Goal: Task Accomplishment & Management: Complete application form

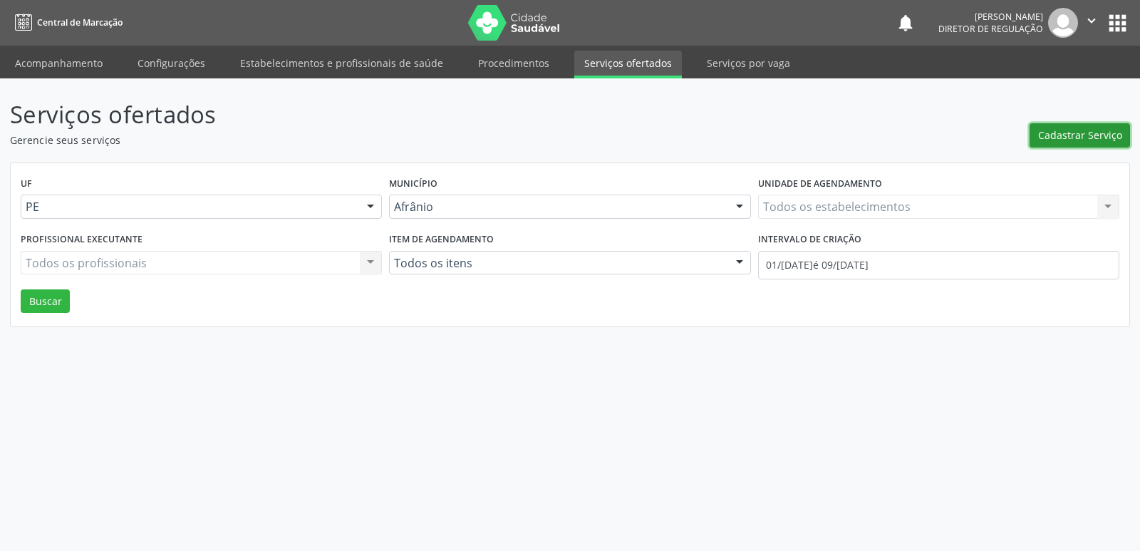
click at [1068, 139] on span "Cadastrar Serviço" at bounding box center [1080, 135] width 84 height 15
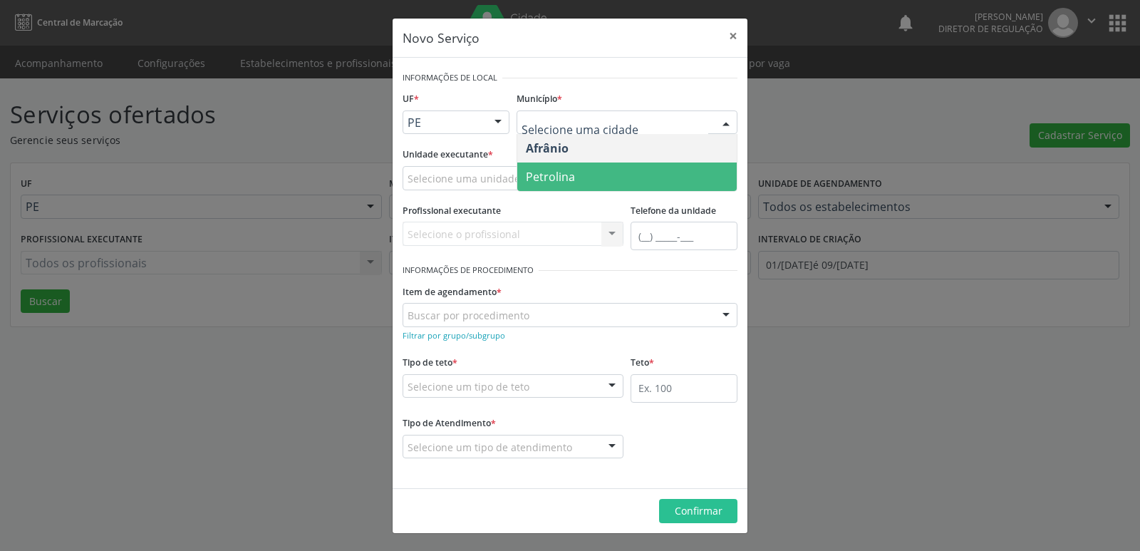
click at [571, 184] on span "Petrolina" at bounding box center [550, 177] width 49 height 16
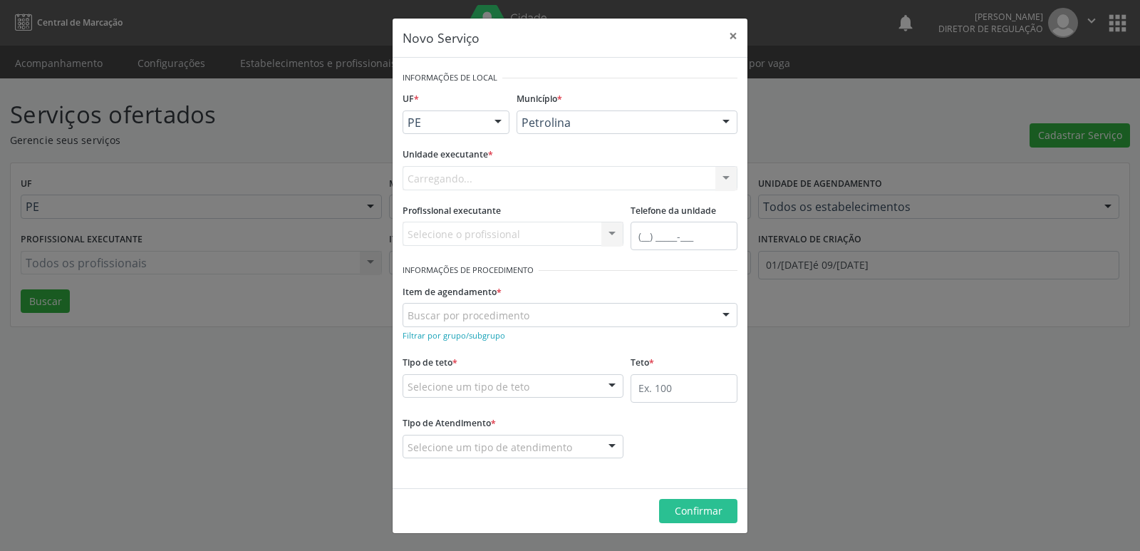
click at [531, 180] on div "Carregando... Academia da Saude de Afranio Academia da Saude do Bairro Roberto …" at bounding box center [570, 178] width 335 height 24
click at [524, 178] on div "Selecione uma unidade" at bounding box center [570, 178] width 335 height 24
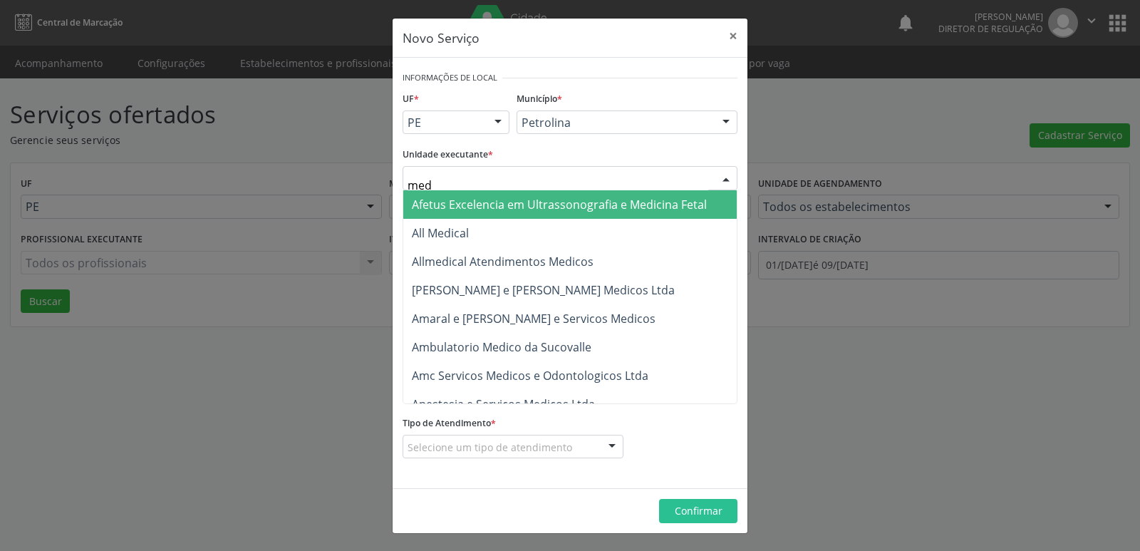
type input "med k"
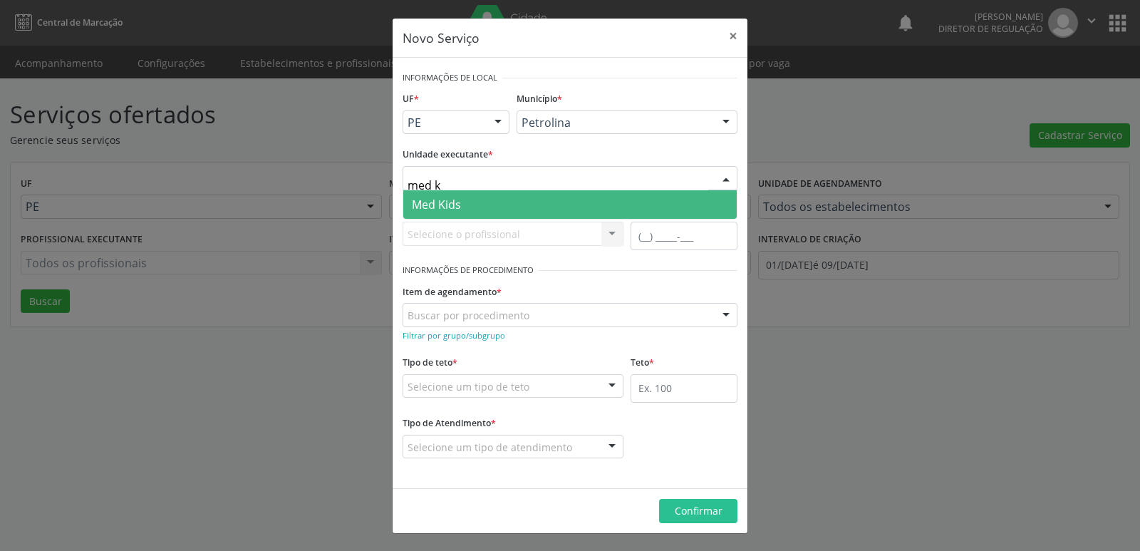
click at [446, 204] on span "Med Kids" at bounding box center [436, 205] width 49 height 16
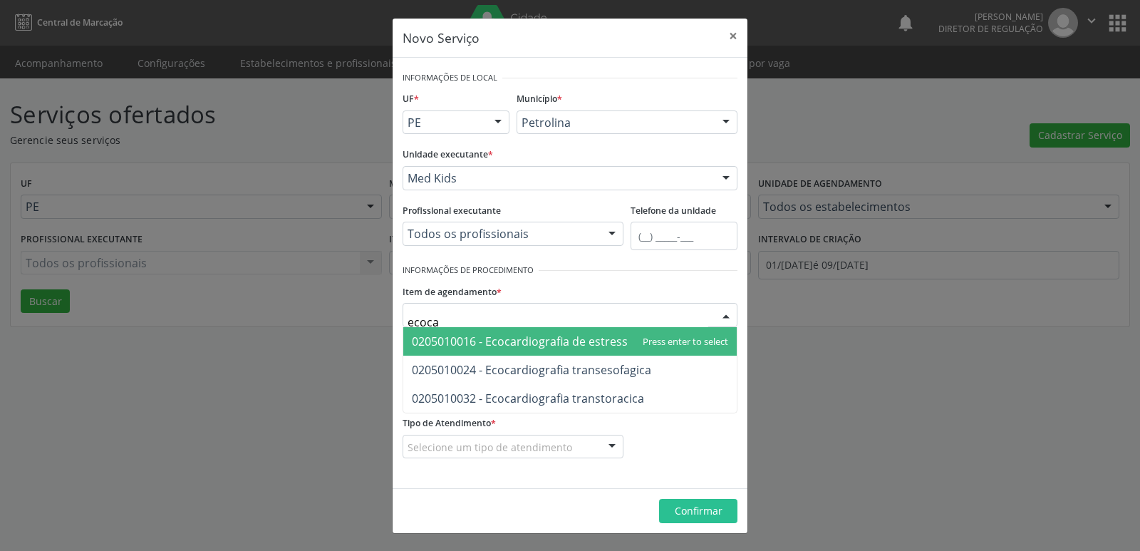
type input "ecocar"
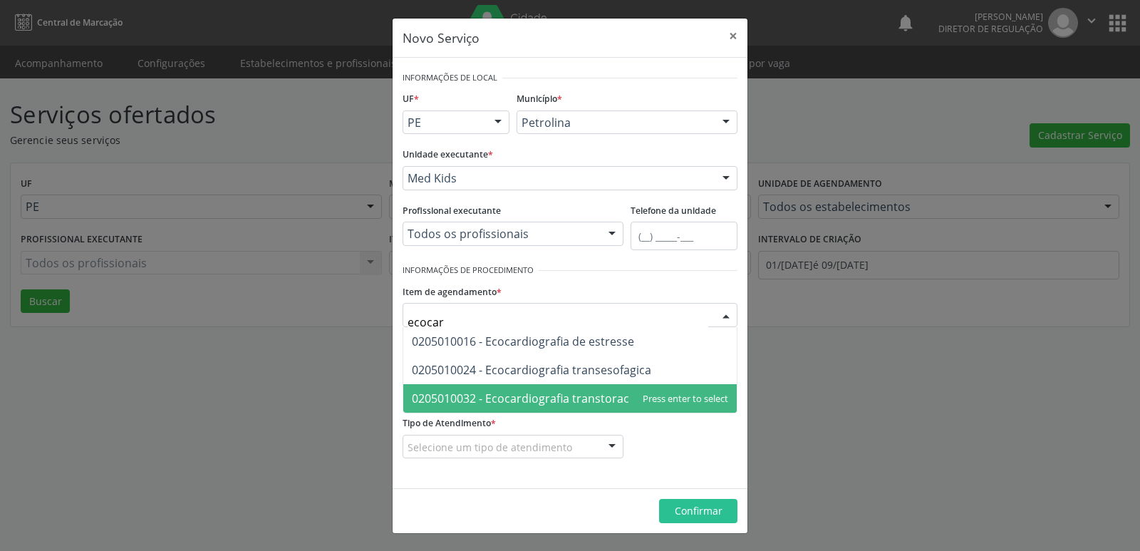
click at [521, 400] on span "0205010032 - Ecocardiografia transtoracica" at bounding box center [528, 398] width 232 height 16
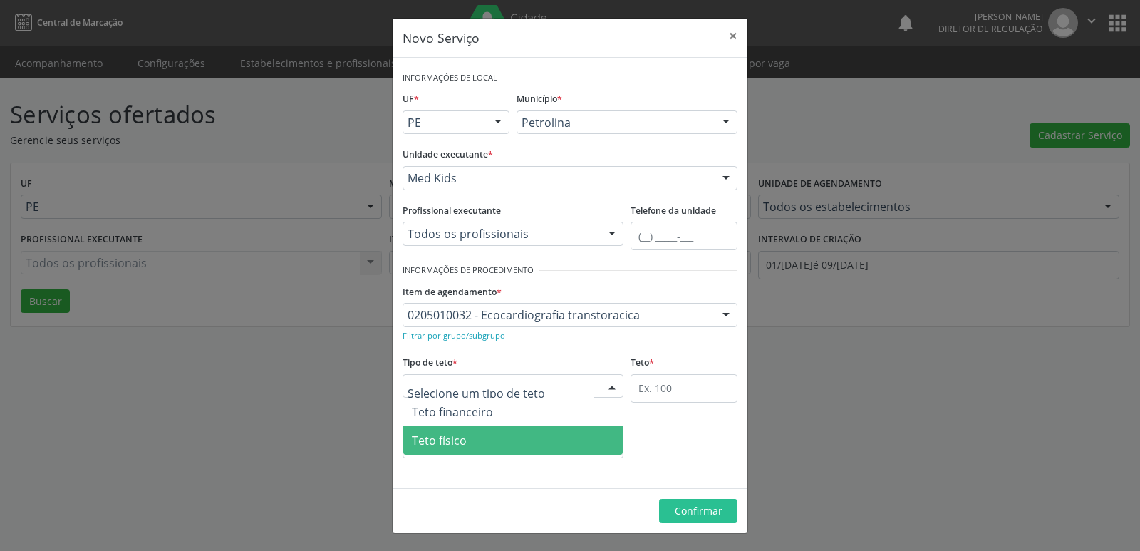
click at [433, 442] on span "Teto físico" at bounding box center [439, 440] width 55 height 16
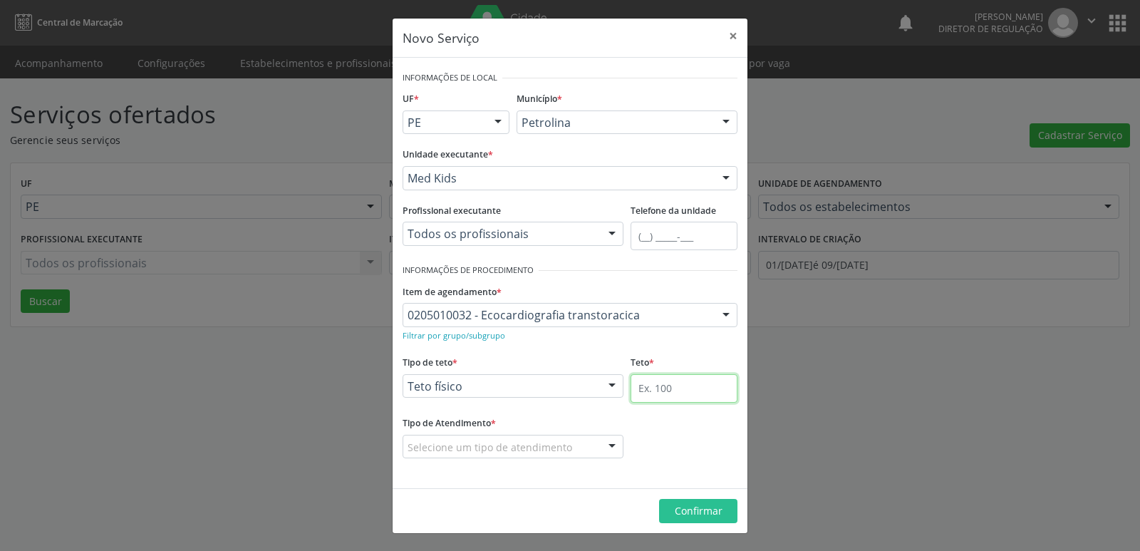
click at [660, 388] on input "text" at bounding box center [683, 388] width 107 height 28
type input "1"
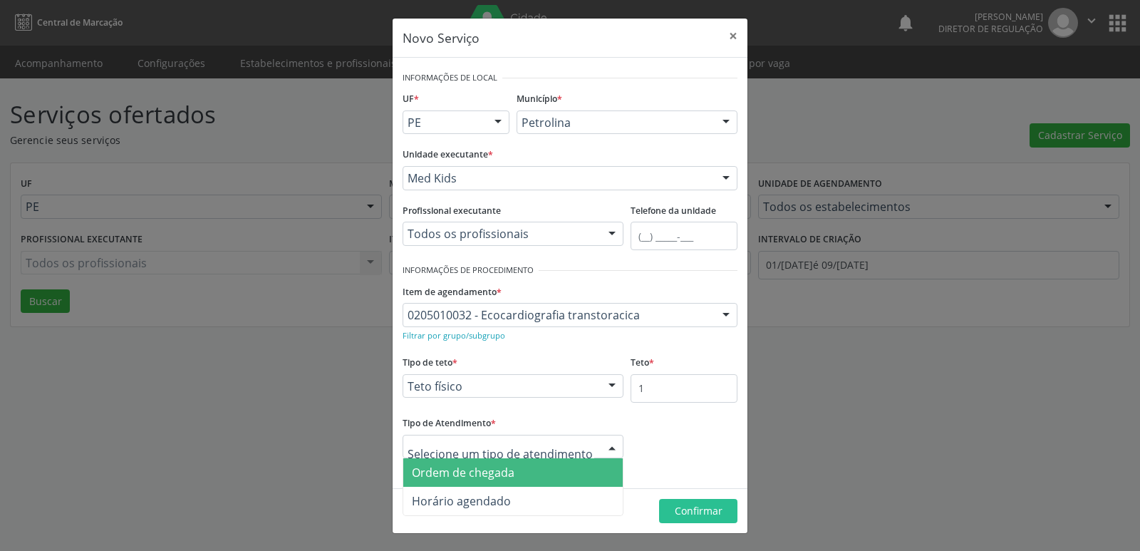
click at [536, 474] on span "Ordem de chegada" at bounding box center [512, 472] width 219 height 28
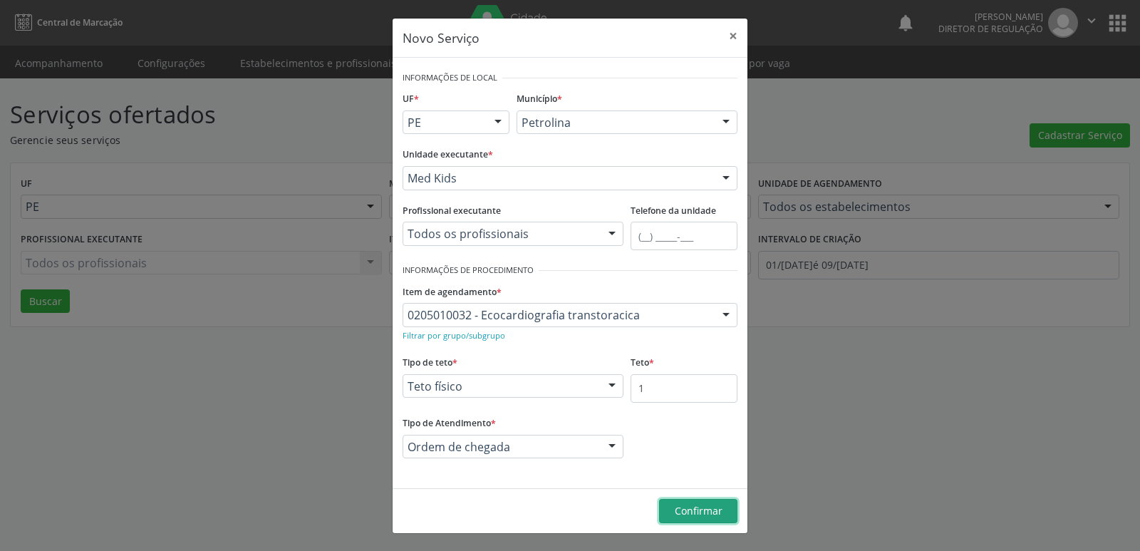
click at [698, 509] on span "Confirmar" at bounding box center [699, 511] width 48 height 14
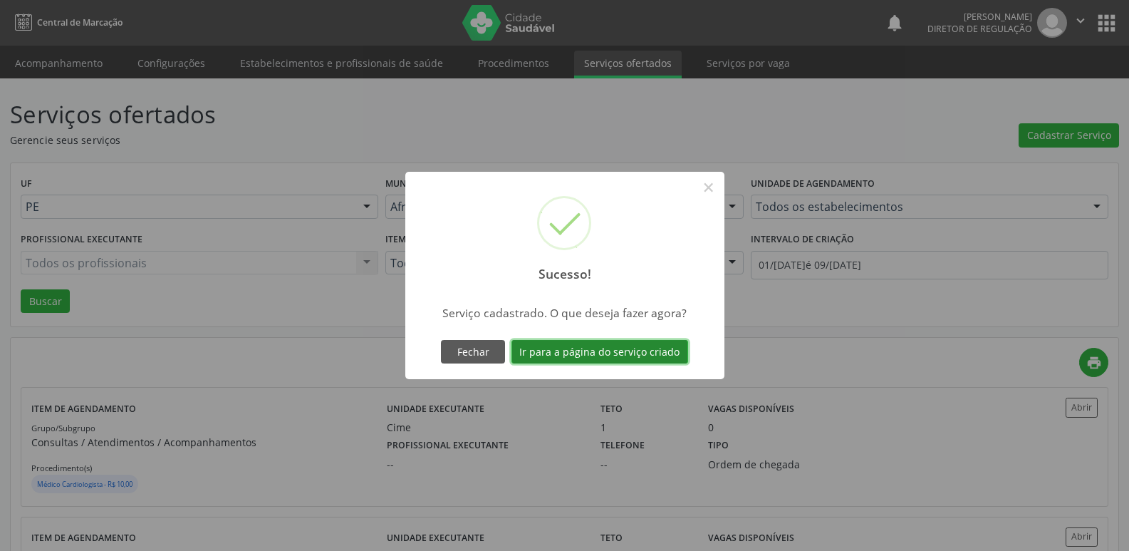
click at [661, 348] on button "Ir para a página do serviço criado" at bounding box center [600, 352] width 177 height 24
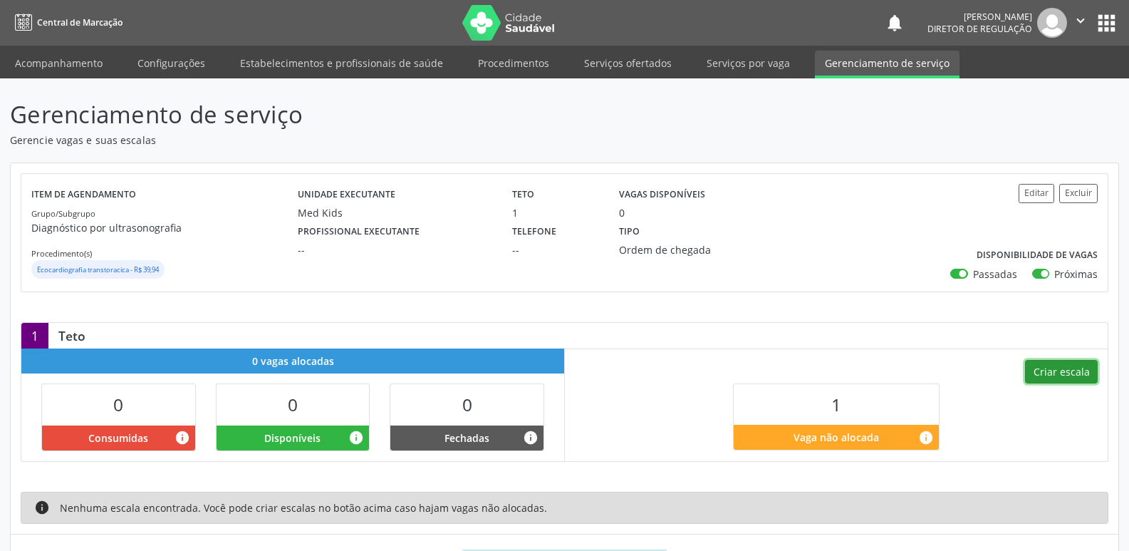
click at [1082, 371] on button "Criar escala" at bounding box center [1061, 372] width 73 height 24
select select "9"
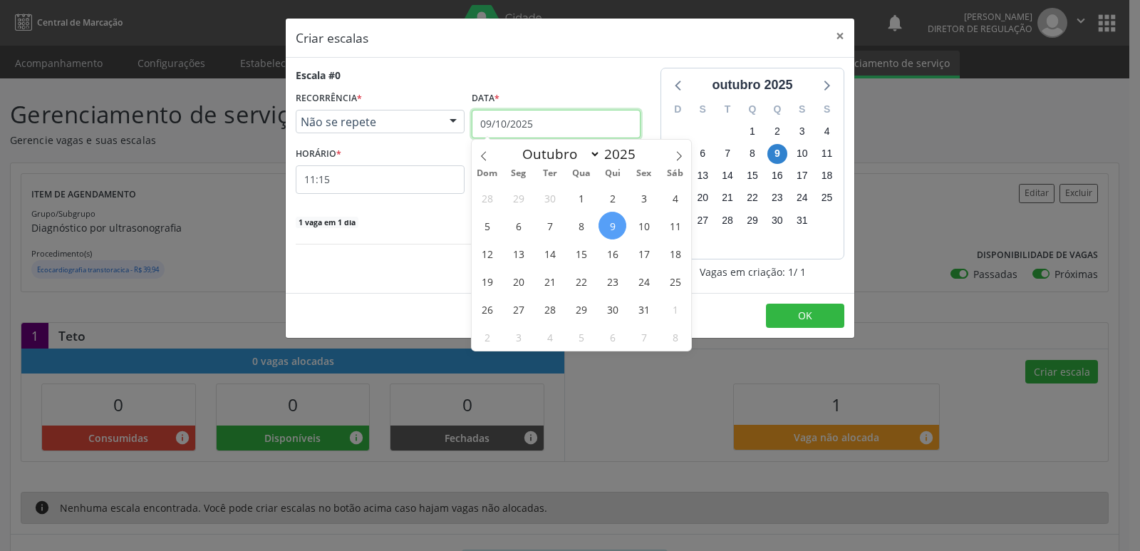
click at [567, 120] on input "09/10/2025" at bounding box center [556, 124] width 169 height 28
click at [546, 281] on span "21" at bounding box center [550, 281] width 28 height 28
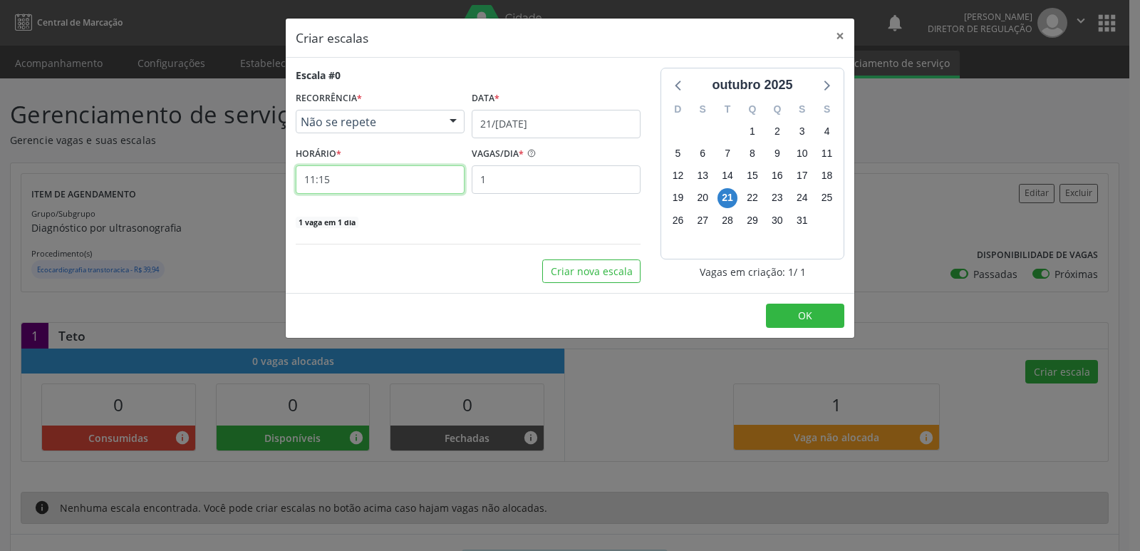
click at [338, 180] on input "11:15" at bounding box center [380, 179] width 169 height 28
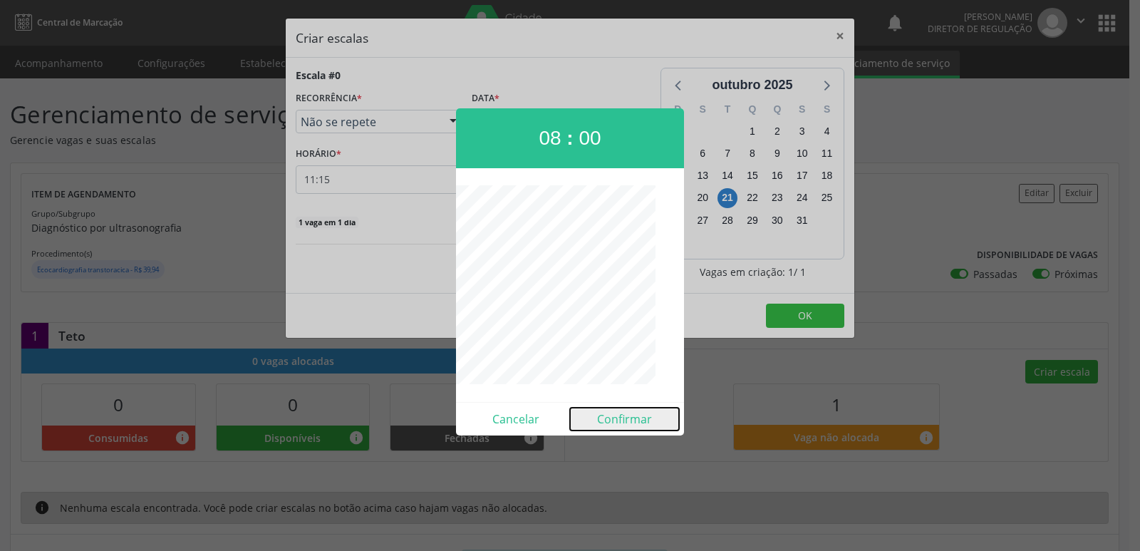
click at [633, 417] on button "Confirmar" at bounding box center [624, 418] width 109 height 23
type input "08:00"
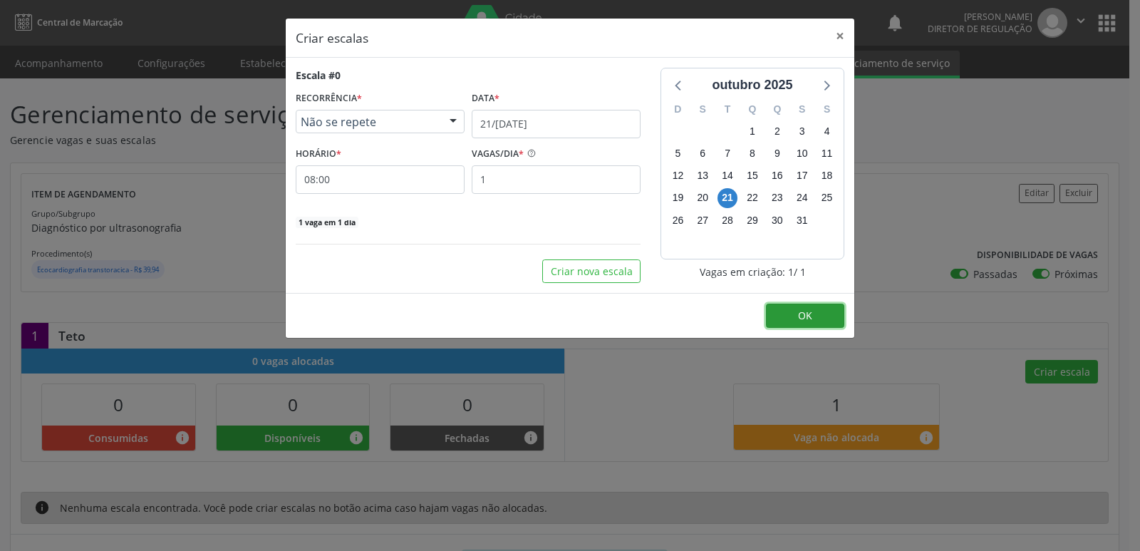
click at [817, 313] on button "OK" at bounding box center [805, 315] width 78 height 24
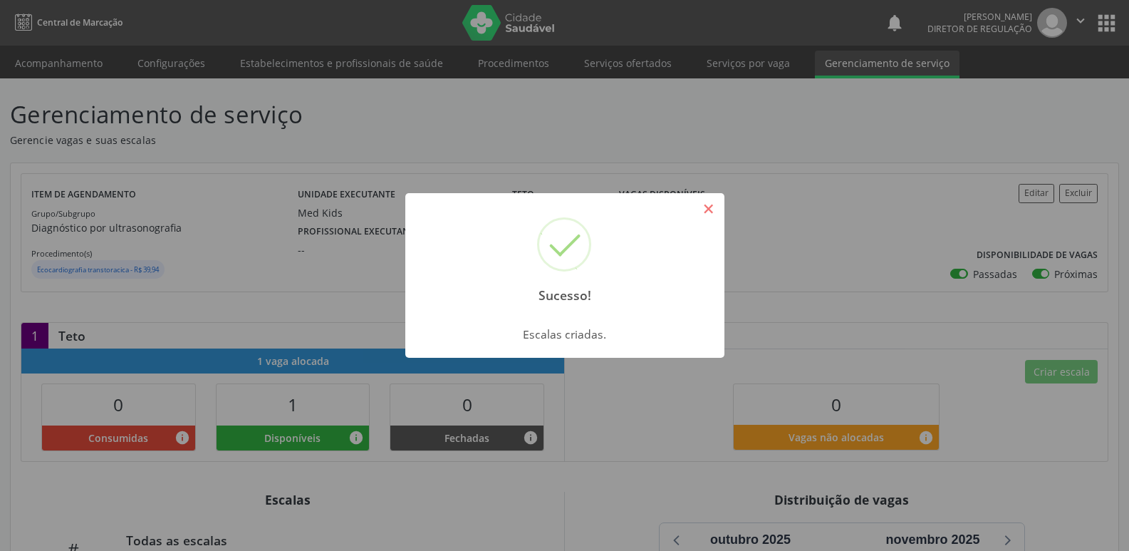
click at [709, 210] on button "×" at bounding box center [709, 209] width 24 height 24
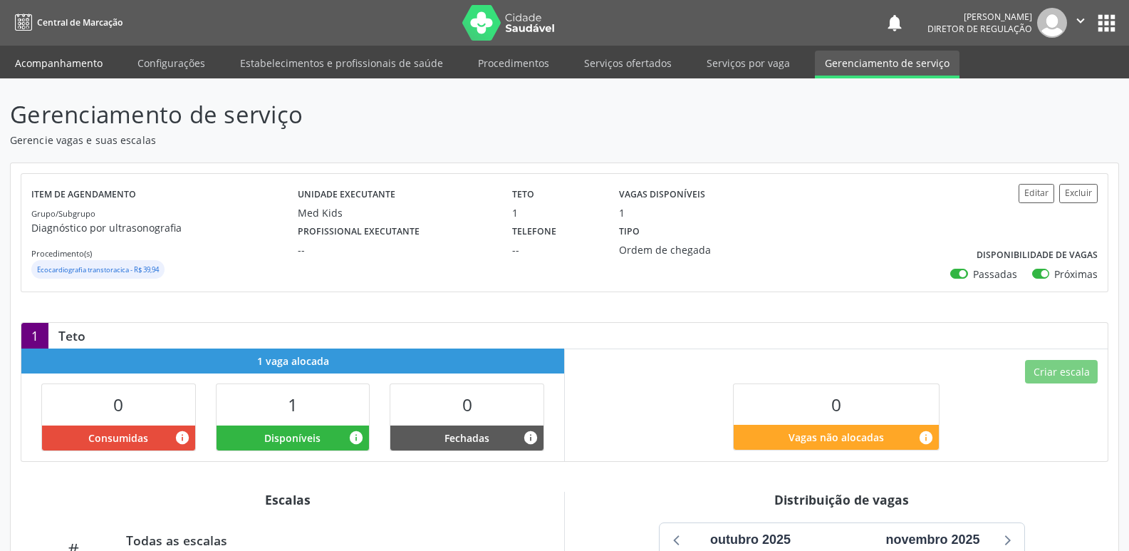
click at [81, 62] on link "Acompanhamento" at bounding box center [59, 63] width 108 height 25
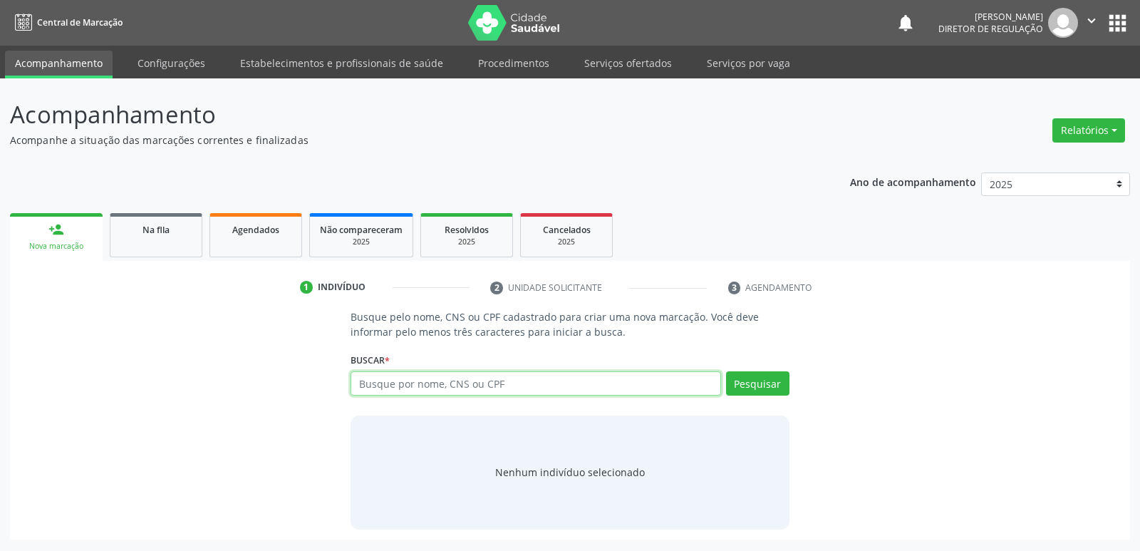
click at [385, 382] on input "text" at bounding box center [535, 383] width 370 height 24
type input "700808962816382"
click at [761, 379] on button "Pesquisar" at bounding box center [757, 383] width 63 height 24
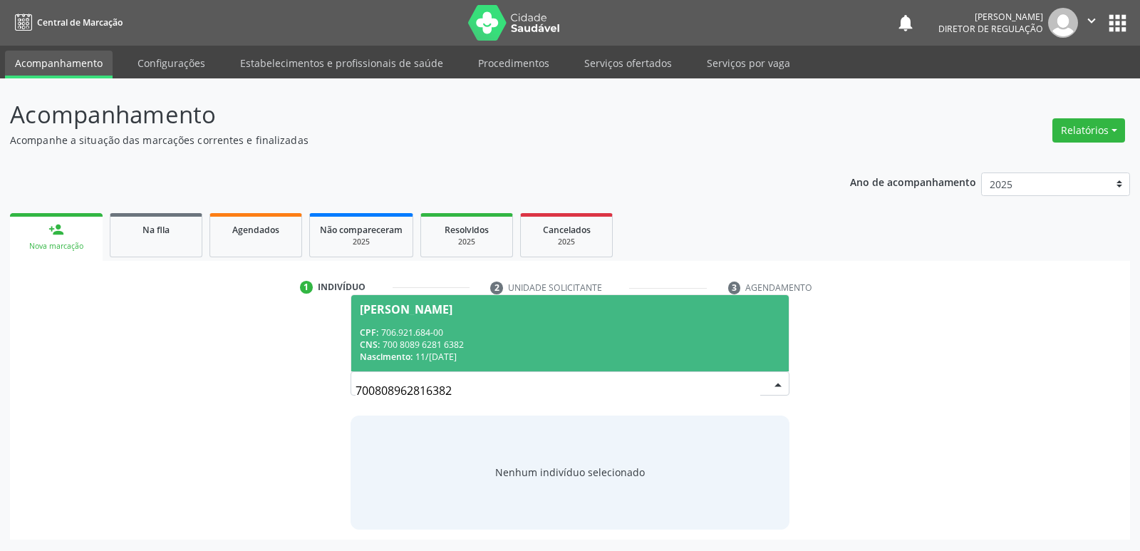
click at [467, 343] on div "CNS: 700 8089 6281 6382" at bounding box center [570, 344] width 420 height 12
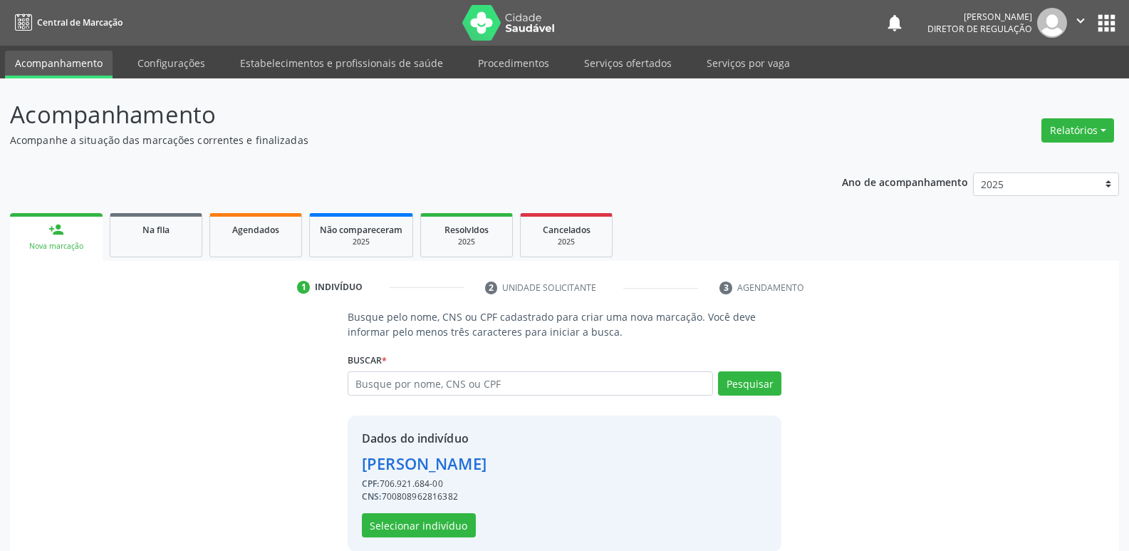
drag, startPoint x: 526, startPoint y: 462, endPoint x: 358, endPoint y: 462, distance: 167.4
click at [358, 462] on div "Dados do indivíduo Sheila de Brito Araújo CPF: 706.921.684-00 CNS: 700808962816…" at bounding box center [565, 483] width 434 height 136
click at [387, 385] on input "text" at bounding box center [530, 383] width 365 height 24
click at [373, 386] on input "text" at bounding box center [530, 383] width 365 height 24
paste input "704205586288090"
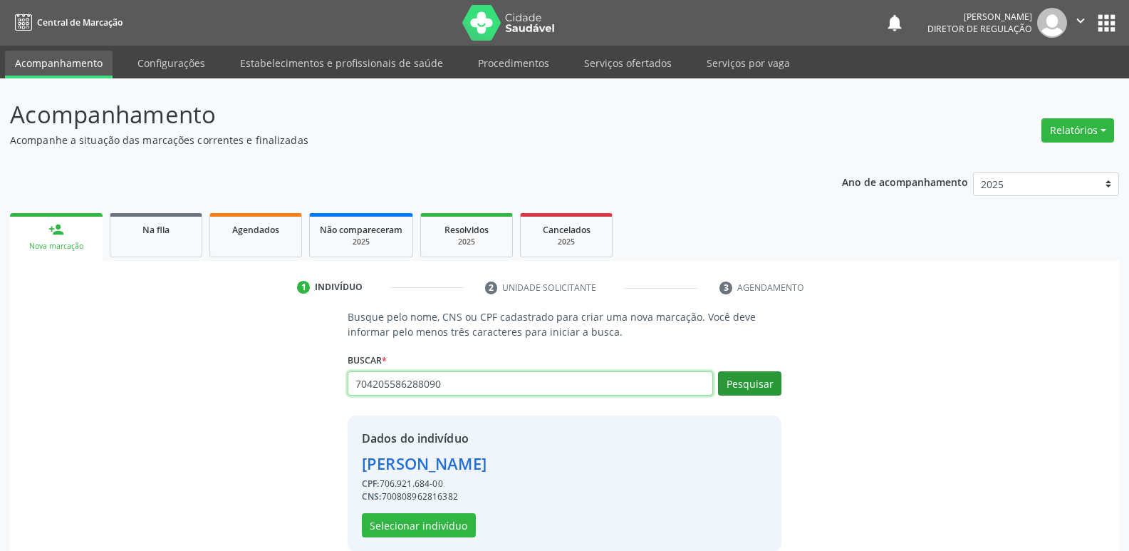
type input "704205586288090"
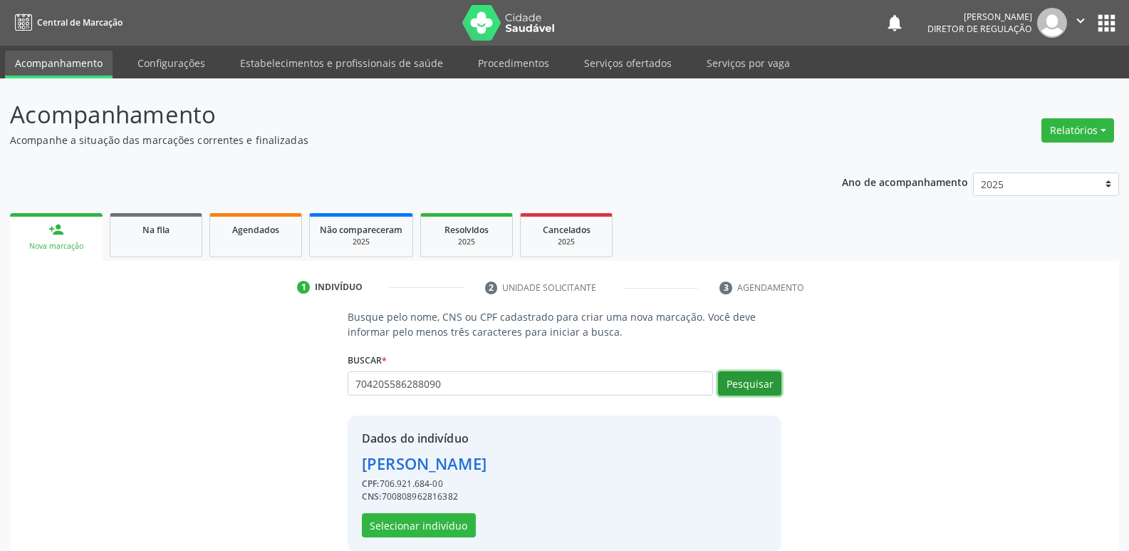
click at [741, 385] on button "Pesquisar" at bounding box center [749, 383] width 63 height 24
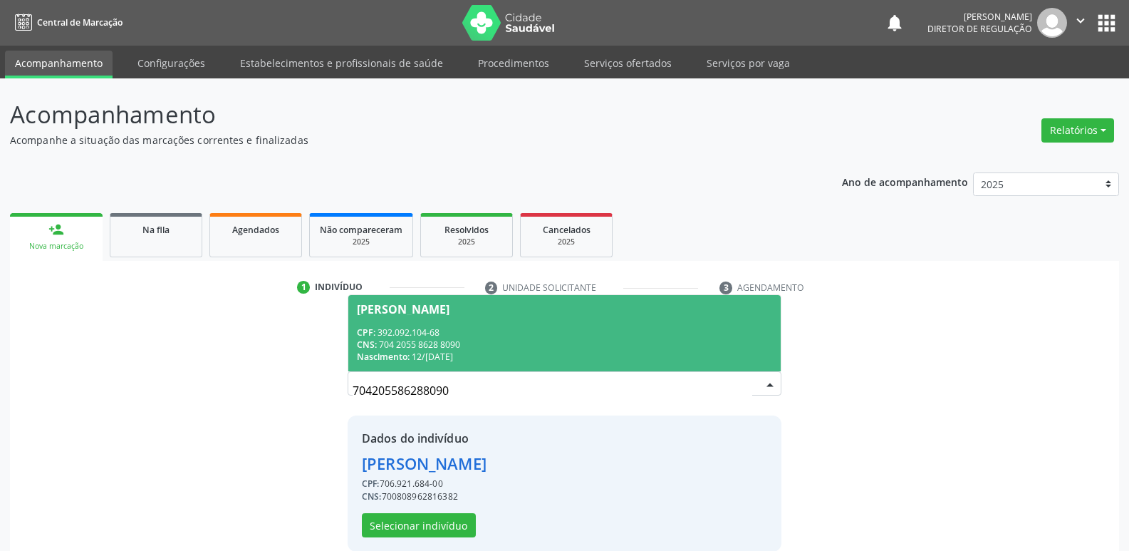
click at [422, 329] on div "CPF: 392.092.104-68" at bounding box center [564, 332] width 415 height 12
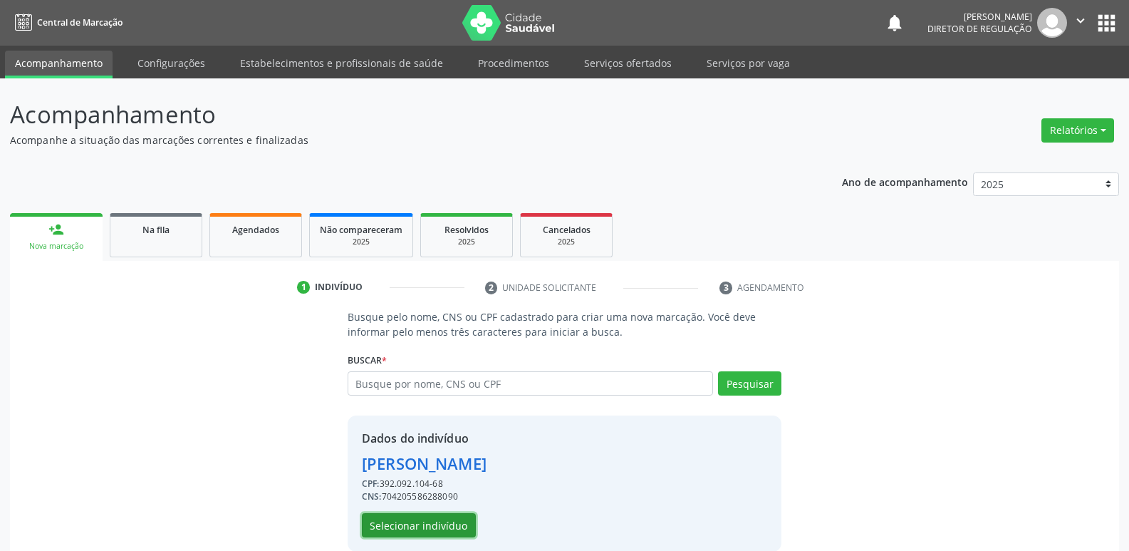
click at [435, 524] on button "Selecionar indivíduo" at bounding box center [419, 525] width 114 height 24
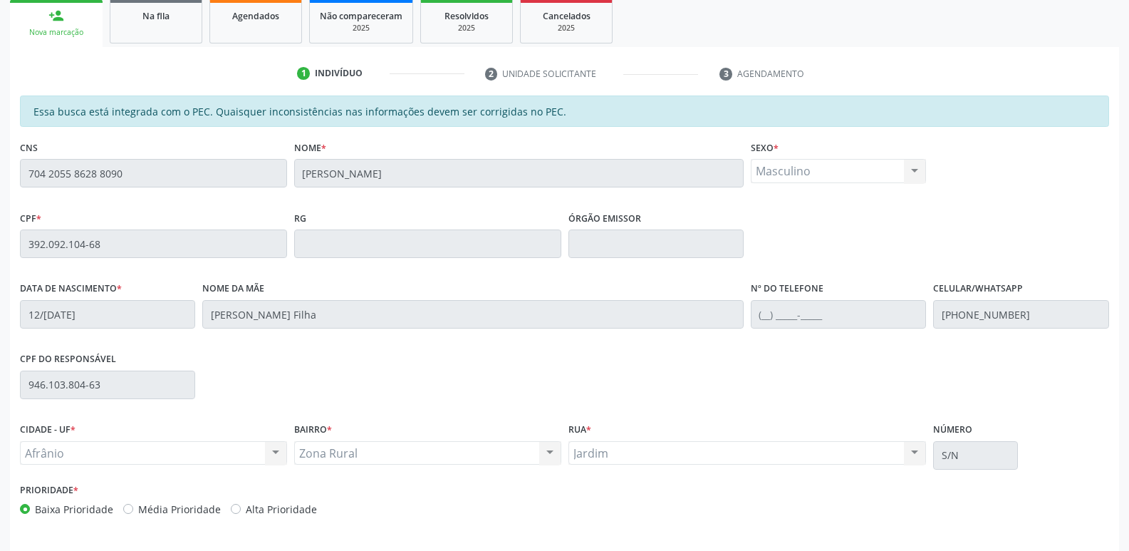
scroll to position [263, 0]
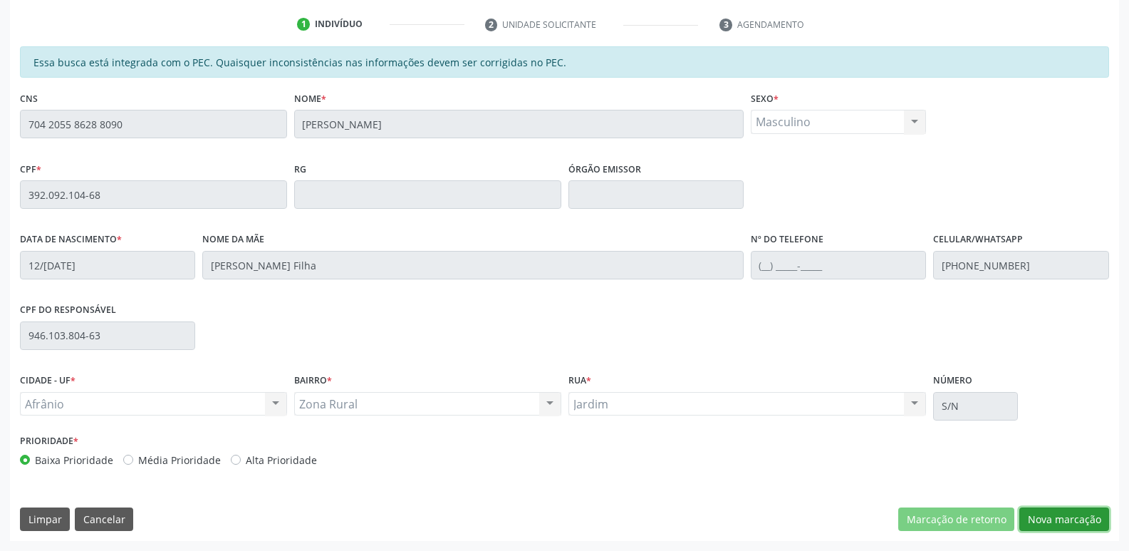
click at [1051, 520] on button "Nova marcação" at bounding box center [1064, 519] width 90 height 24
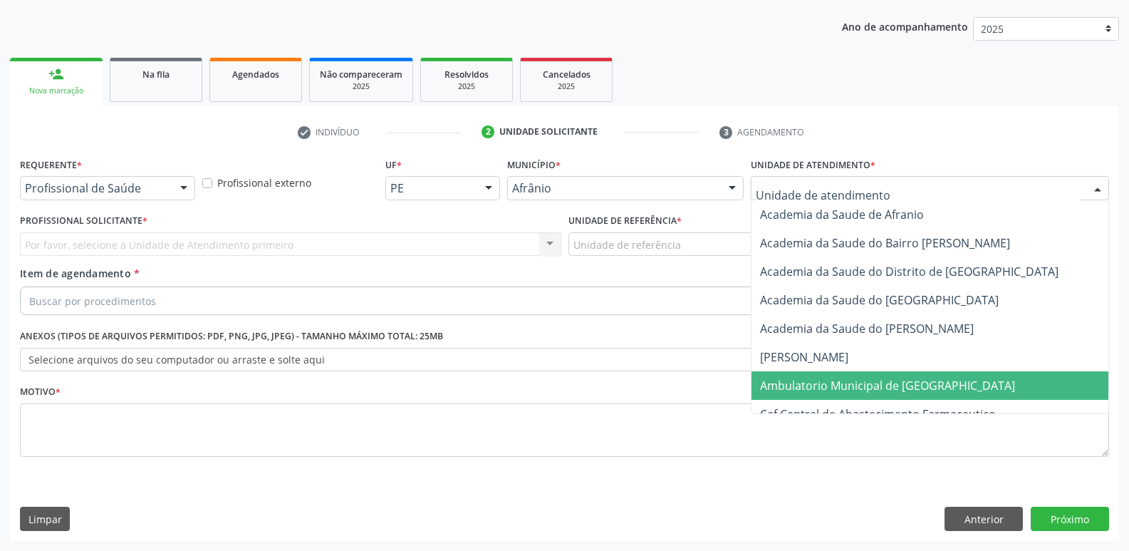
click at [848, 383] on span "Ambulatorio Municipal de [GEOGRAPHIC_DATA]" at bounding box center [887, 386] width 255 height 16
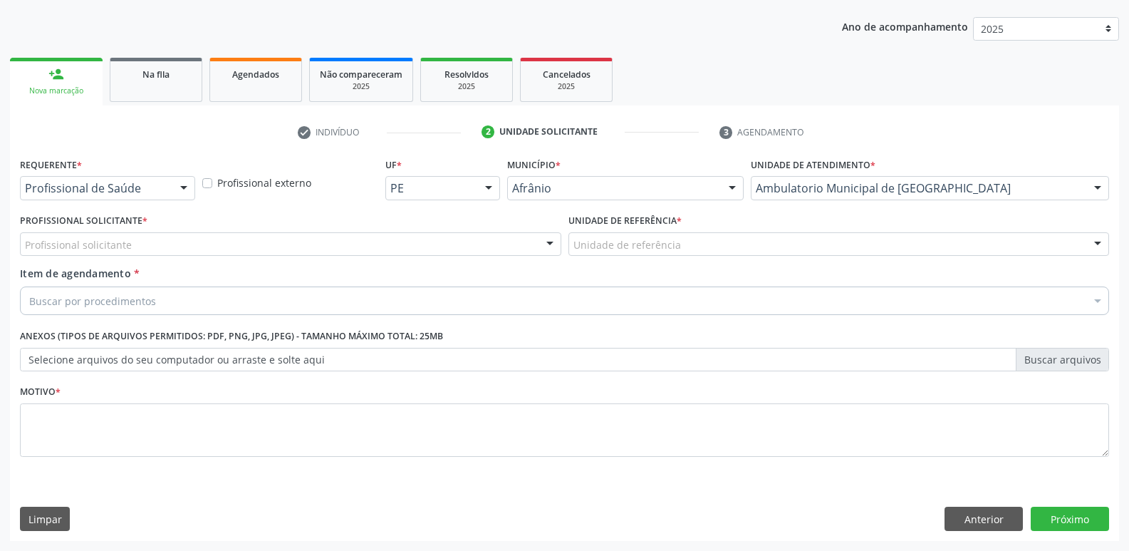
click at [695, 242] on div "Unidade de referência" at bounding box center [838, 244] width 541 height 24
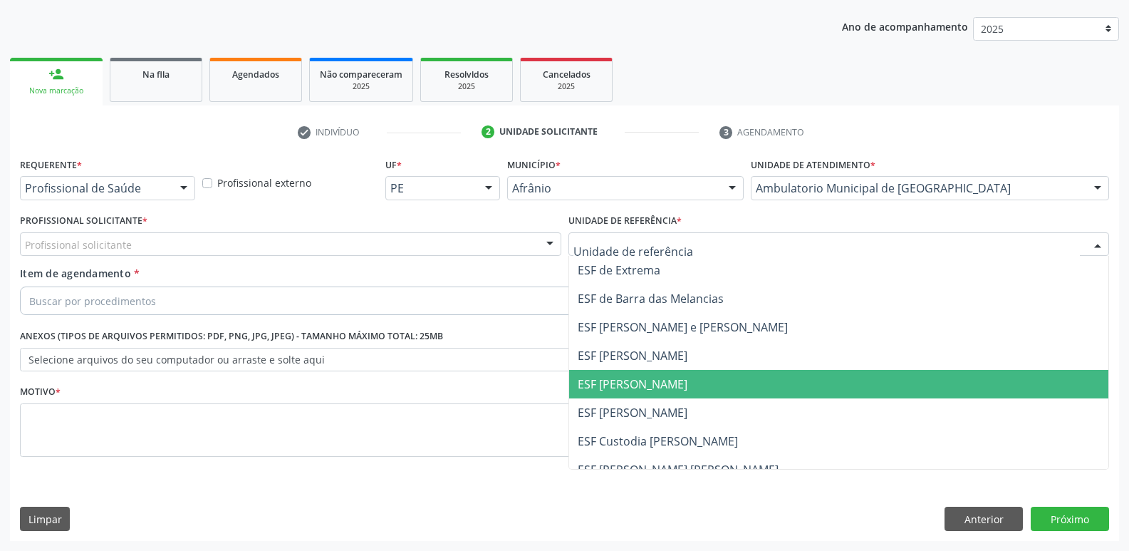
click at [673, 390] on span "ESF [PERSON_NAME]" at bounding box center [839, 384] width 540 height 28
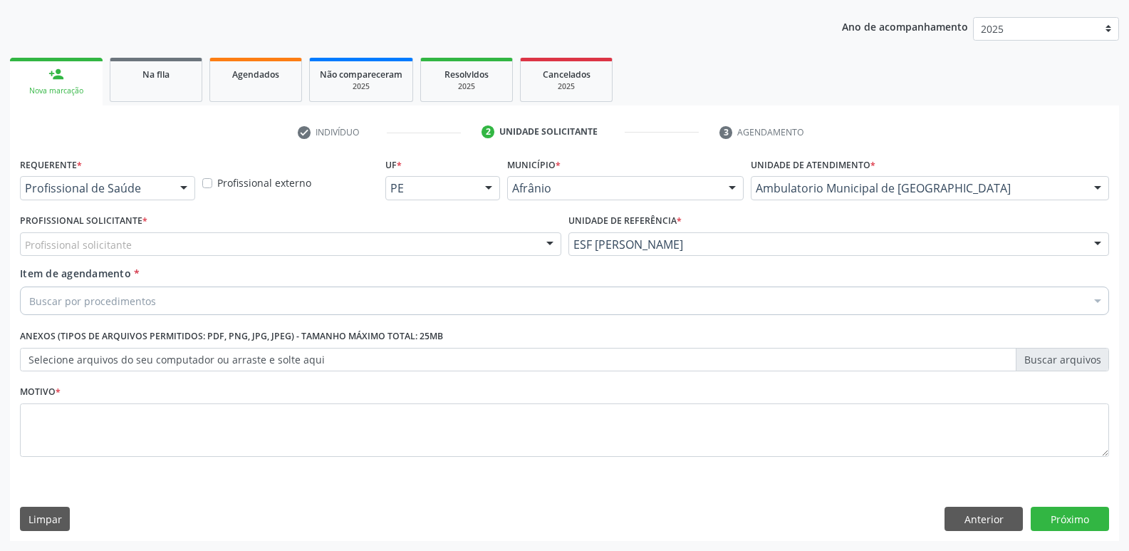
click at [443, 244] on div "Profissional solicitante" at bounding box center [290, 244] width 541 height 24
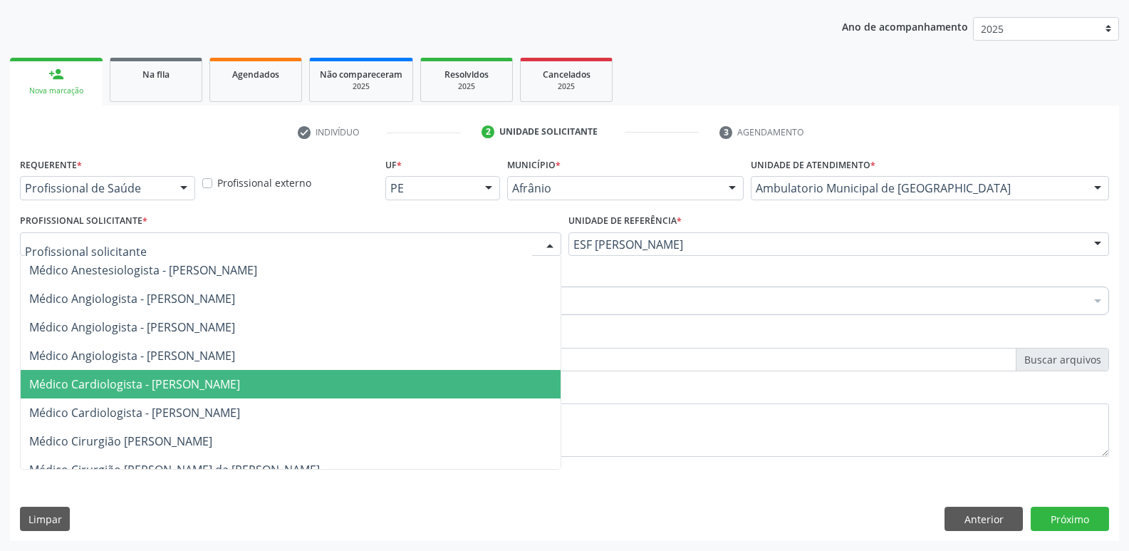
click at [402, 379] on span "Médico Cardiologista - [PERSON_NAME]" at bounding box center [291, 384] width 540 height 28
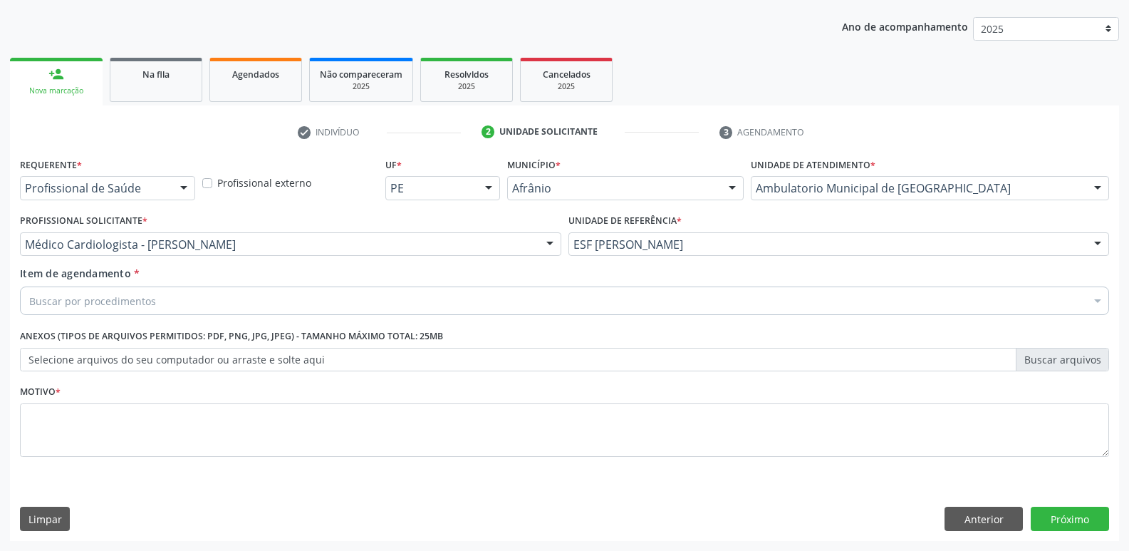
click at [246, 301] on div "Buscar por procedimentos" at bounding box center [564, 300] width 1089 height 28
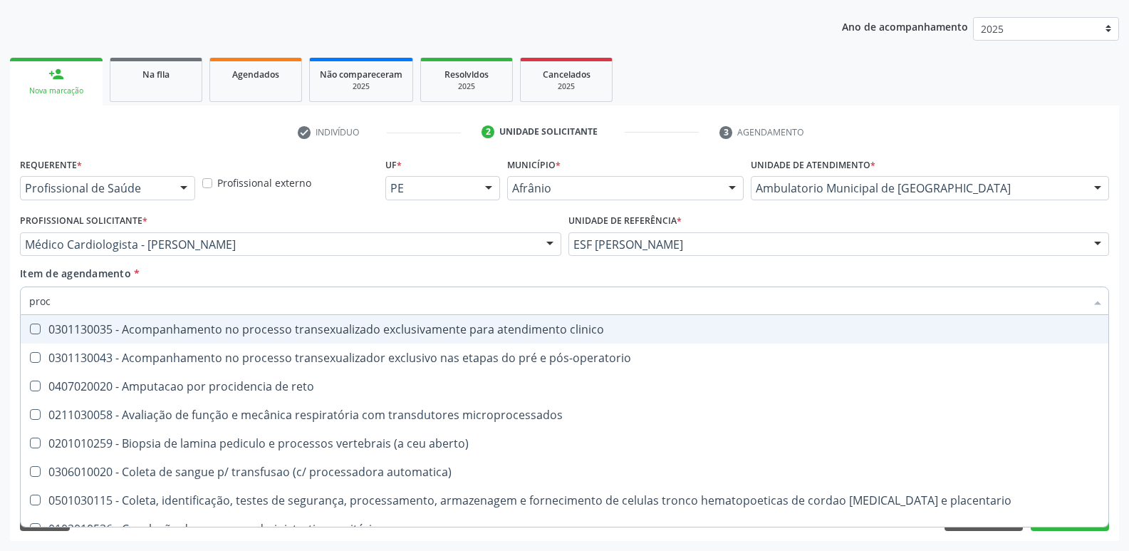
type input "proct"
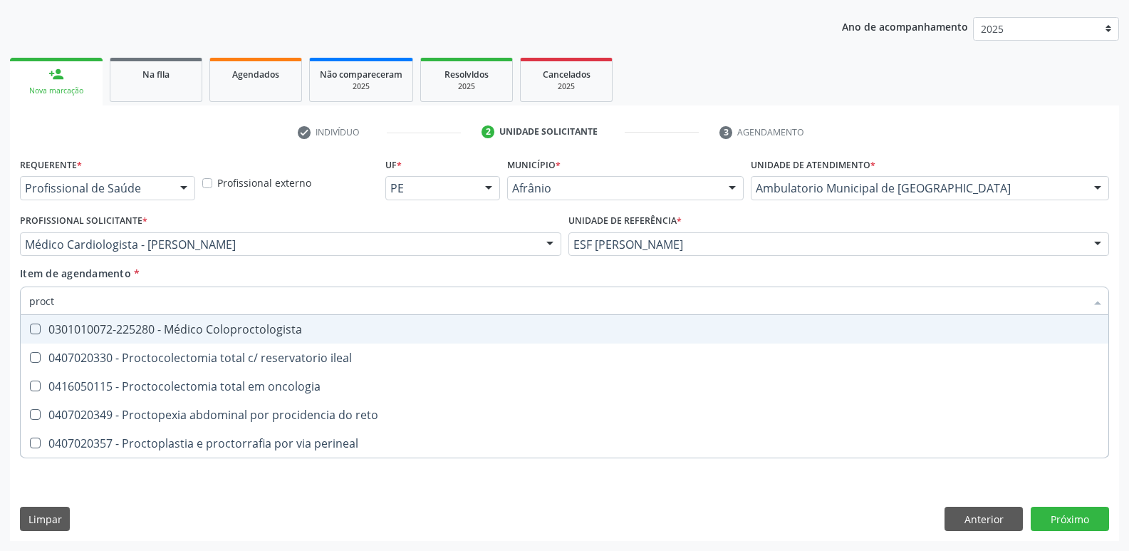
click at [256, 331] on div "0301010072-225280 - Médico Coloproctologista" at bounding box center [564, 328] width 1071 height 11
checkbox Coloproctologista "true"
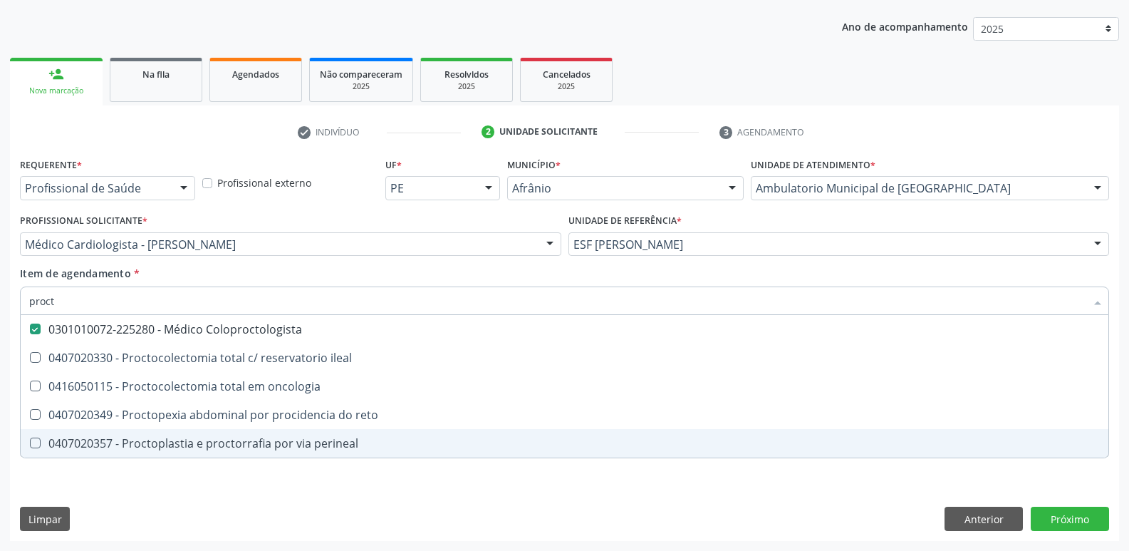
click at [393, 490] on div "Requerente * Profissional de Saúde Profissional de Saúde Paciente Nenhum result…" at bounding box center [564, 347] width 1109 height 387
checkbox ileal "true"
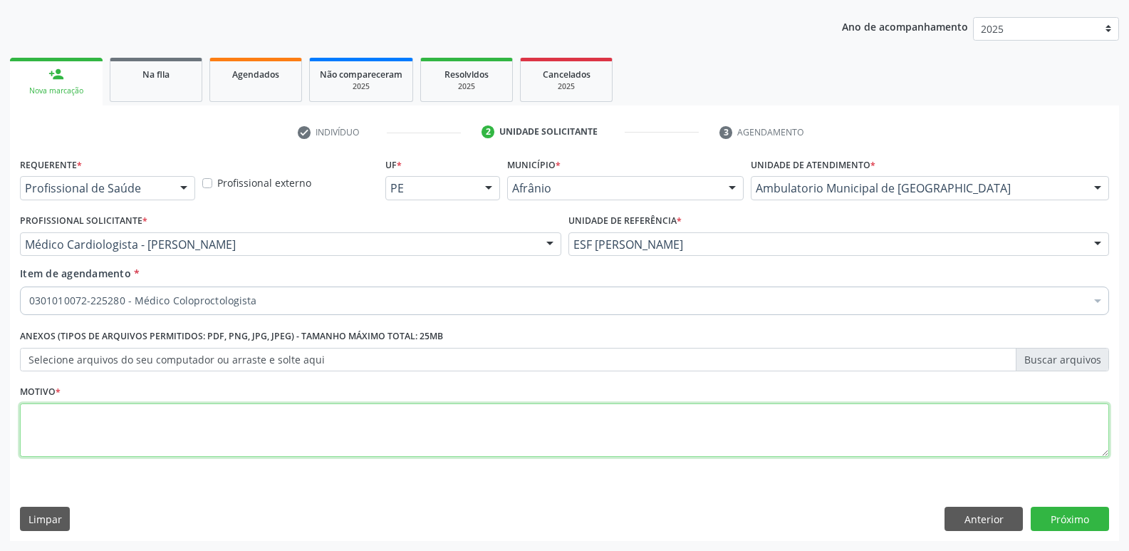
click at [346, 420] on textarea at bounding box center [564, 430] width 1089 height 54
type textarea "*"
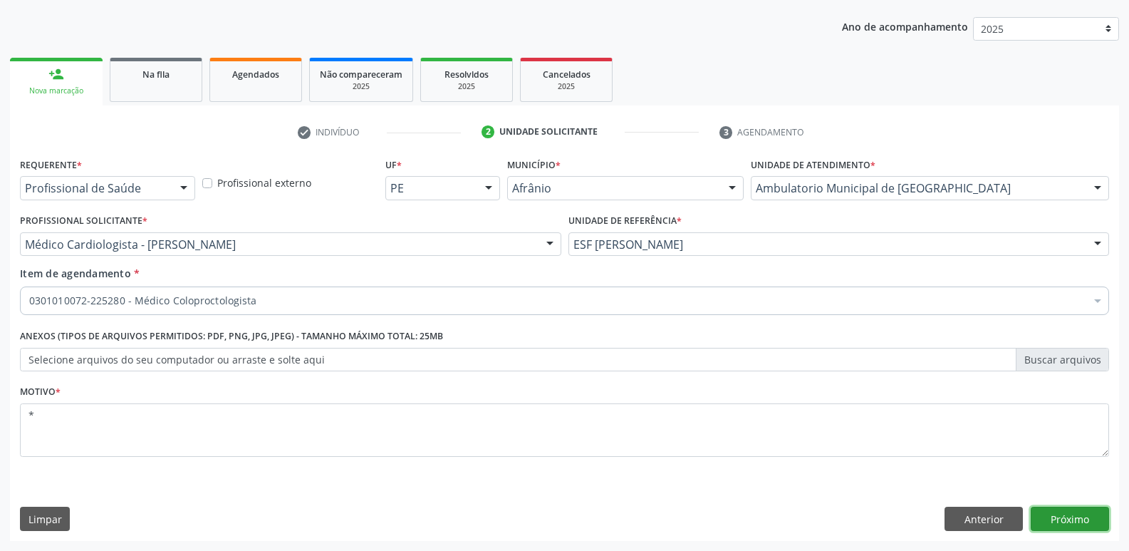
click at [1061, 513] on button "Próximo" at bounding box center [1070, 519] width 78 height 24
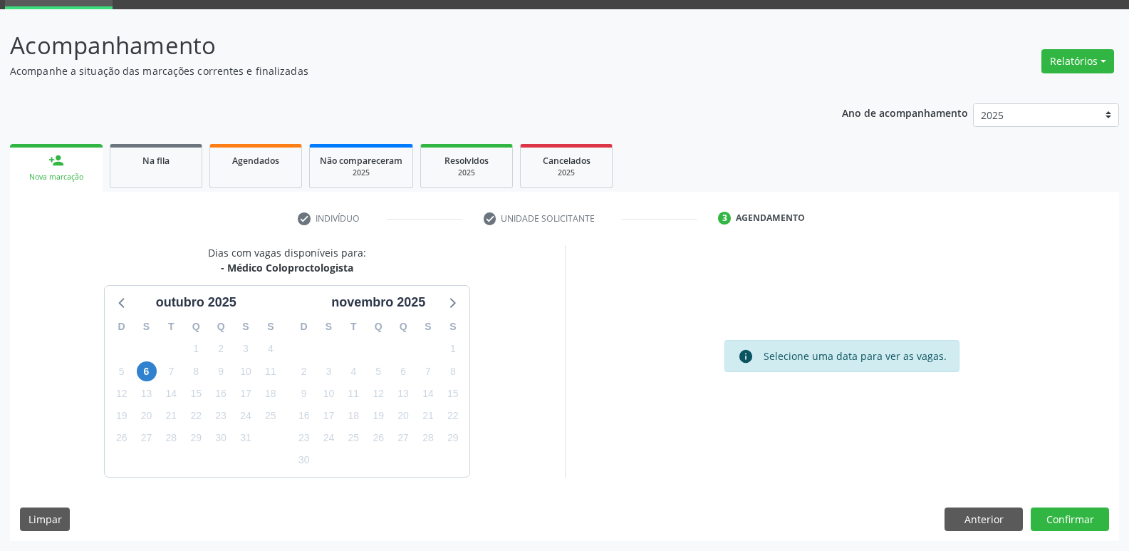
scroll to position [0, 0]
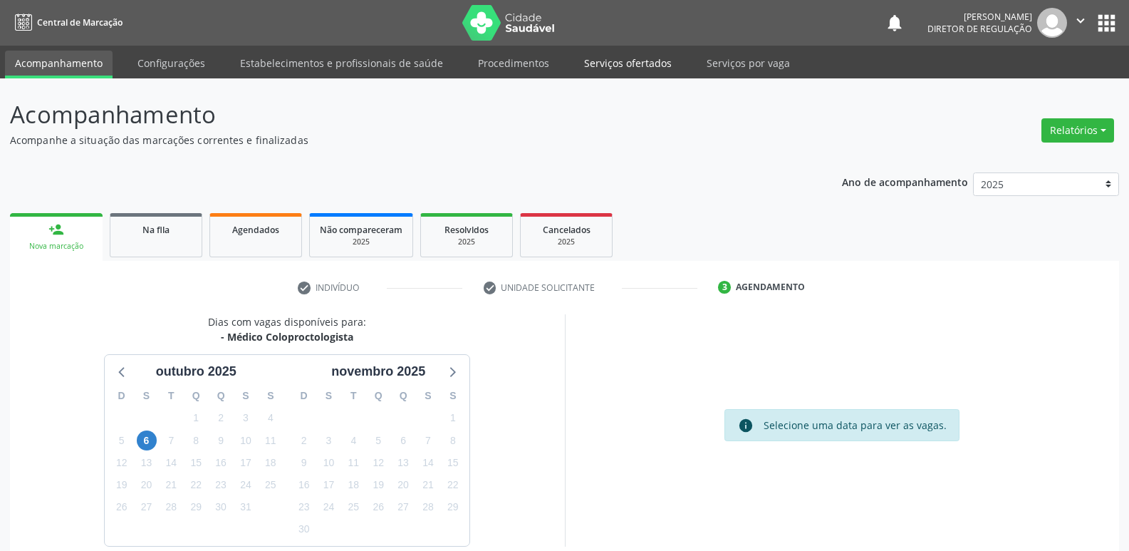
click at [645, 66] on link "Serviços ofertados" at bounding box center [628, 63] width 108 height 25
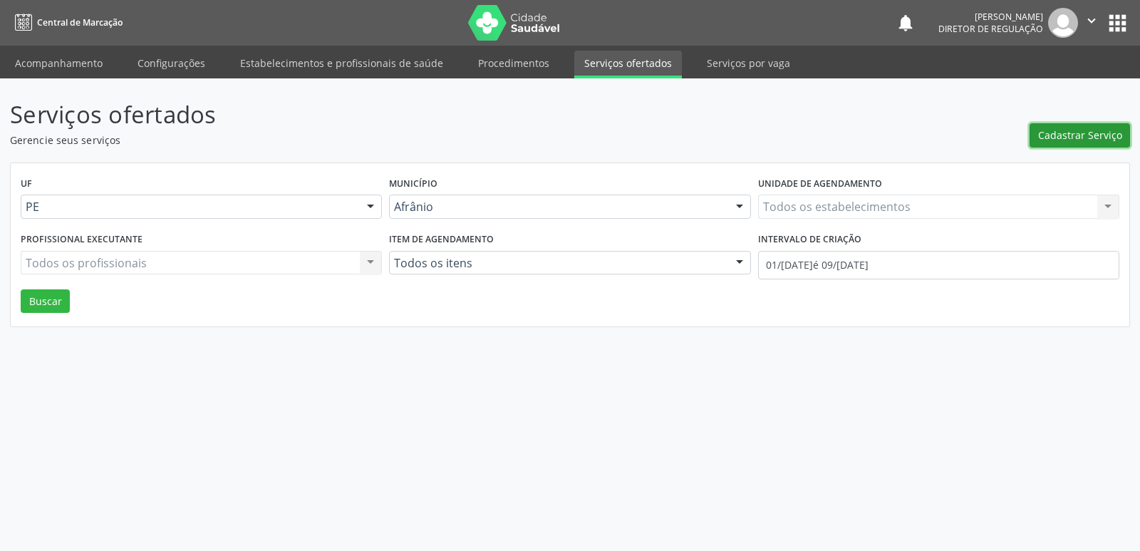
click at [1104, 135] on span "Cadastrar Serviço" at bounding box center [1080, 135] width 84 height 15
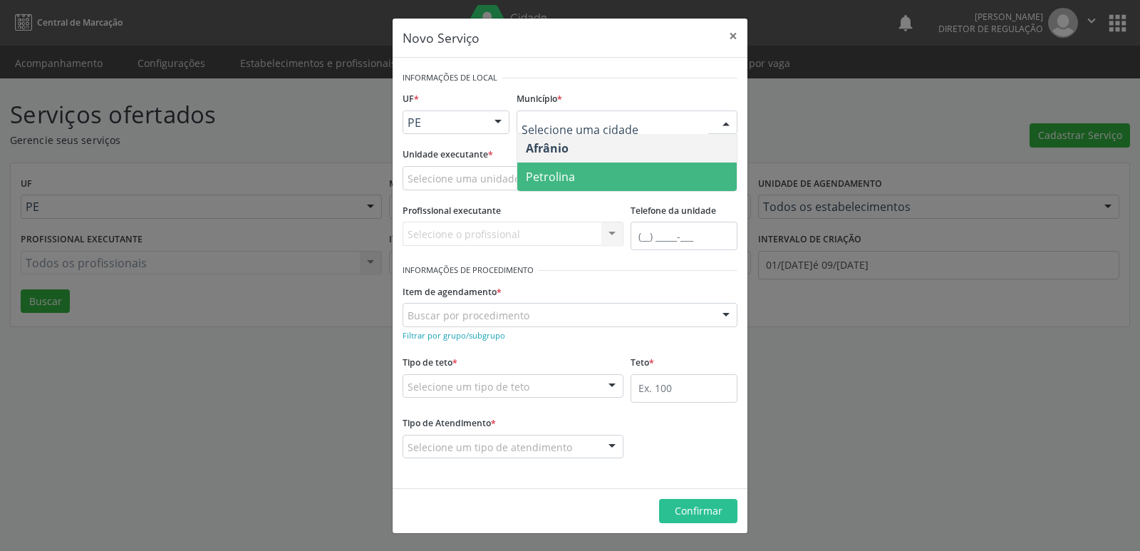
click at [575, 179] on span "Petrolina" at bounding box center [626, 176] width 219 height 28
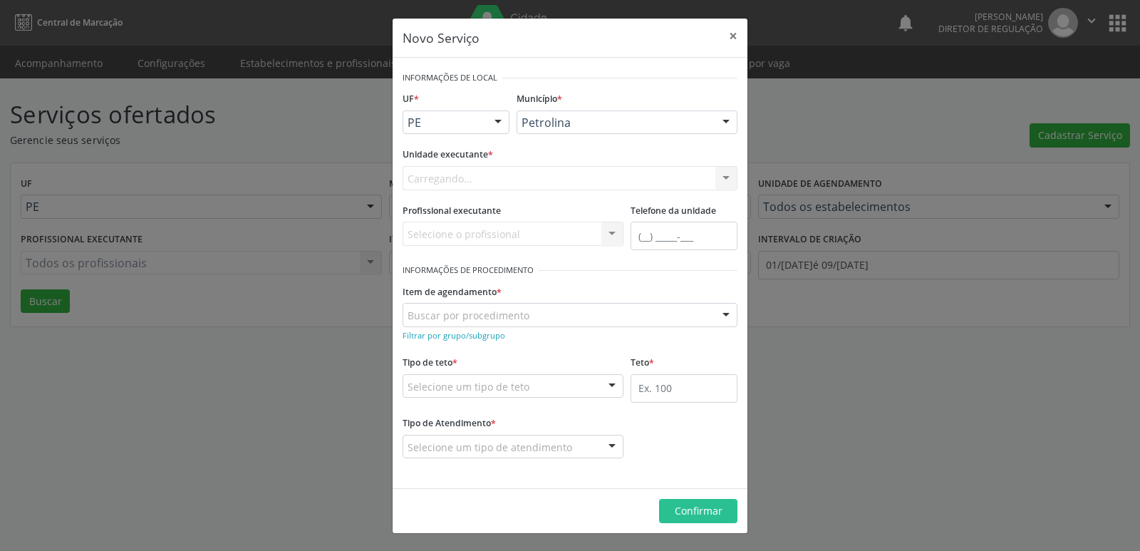
click at [468, 176] on div "Carregando... Academia da Saude de Afranio Academia da Saude do Bairro Roberto …" at bounding box center [570, 178] width 335 height 24
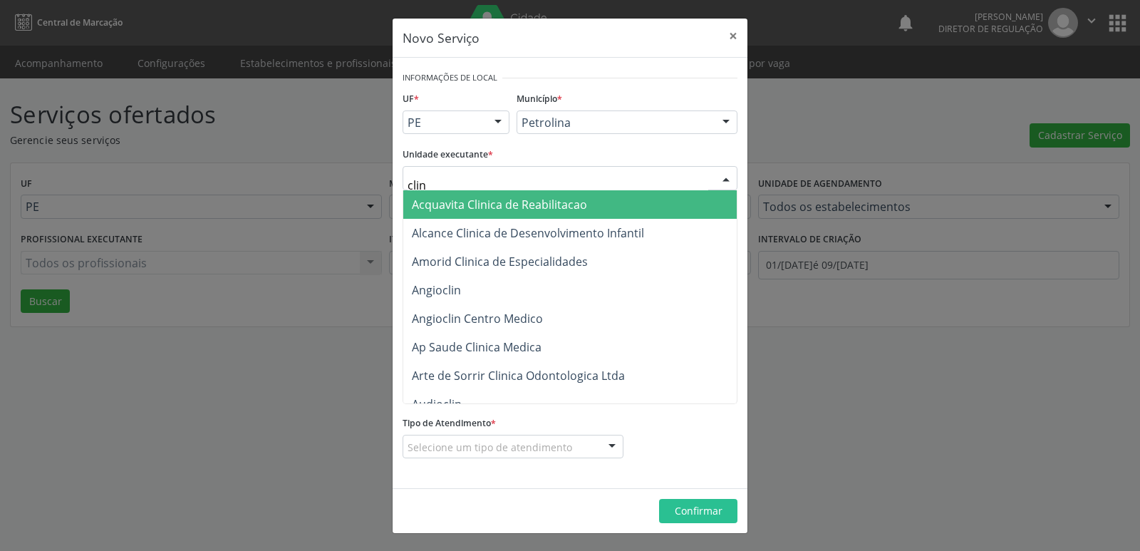
type input "clina"
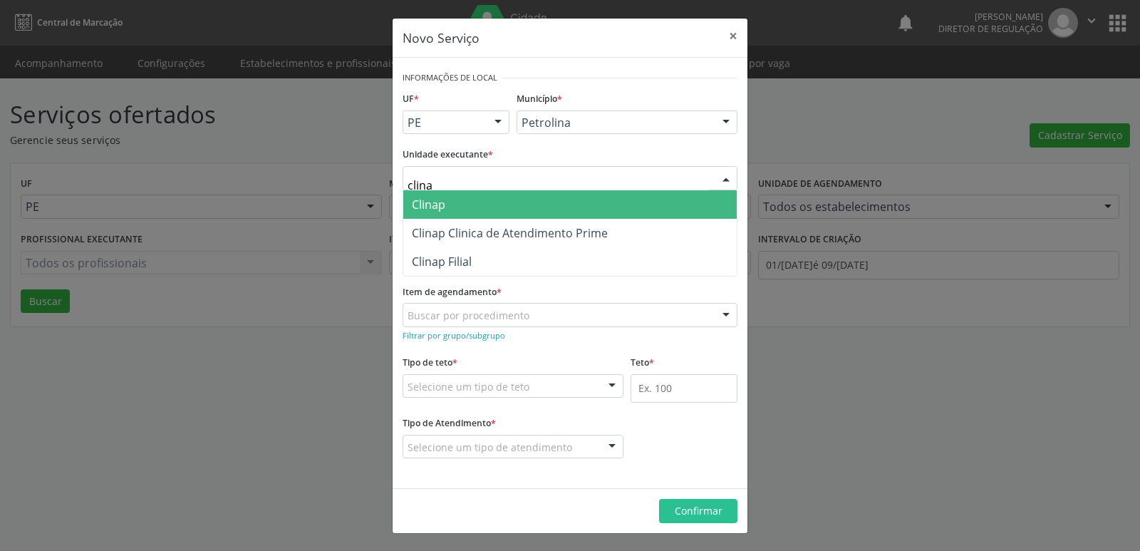
click at [466, 202] on span "Clinap" at bounding box center [569, 204] width 333 height 28
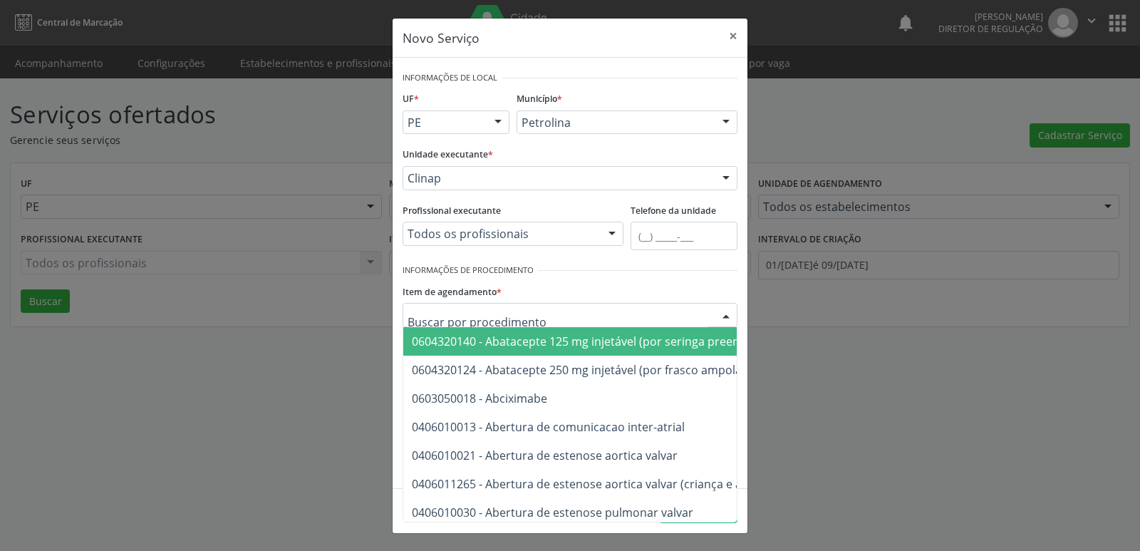
type input "c"
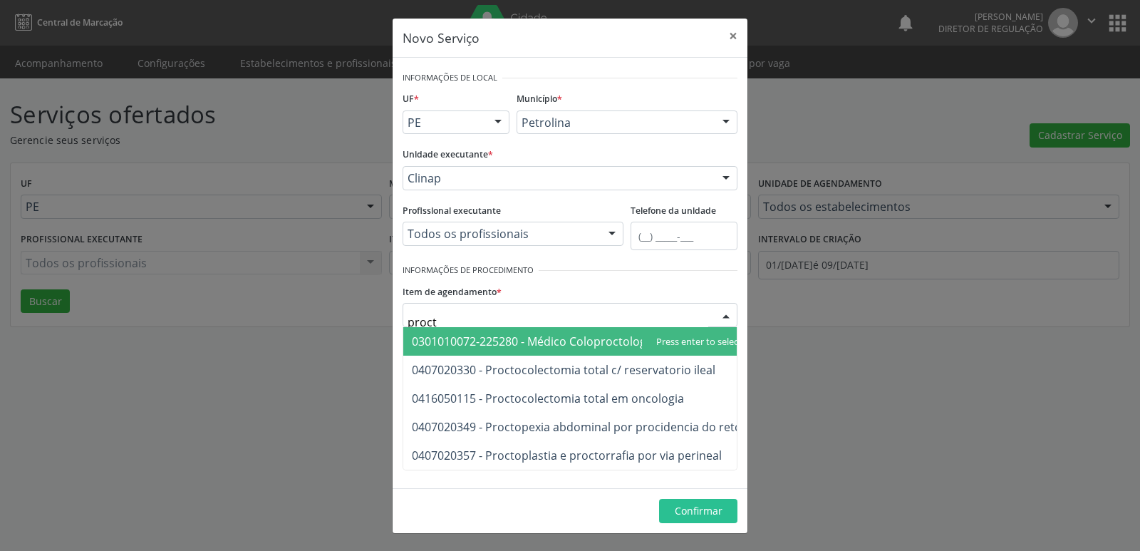
type input "procto"
click at [535, 339] on span "0301010072-225280 - Médico Coloproctologista" at bounding box center [539, 341] width 254 height 16
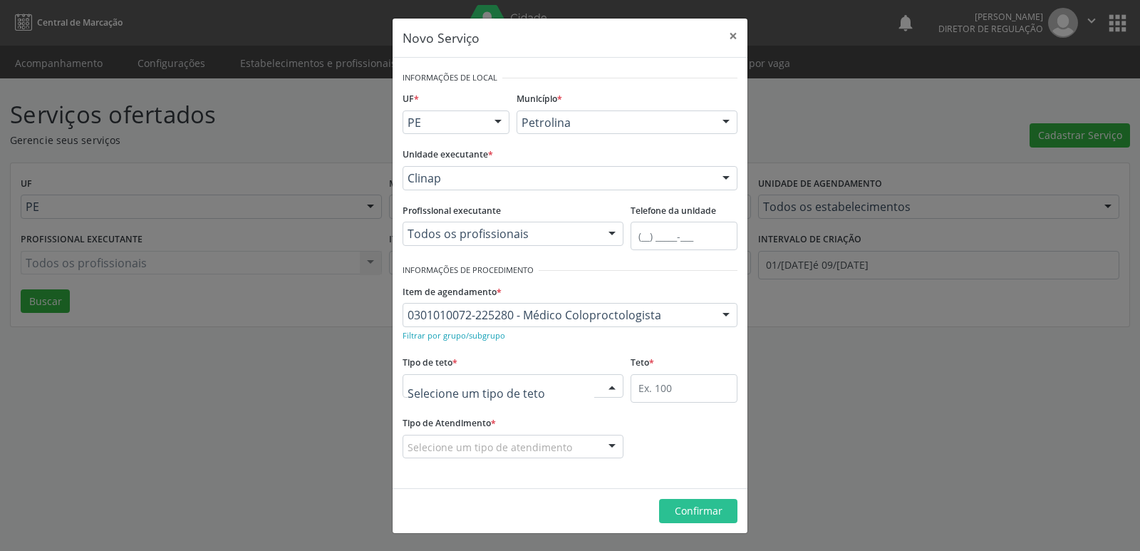
click at [536, 382] on div at bounding box center [513, 386] width 221 height 24
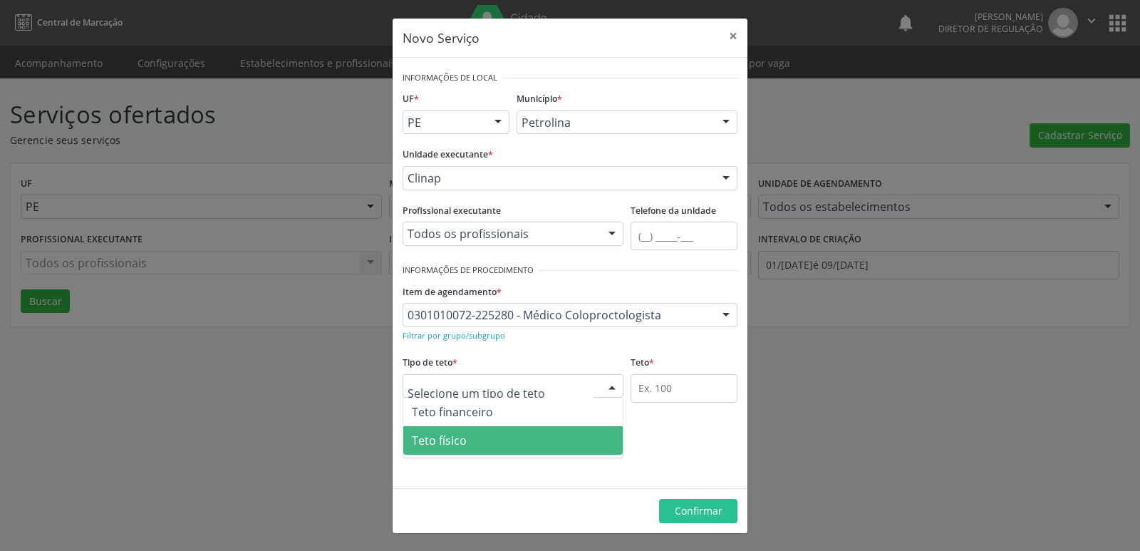
click at [506, 433] on span "Teto físico" at bounding box center [512, 440] width 219 height 28
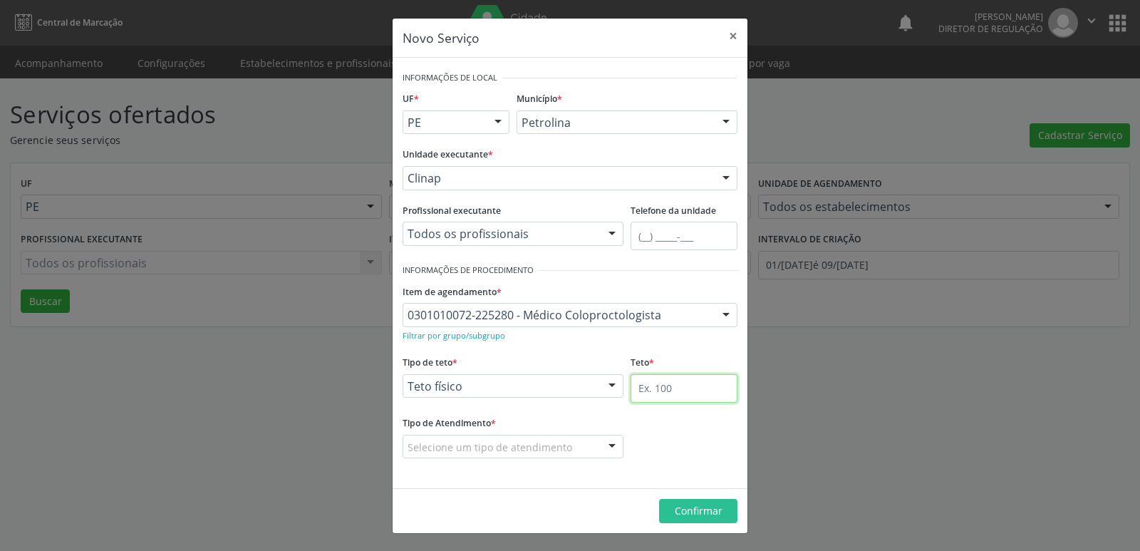
click at [656, 385] on input "text" at bounding box center [683, 388] width 107 height 28
type input "1"
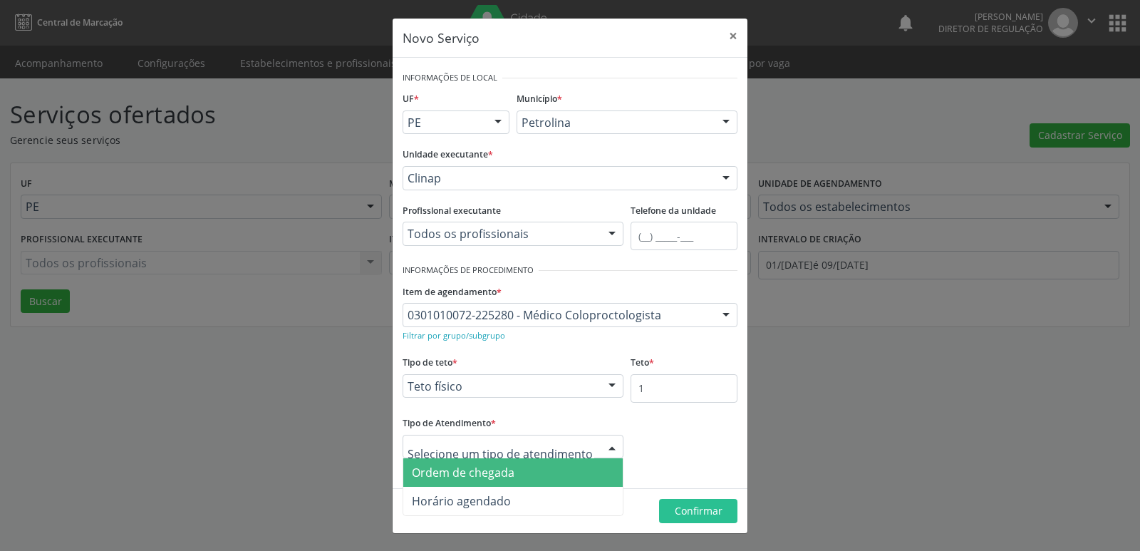
click at [539, 472] on span "Ordem de chegada" at bounding box center [512, 472] width 219 height 28
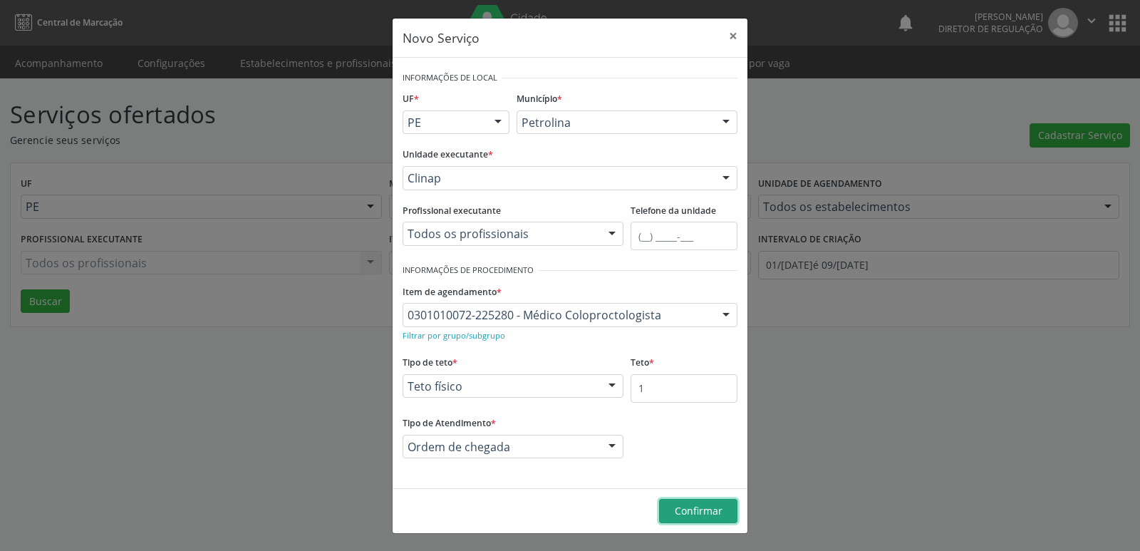
click at [694, 507] on span "Confirmar" at bounding box center [699, 511] width 48 height 14
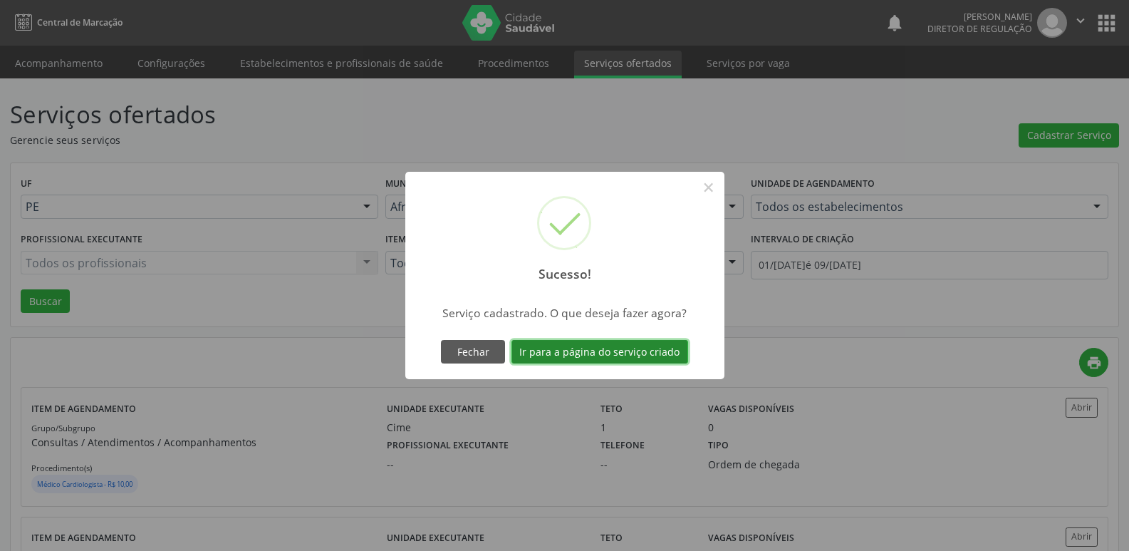
click at [655, 355] on button "Ir para a página do serviço criado" at bounding box center [600, 352] width 177 height 24
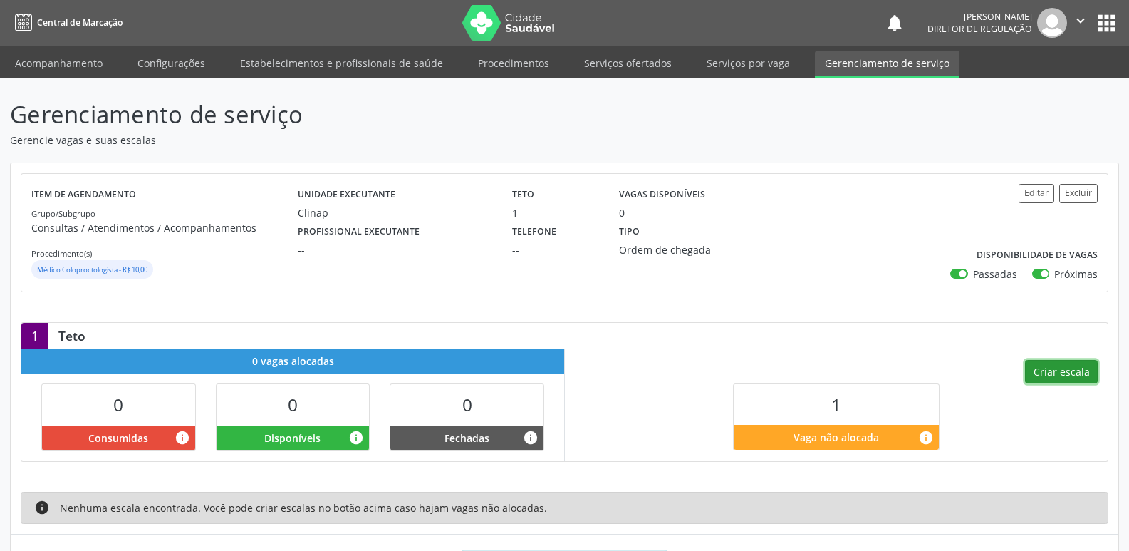
click at [1070, 373] on button "Criar escala" at bounding box center [1061, 372] width 73 height 24
select select "9"
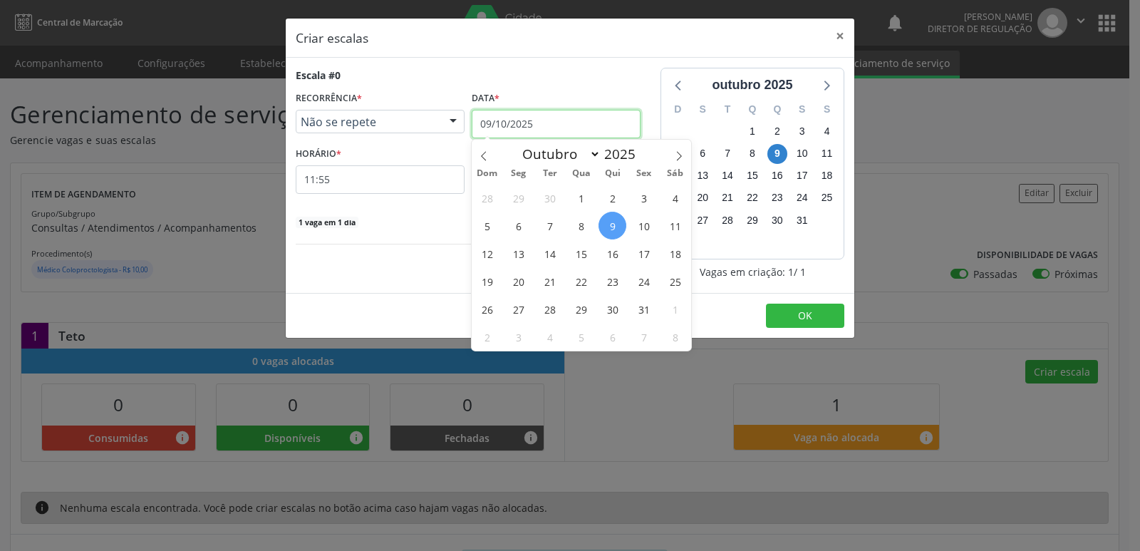
click at [540, 125] on input "09/10/2025" at bounding box center [556, 124] width 169 height 28
click at [520, 251] on span "13" at bounding box center [518, 253] width 28 height 28
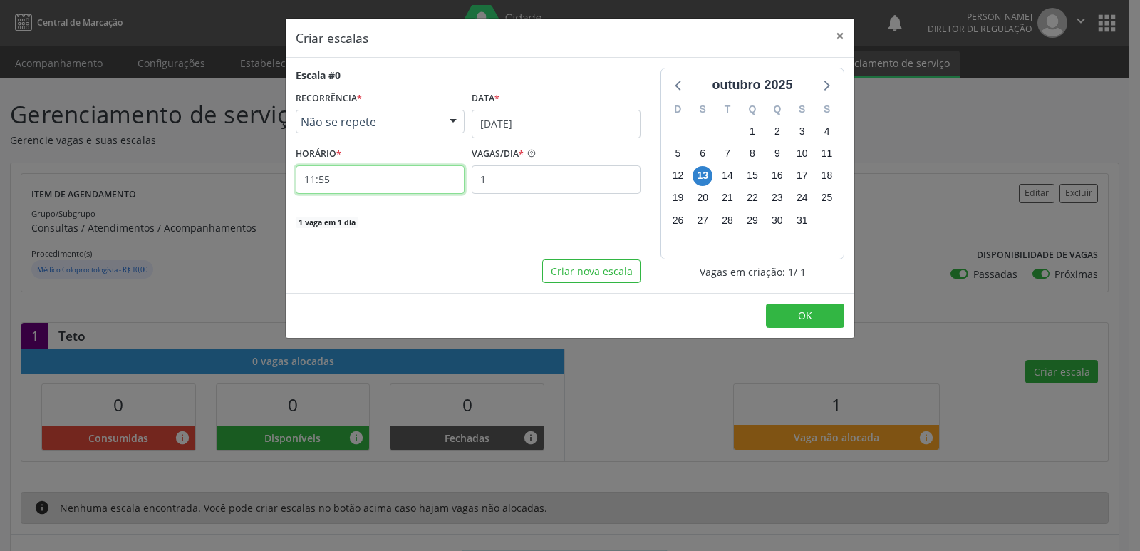
click at [375, 182] on input "11:55" at bounding box center [380, 179] width 169 height 28
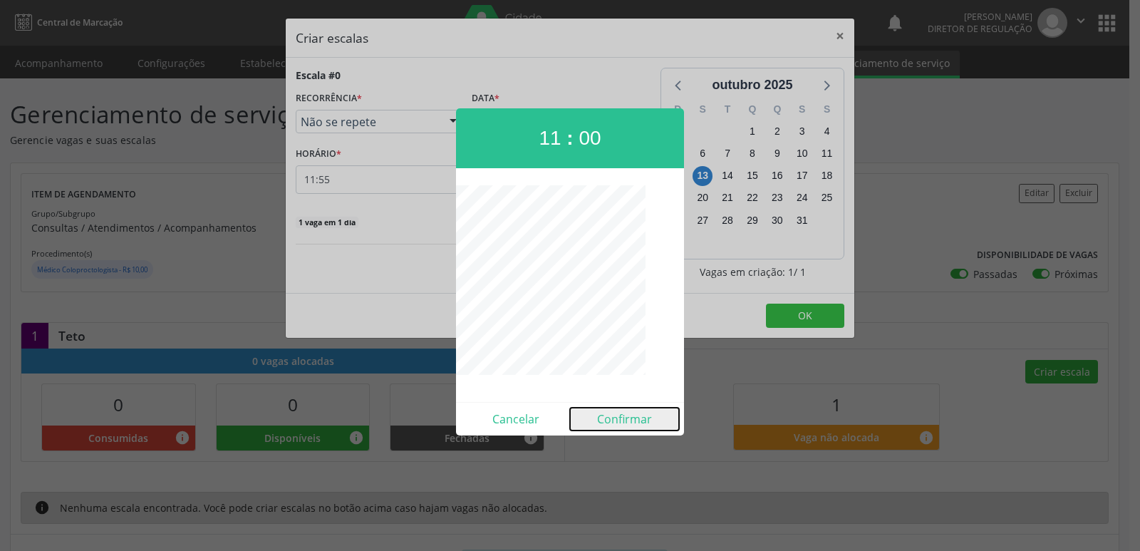
click at [610, 417] on button "Confirmar" at bounding box center [624, 418] width 109 height 23
type input "11:00"
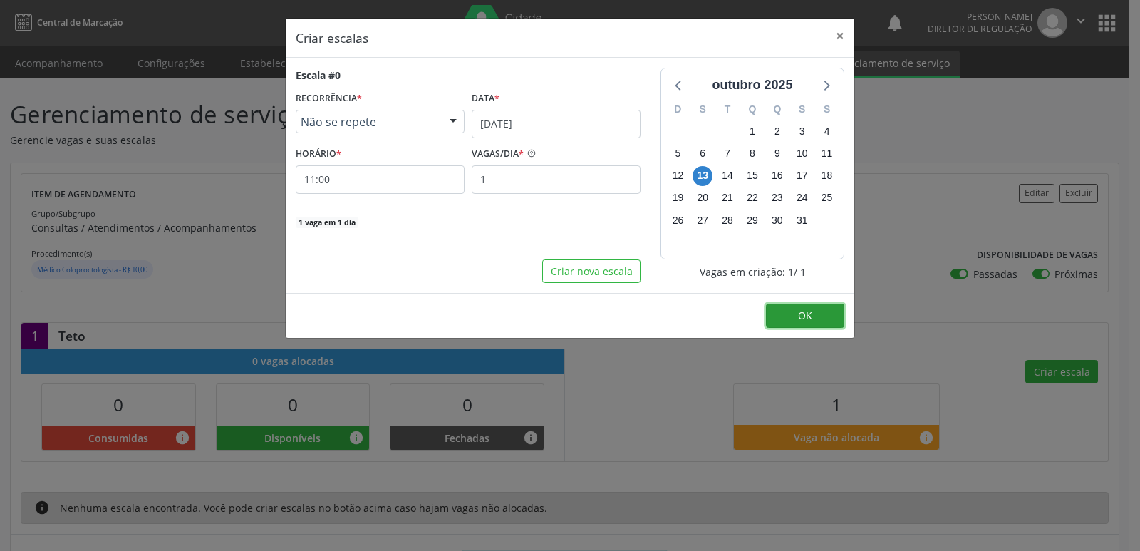
click at [823, 316] on button "OK" at bounding box center [805, 315] width 78 height 24
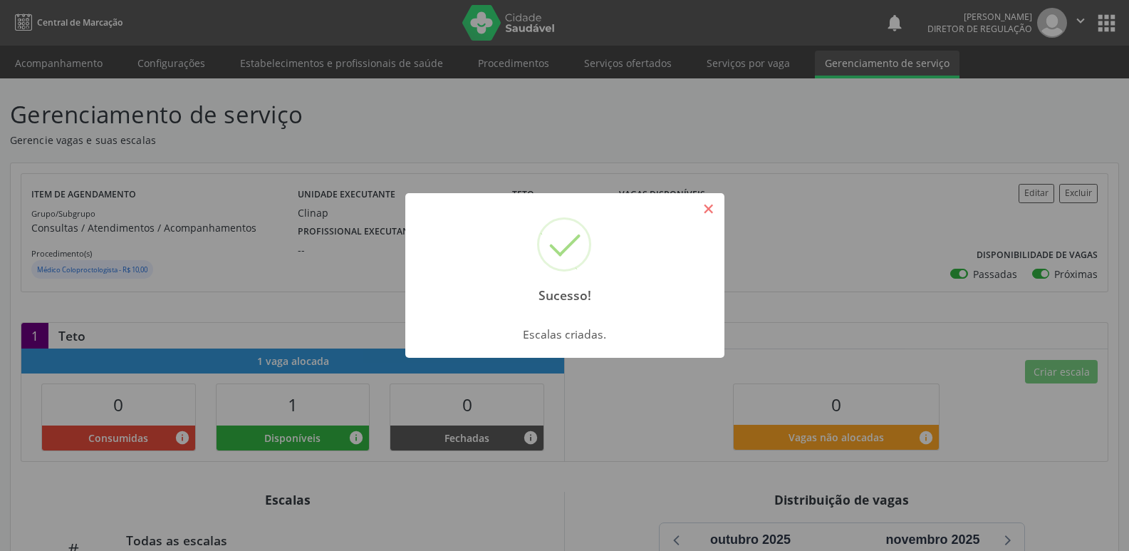
click at [712, 212] on button "×" at bounding box center [709, 209] width 24 height 24
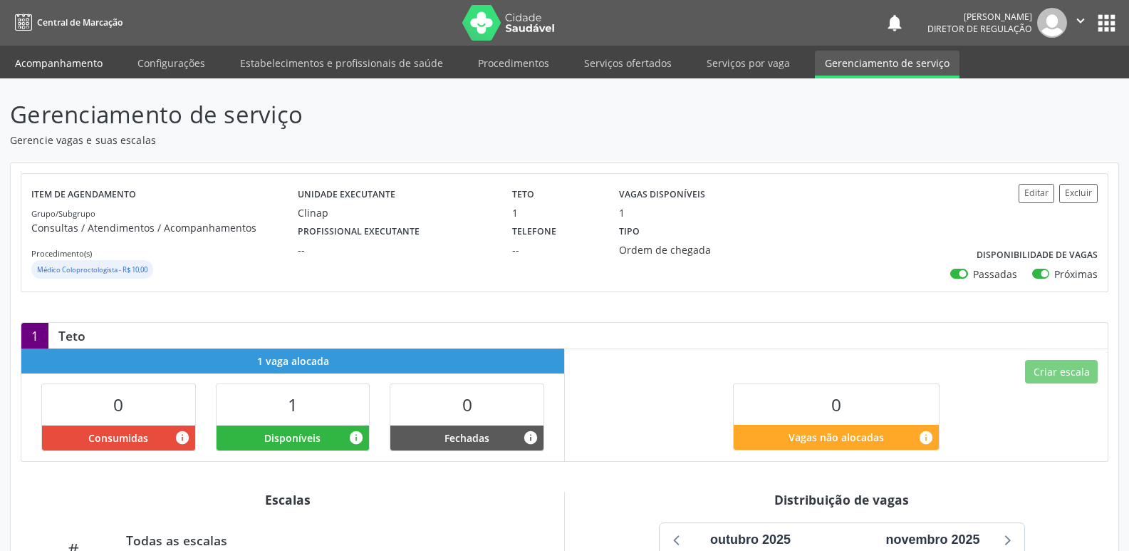
click at [87, 67] on link "Acompanhamento" at bounding box center [59, 63] width 108 height 25
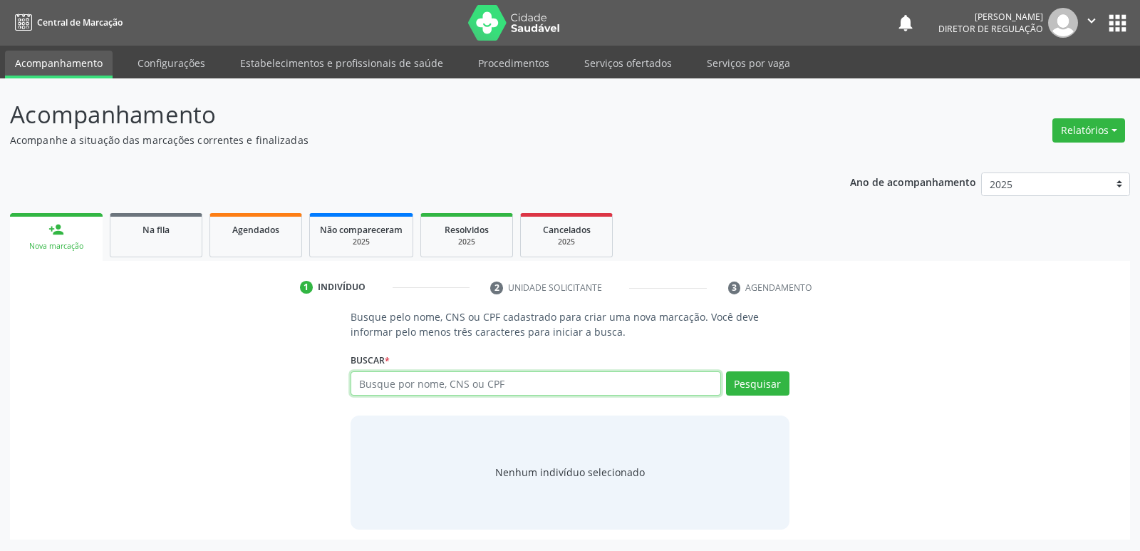
click at [425, 387] on input "text" at bounding box center [535, 383] width 370 height 24
paste input "704205586288090"
type input "704205586288090"
click at [747, 383] on button "Pesquisar" at bounding box center [757, 383] width 63 height 24
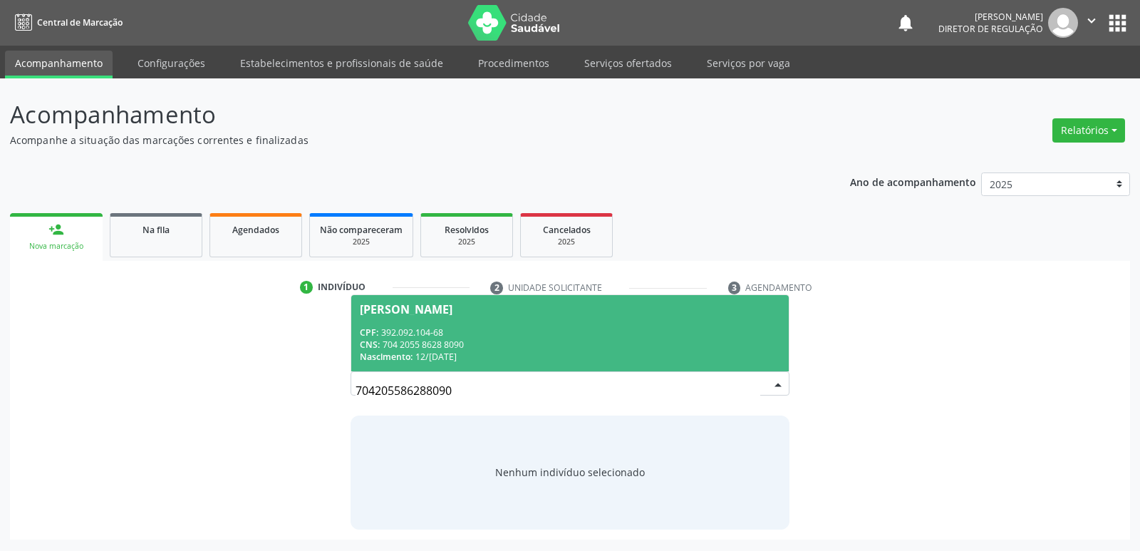
click at [447, 352] on div "Nascimento: 12/12/1963" at bounding box center [570, 356] width 420 height 12
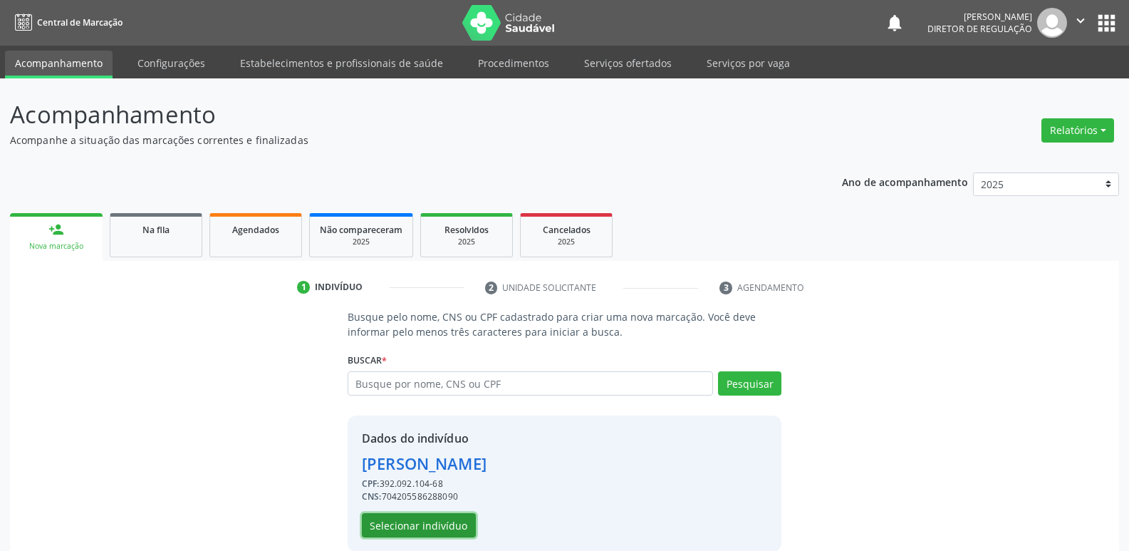
click at [442, 526] on button "Selecionar indivíduo" at bounding box center [419, 525] width 114 height 24
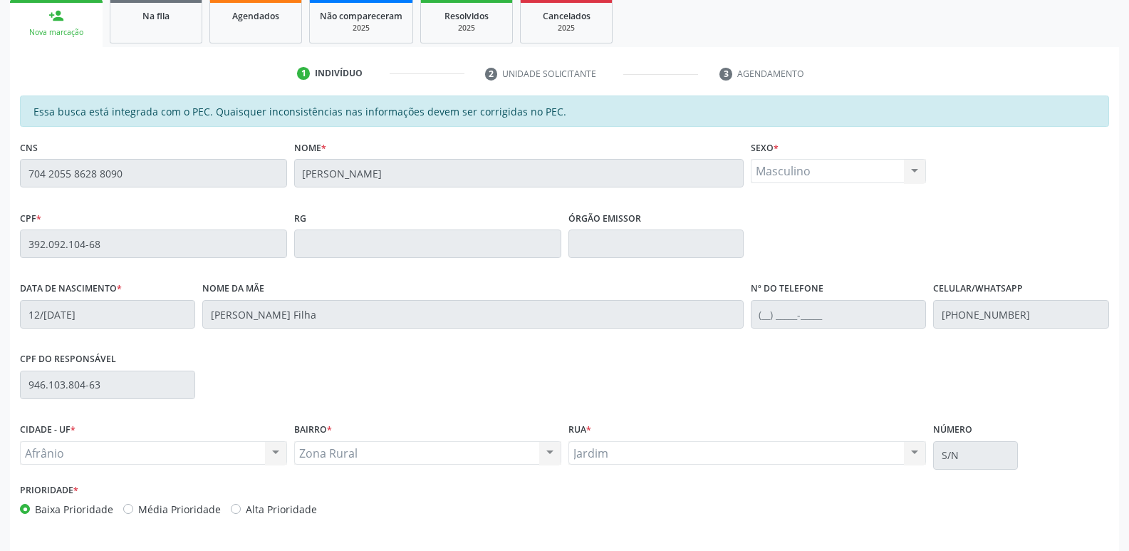
scroll to position [263, 0]
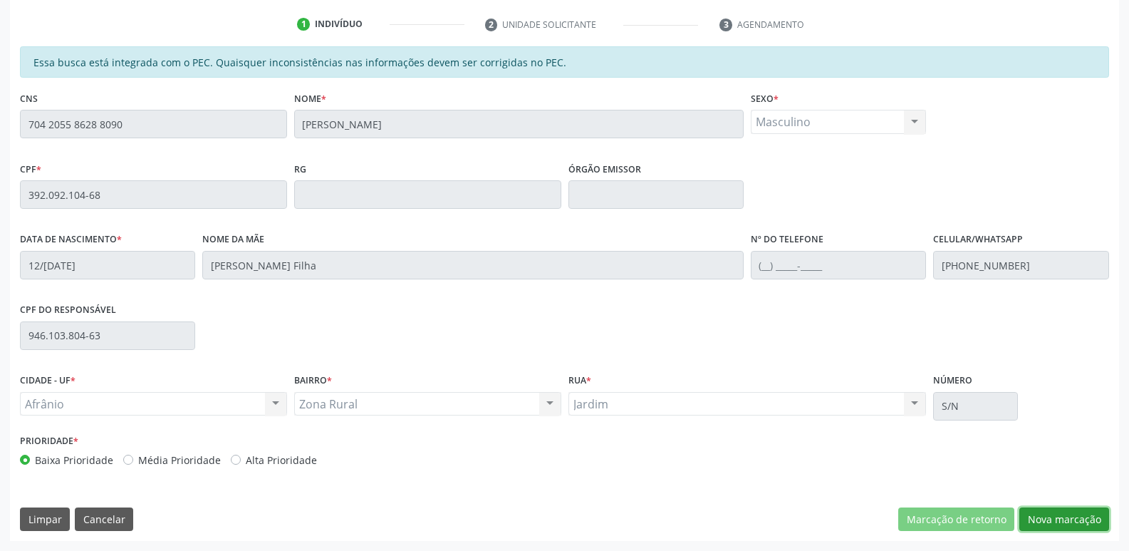
click at [1069, 521] on button "Nova marcação" at bounding box center [1064, 519] width 90 height 24
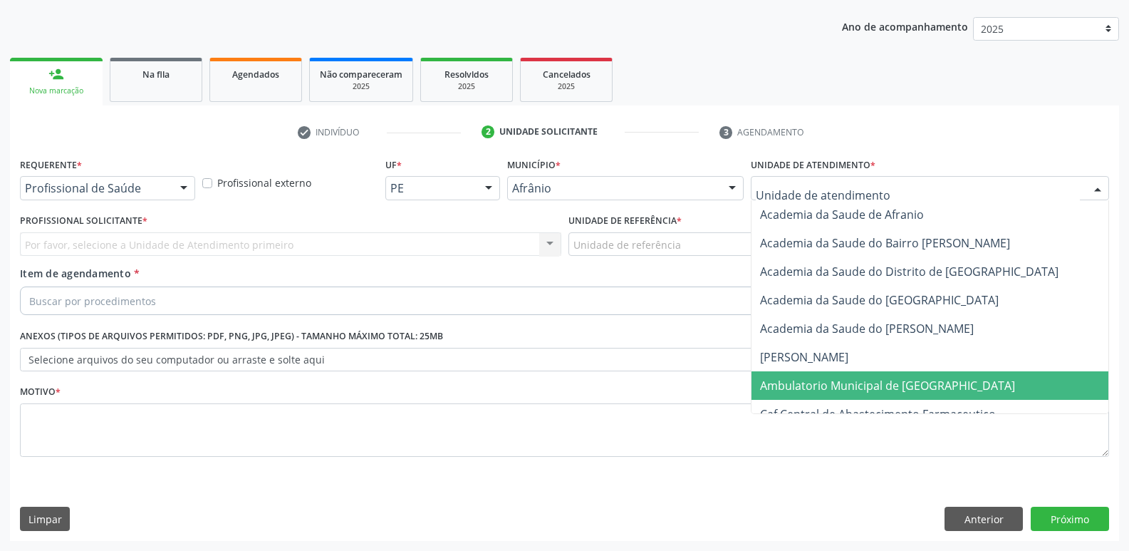
click at [905, 387] on span "Ambulatorio Municipal de [GEOGRAPHIC_DATA]" at bounding box center [887, 386] width 255 height 16
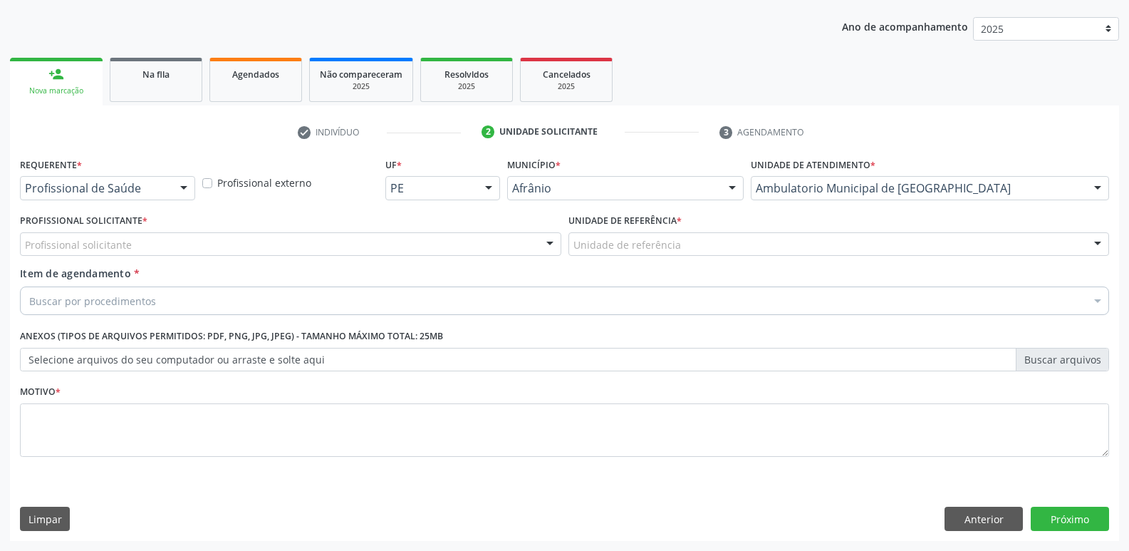
click at [758, 243] on div "Unidade de referência" at bounding box center [838, 244] width 541 height 24
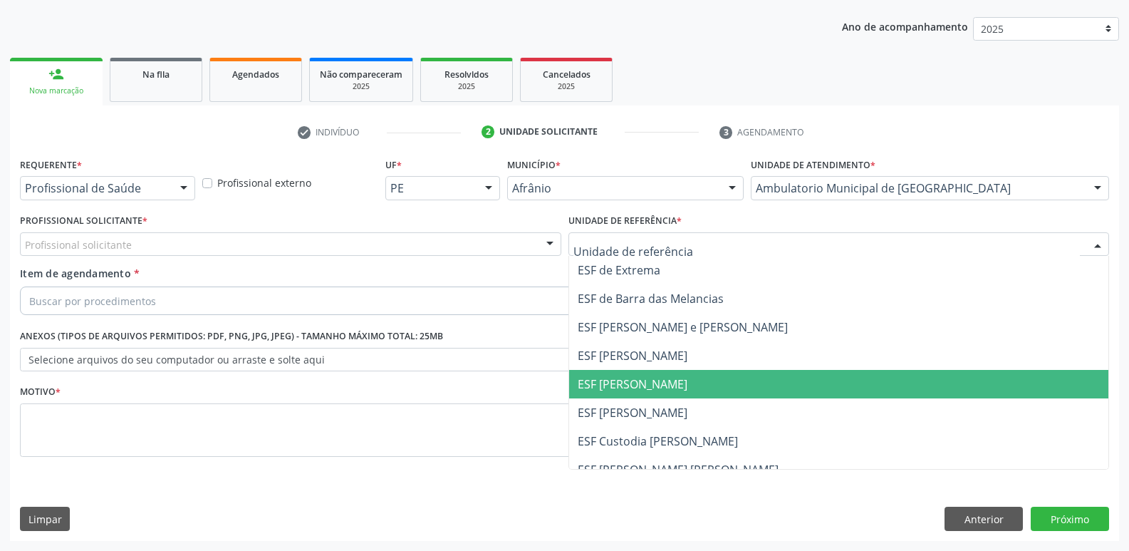
click at [677, 380] on span "ESF [PERSON_NAME]" at bounding box center [839, 384] width 540 height 28
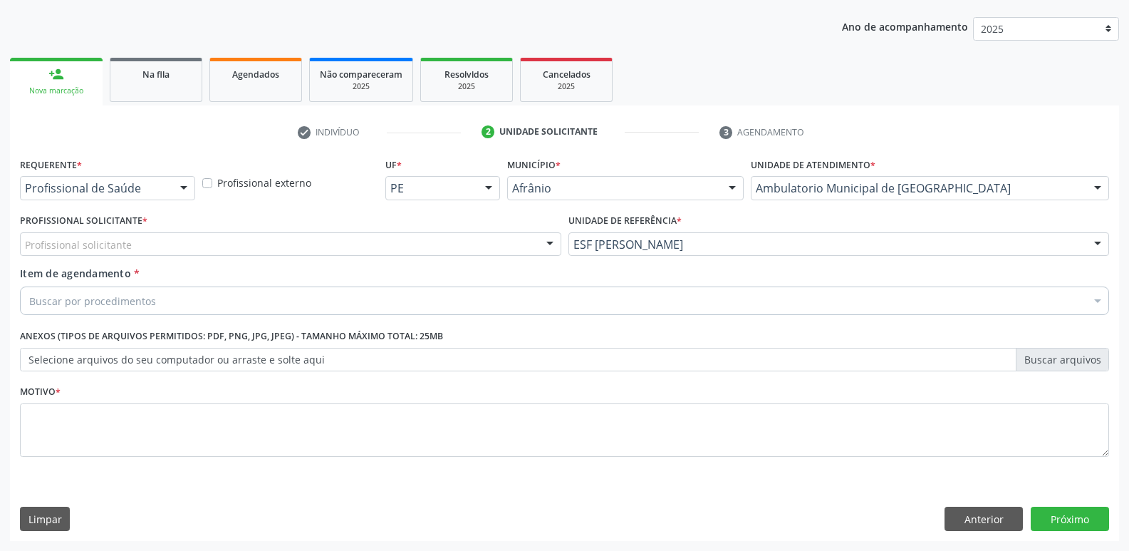
click at [391, 236] on div "Profissional solicitante" at bounding box center [290, 244] width 541 height 24
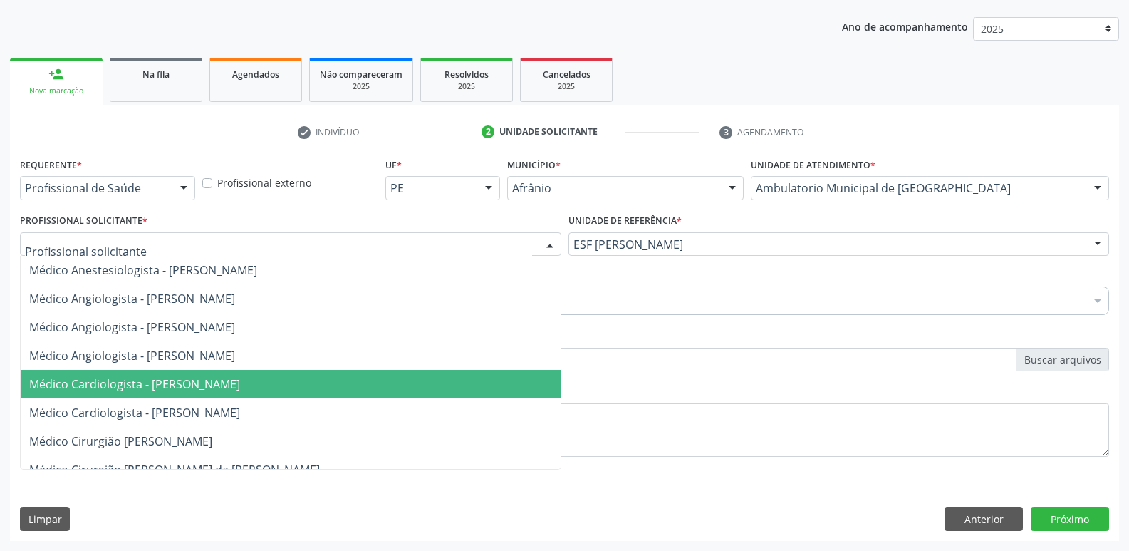
click at [385, 393] on span "Médico Cardiologista - [PERSON_NAME]" at bounding box center [291, 384] width 540 height 28
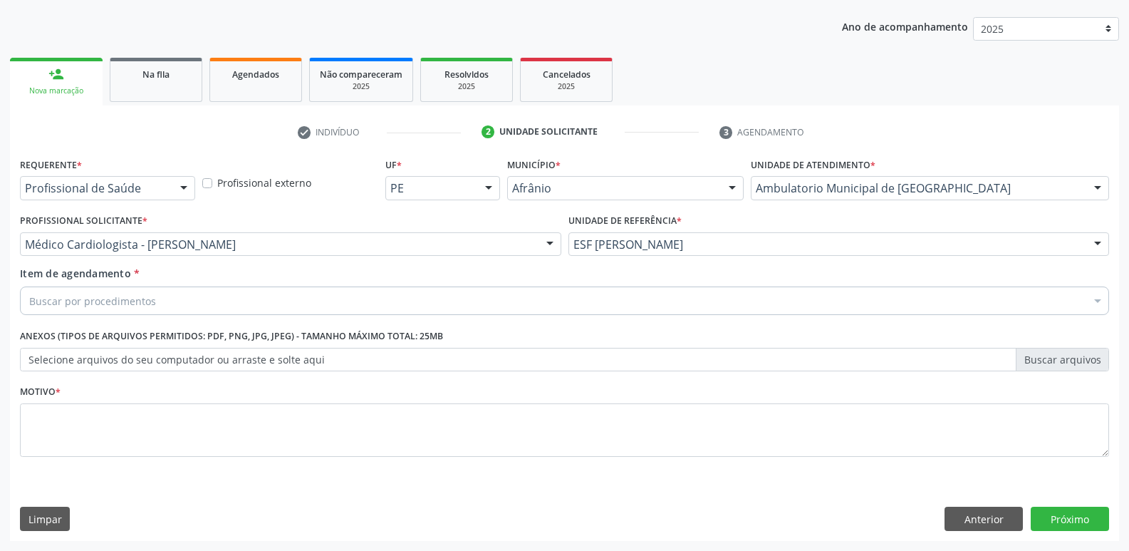
click at [311, 296] on div "Buscar por procedimentos" at bounding box center [564, 300] width 1089 height 28
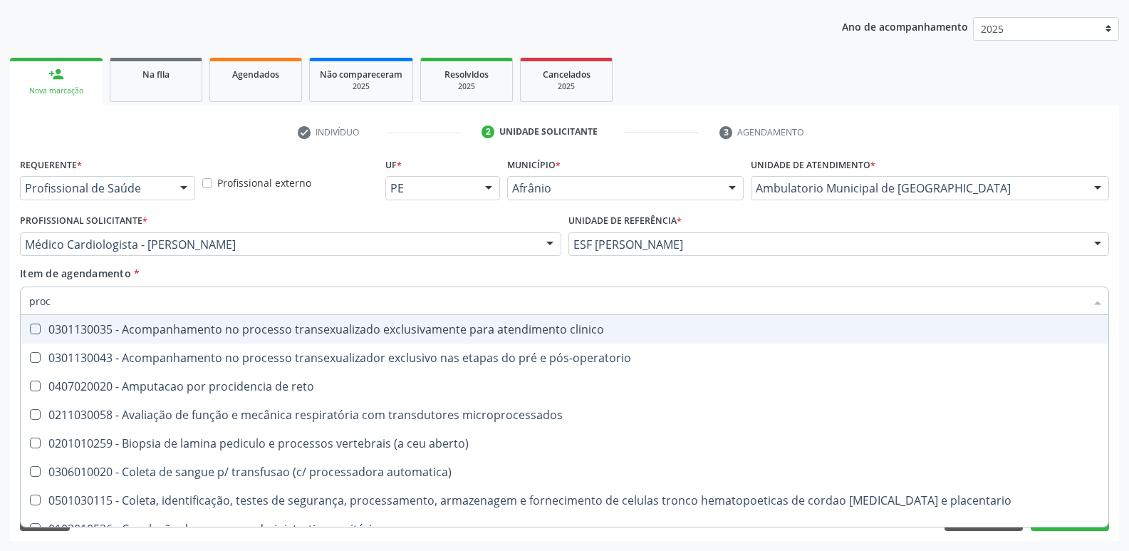
type input "proct"
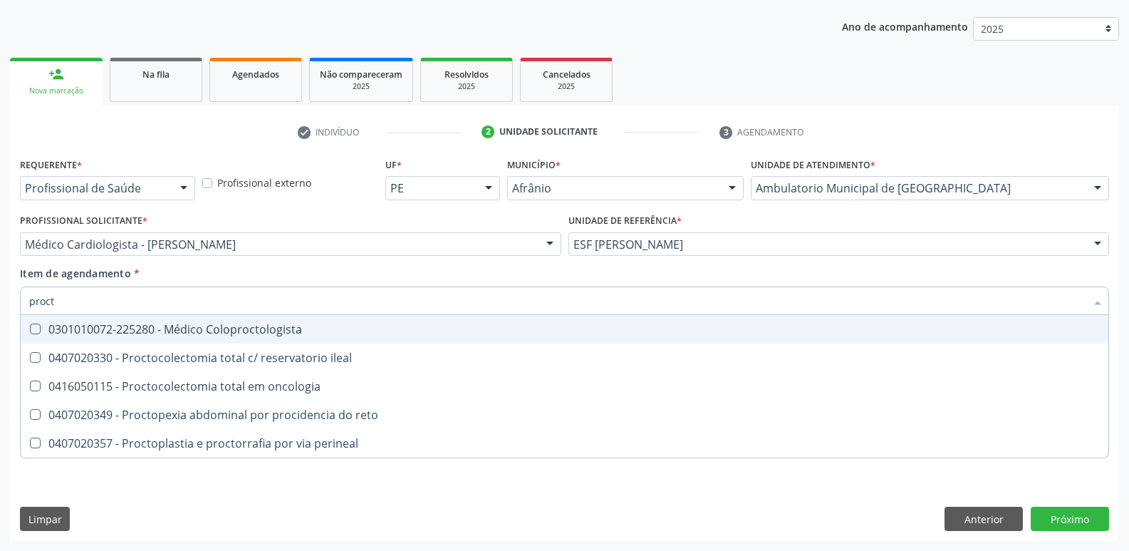
click at [298, 326] on div "0301010072-225280 - Médico Coloproctologista" at bounding box center [564, 328] width 1071 height 11
checkbox Coloproctologista "true"
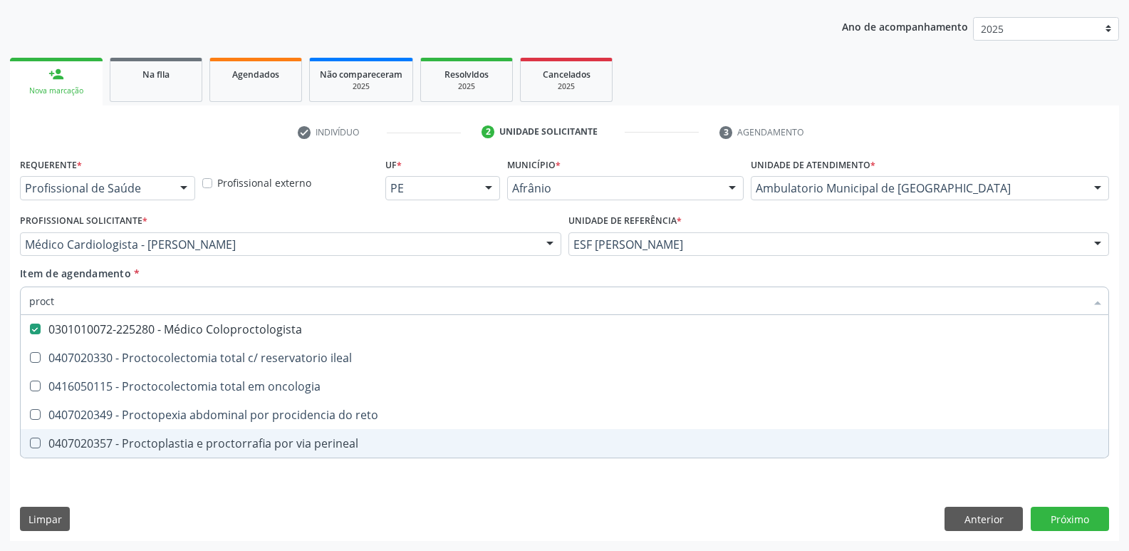
click at [431, 464] on div "Requerente * Profissional de Saúde Profissional de Saúde Paciente Nenhum result…" at bounding box center [564, 315] width 1089 height 323
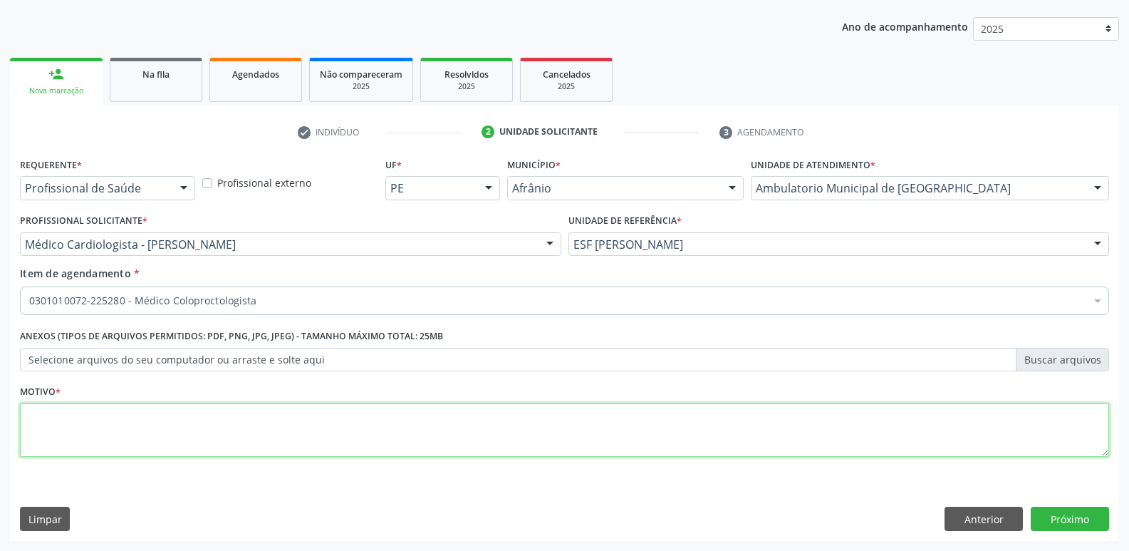
click at [390, 445] on textarea at bounding box center [564, 430] width 1089 height 54
type textarea "*"
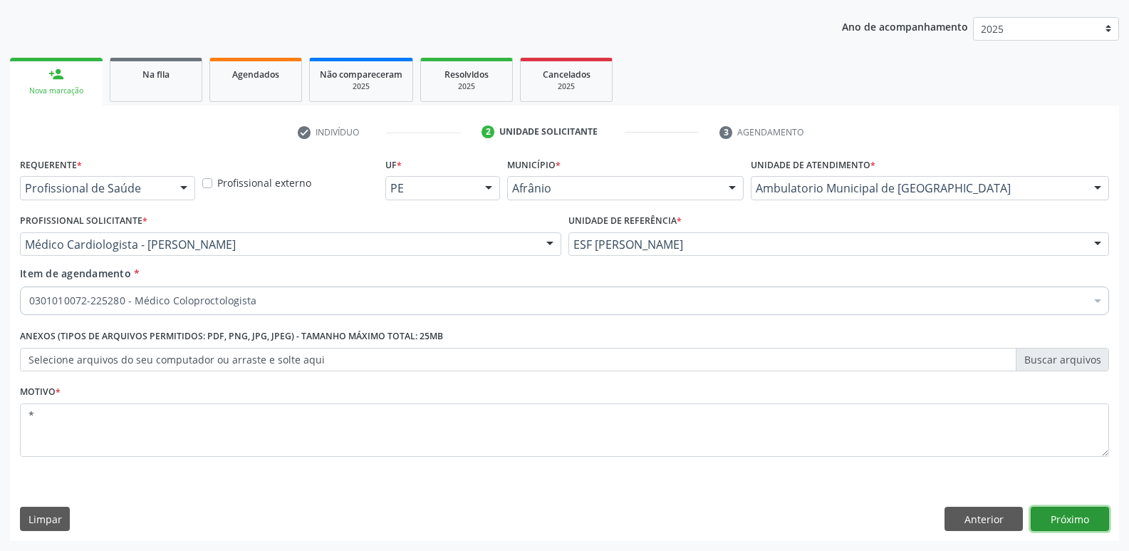
click at [1071, 516] on button "Próximo" at bounding box center [1070, 519] width 78 height 24
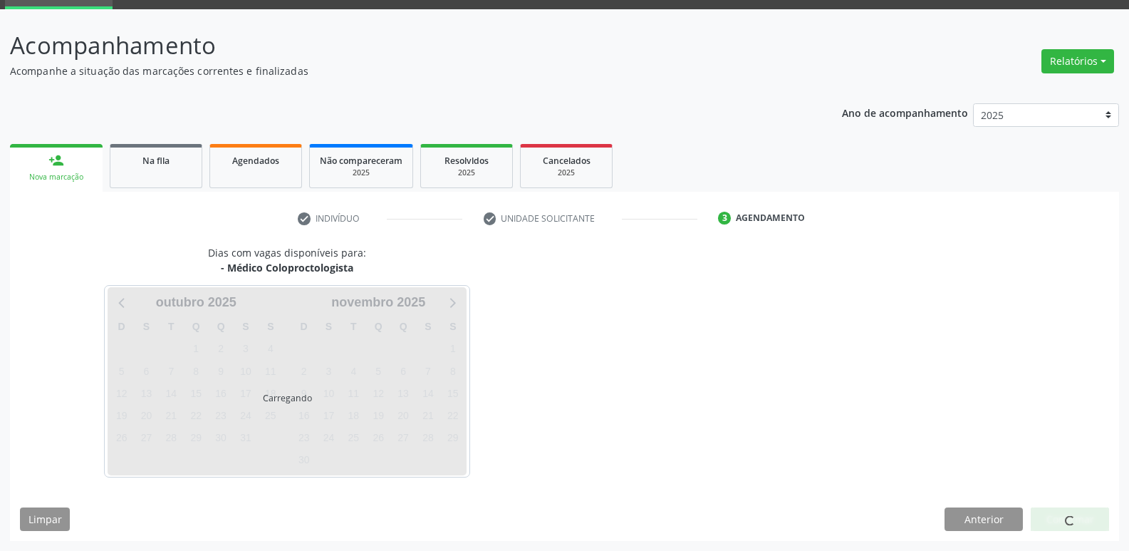
scroll to position [69, 0]
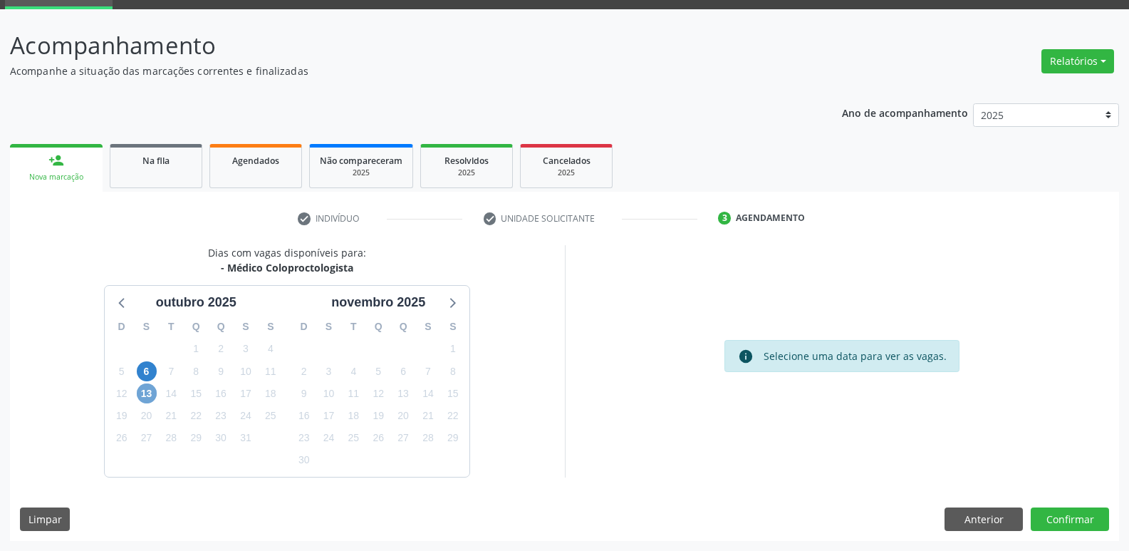
click at [147, 393] on span "13" at bounding box center [147, 393] width 20 height 20
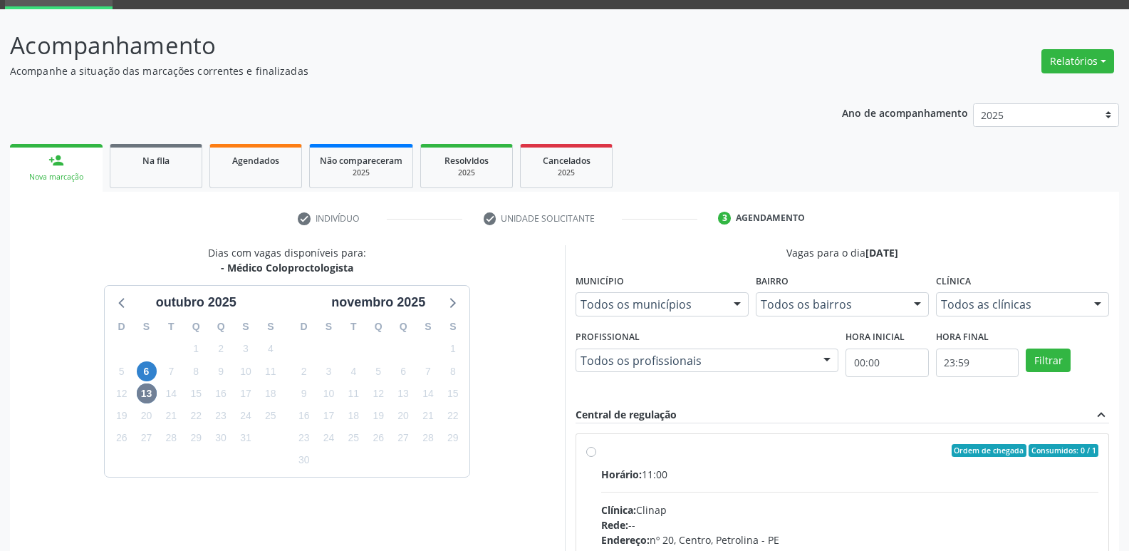
click at [724, 445] on div "Ordem de chegada Consumidos: 0 / 1" at bounding box center [850, 450] width 498 height 13
click at [596, 445] on input "Ordem de chegada Consumidos: 0 / 1 Horário: 11:00 Clínica: Clinap Rede: -- Ende…" at bounding box center [591, 450] width 10 height 13
radio input "true"
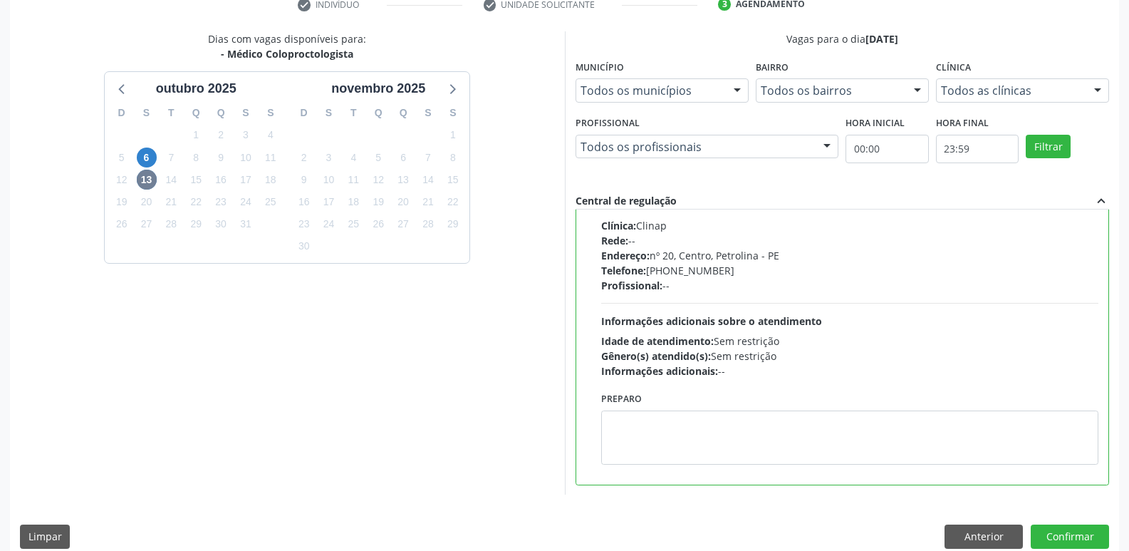
scroll to position [301, 0]
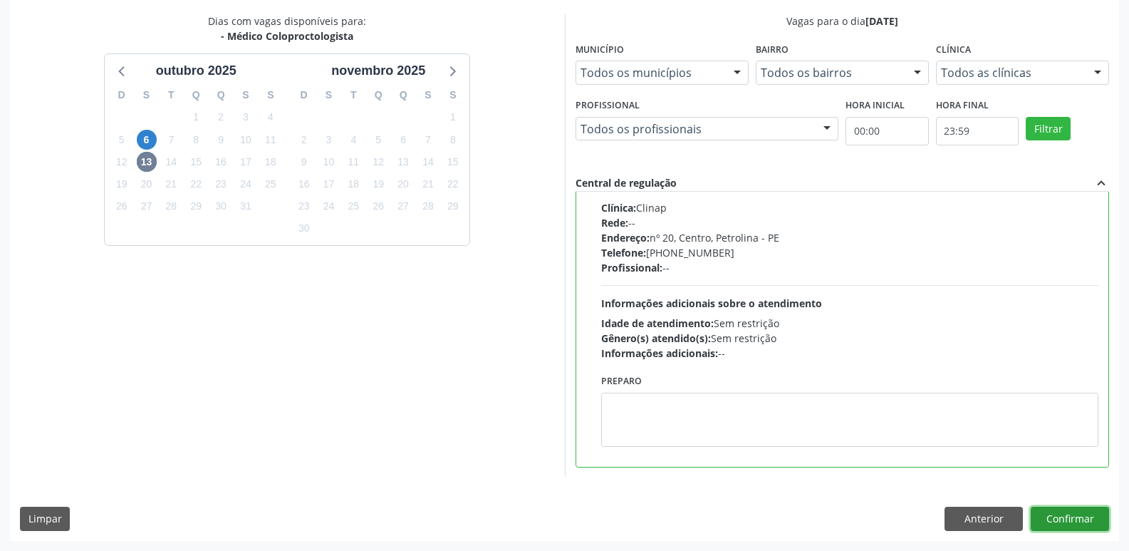
click at [1077, 517] on button "Confirmar" at bounding box center [1070, 519] width 78 height 24
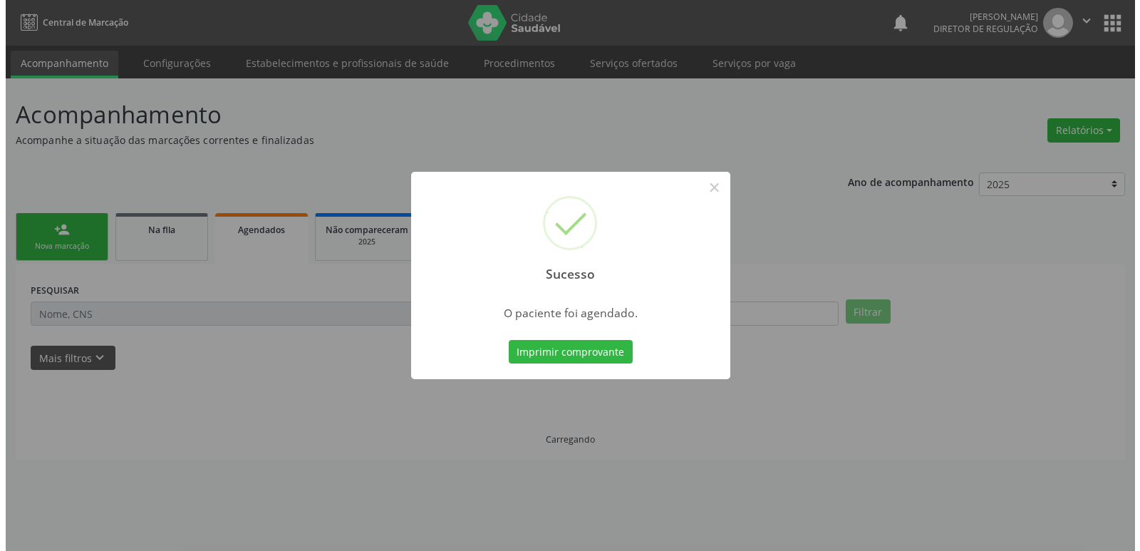
scroll to position [0, 0]
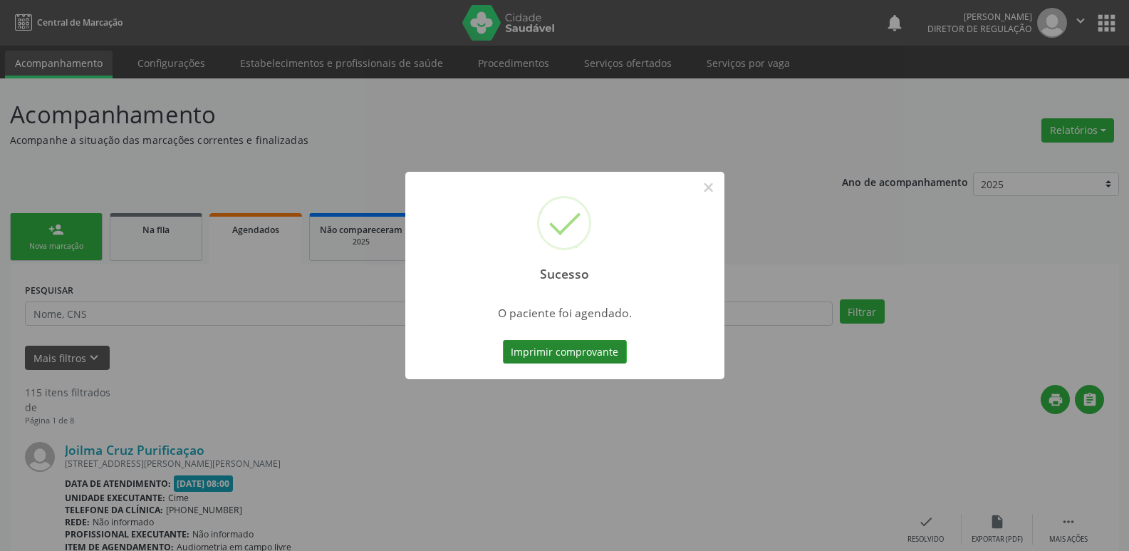
click at [587, 356] on button "Imprimir comprovante" at bounding box center [565, 352] width 124 height 24
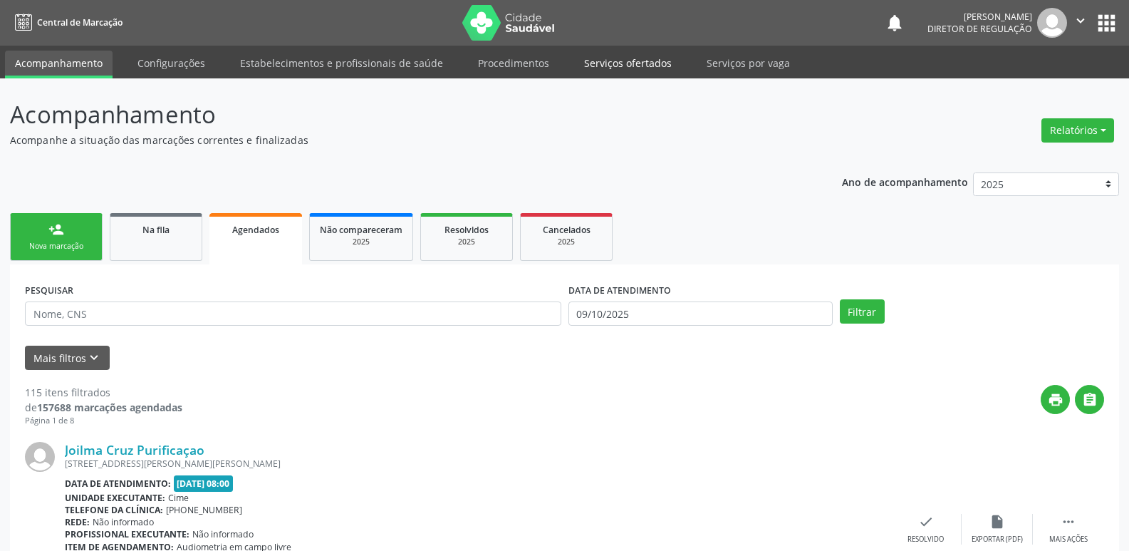
click at [632, 61] on link "Serviços ofertados" at bounding box center [628, 63] width 108 height 25
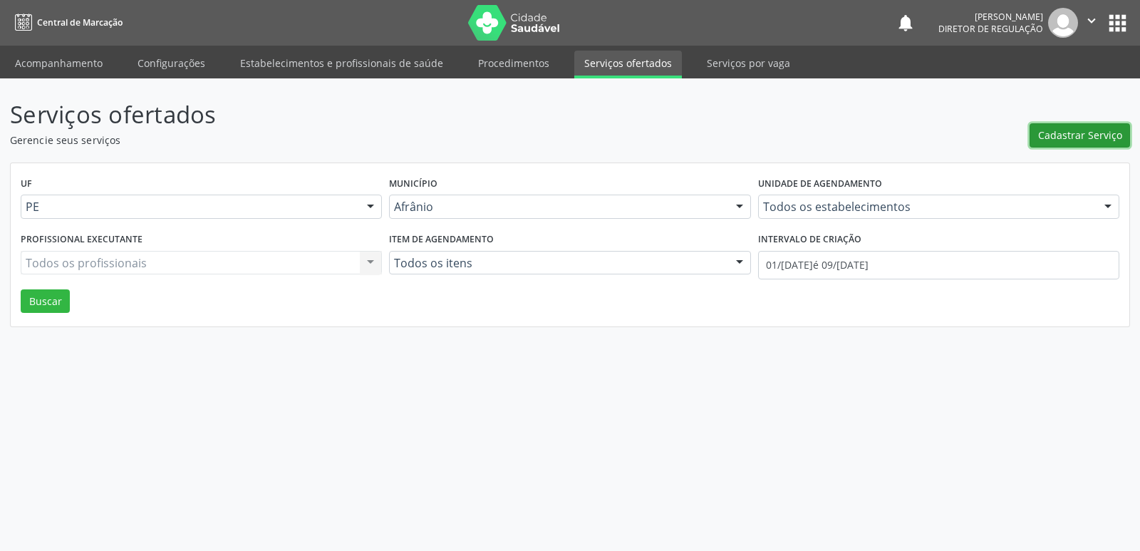
click at [1076, 132] on span "Cadastrar Serviço" at bounding box center [1080, 135] width 84 height 15
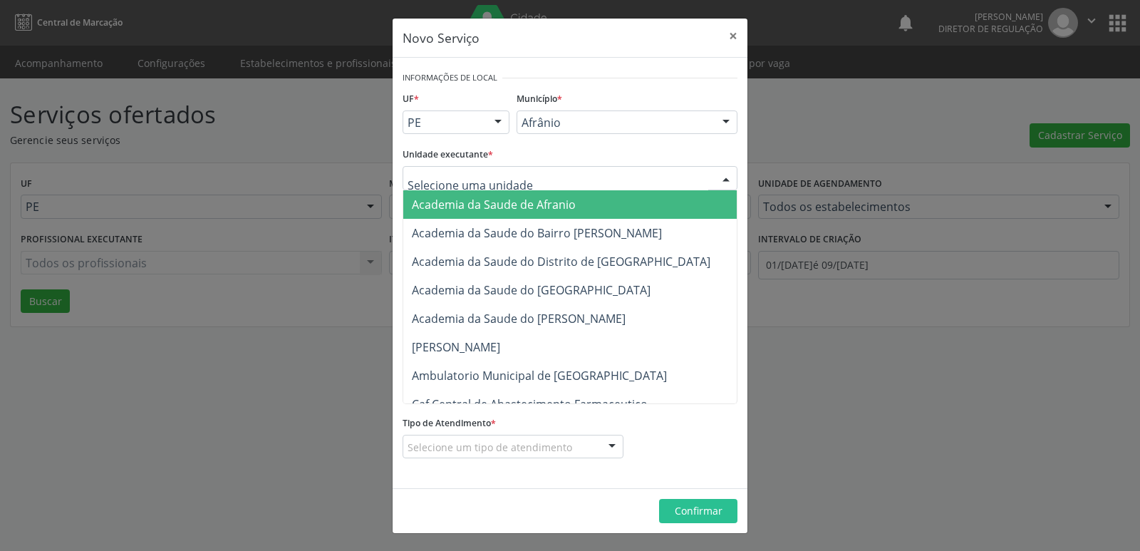
click at [521, 177] on div at bounding box center [570, 178] width 335 height 24
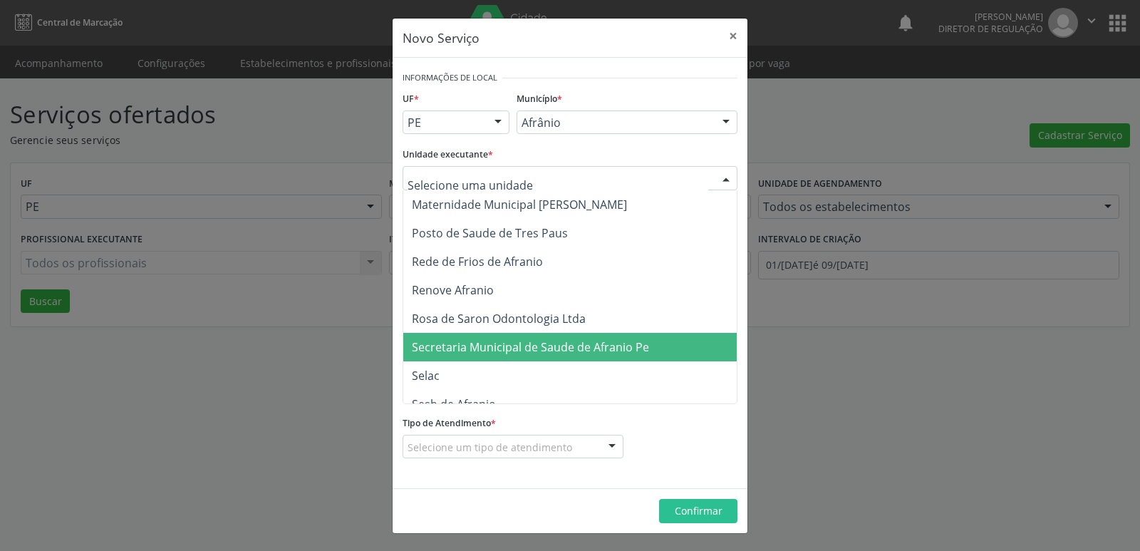
scroll to position [938, 0]
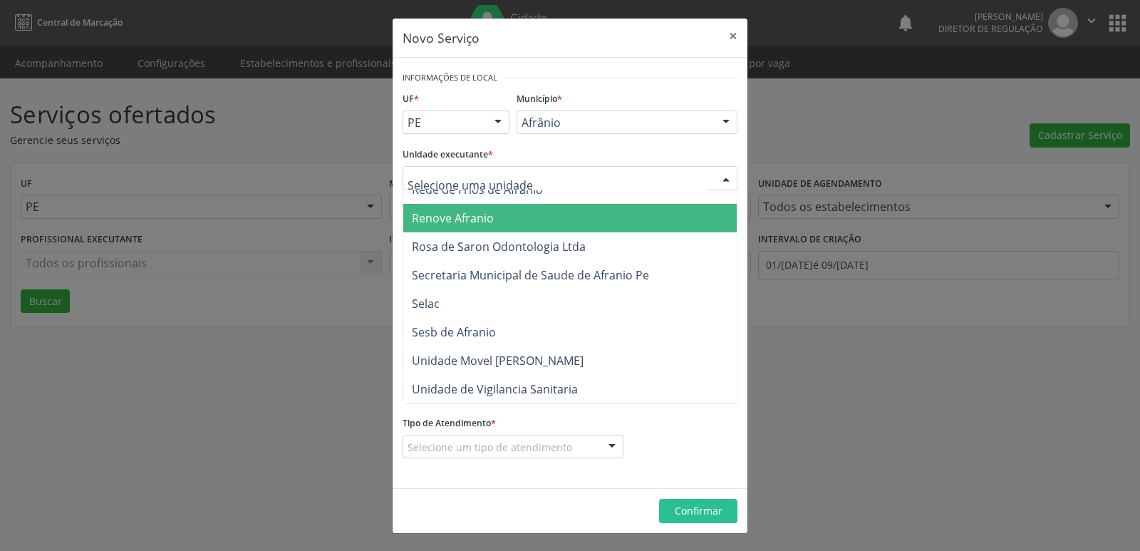
click at [467, 210] on span "Renove Afranio" at bounding box center [453, 218] width 82 height 16
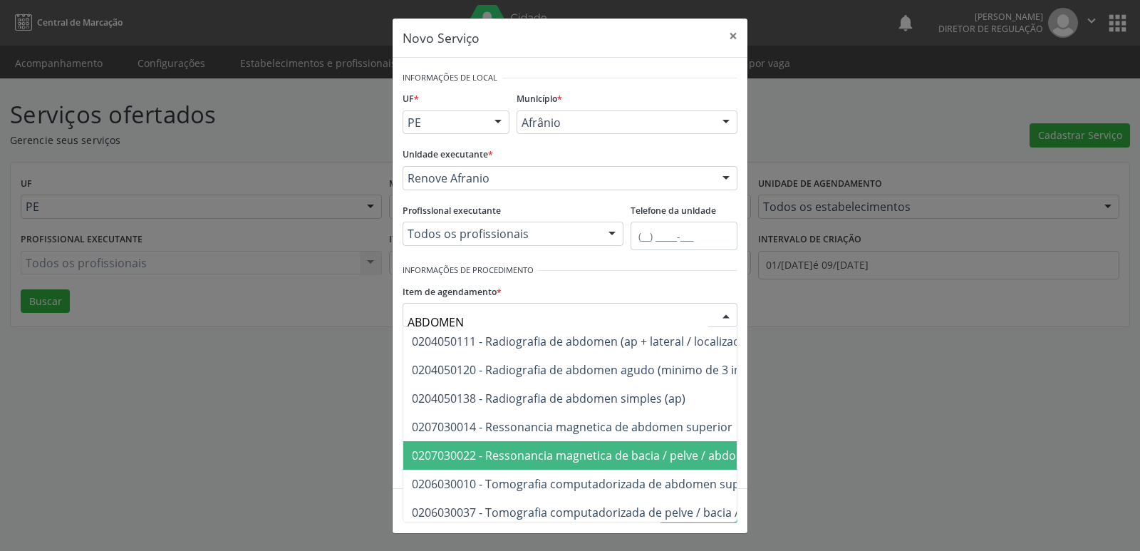
scroll to position [71, 0]
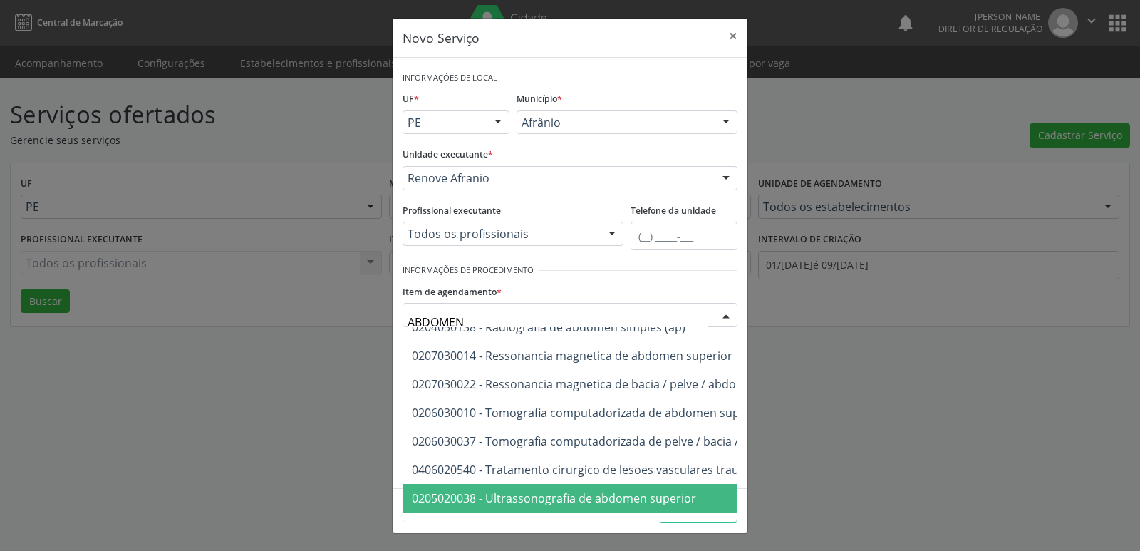
click at [563, 496] on span "0205020038 - Ultrassonografia de abdomen superior" at bounding box center [554, 498] width 284 height 16
type input "ABDOMEN"
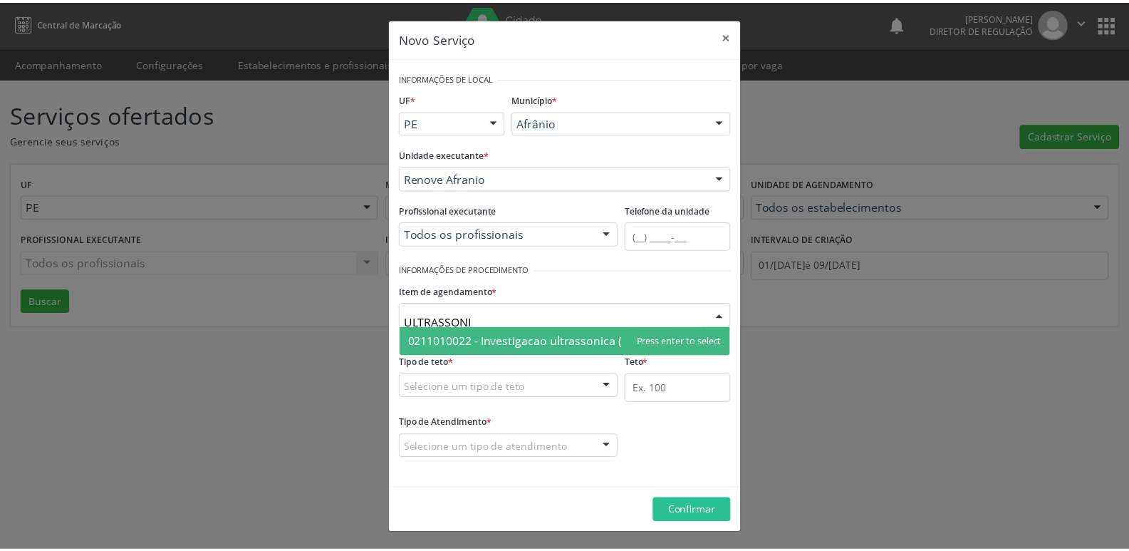
scroll to position [0, 0]
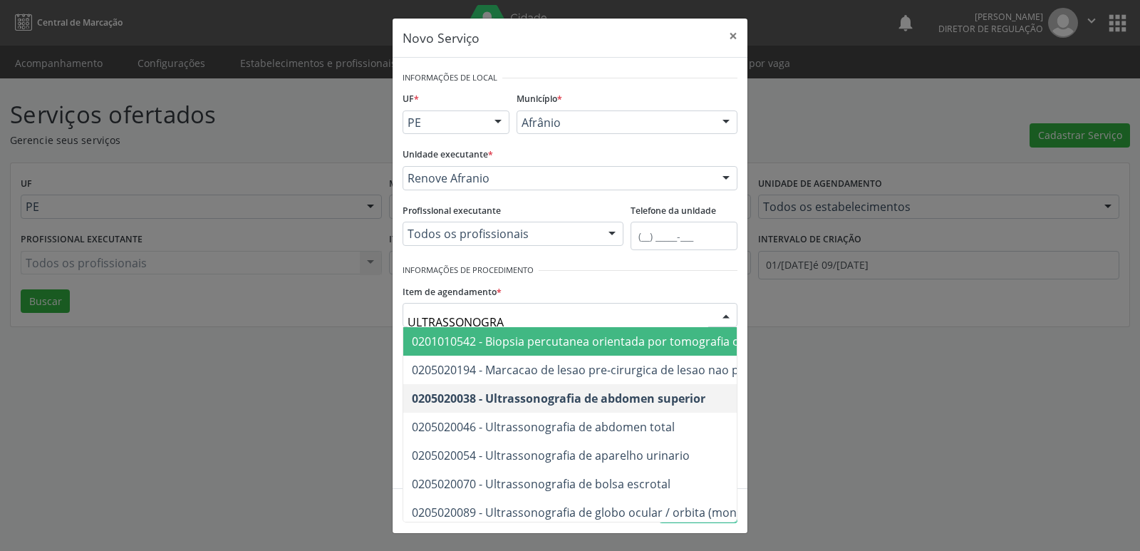
type input "ULTRASSONOGRAF"
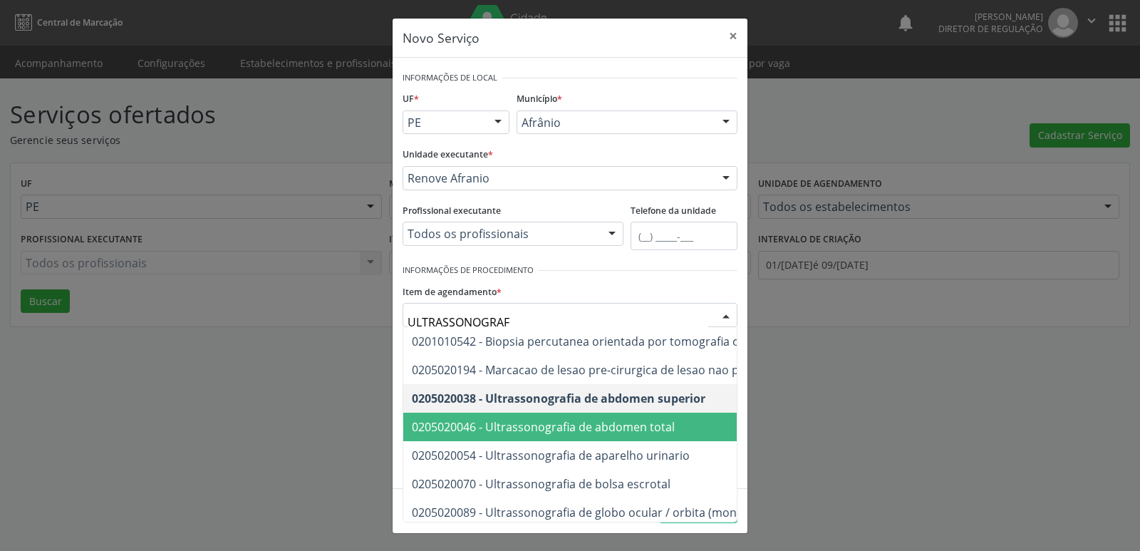
click at [582, 422] on span "0205020046 - Ultrassonografia de abdomen total" at bounding box center [543, 427] width 263 height 16
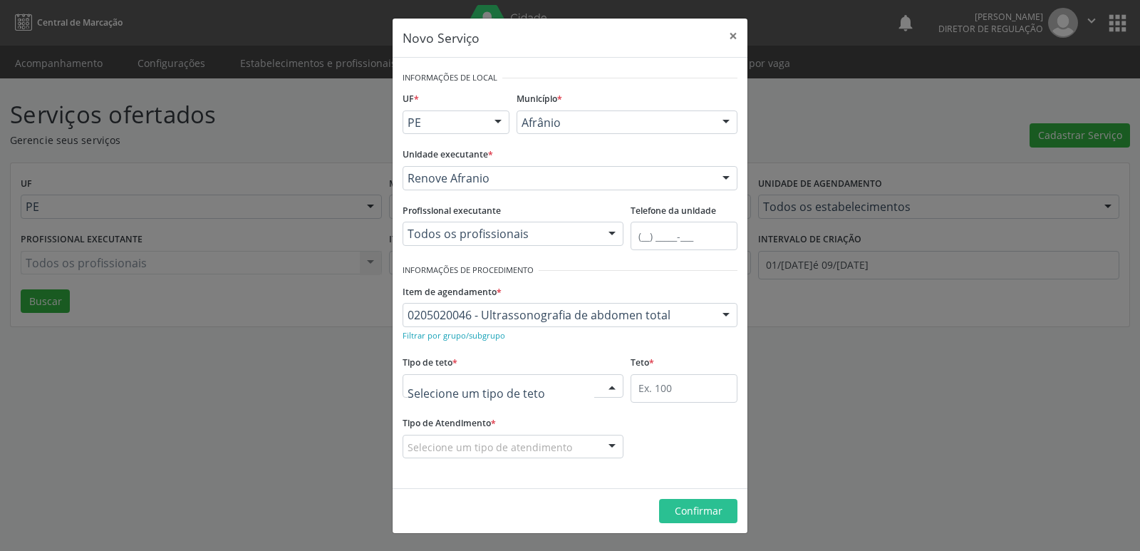
click at [534, 385] on div at bounding box center [513, 386] width 221 height 24
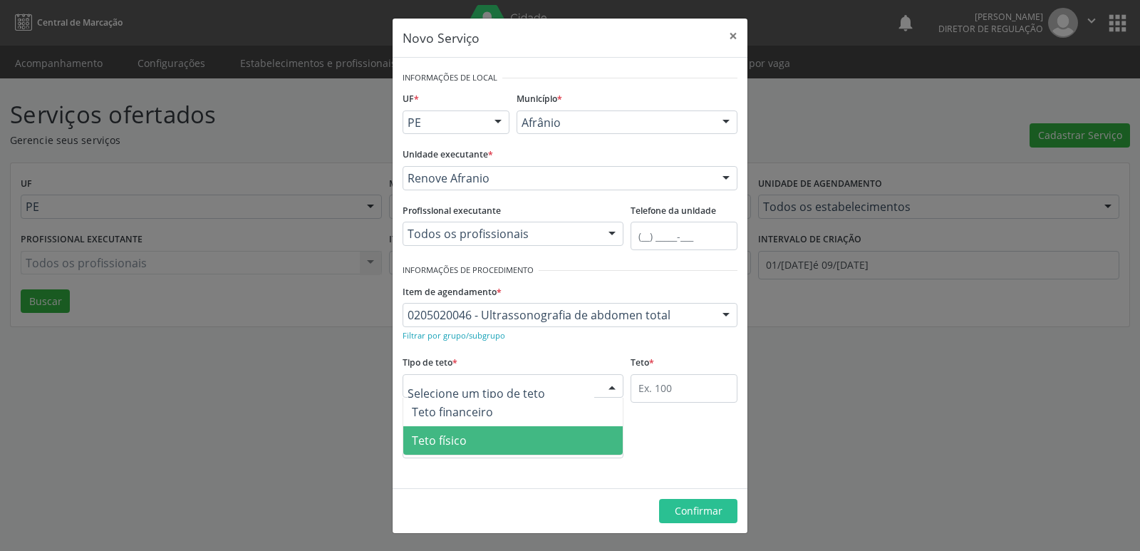
click at [507, 436] on span "Teto físico" at bounding box center [512, 440] width 219 height 28
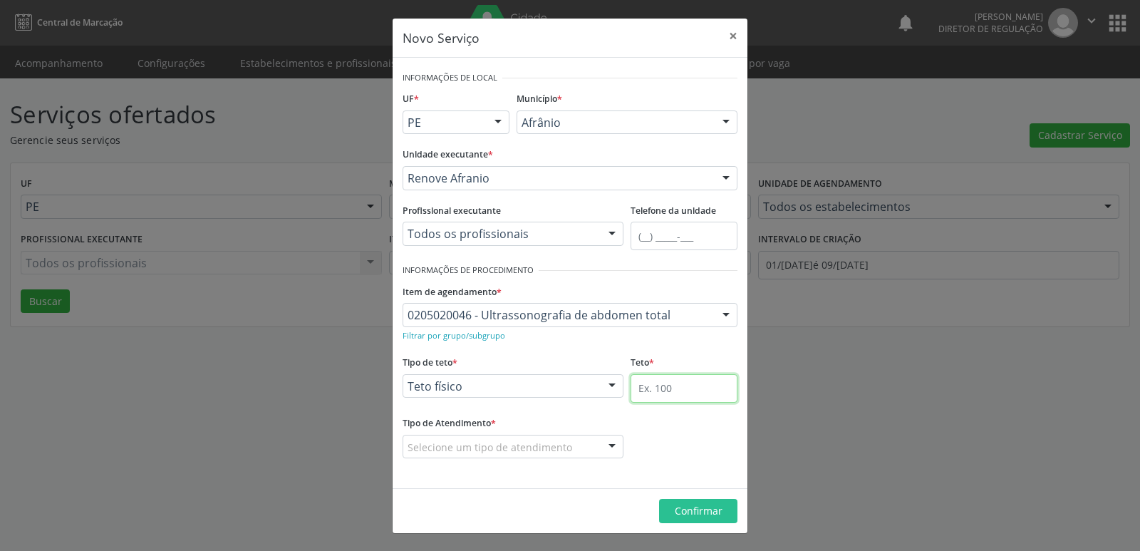
click at [673, 391] on input "text" at bounding box center [683, 388] width 107 height 28
type input "1"
click at [576, 438] on div "Selecione um tipo de atendimento" at bounding box center [513, 447] width 221 height 24
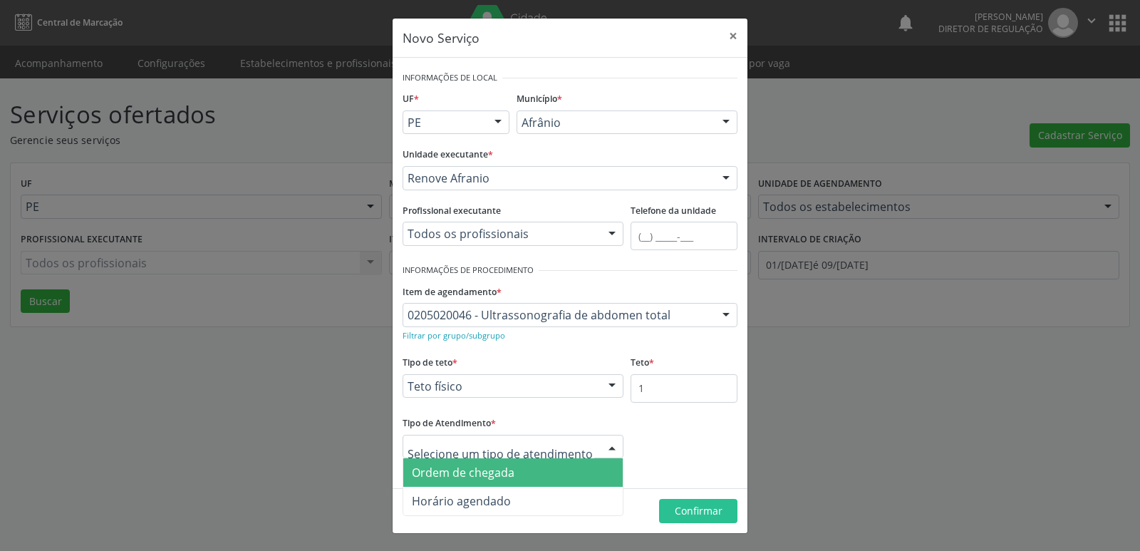
click at [528, 481] on span "Ordem de chegada" at bounding box center [512, 472] width 219 height 28
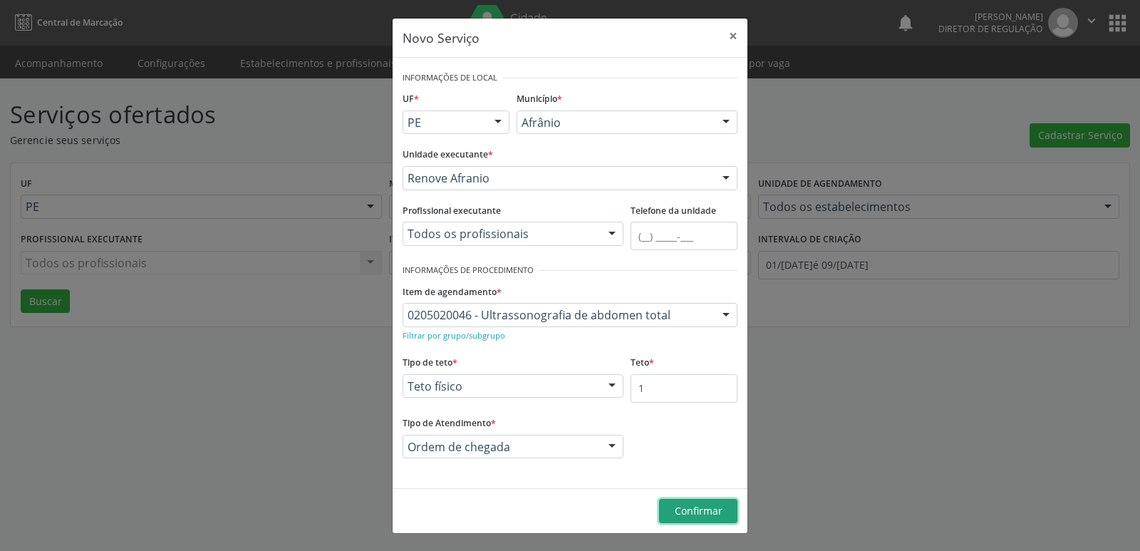
drag, startPoint x: 717, startPoint y: 517, endPoint x: 712, endPoint y: 510, distance: 9.1
click at [714, 514] on span "Confirmar" at bounding box center [699, 511] width 48 height 14
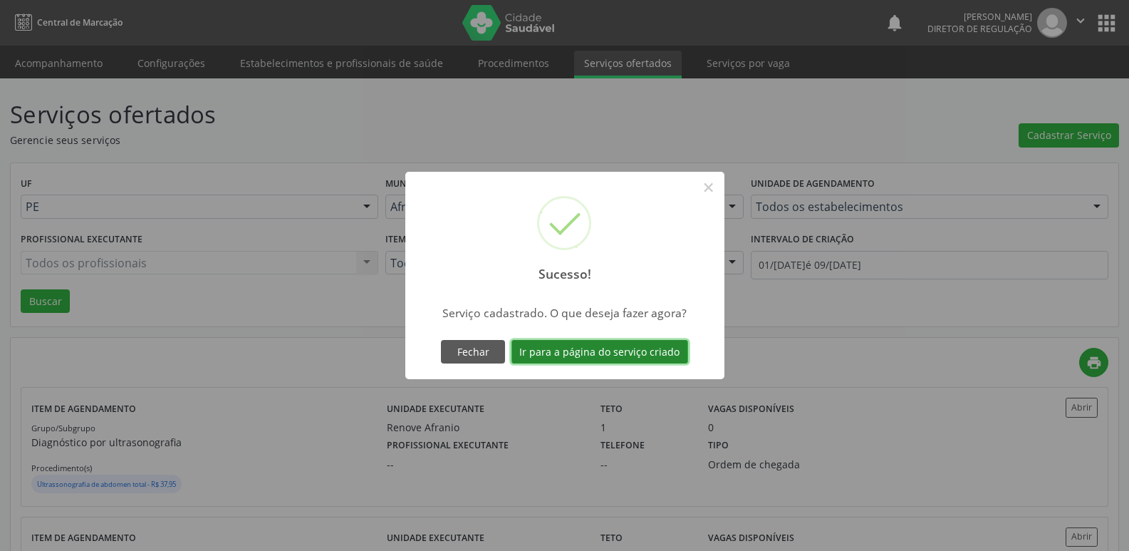
click at [606, 354] on button "Ir para a página do serviço criado" at bounding box center [600, 352] width 177 height 24
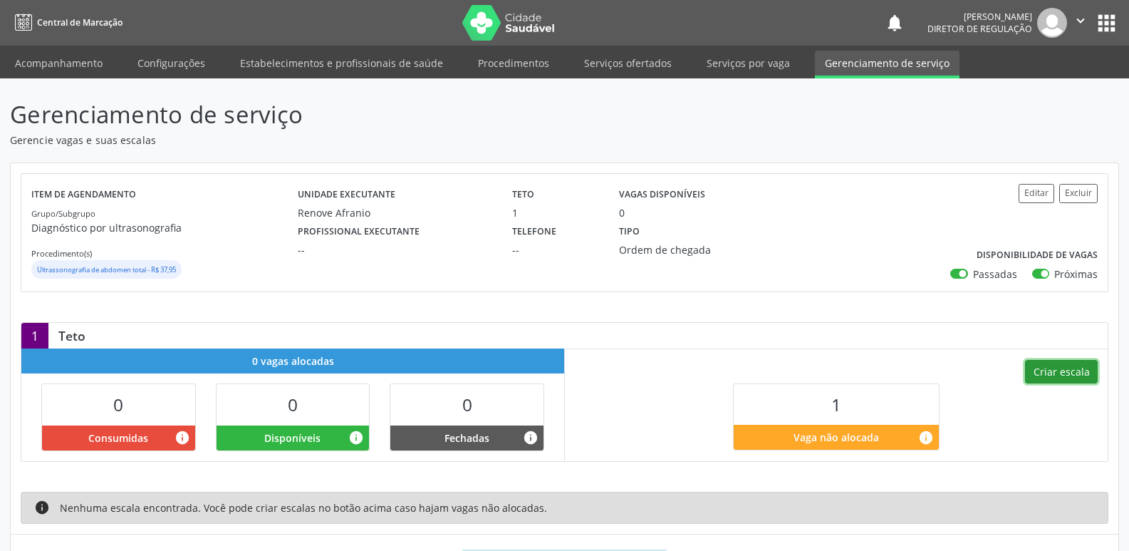
click at [1059, 373] on button "Criar escala" at bounding box center [1061, 372] width 73 height 24
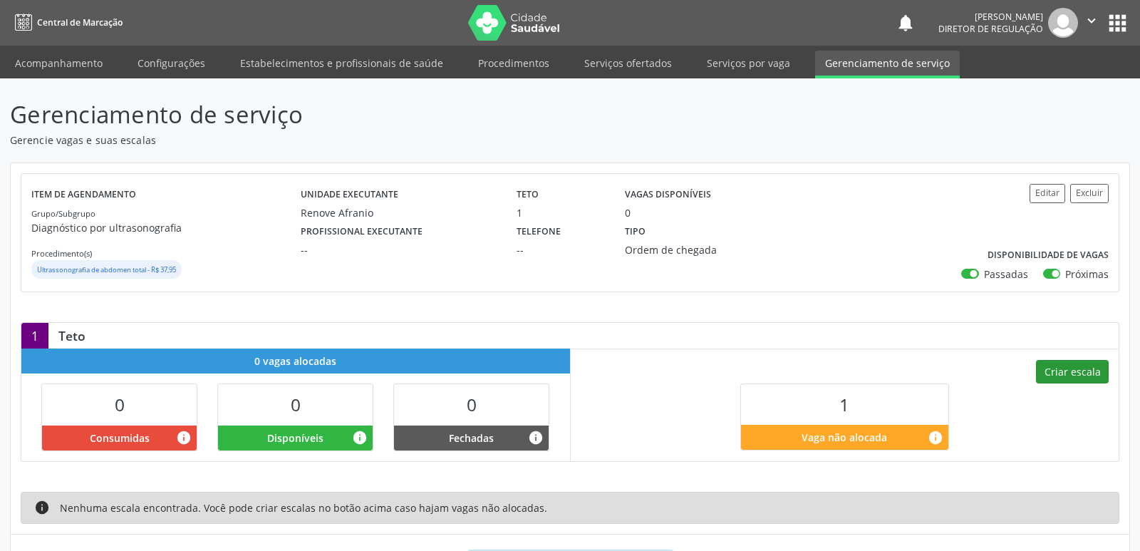
select select "9"
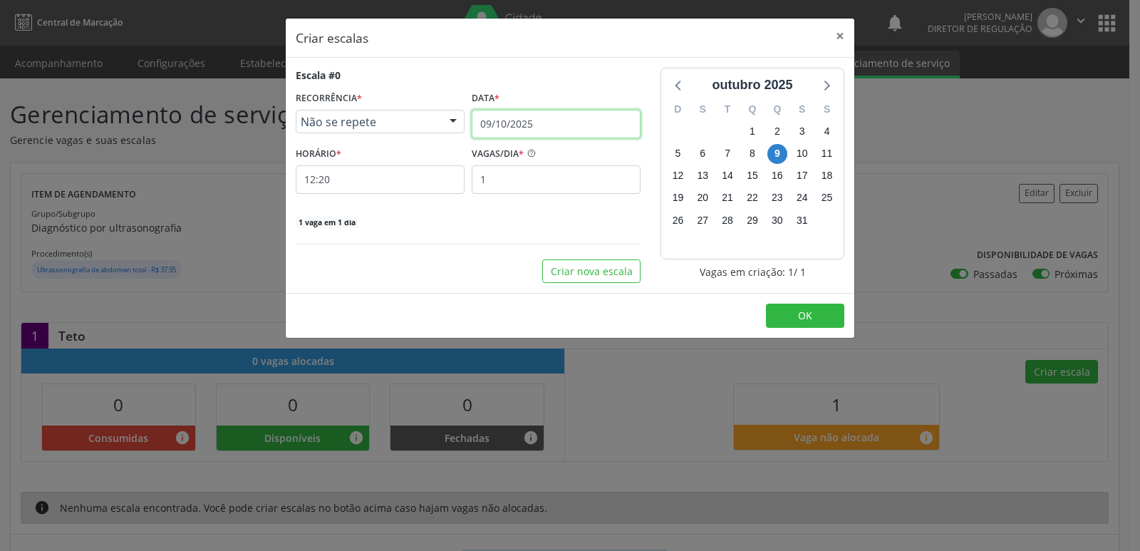
click at [561, 121] on input "09/10/2025" at bounding box center [556, 124] width 169 height 28
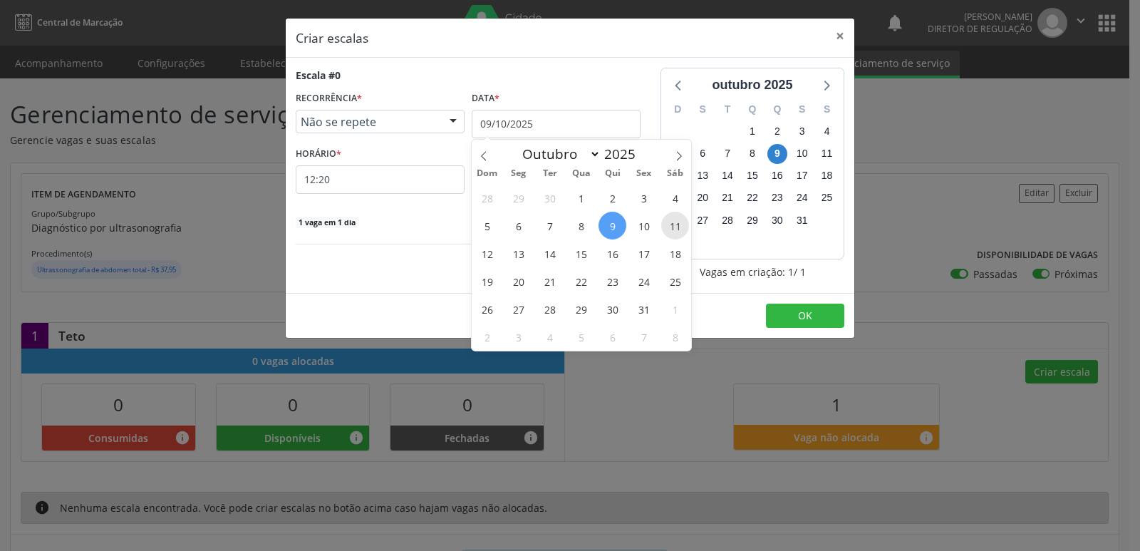
click at [675, 224] on span "11" at bounding box center [675, 226] width 28 height 28
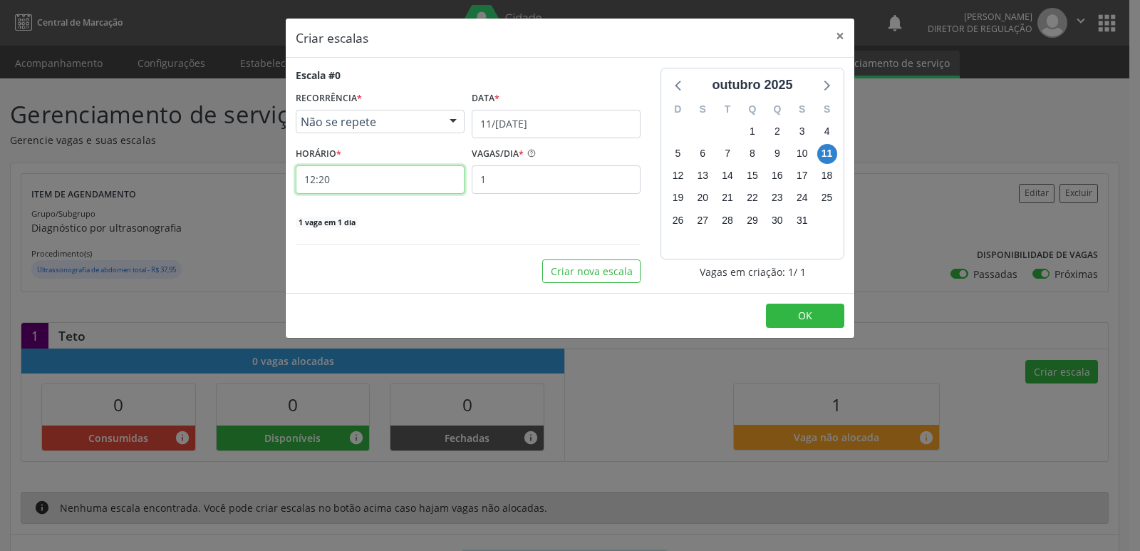
click at [355, 178] on input "12:20" at bounding box center [380, 179] width 169 height 28
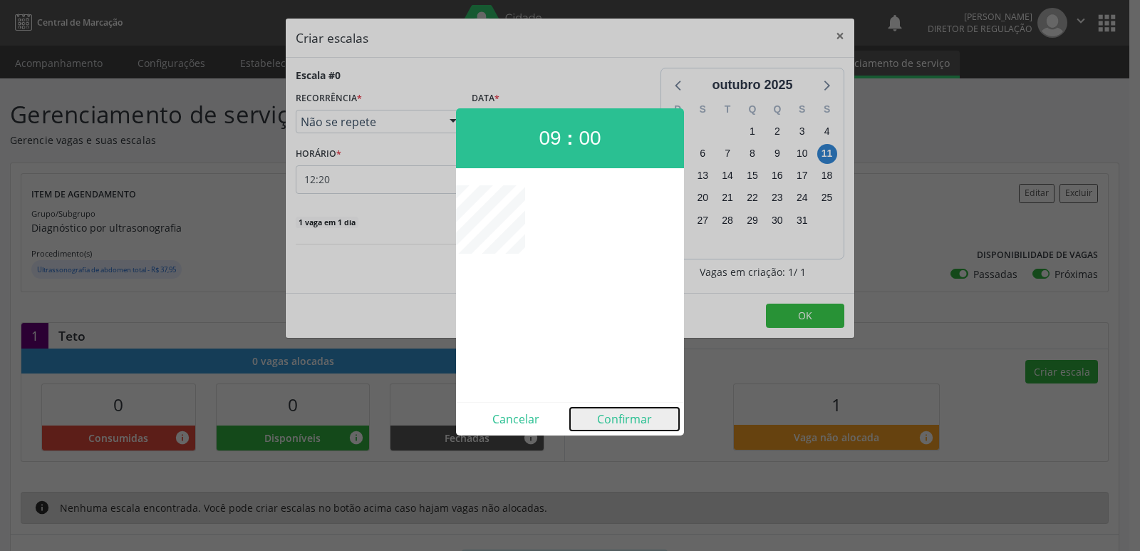
click at [609, 420] on button "Confirmar" at bounding box center [624, 418] width 109 height 23
type input "09:00"
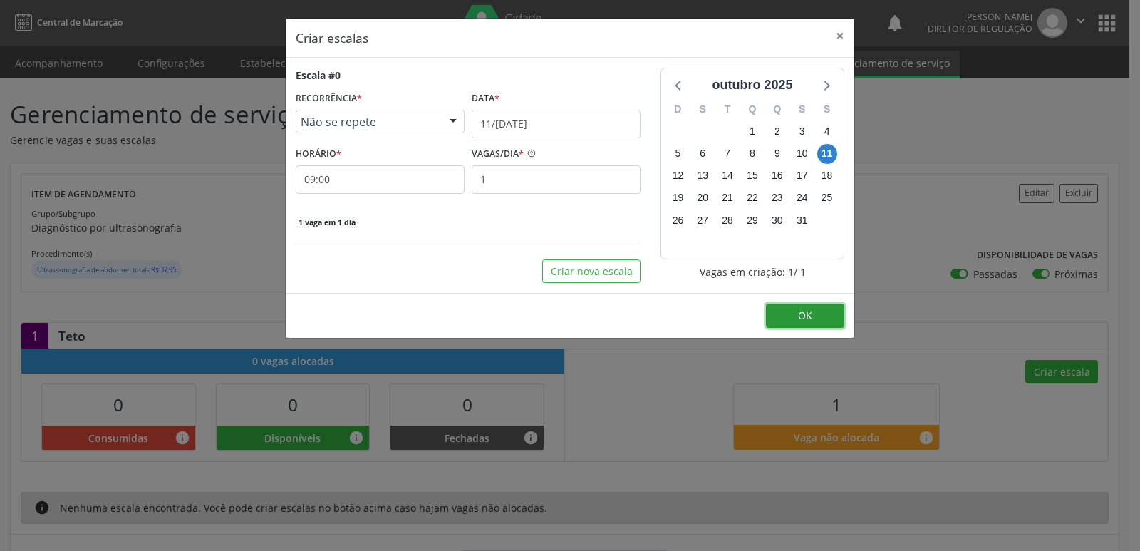
click at [814, 312] on button "OK" at bounding box center [805, 315] width 78 height 24
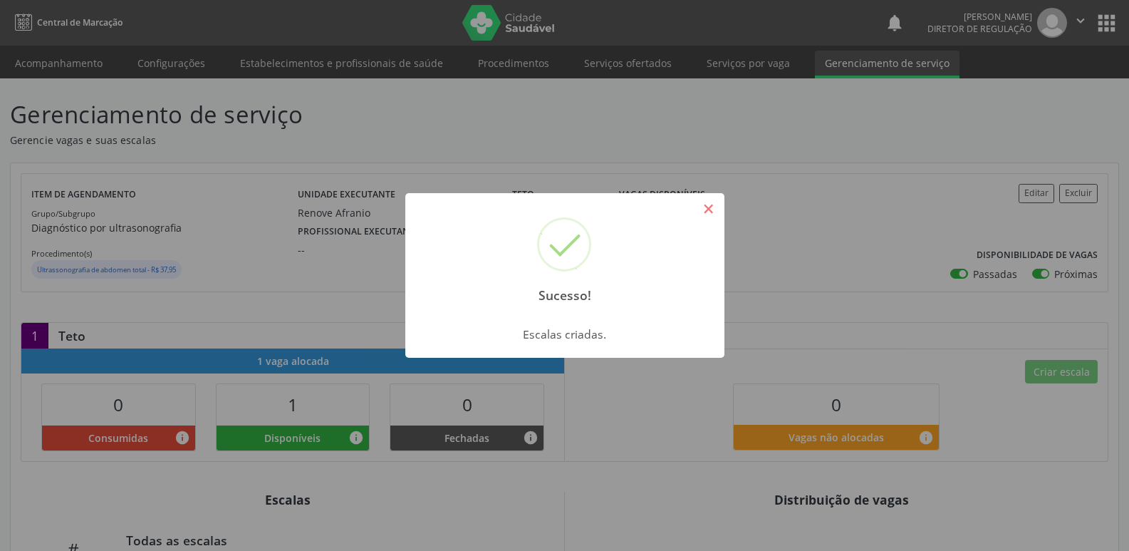
click at [714, 209] on button "×" at bounding box center [709, 209] width 24 height 24
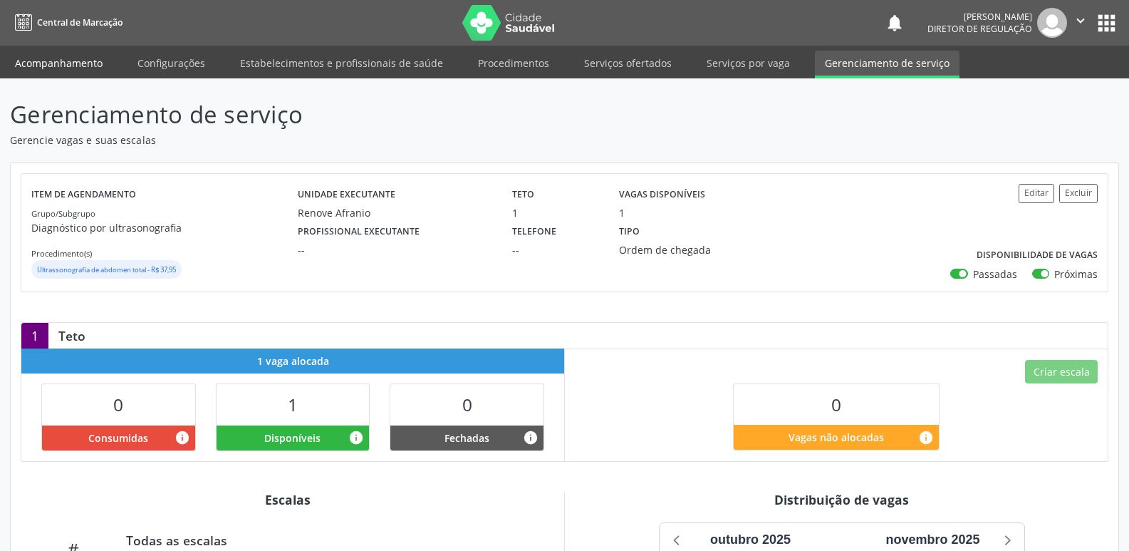
click at [58, 57] on link "Acompanhamento" at bounding box center [59, 63] width 108 height 25
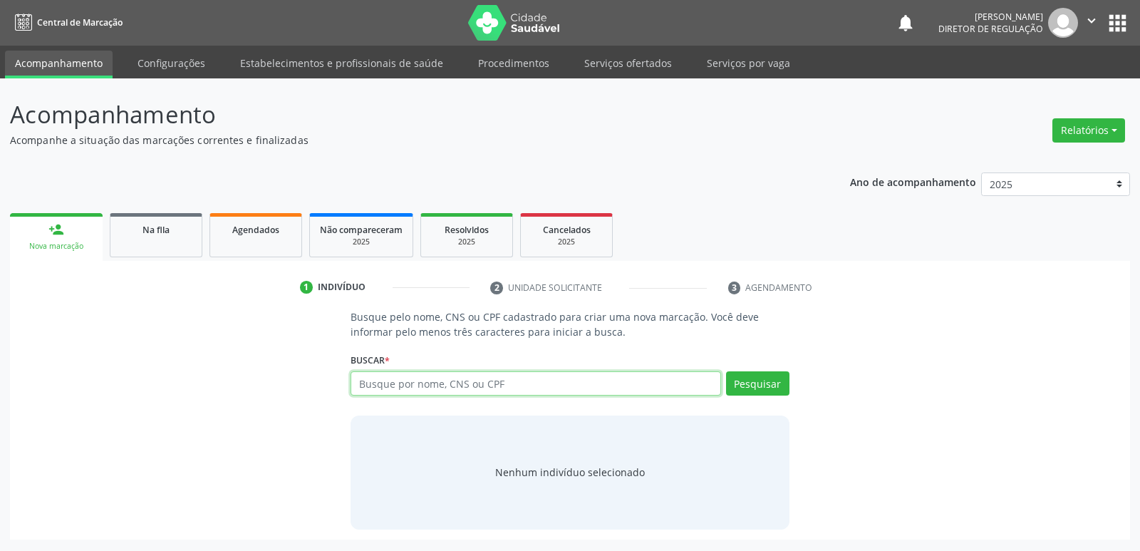
click at [405, 385] on input "text" at bounding box center [535, 383] width 370 height 24
click at [550, 380] on input "text" at bounding box center [535, 383] width 370 height 24
type input "703609067417835"
click at [756, 388] on button "Pesquisar" at bounding box center [757, 383] width 63 height 24
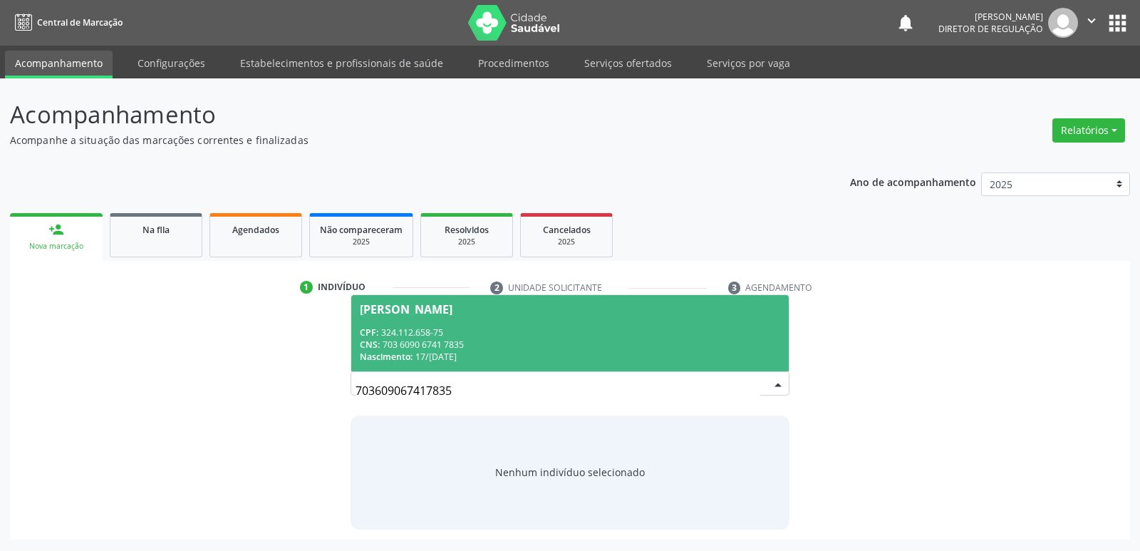
click at [405, 326] on div "CPF: 324.112.658-75" at bounding box center [570, 332] width 420 height 12
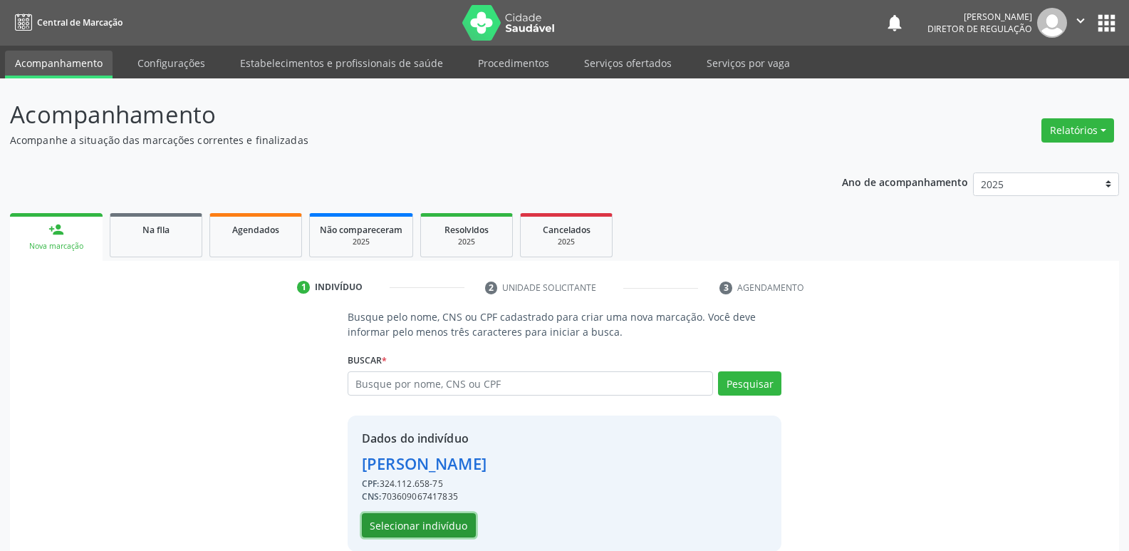
click at [427, 520] on button "Selecionar indivíduo" at bounding box center [419, 525] width 114 height 24
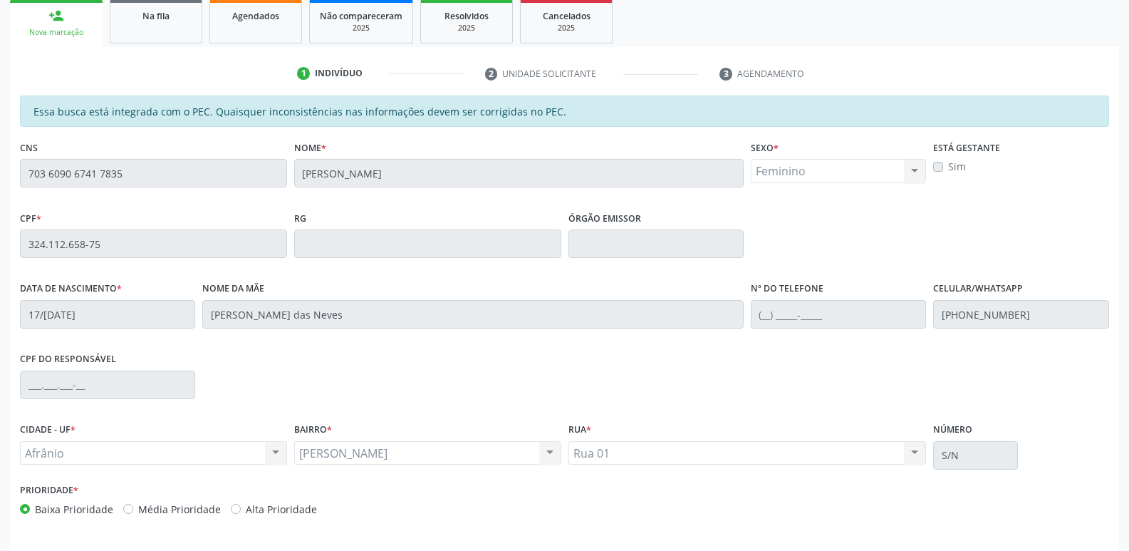
scroll to position [263, 0]
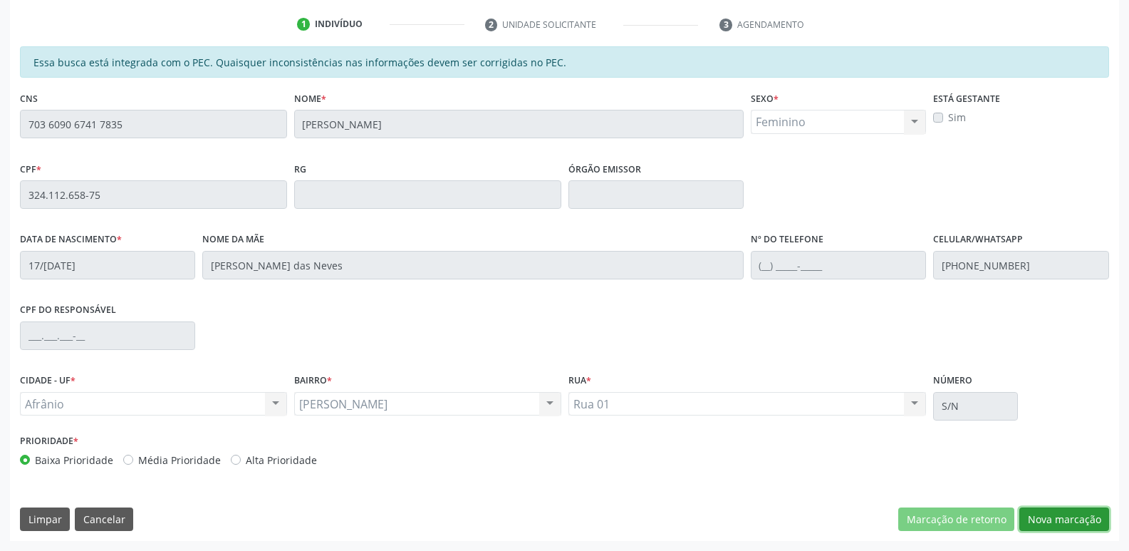
click at [1071, 520] on button "Nova marcação" at bounding box center [1064, 519] width 90 height 24
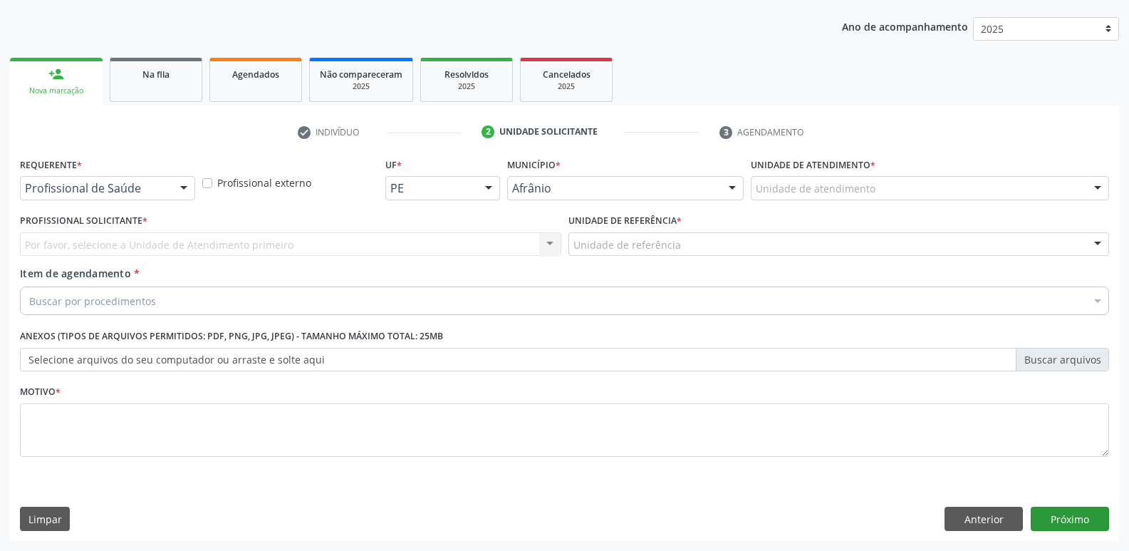
scroll to position [155, 0]
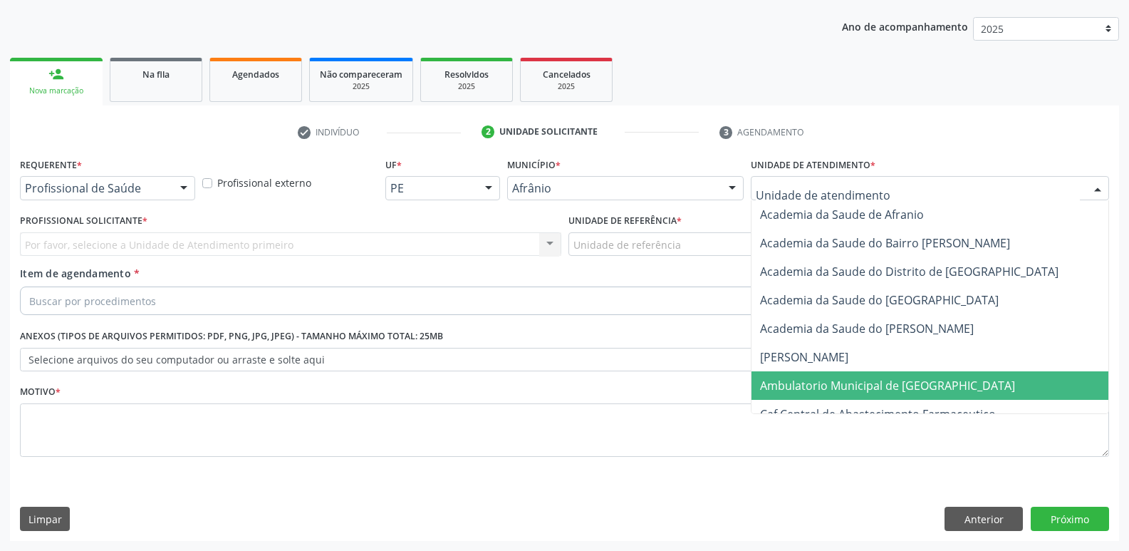
click at [818, 387] on span "Ambulatorio Municipal de [GEOGRAPHIC_DATA]" at bounding box center [887, 386] width 255 height 16
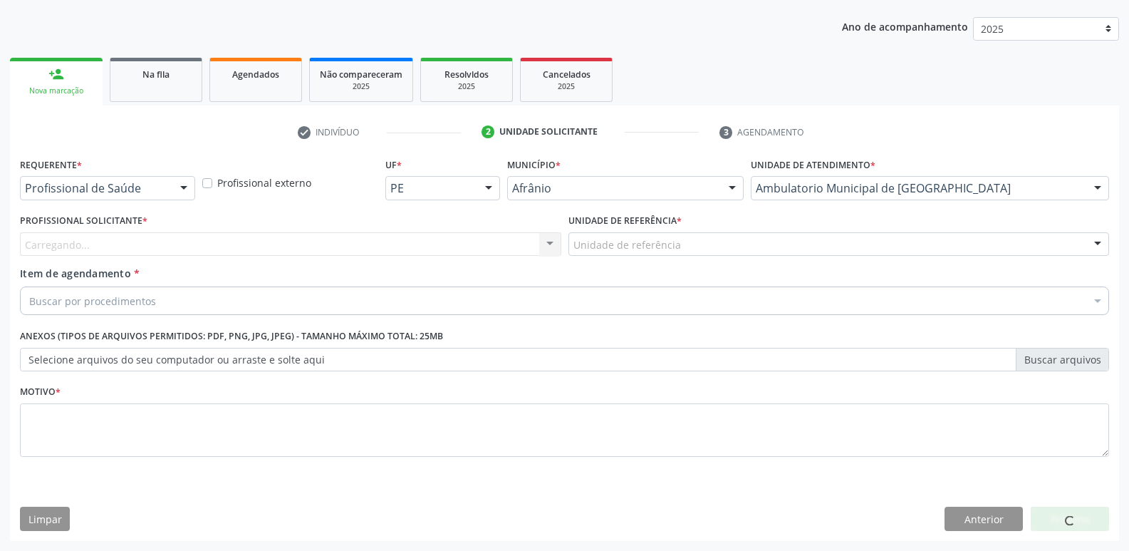
click at [694, 244] on div "Unidade de referência" at bounding box center [838, 244] width 541 height 24
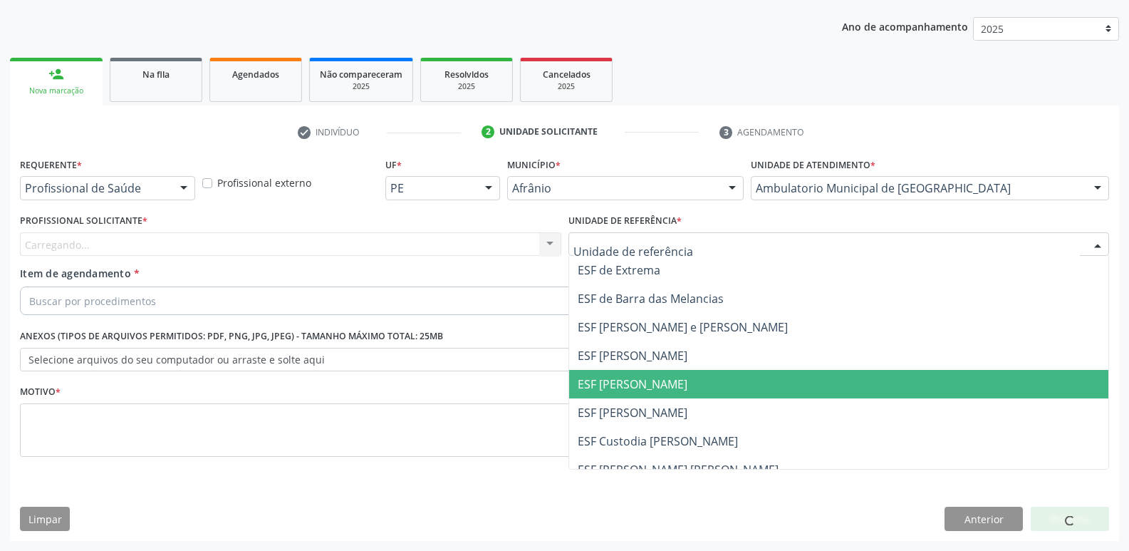
click at [660, 385] on span "ESF [PERSON_NAME]" at bounding box center [633, 384] width 110 height 16
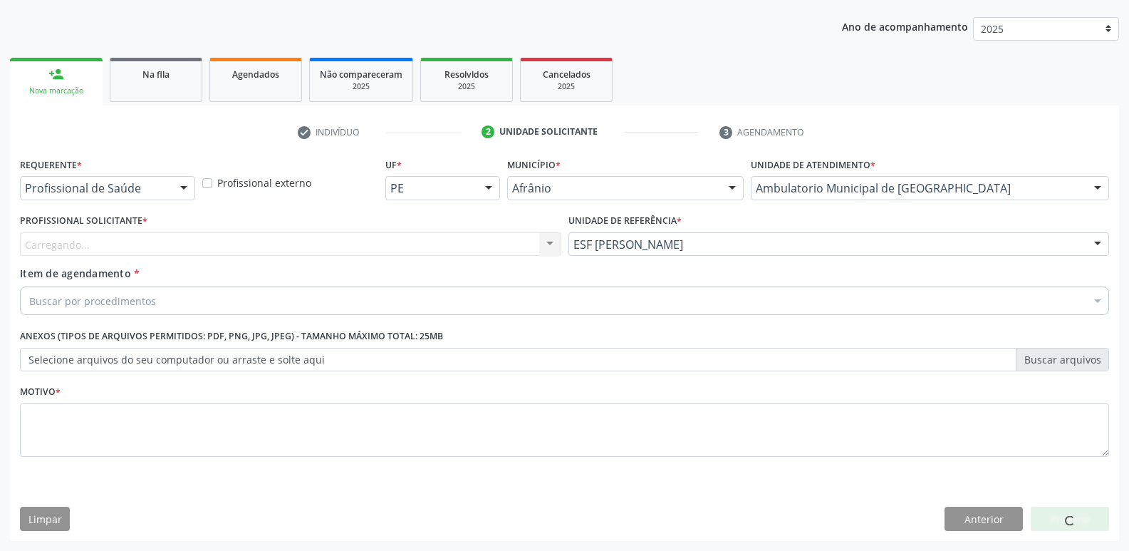
click at [437, 243] on div "Carregando... Nenhum resultado encontrado para: " " Não há nenhuma opção para s…" at bounding box center [290, 244] width 541 height 24
click at [189, 241] on div "Profissional solicitante" at bounding box center [290, 244] width 541 height 24
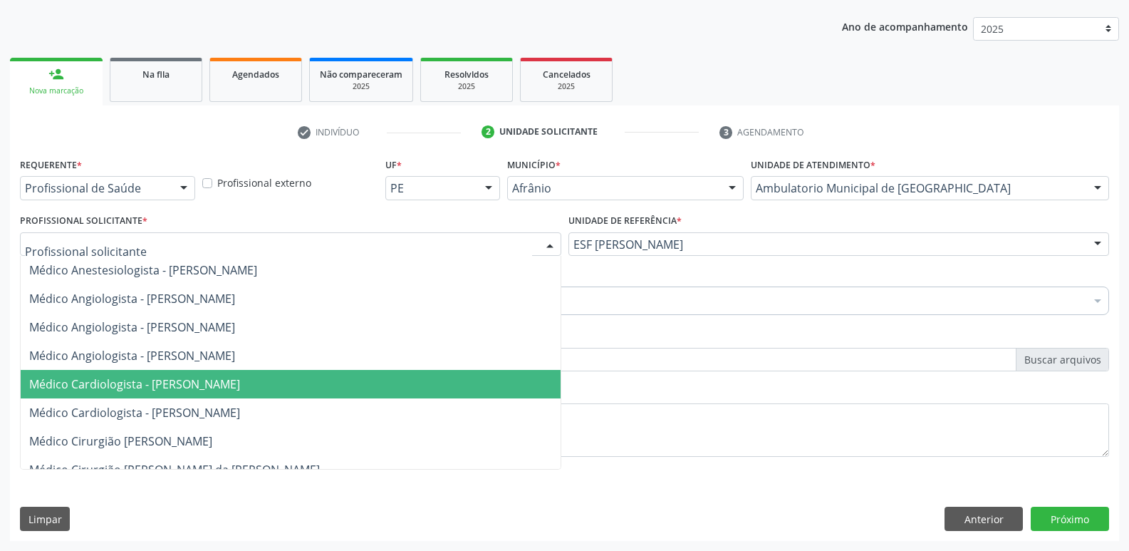
click at [224, 385] on span "Médico Cardiologista - [PERSON_NAME]" at bounding box center [134, 384] width 211 height 16
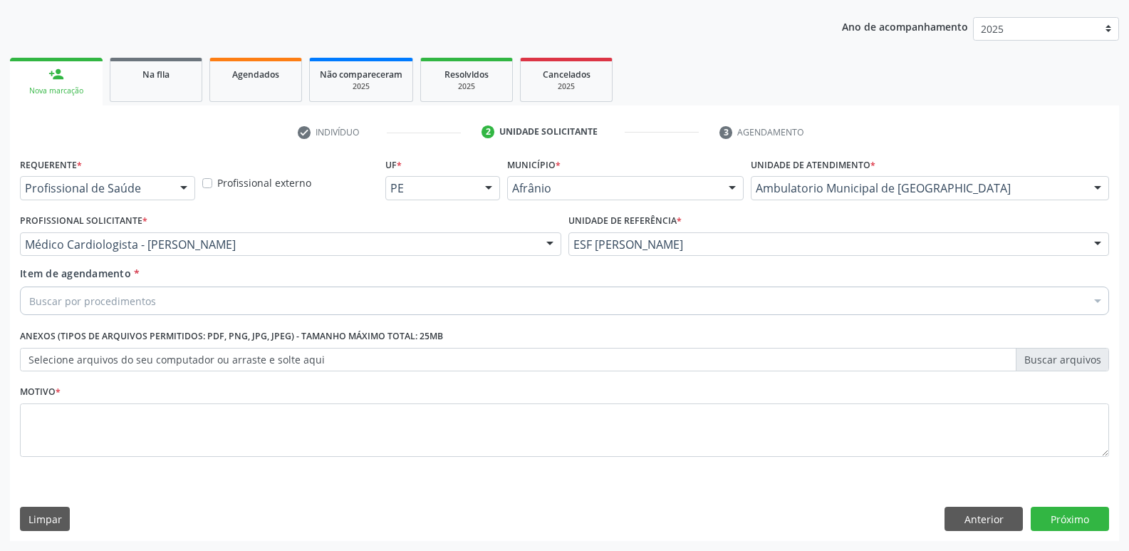
click at [211, 294] on div "Buscar por procedimentos" at bounding box center [564, 300] width 1089 height 28
click at [41, 299] on input "ADDOMEN" at bounding box center [557, 300] width 1056 height 28
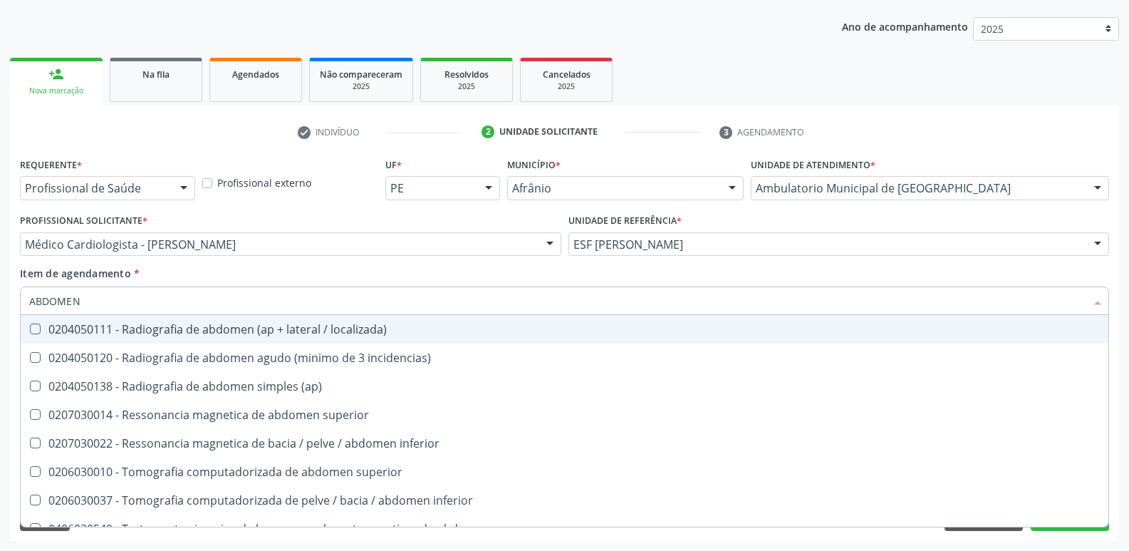
click at [83, 299] on input "ABDOMEN" at bounding box center [557, 300] width 1056 height 28
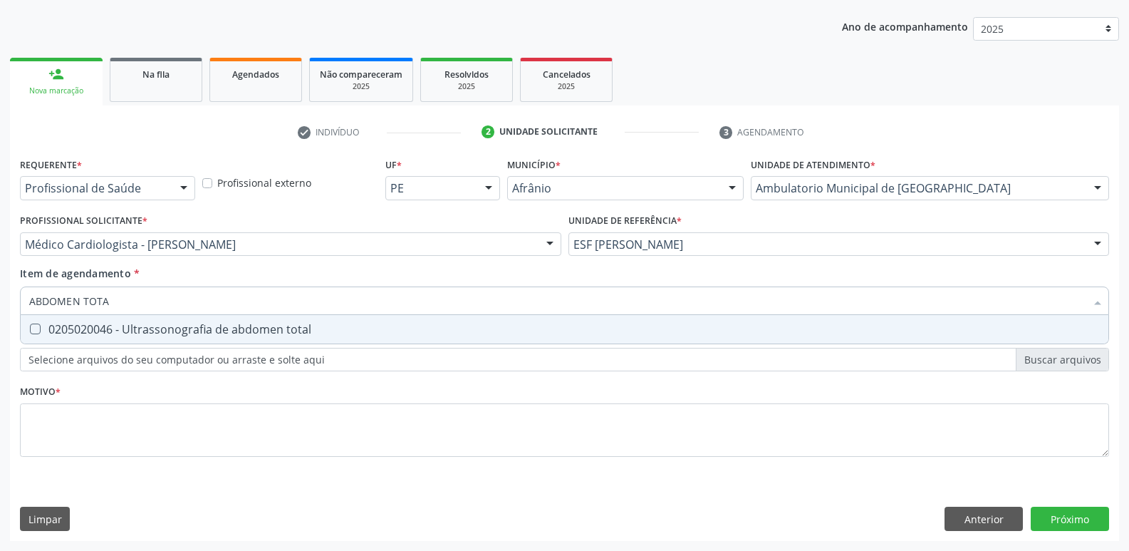
type input "ABDOMEN TOTAL"
click at [214, 331] on div "0205020046 - Ultrassonografia de abdomen total" at bounding box center [564, 328] width 1071 height 11
checkbox total "true"
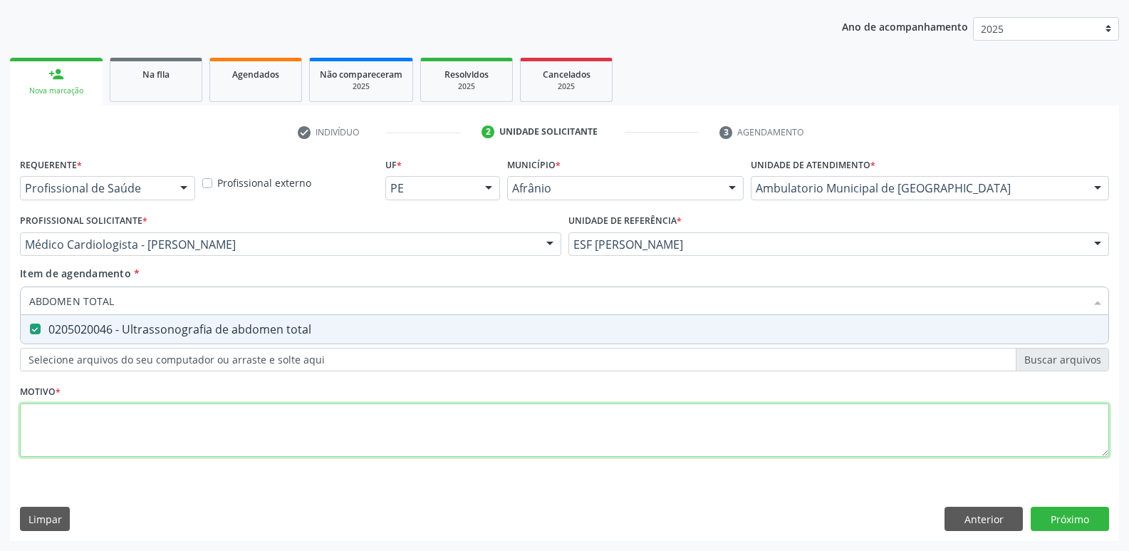
click at [229, 437] on div "Requerente * Profissional de Saúde Profissional de Saúde Paciente Nenhum result…" at bounding box center [564, 315] width 1089 height 323
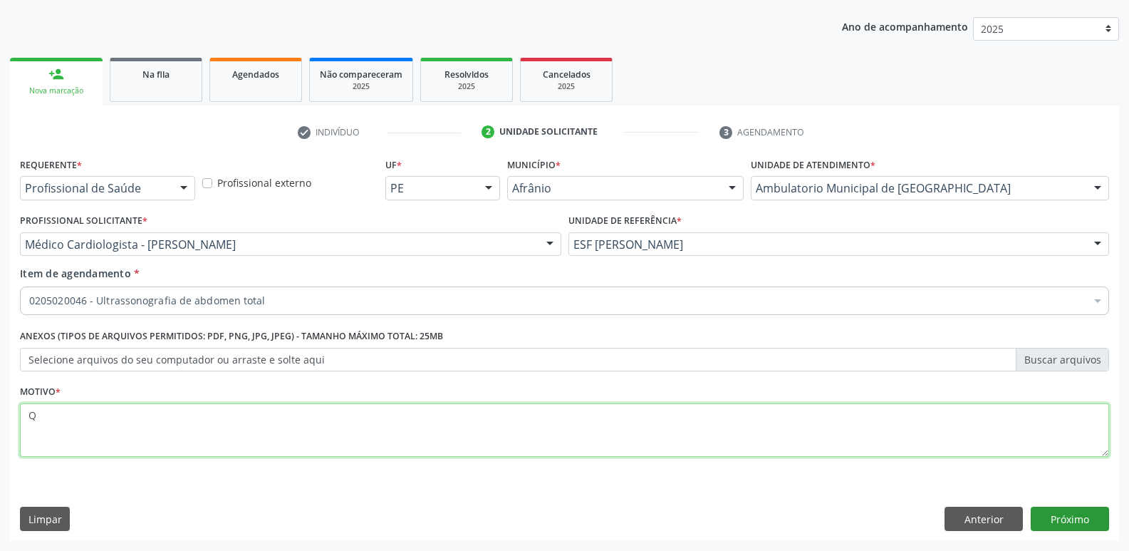
type textarea "Q"
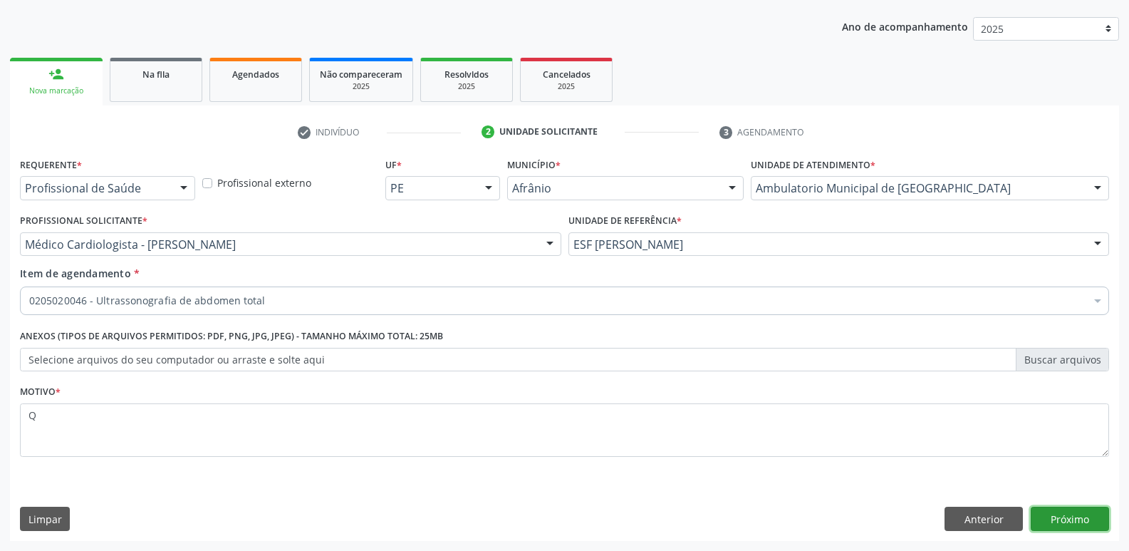
click at [1065, 519] on button "Próximo" at bounding box center [1070, 519] width 78 height 24
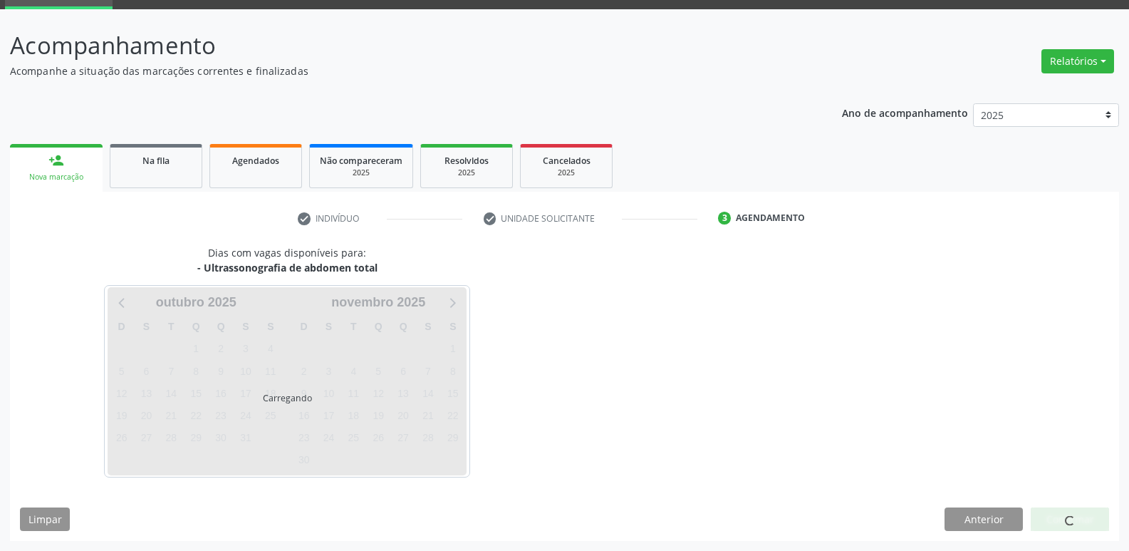
scroll to position [69, 0]
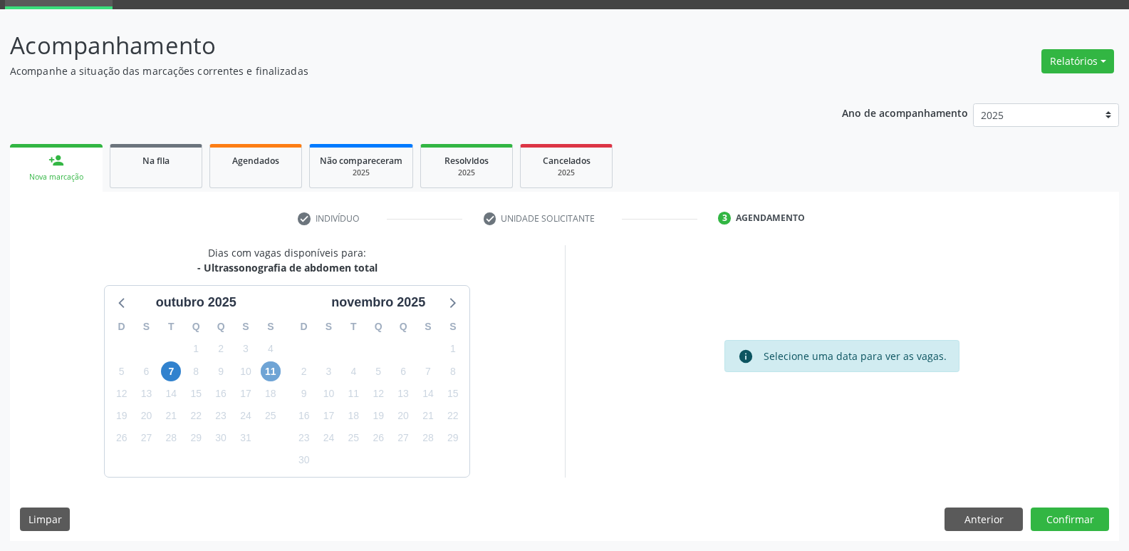
click at [273, 375] on span "11" at bounding box center [271, 371] width 20 height 20
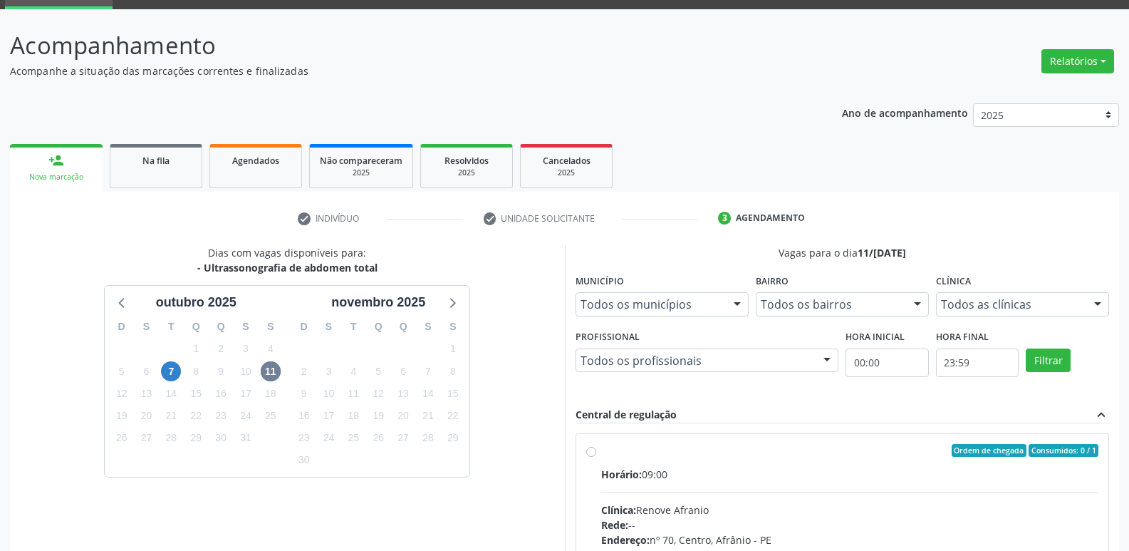
click at [706, 459] on label "Ordem de chegada Consumidos: 0 / 1 Horário: 09:00 Clínica: Renove Afranio Rede:…" at bounding box center [850, 553] width 498 height 219
click at [596, 457] on input "Ordem de chegada Consumidos: 0 / 1 Horário: 09:00 Clínica: Renove Afranio Rede:…" at bounding box center [591, 450] width 10 height 13
radio input "true"
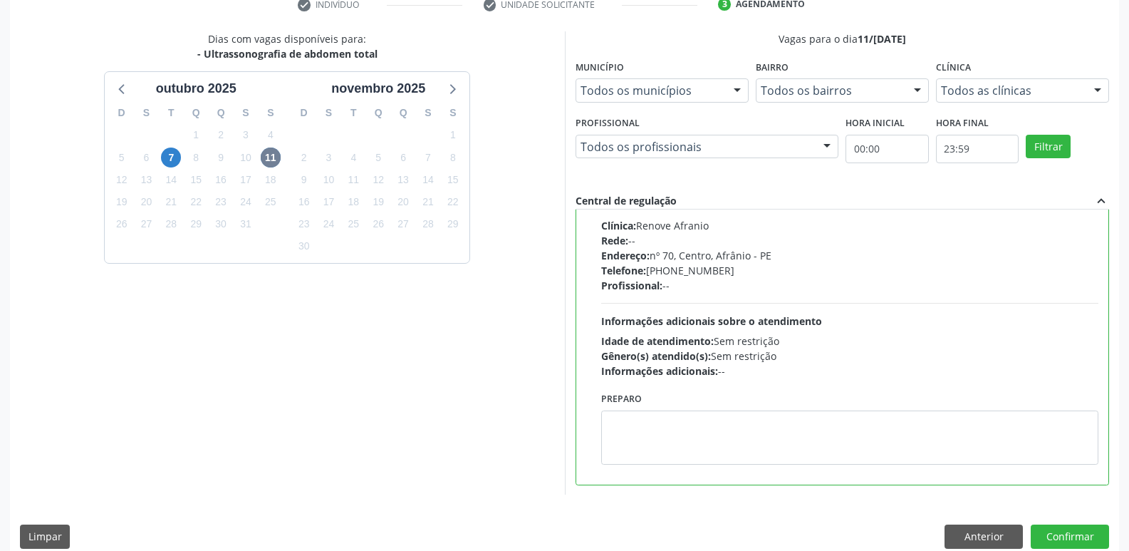
scroll to position [301, 0]
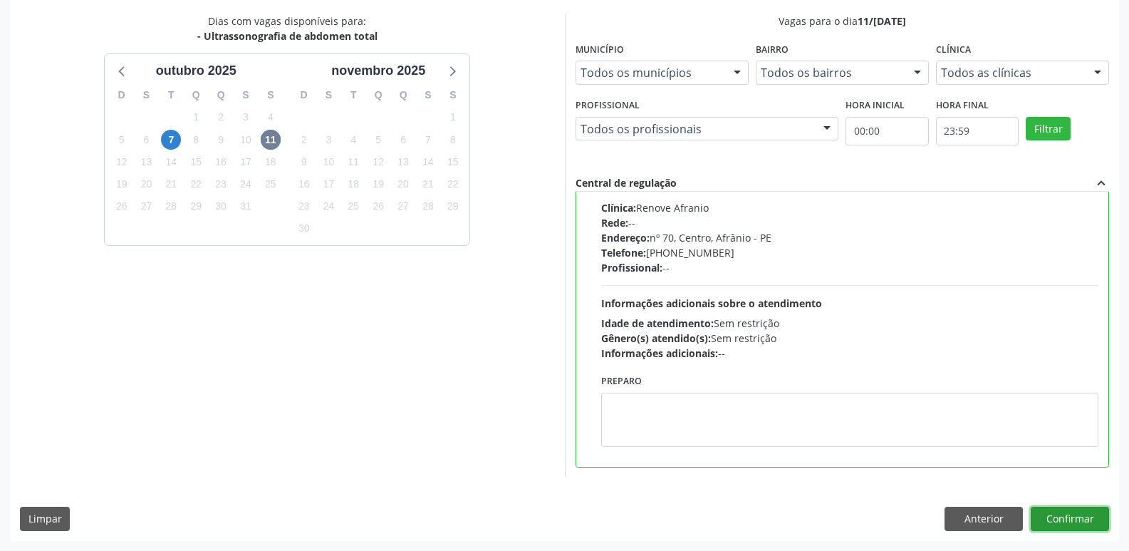
click at [1049, 517] on button "Confirmar" at bounding box center [1070, 519] width 78 height 24
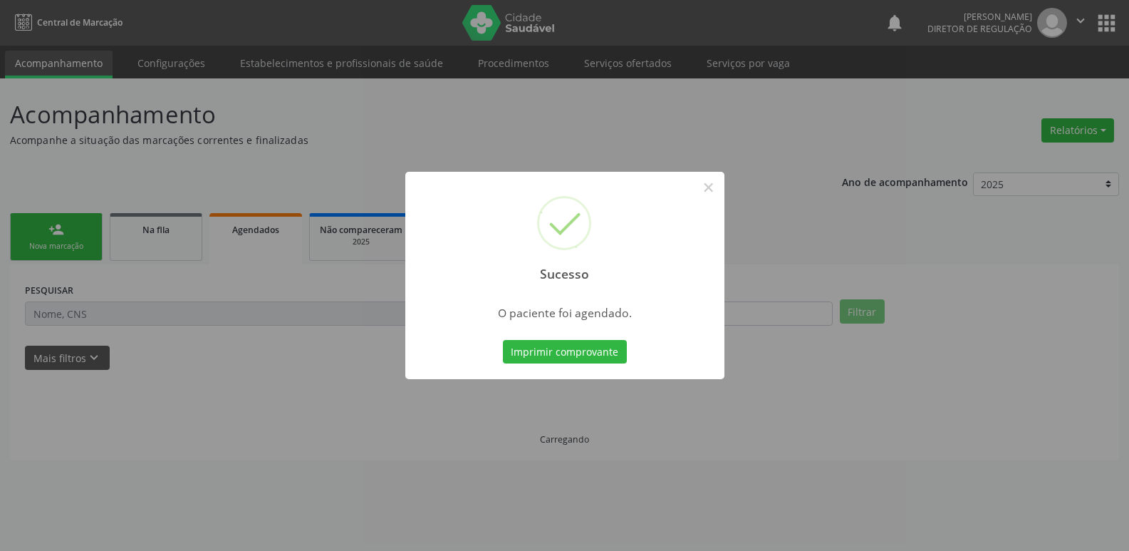
scroll to position [0, 0]
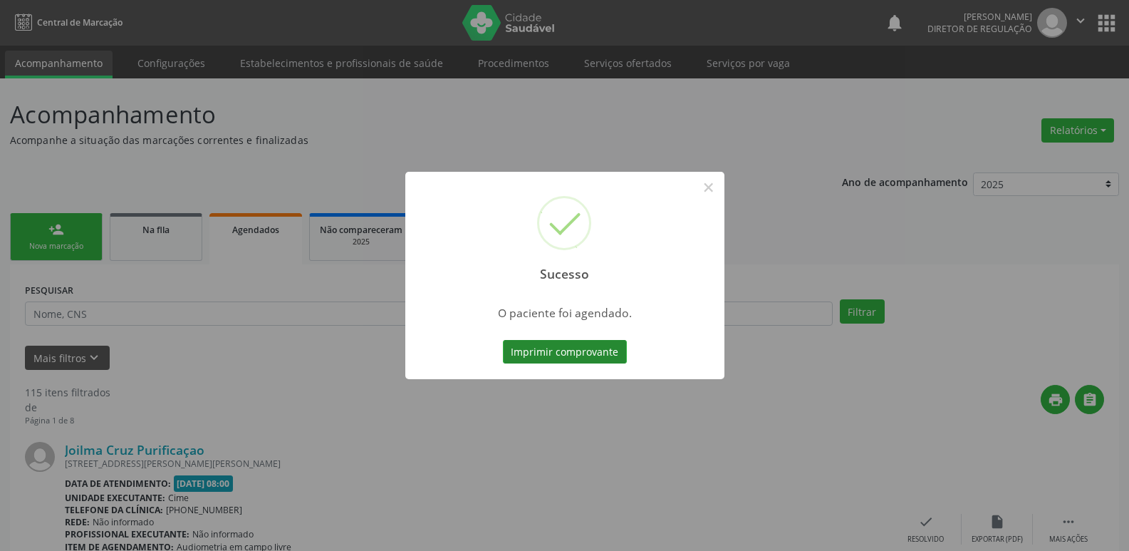
click at [616, 350] on button "Imprimir comprovante" at bounding box center [565, 352] width 124 height 24
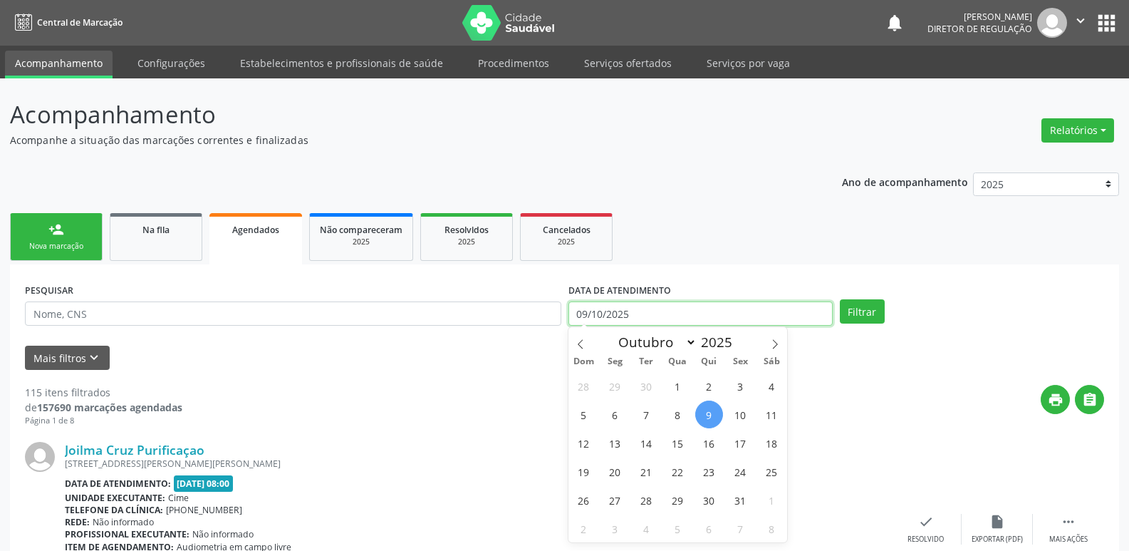
click at [637, 310] on input "09/10/2025" at bounding box center [700, 313] width 264 height 24
click at [738, 412] on span "10" at bounding box center [741, 414] width 28 height 28
type input "10[DATE]"
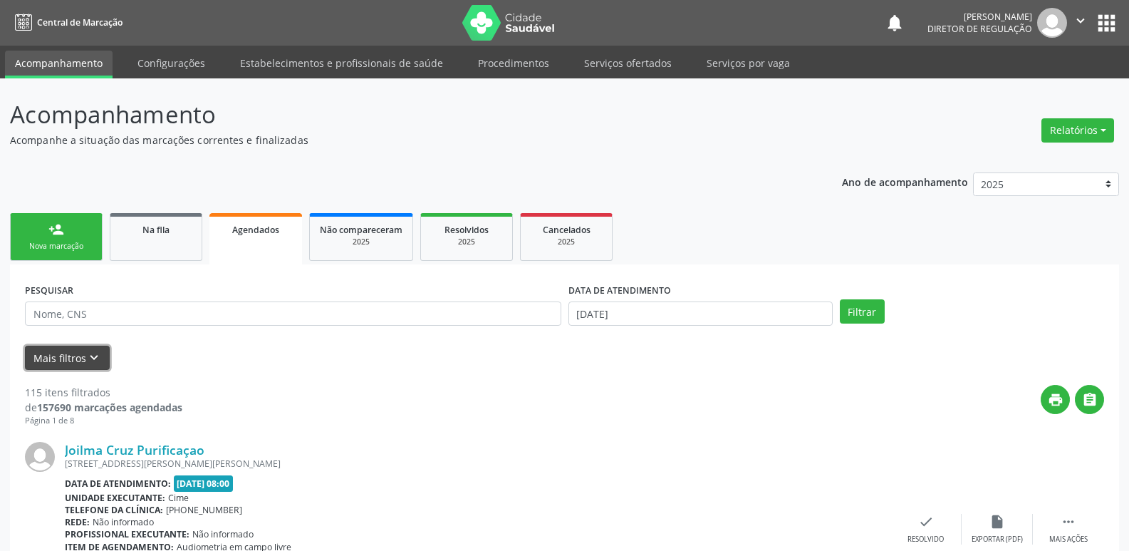
click at [105, 360] on button "Mais filtros keyboard_arrow_down" at bounding box center [67, 358] width 85 height 25
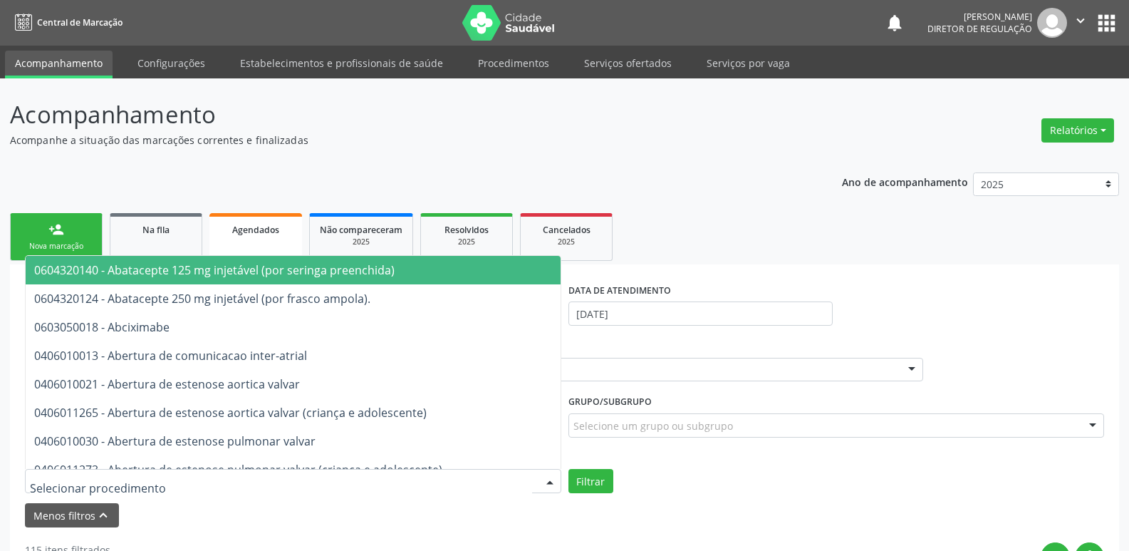
click at [163, 480] on div at bounding box center [293, 481] width 536 height 24
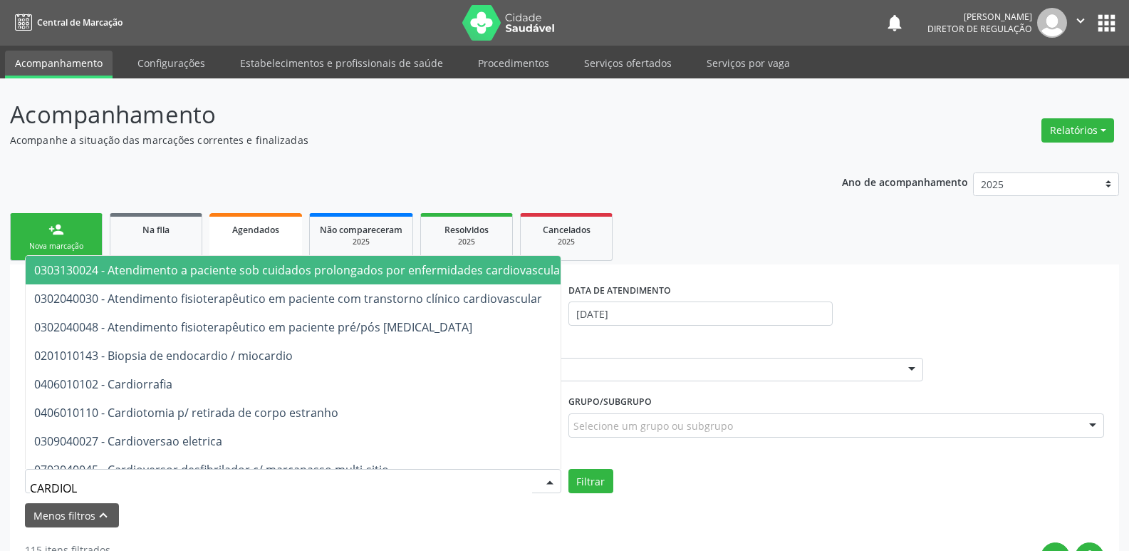
type input "CARDIOLO"
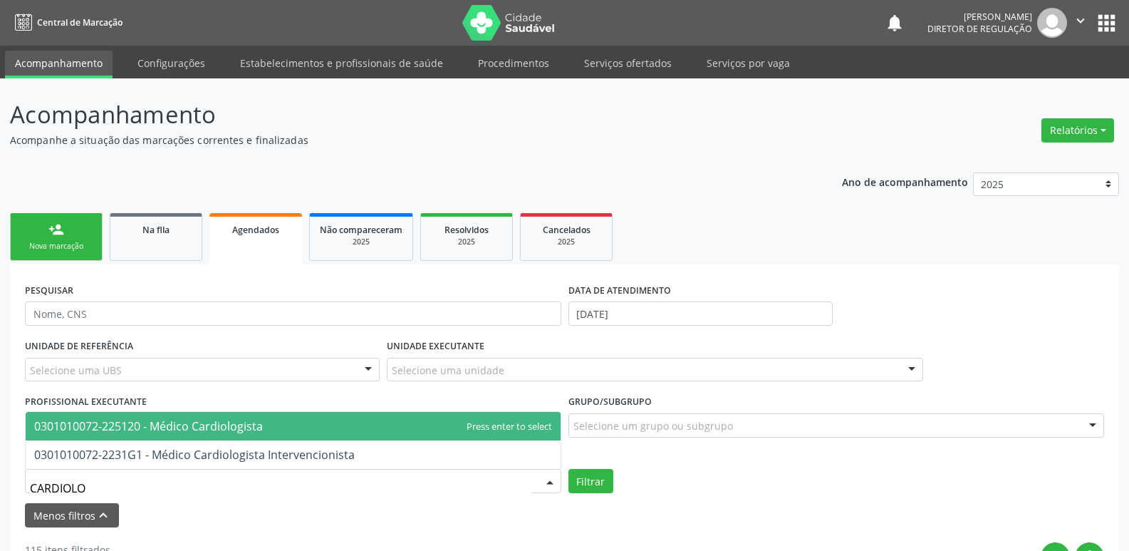
click at [168, 425] on span "0301010072-225120 - Médico Cardiologista" at bounding box center [148, 426] width 229 height 16
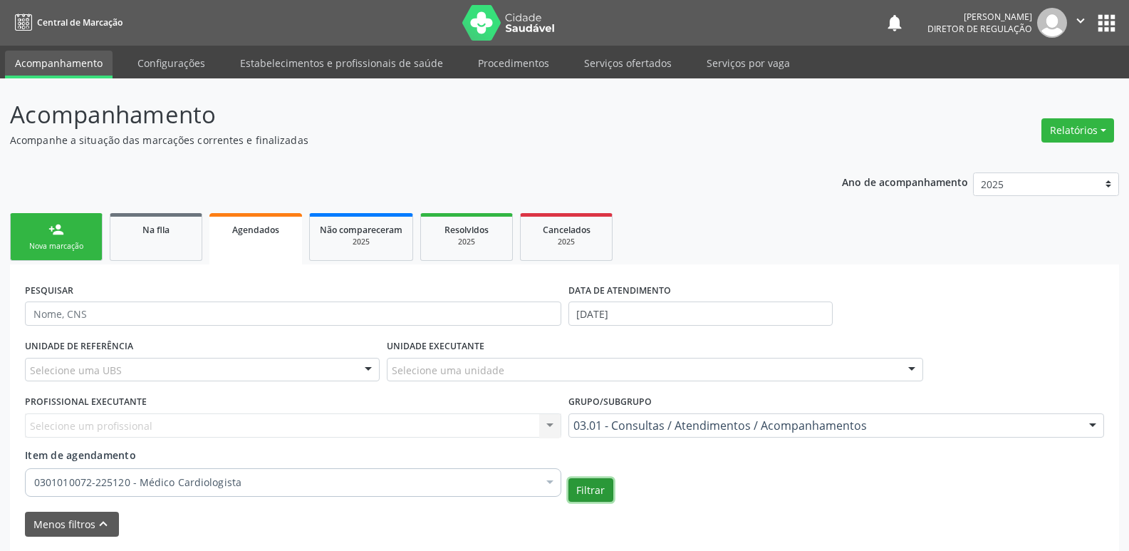
click at [598, 491] on button "Filtrar" at bounding box center [590, 490] width 45 height 24
click at [639, 61] on link "Serviços ofertados" at bounding box center [628, 63] width 108 height 25
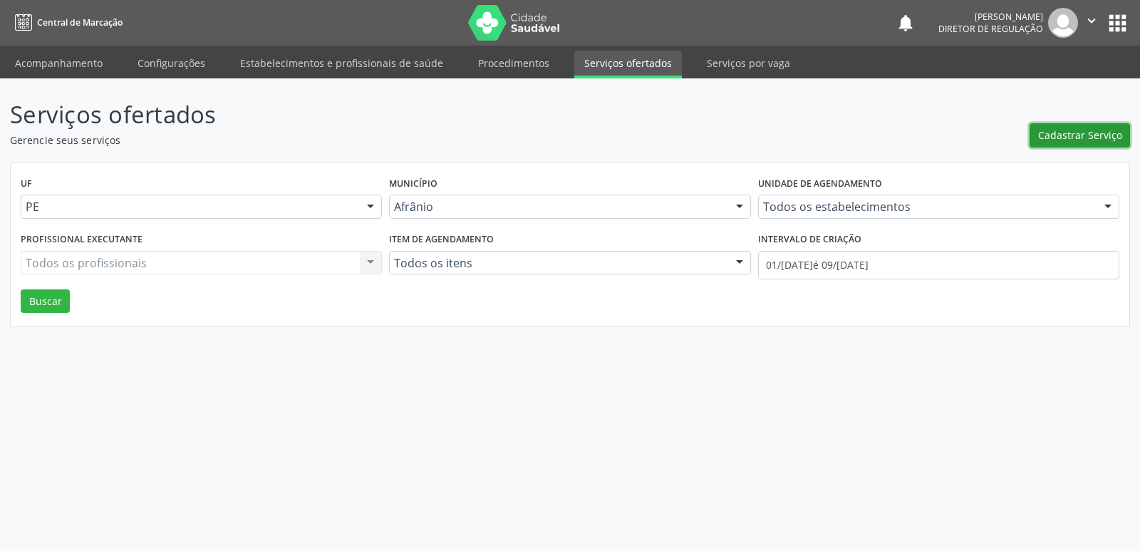
click at [1066, 138] on span "Cadastrar Serviço" at bounding box center [1080, 135] width 84 height 15
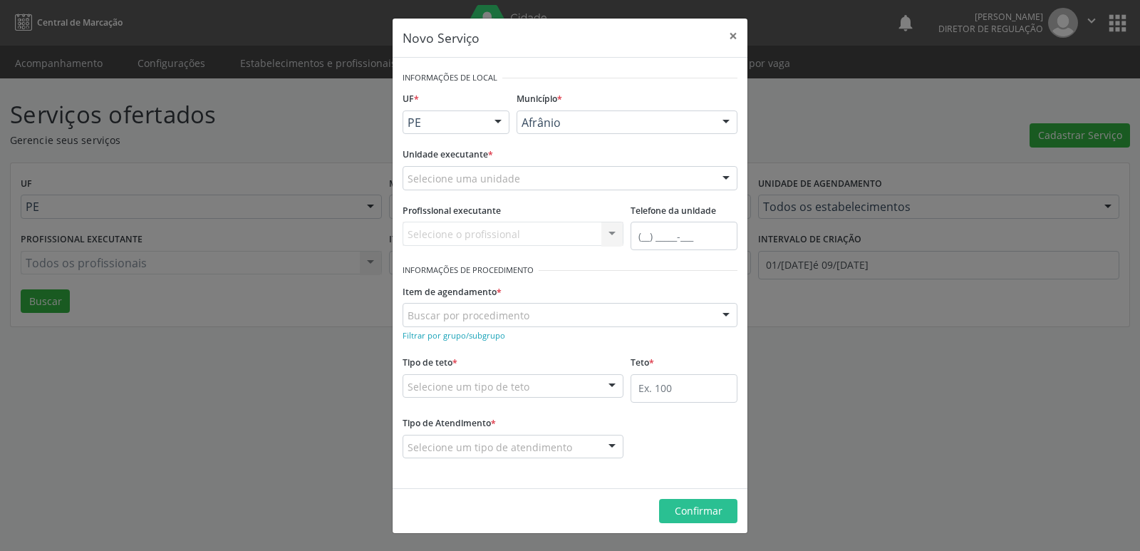
click at [558, 177] on div "Selecione uma unidade" at bounding box center [570, 178] width 335 height 24
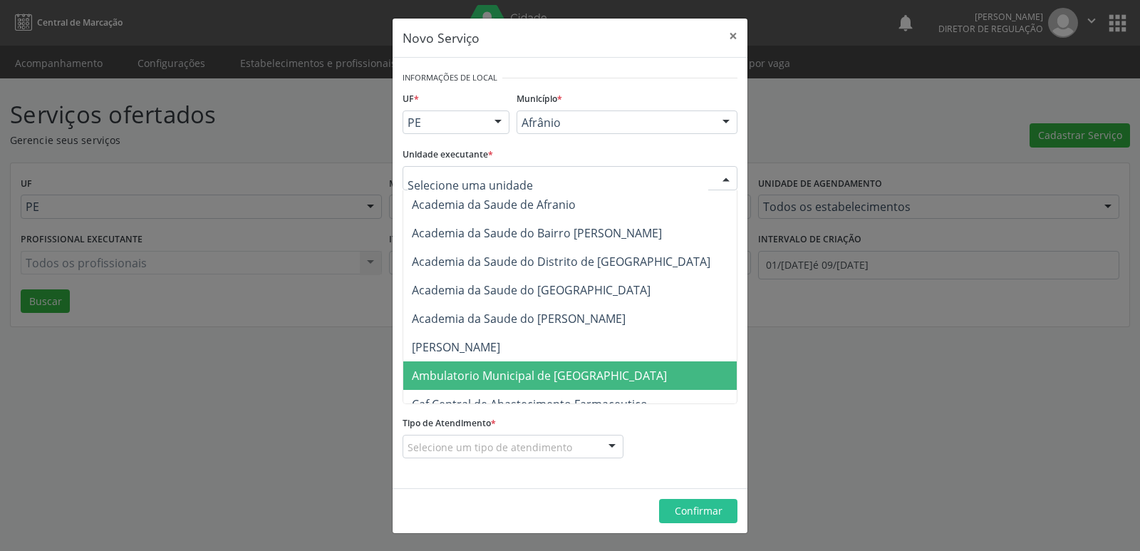
click at [524, 378] on span "Ambulatorio Municipal de [GEOGRAPHIC_DATA]" at bounding box center [539, 376] width 255 height 16
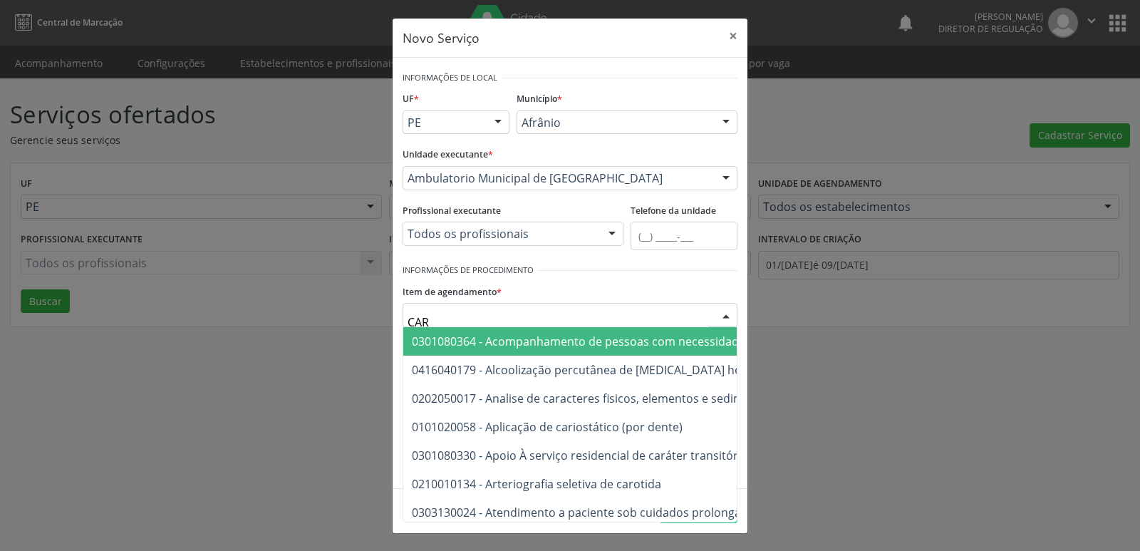
type input "CARD"
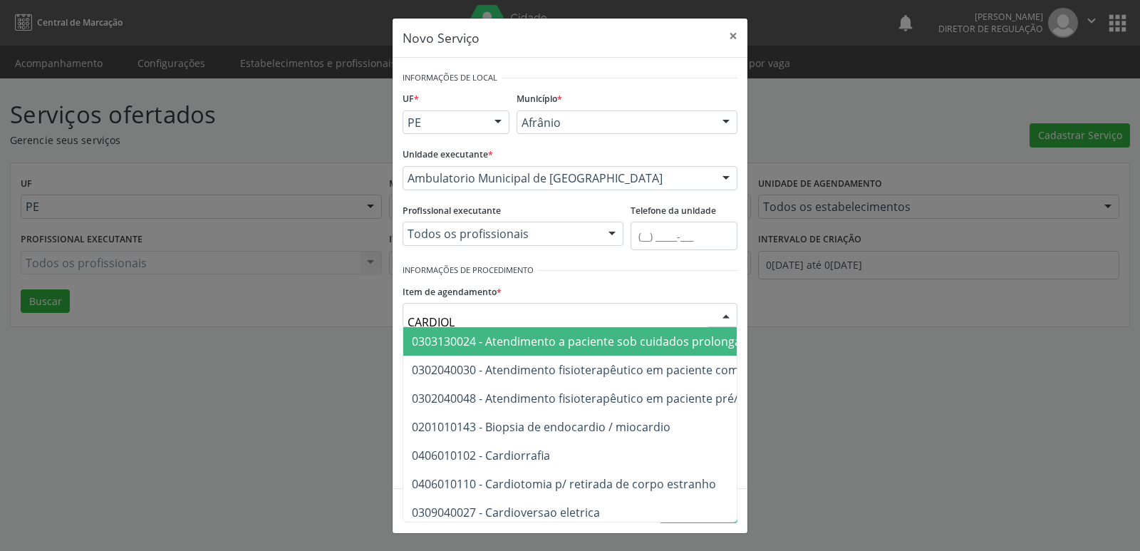
type input "CARDIOLO"
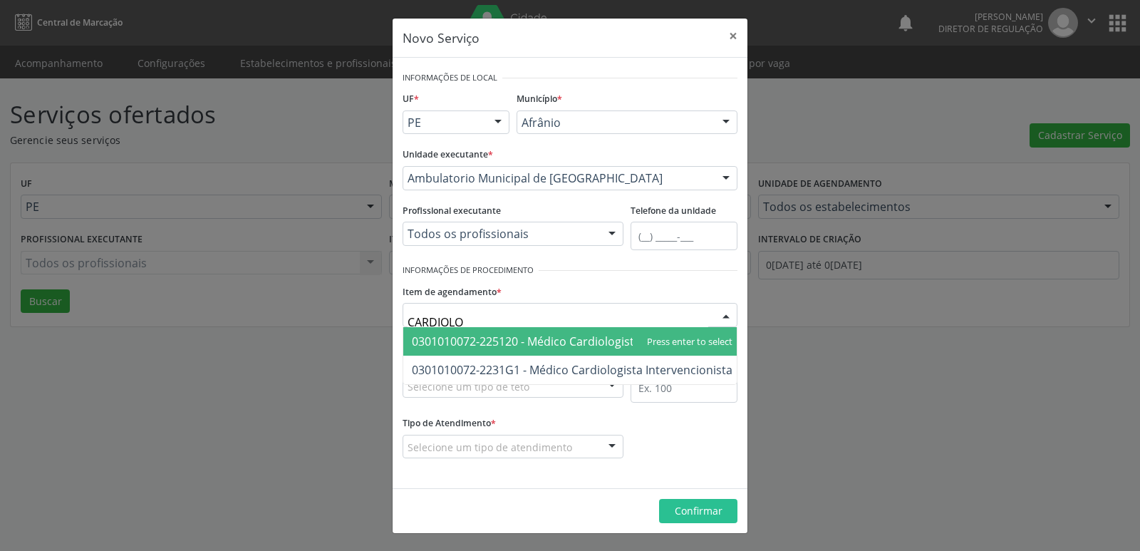
click at [555, 344] on span "0301010072-225120 - Médico Cardiologista" at bounding box center [526, 341] width 229 height 16
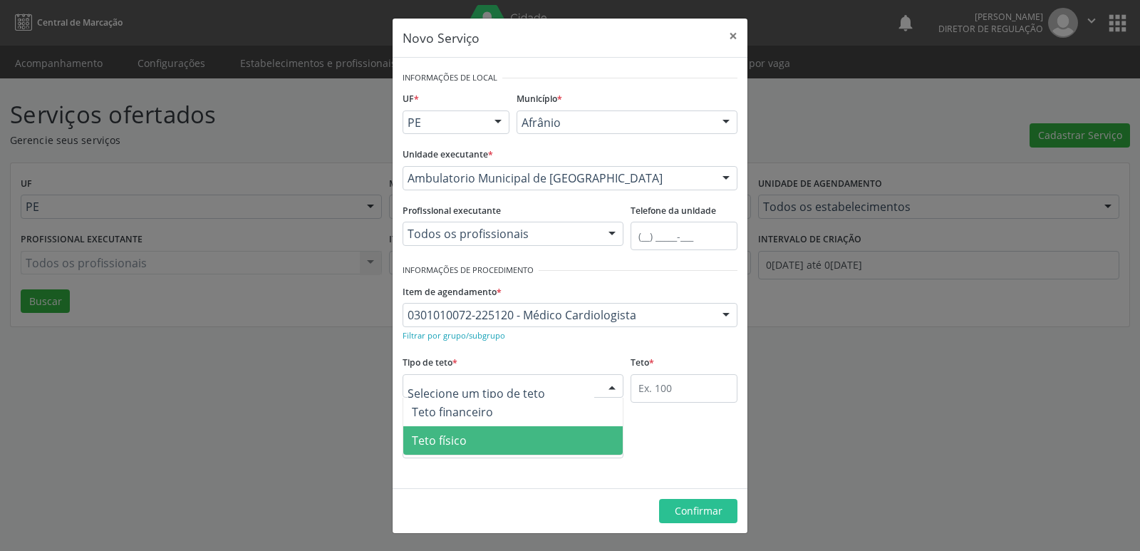
click at [494, 437] on span "Teto físico" at bounding box center [512, 440] width 219 height 28
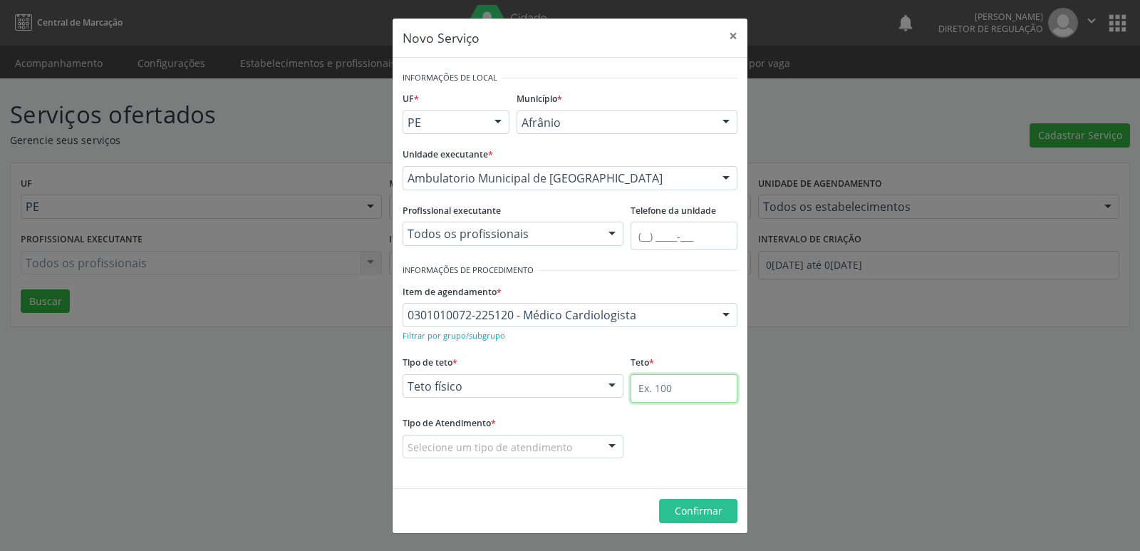
click at [667, 390] on input "text" at bounding box center [683, 388] width 107 height 28
type input "1"
click at [577, 442] on div "Selecione um tipo de atendimento" at bounding box center [513, 447] width 221 height 24
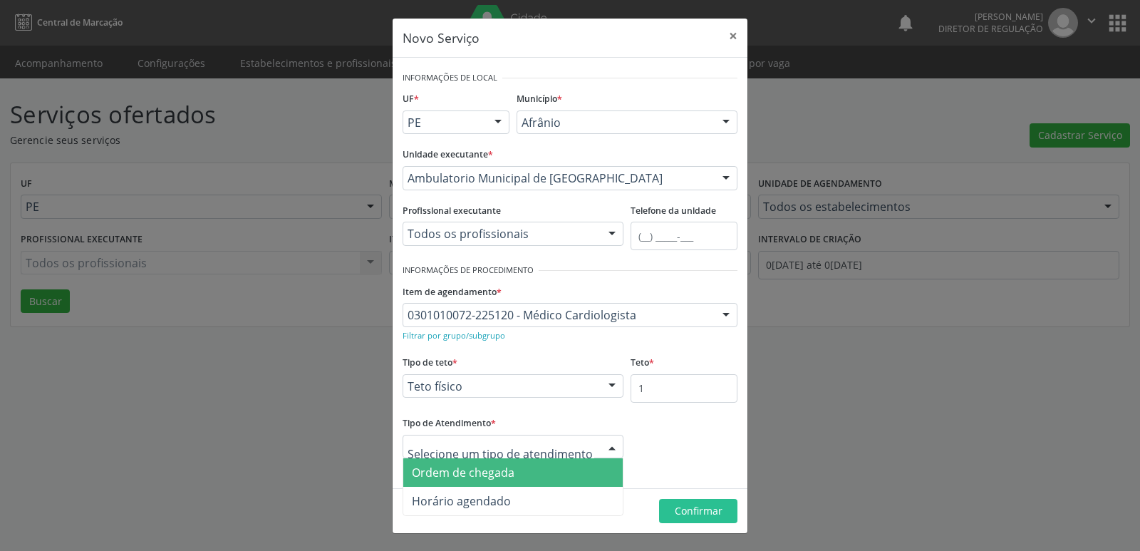
click at [547, 480] on span "Ordem de chegada" at bounding box center [512, 472] width 219 height 28
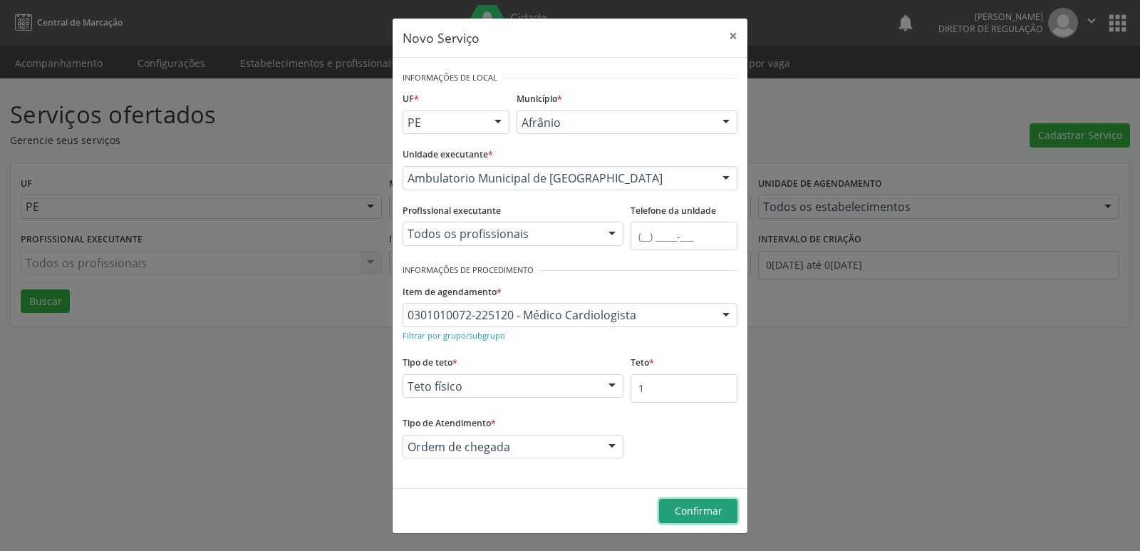
click at [696, 505] on span "Confirmar" at bounding box center [699, 511] width 48 height 14
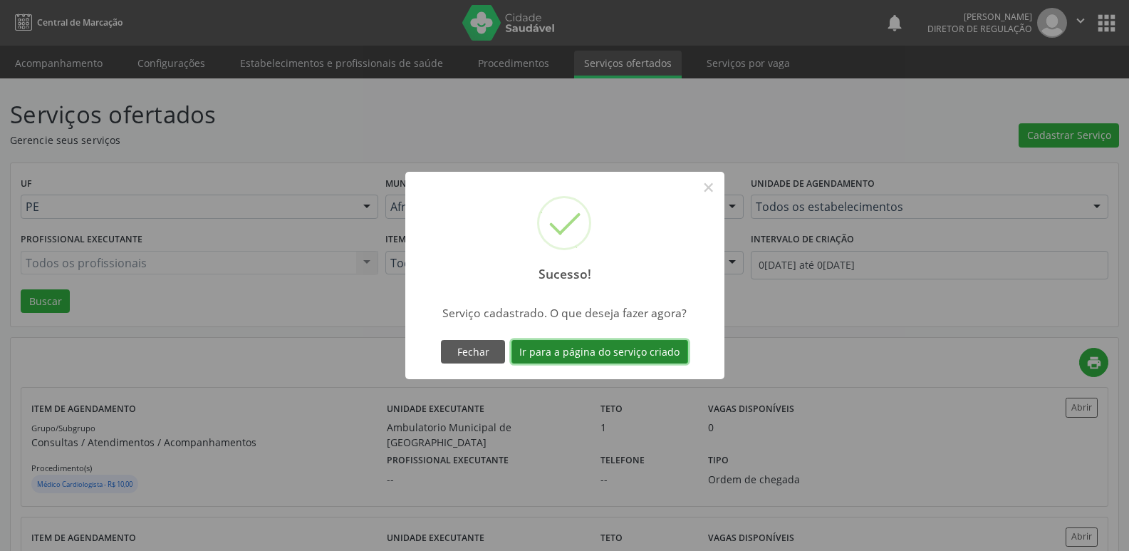
click at [653, 354] on button "Ir para a página do serviço criado" at bounding box center [600, 352] width 177 height 24
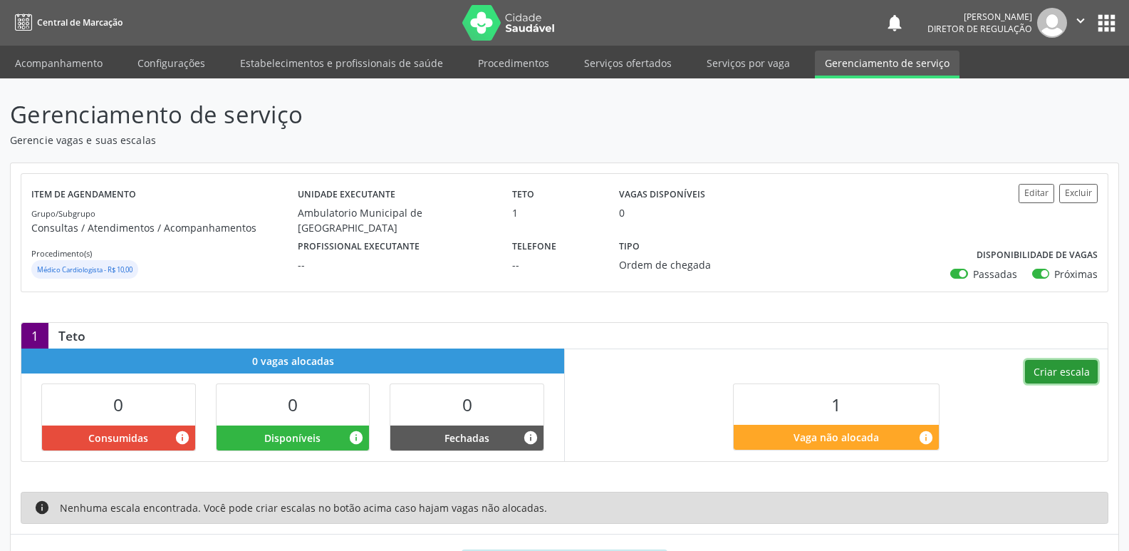
click at [1044, 373] on button "Criar escala" at bounding box center [1061, 372] width 73 height 24
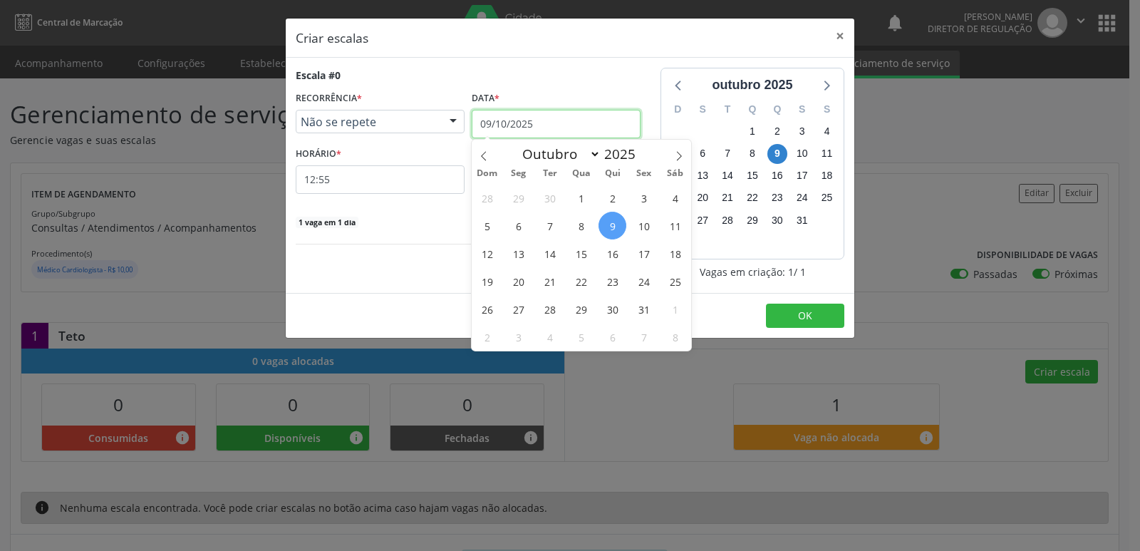
click at [534, 117] on input "09/10/2025" at bounding box center [556, 124] width 169 height 28
click at [645, 226] on span "10" at bounding box center [644, 226] width 28 height 28
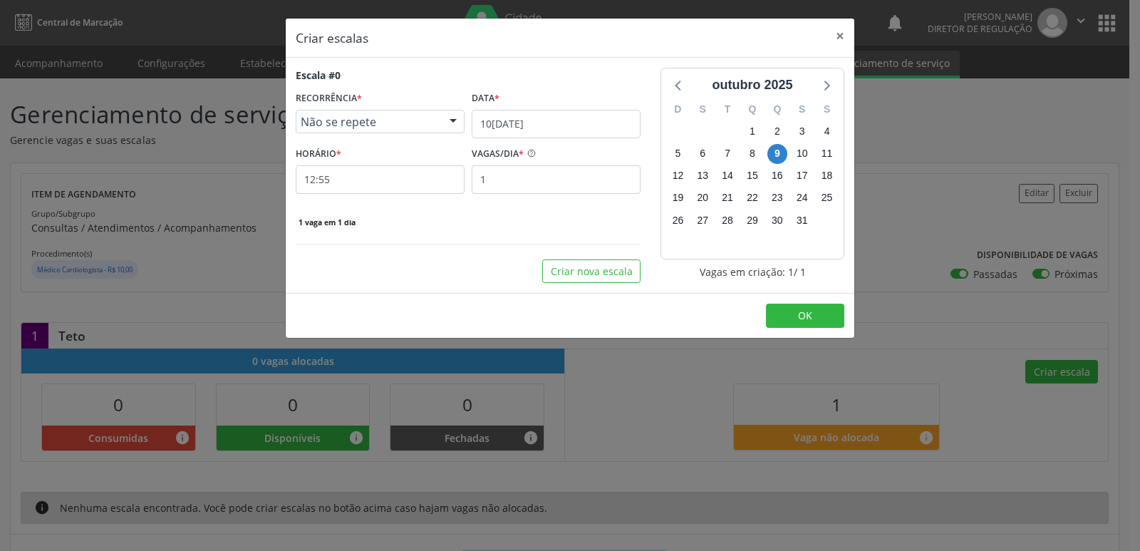
click at [645, 226] on div "Escala #0 RECORRÊNCIA * Não se repete Não se repete Diário/Semanal Mensal Nenhu…" at bounding box center [468, 175] width 365 height 215
click at [412, 180] on input "12:55" at bounding box center [380, 179] width 169 height 28
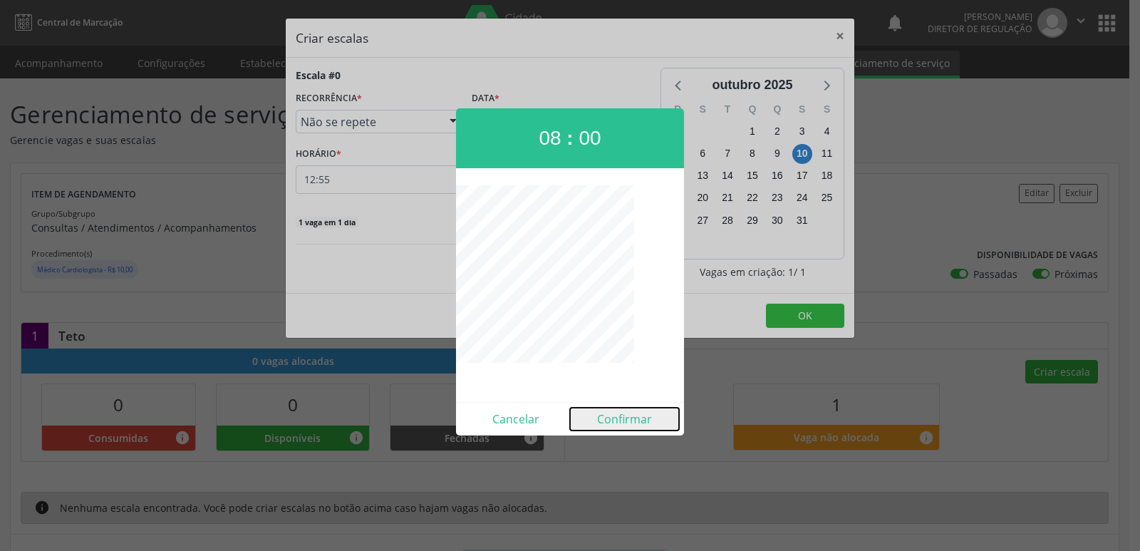
click at [610, 420] on button "Confirmar" at bounding box center [624, 418] width 109 height 23
type input "08:00"
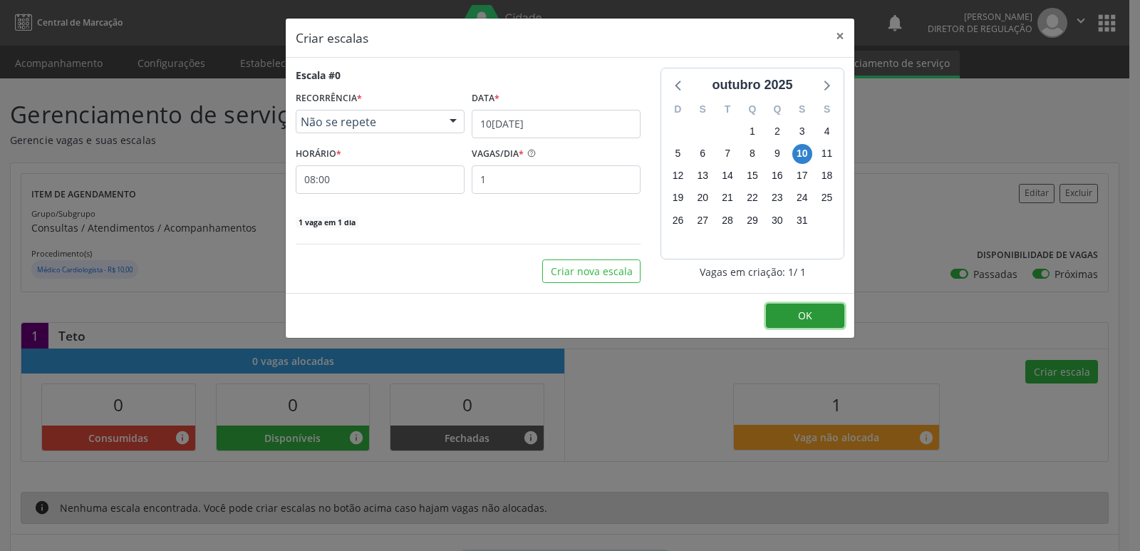
click at [786, 315] on button "OK" at bounding box center [805, 315] width 78 height 24
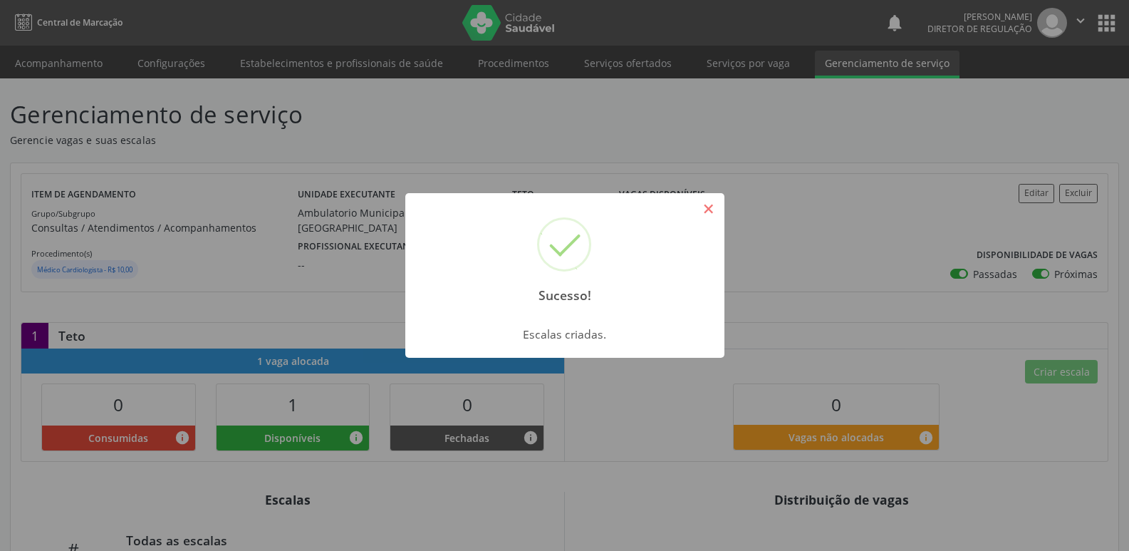
click at [715, 215] on button "×" at bounding box center [709, 209] width 24 height 24
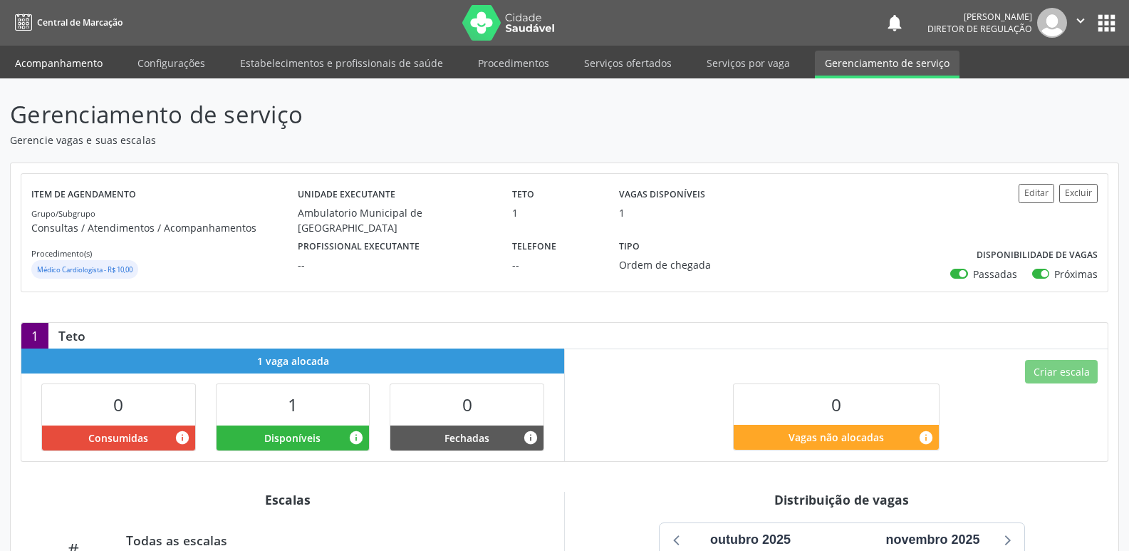
click at [83, 65] on link "Acompanhamento" at bounding box center [59, 63] width 108 height 25
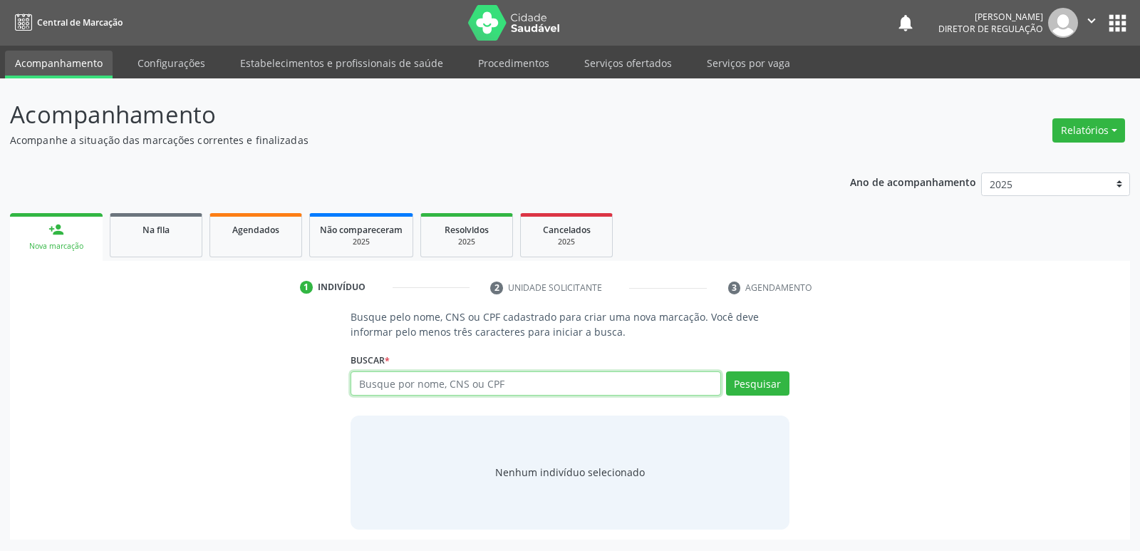
click at [406, 382] on input "text" at bounding box center [535, 383] width 370 height 24
type input "702504349745730"
click at [756, 390] on button "Pesquisar" at bounding box center [757, 383] width 63 height 24
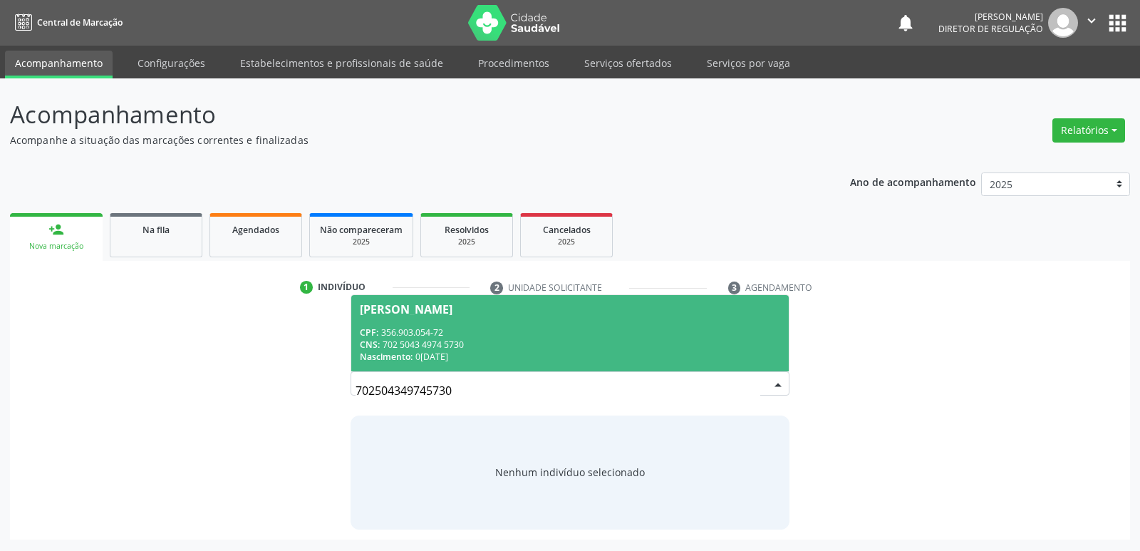
click at [412, 335] on div "CPF: 356.903.054-72" at bounding box center [570, 332] width 420 height 12
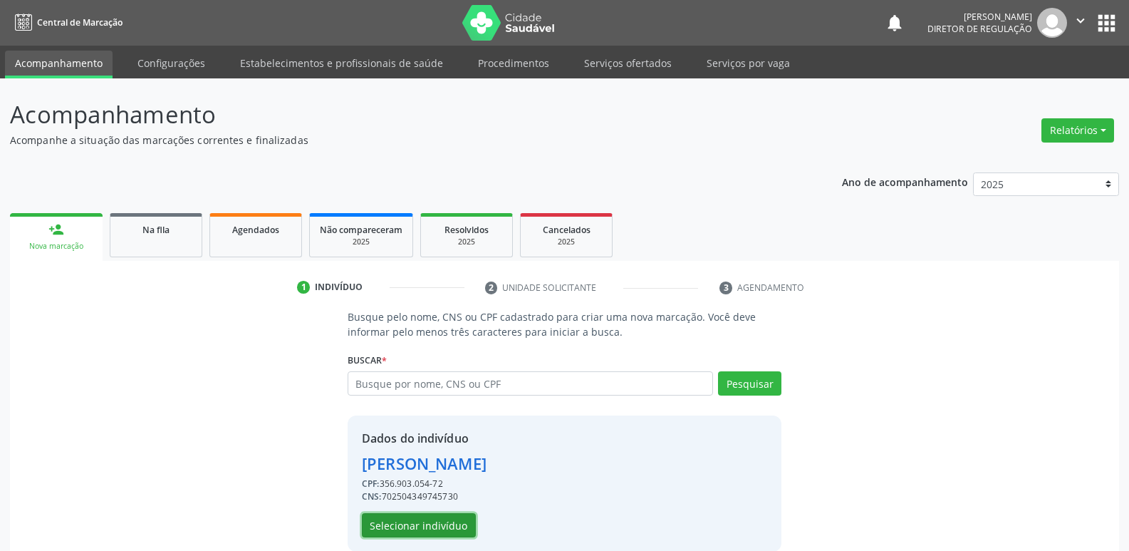
click at [436, 524] on button "Selecionar indivíduo" at bounding box center [419, 525] width 114 height 24
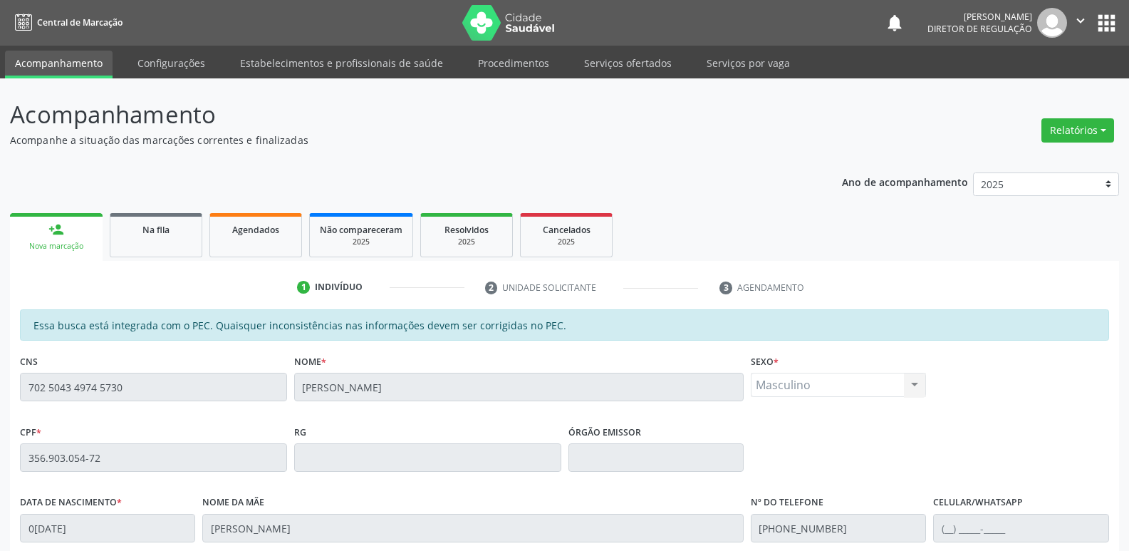
scroll to position [263, 0]
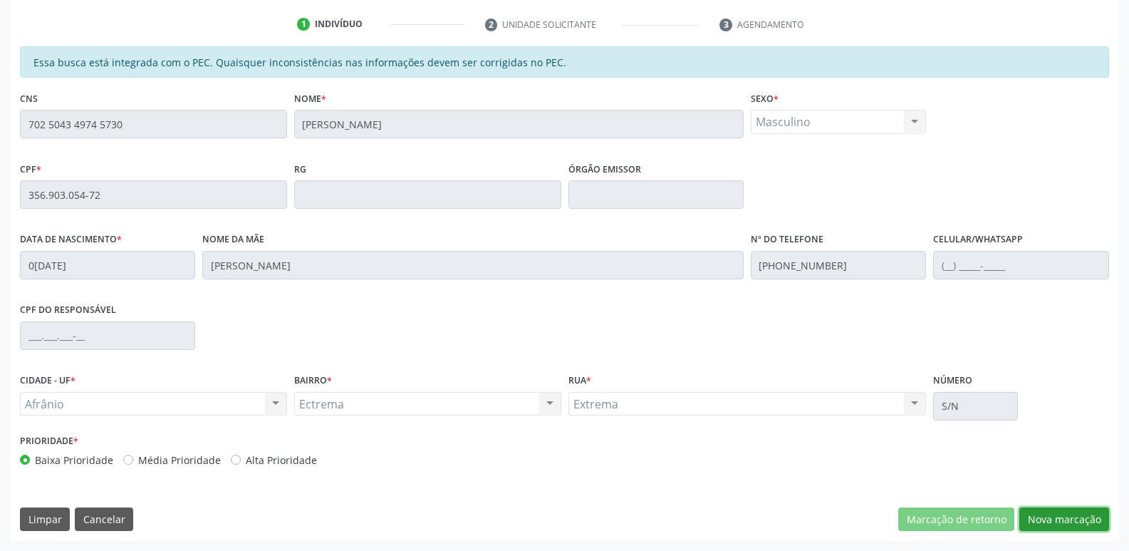
click at [1091, 519] on button "Nova marcação" at bounding box center [1064, 519] width 90 height 24
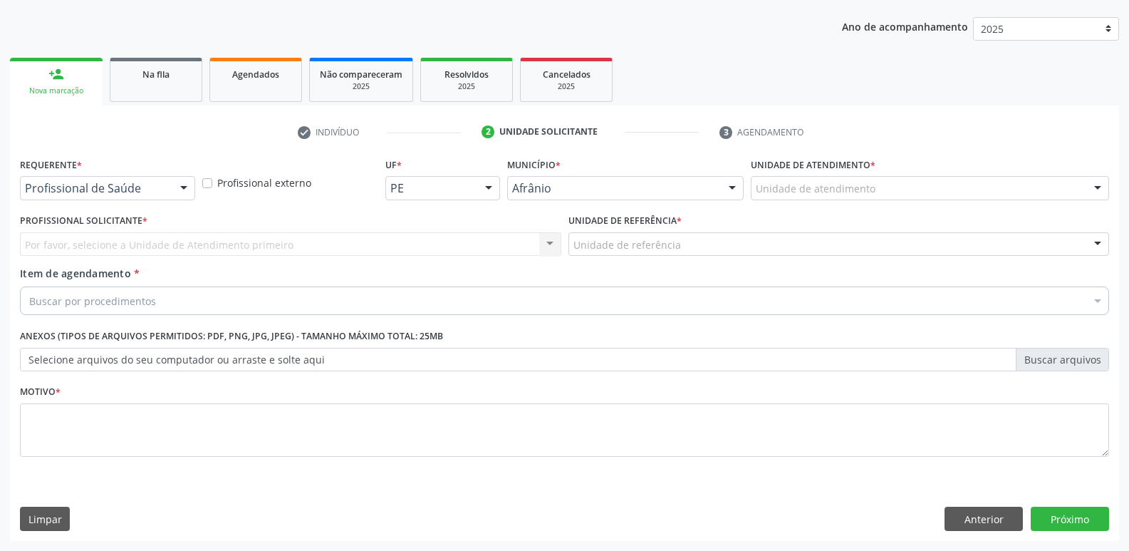
scroll to position [155, 0]
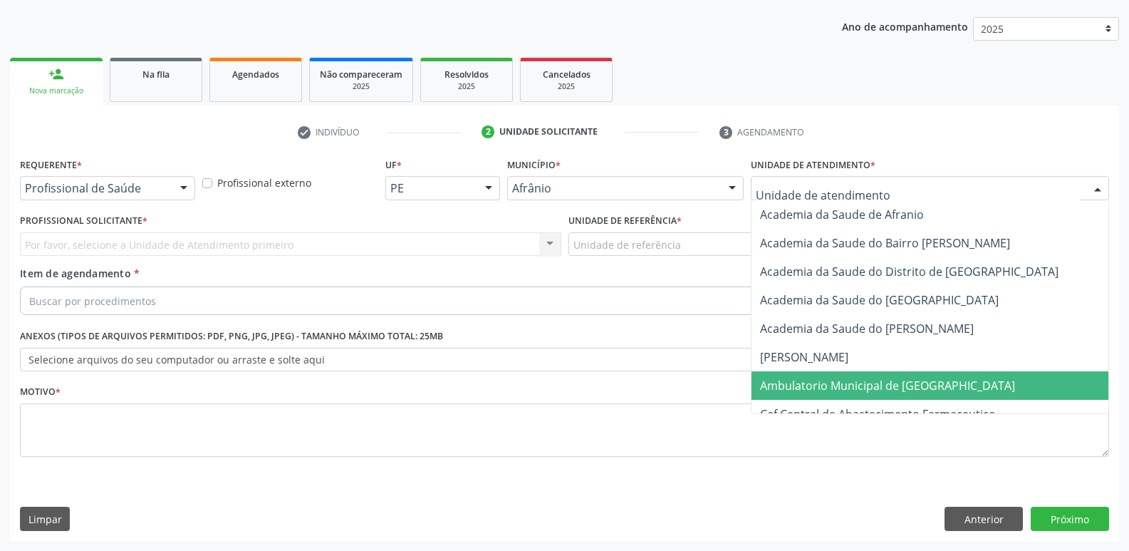
drag, startPoint x: 846, startPoint y: 383, endPoint x: 834, endPoint y: 380, distance: 13.0
click at [846, 382] on span "Ambulatorio Municipal de [GEOGRAPHIC_DATA]" at bounding box center [887, 386] width 255 height 16
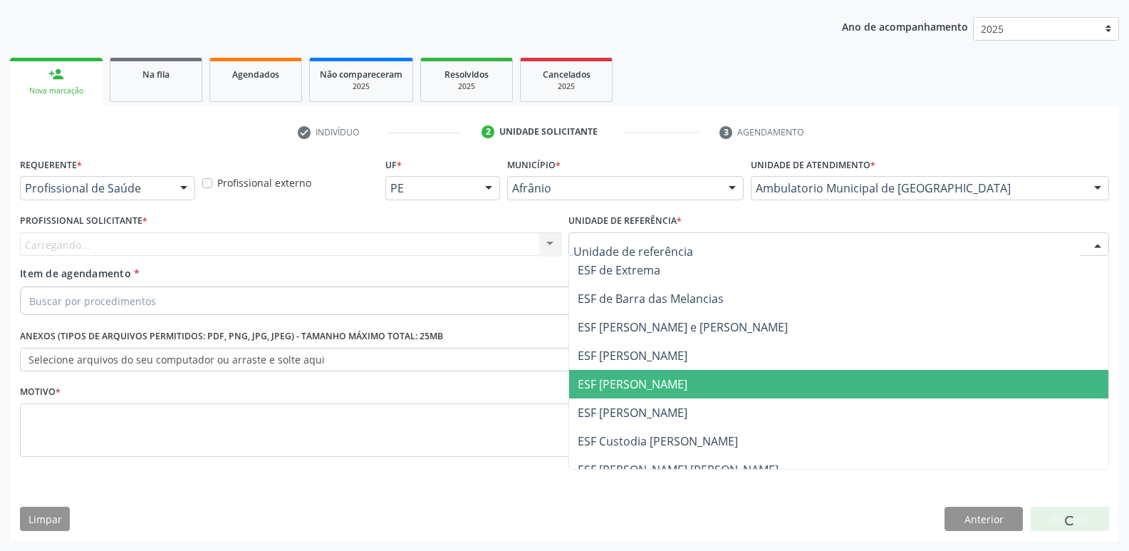
click at [676, 383] on span "ESF [PERSON_NAME]" at bounding box center [839, 384] width 540 height 28
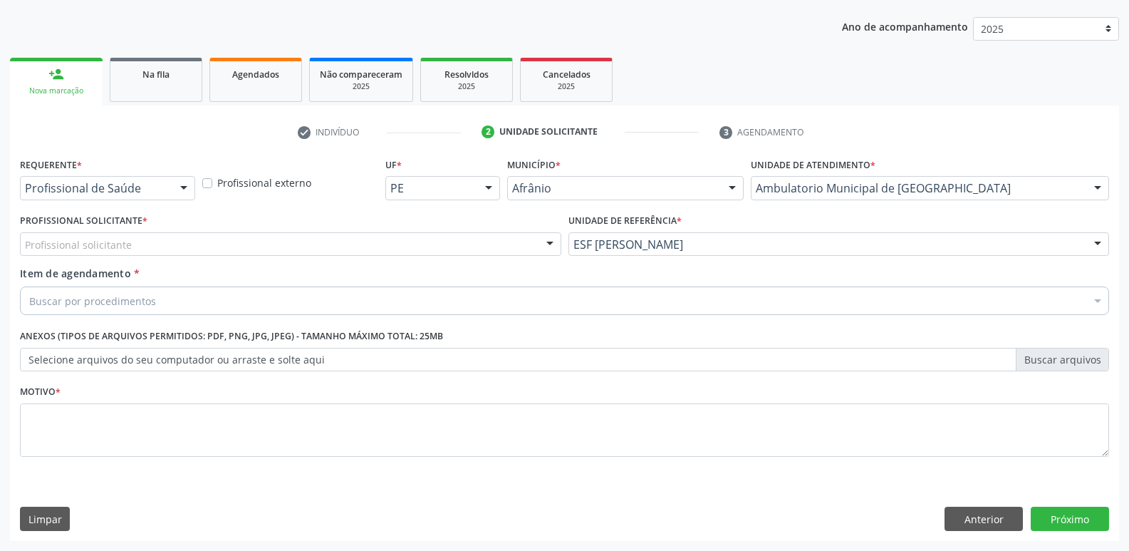
click at [407, 240] on div "Profissional solicitante" at bounding box center [290, 244] width 541 height 24
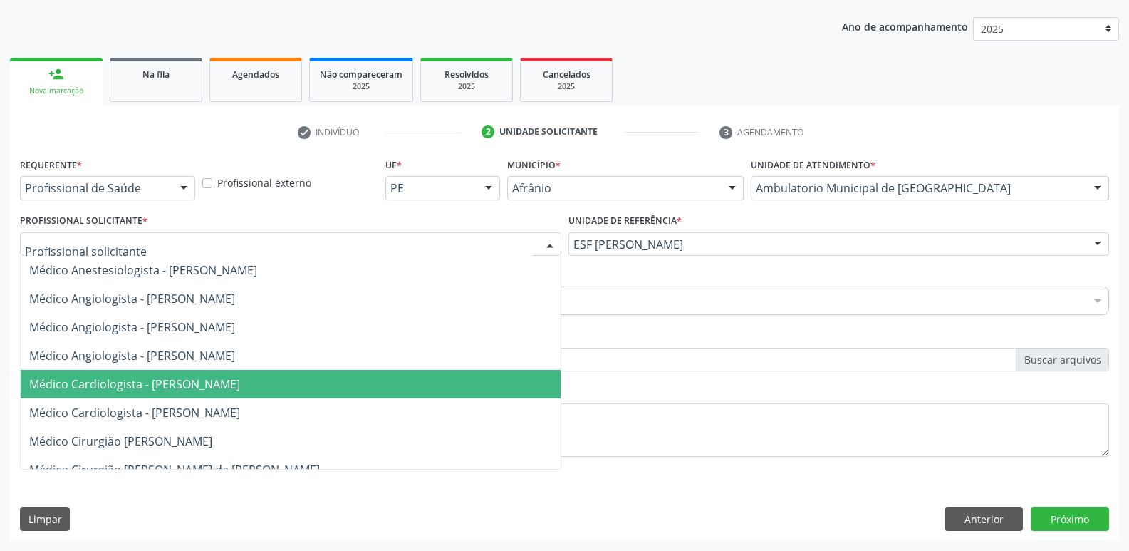
click at [393, 383] on span "Médico Cardiologista - [PERSON_NAME]" at bounding box center [291, 384] width 540 height 28
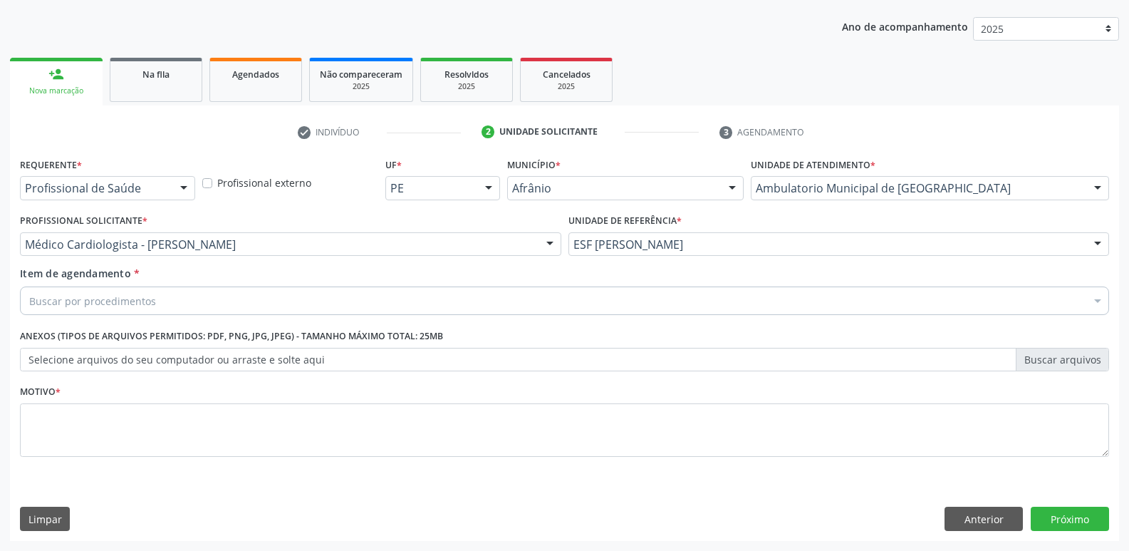
click at [308, 298] on div "Buscar por procedimentos" at bounding box center [564, 300] width 1089 height 28
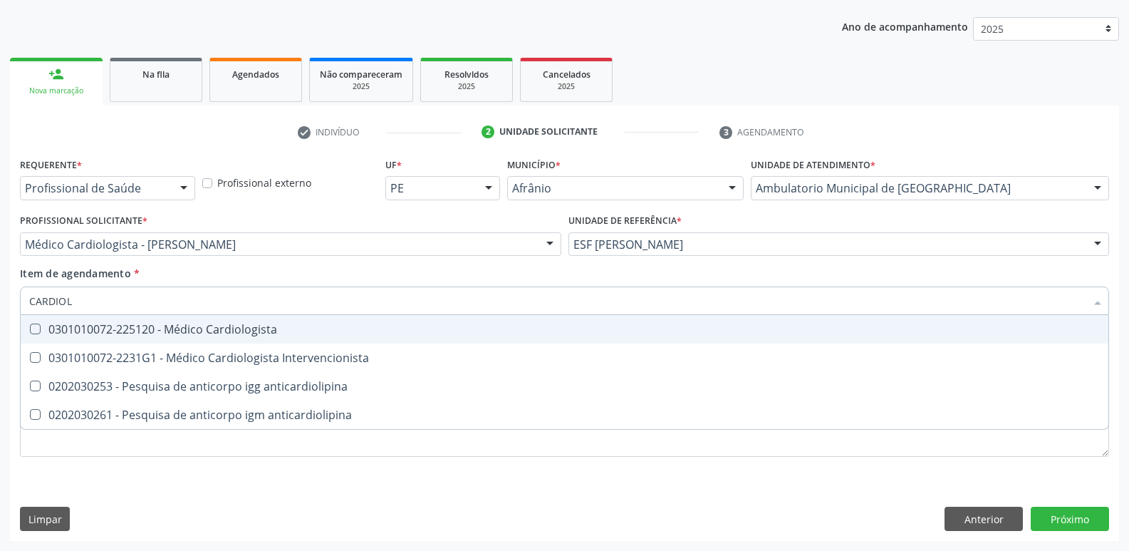
type input "CARDIOLO"
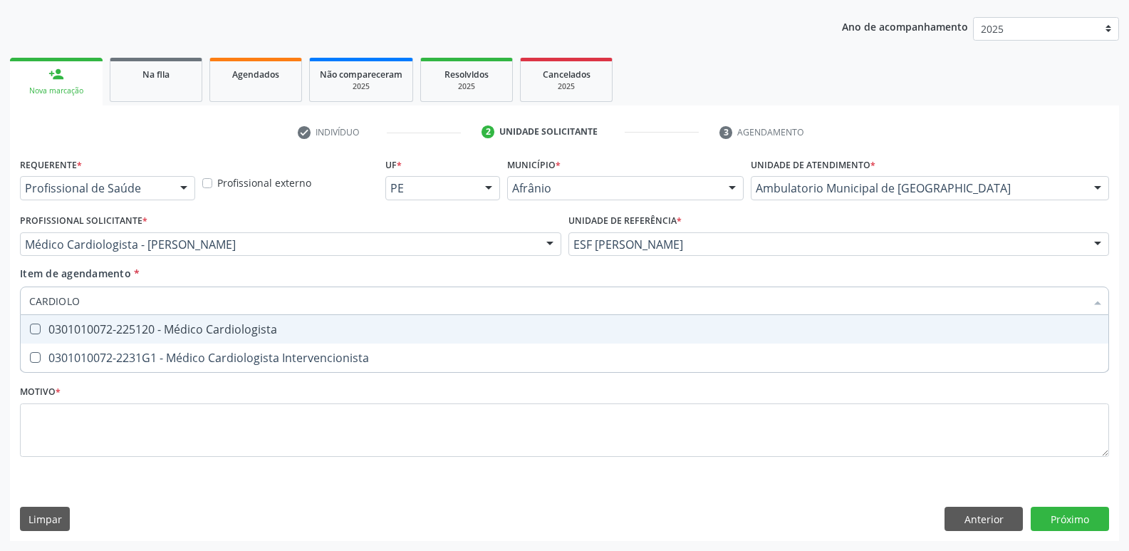
click at [303, 324] on div "0301010072-225120 - Médico Cardiologista" at bounding box center [564, 328] width 1071 height 11
checkbox Cardiologista "true"
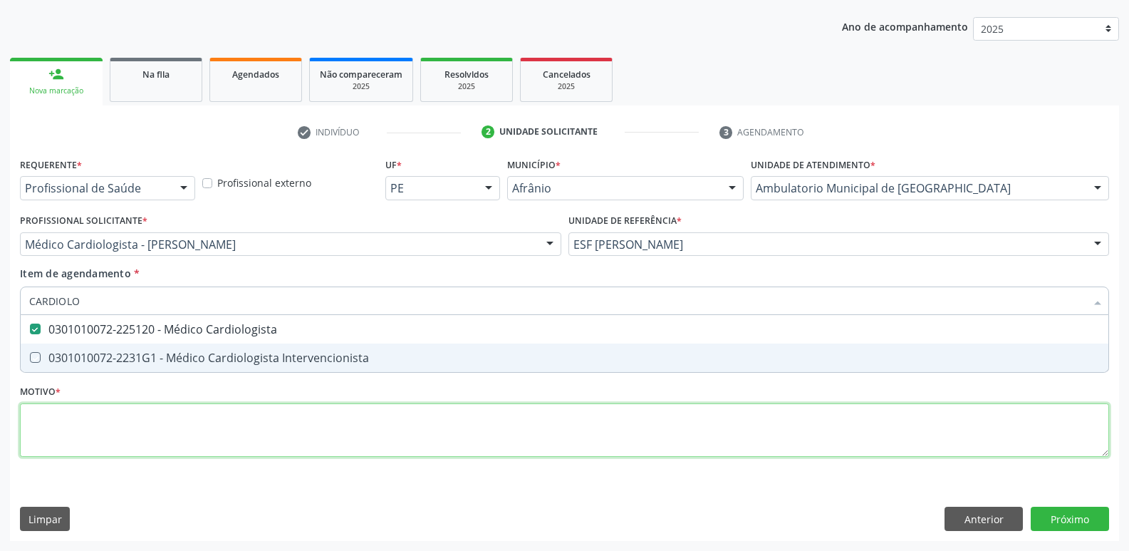
click at [289, 417] on div "Requerente * Profissional de Saúde Profissional de Saúde Paciente Nenhum result…" at bounding box center [564, 315] width 1089 height 323
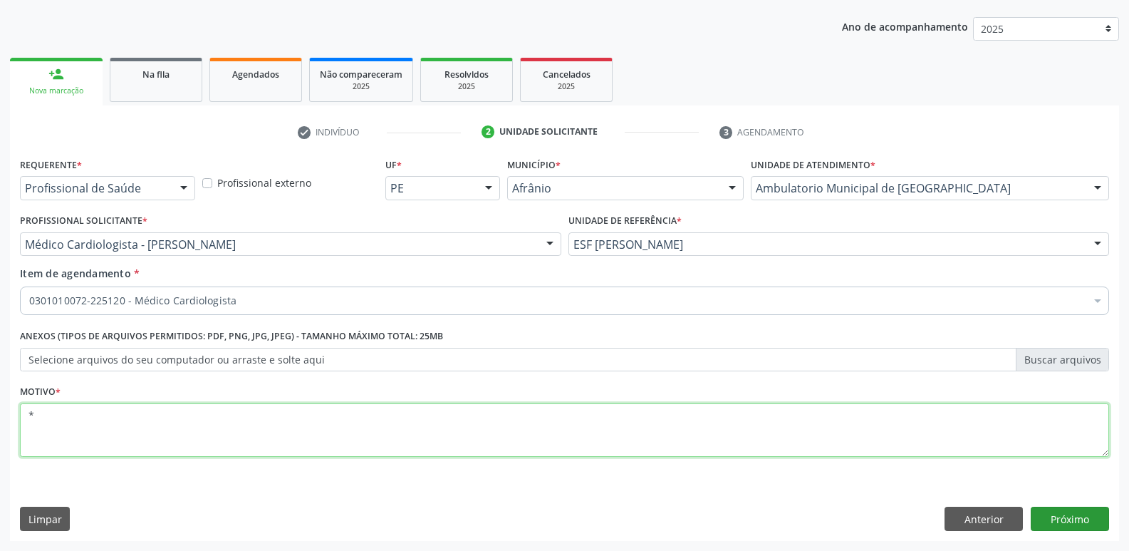
type textarea "*"
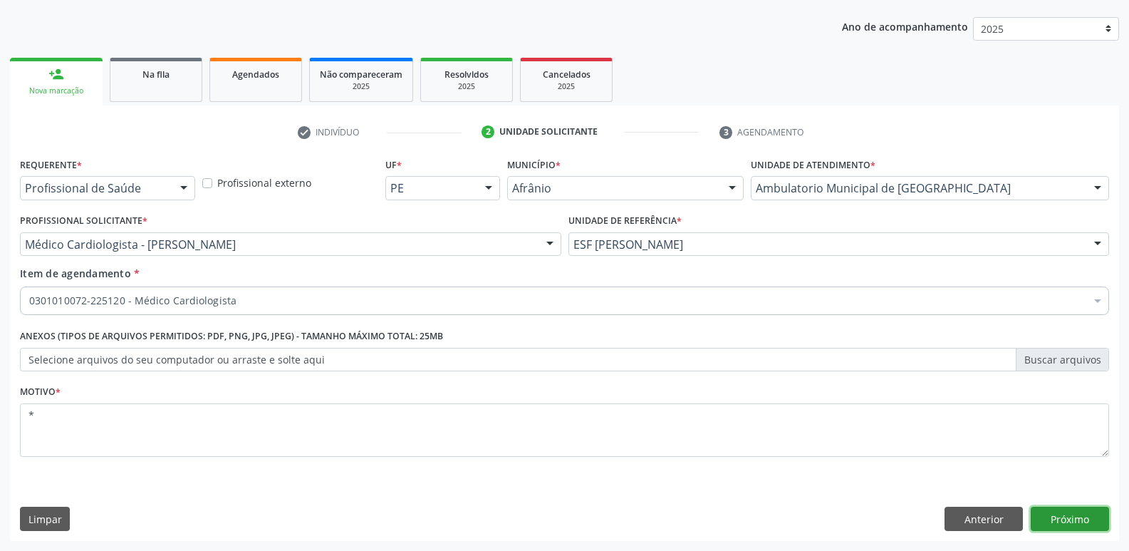
click at [1068, 520] on button "Próximo" at bounding box center [1070, 519] width 78 height 24
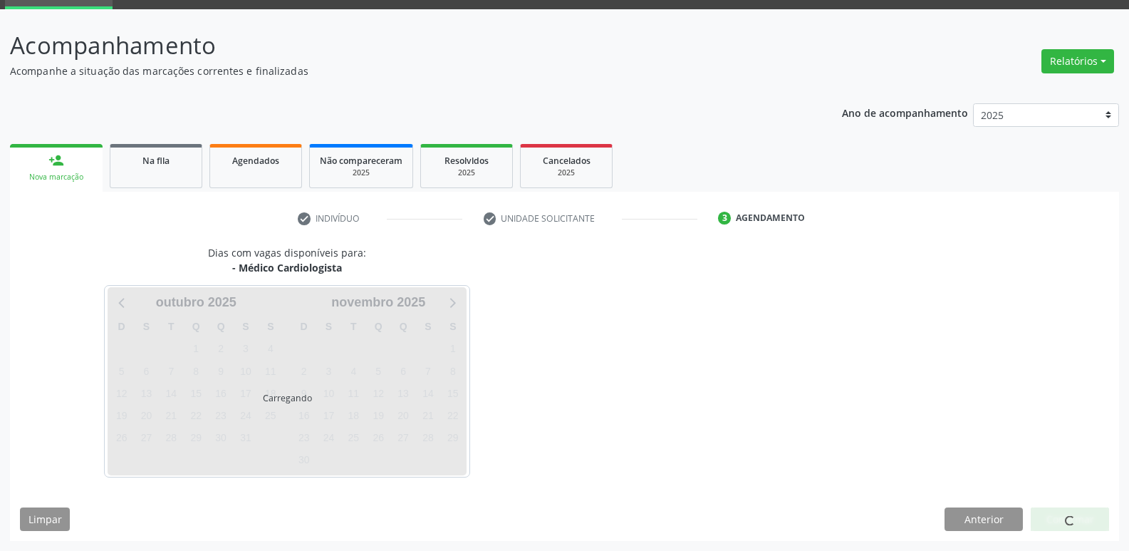
scroll to position [69, 0]
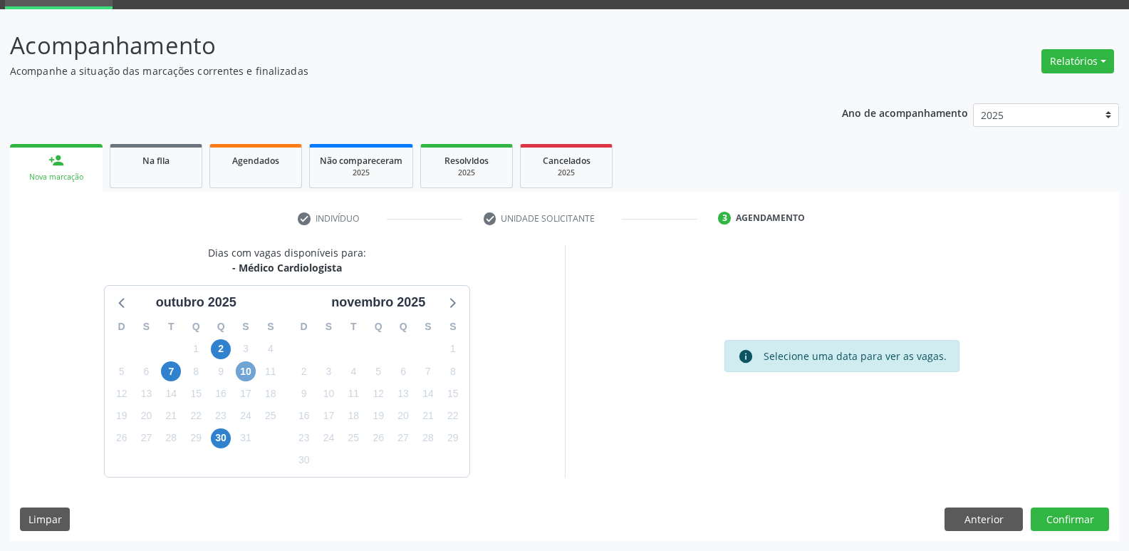
click at [248, 367] on span "10" at bounding box center [246, 371] width 20 height 20
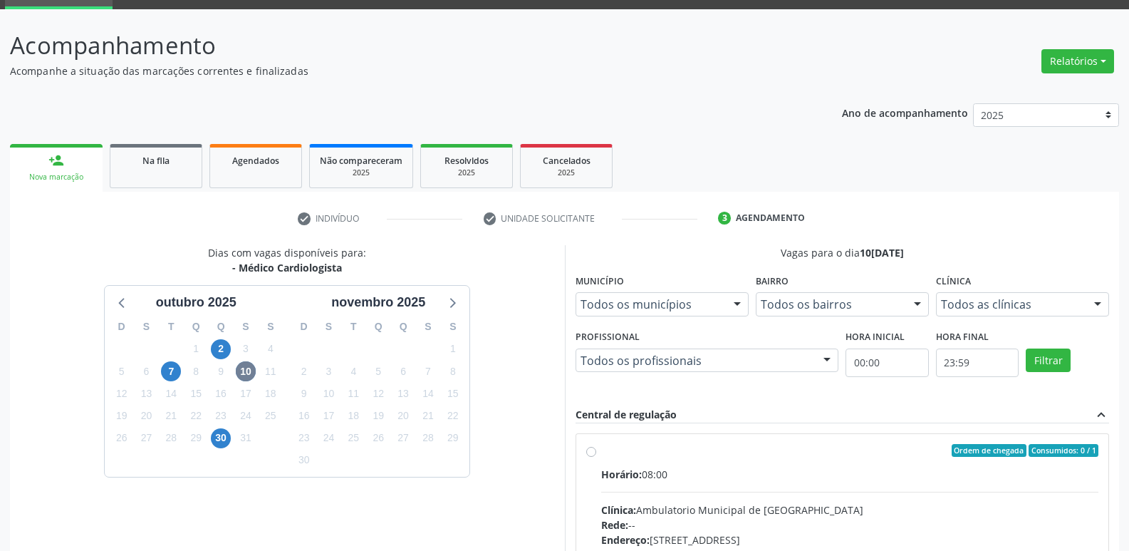
click at [612, 439] on div "Ordem de chegada Consumidos: 0 / 1 Horário: 08:00 Clínica: Ambulatorio Municipa…" at bounding box center [842, 553] width 533 height 239
radio input "true"
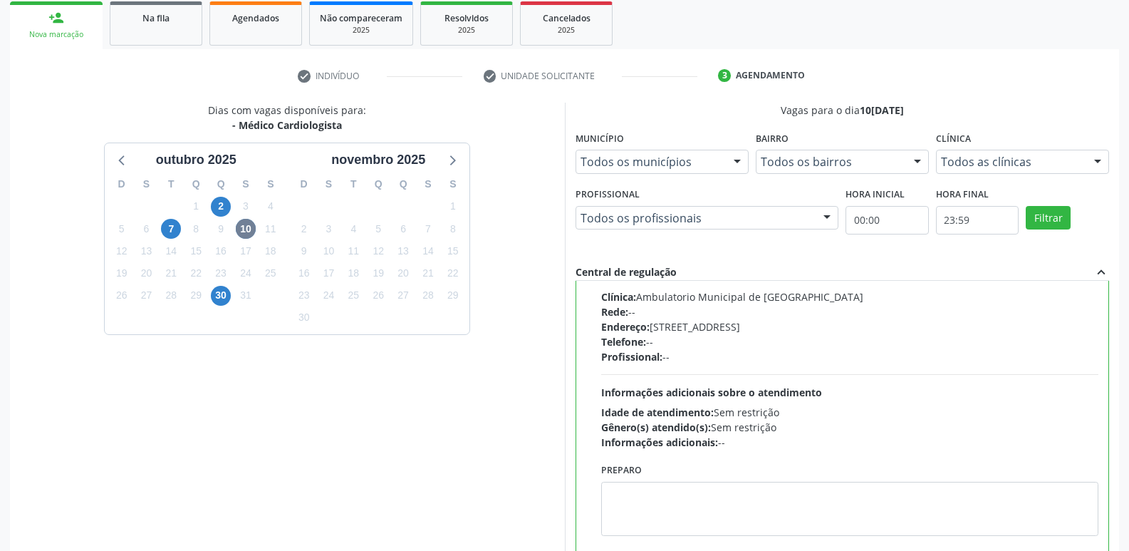
scroll to position [301, 0]
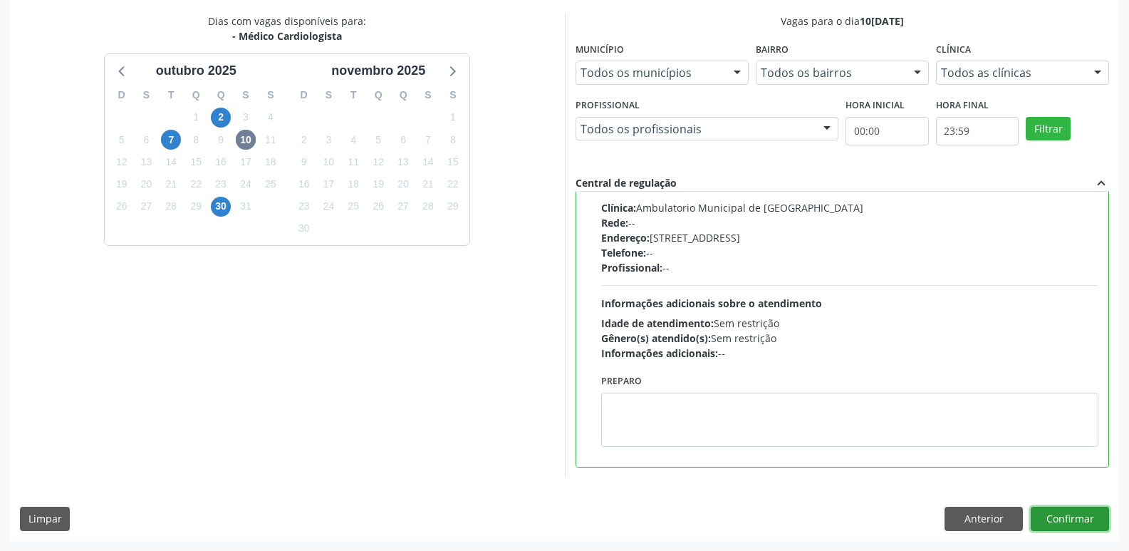
click at [1079, 516] on button "Confirmar" at bounding box center [1070, 519] width 78 height 24
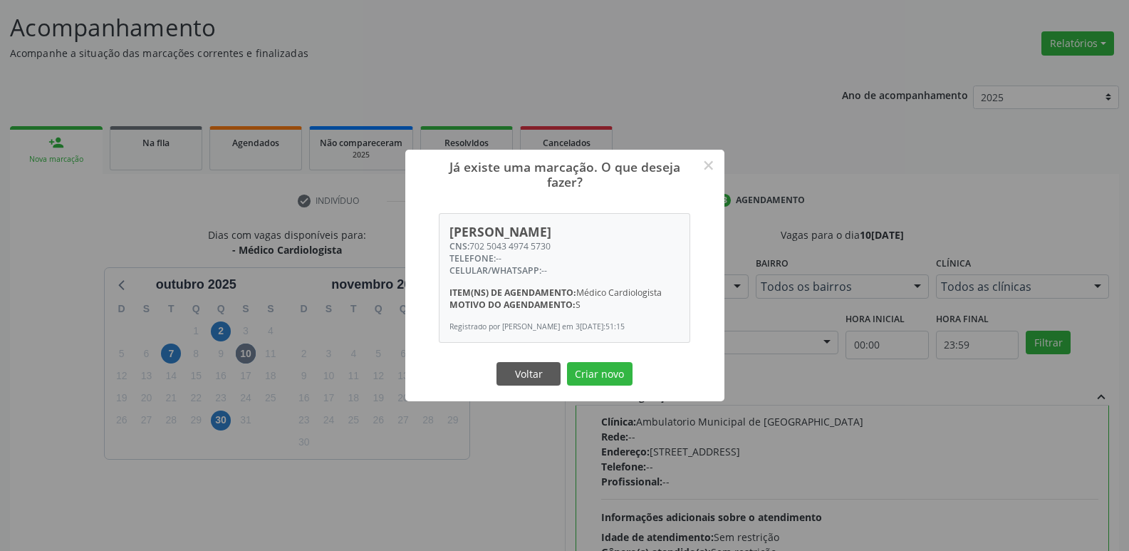
scroll to position [16, 0]
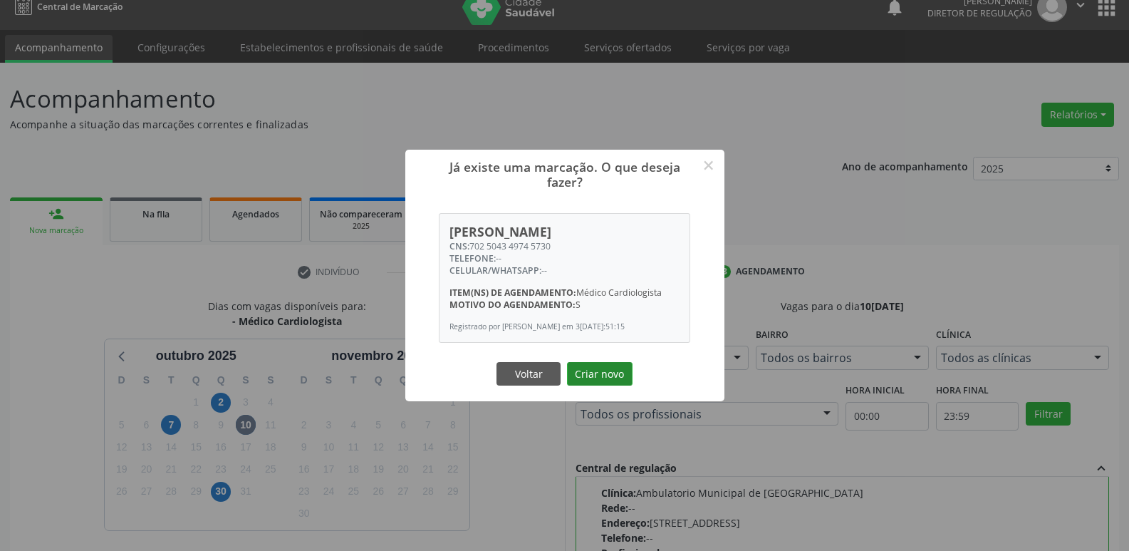
click at [614, 379] on button "Criar novo" at bounding box center [600, 374] width 66 height 24
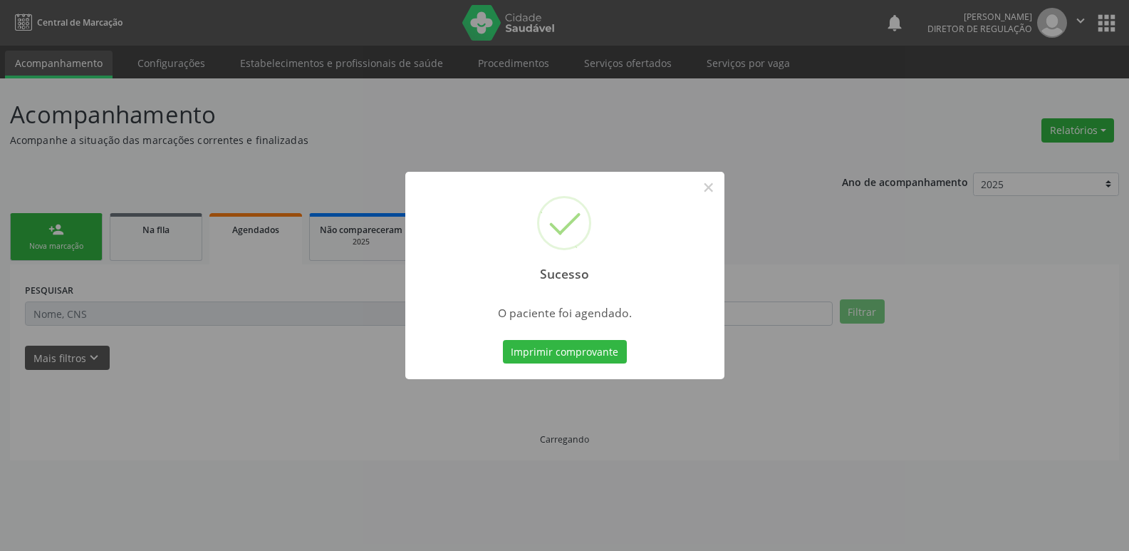
scroll to position [0, 0]
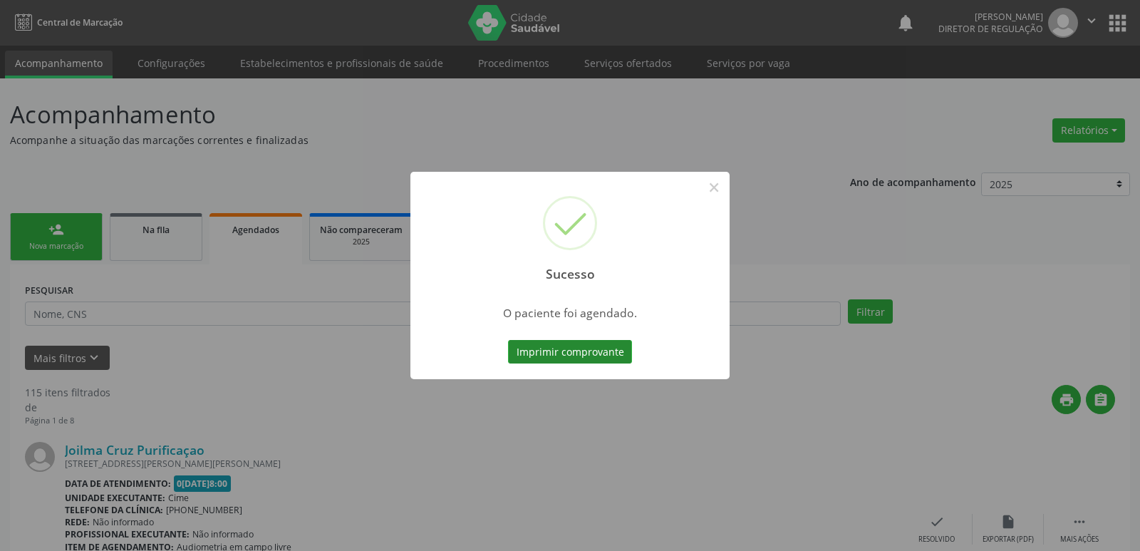
click at [604, 354] on button "Imprimir comprovante" at bounding box center [570, 352] width 124 height 24
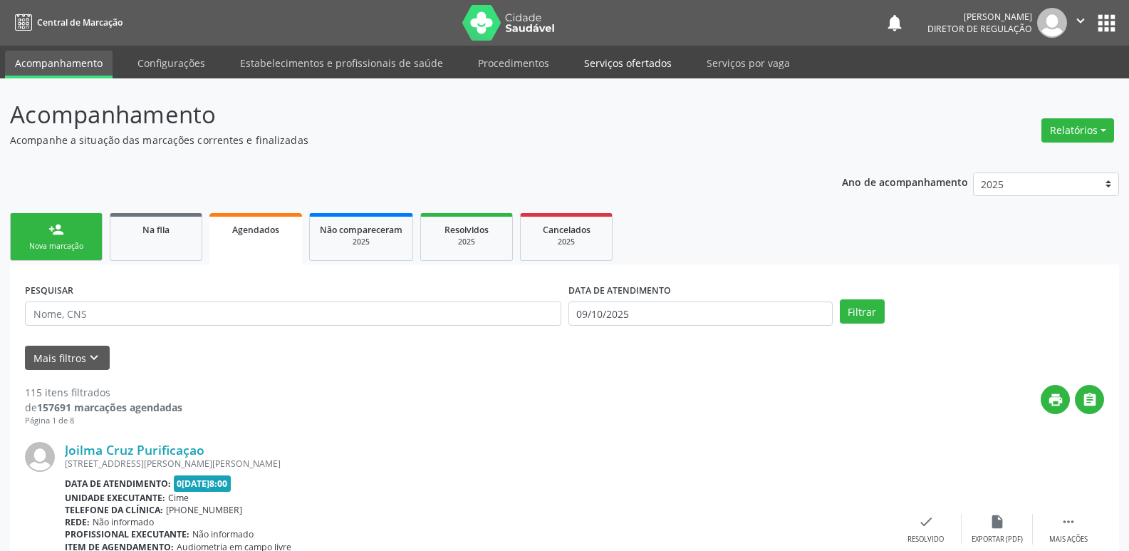
click at [635, 63] on link "Serviços ofertados" at bounding box center [628, 63] width 108 height 25
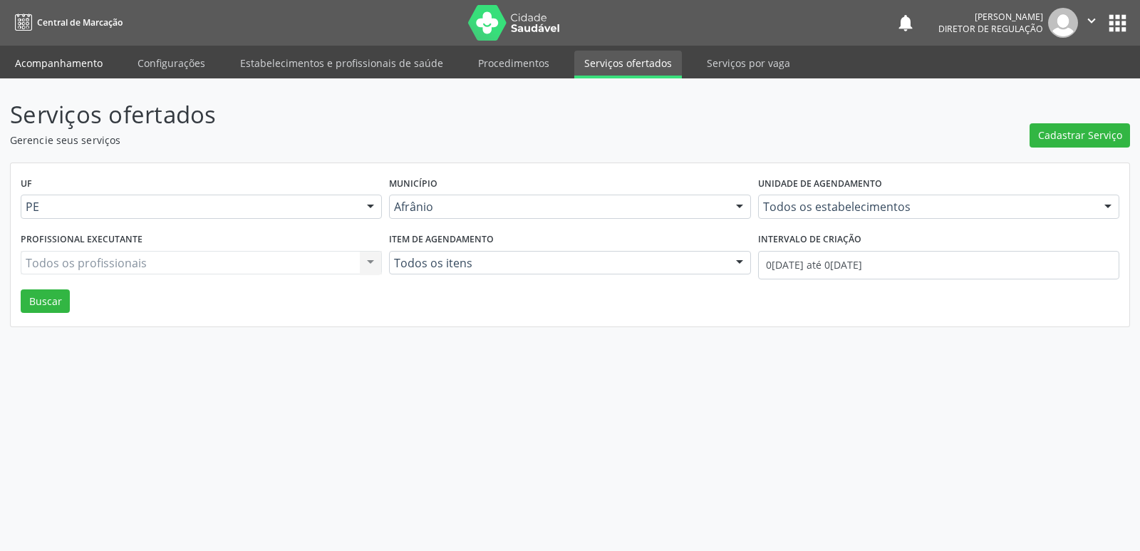
click at [66, 61] on link "Acompanhamento" at bounding box center [59, 63] width 108 height 25
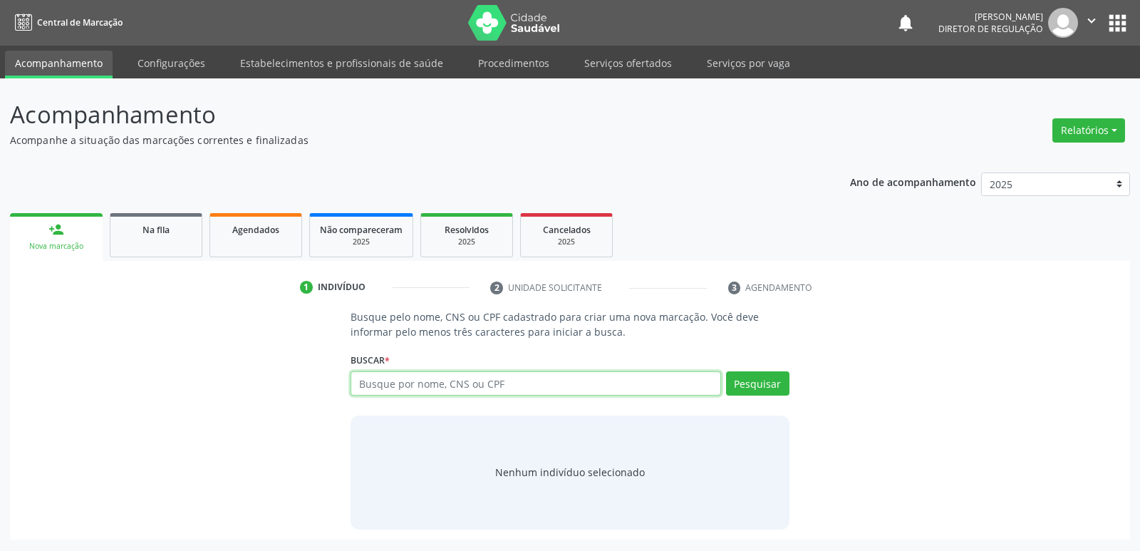
click at [419, 391] on input "text" at bounding box center [535, 383] width 370 height 24
paste input "074.011.104-31"
type input "074.011.104-31"
click at [769, 382] on button "Pesquisar" at bounding box center [757, 383] width 63 height 24
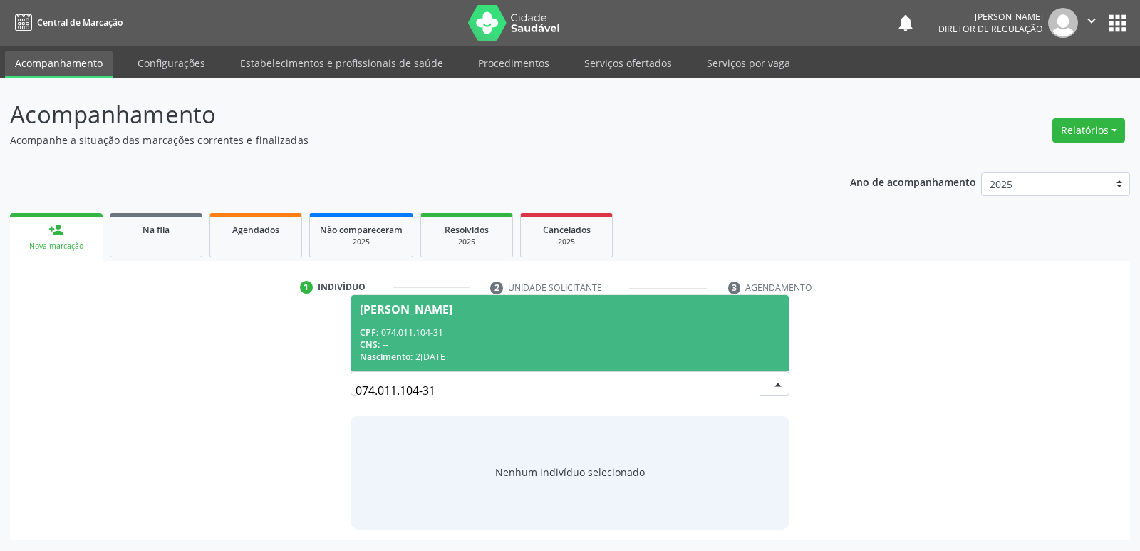
click at [439, 336] on div "CPF: 074.011.104-31" at bounding box center [570, 332] width 420 height 12
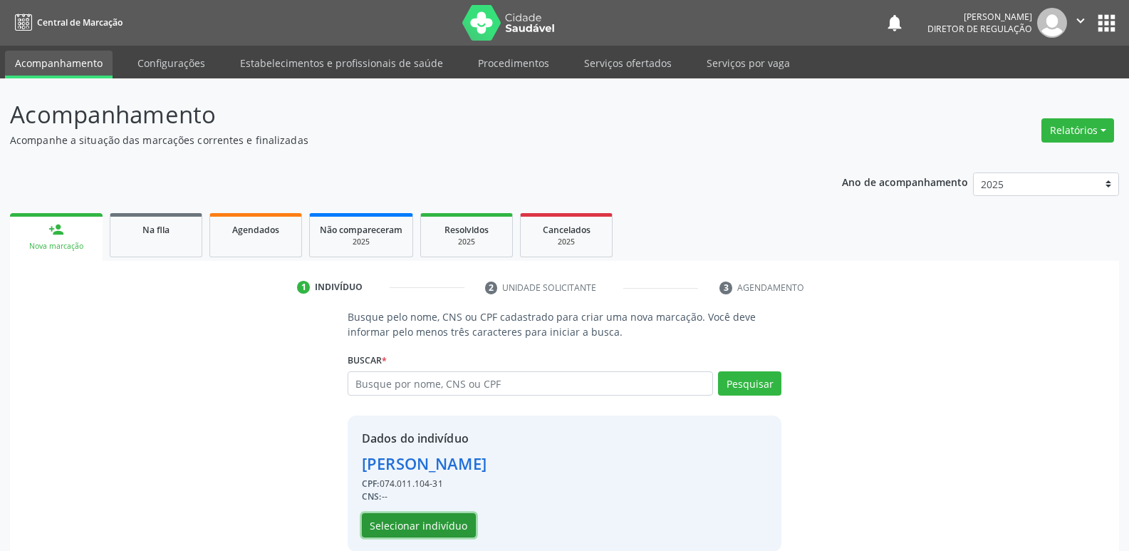
click at [461, 523] on button "Selecionar indivíduo" at bounding box center [419, 525] width 114 height 24
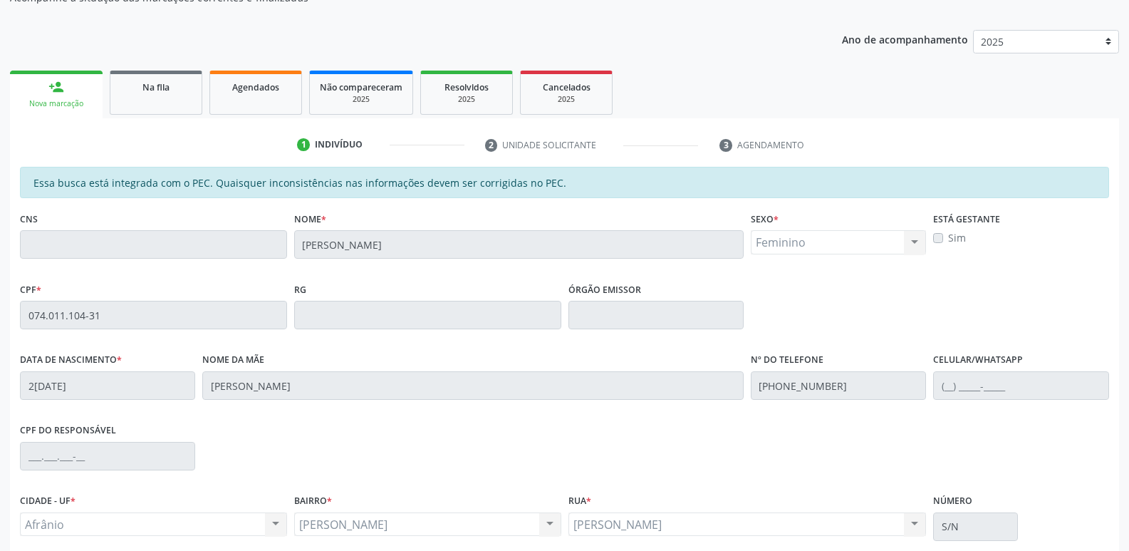
scroll to position [263, 0]
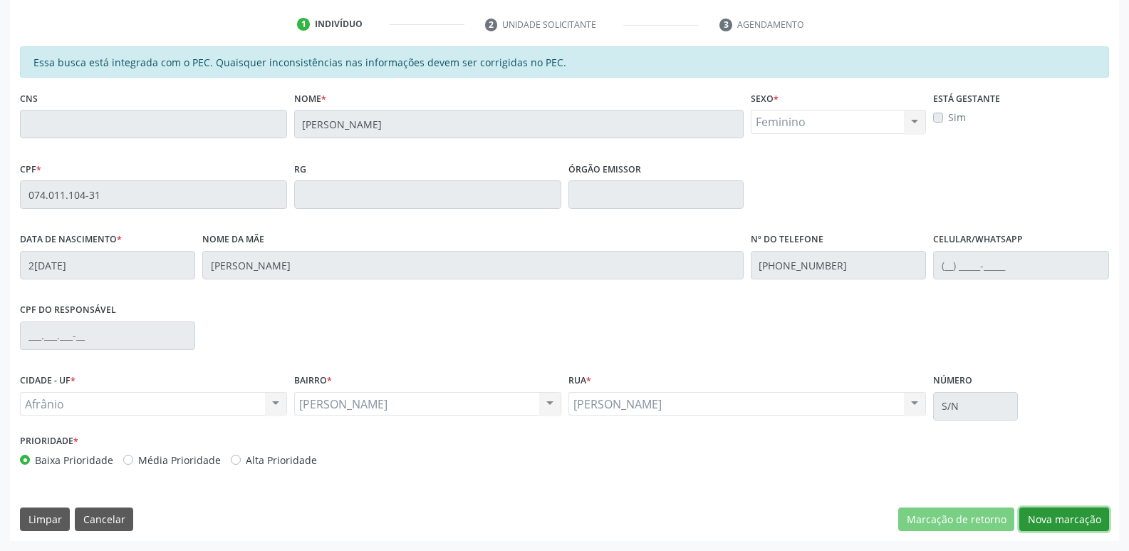
click at [1060, 522] on button "Nova marcação" at bounding box center [1064, 519] width 90 height 24
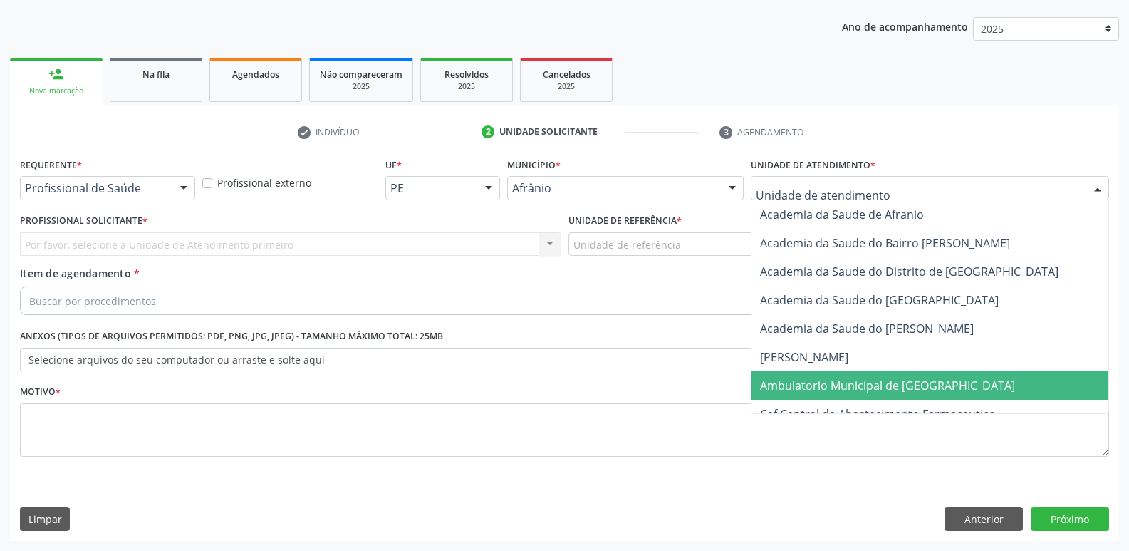
click at [836, 385] on span "Ambulatorio Municipal de [GEOGRAPHIC_DATA]" at bounding box center [887, 386] width 255 height 16
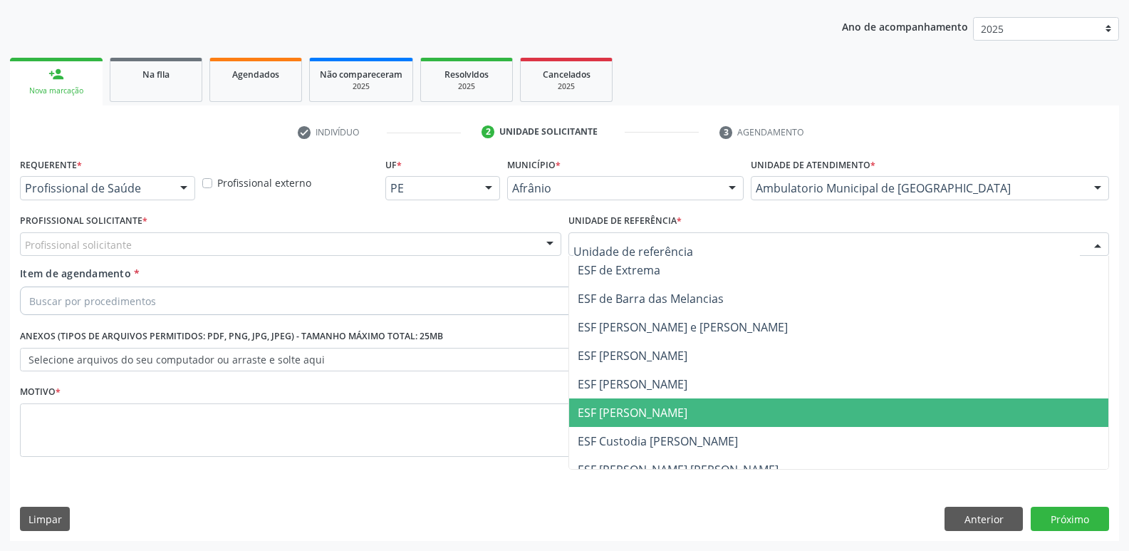
click at [648, 406] on span "ESF [PERSON_NAME]" at bounding box center [633, 413] width 110 height 16
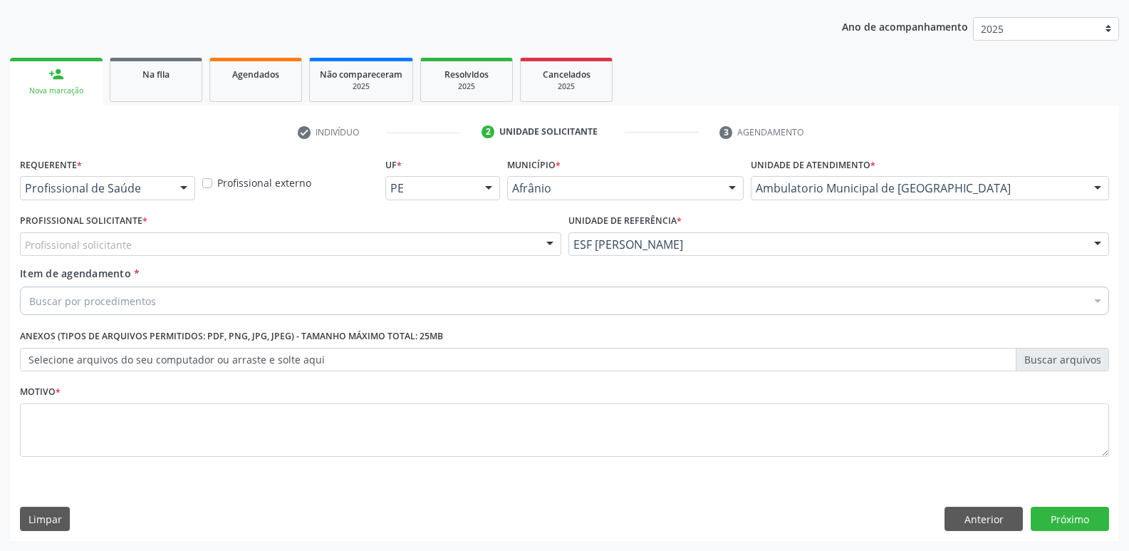
click at [453, 232] on div "Profissional solicitante" at bounding box center [290, 244] width 541 height 24
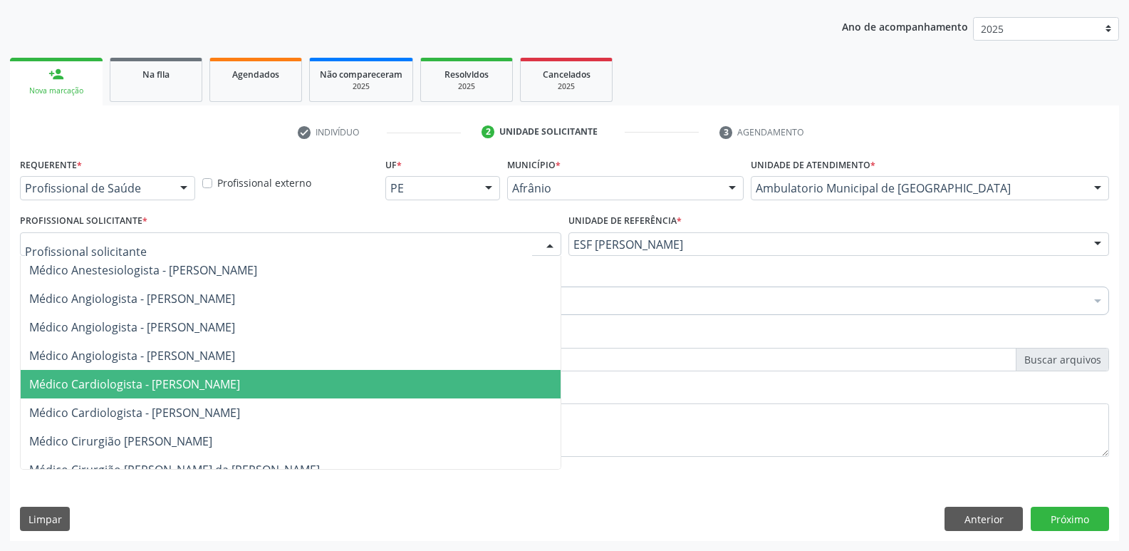
click at [351, 381] on span "Médico Cardiologista - [PERSON_NAME]" at bounding box center [291, 384] width 540 height 28
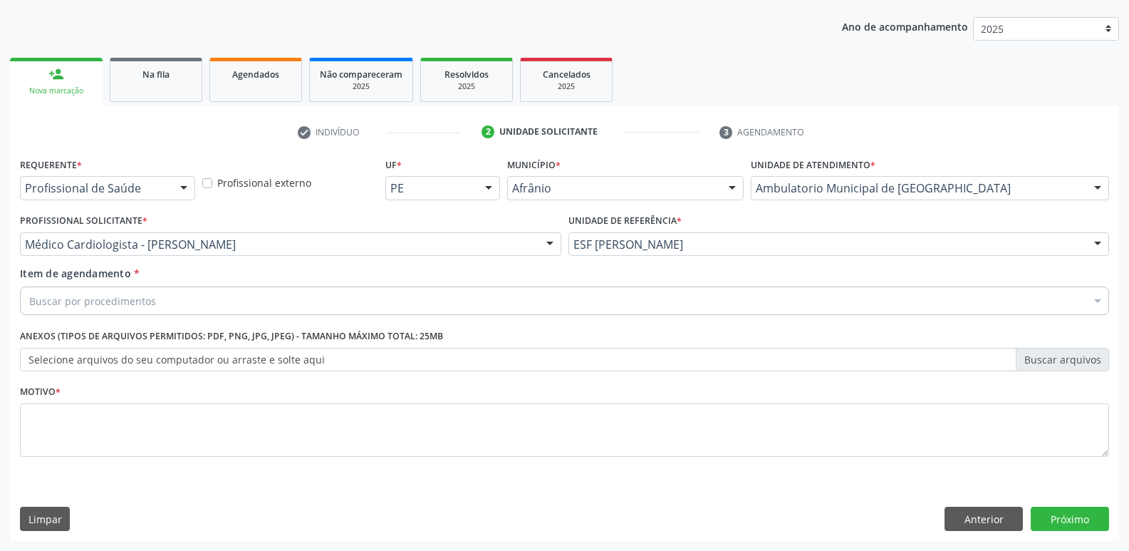
click at [215, 301] on div "Buscar por procedimentos" at bounding box center [564, 300] width 1089 height 28
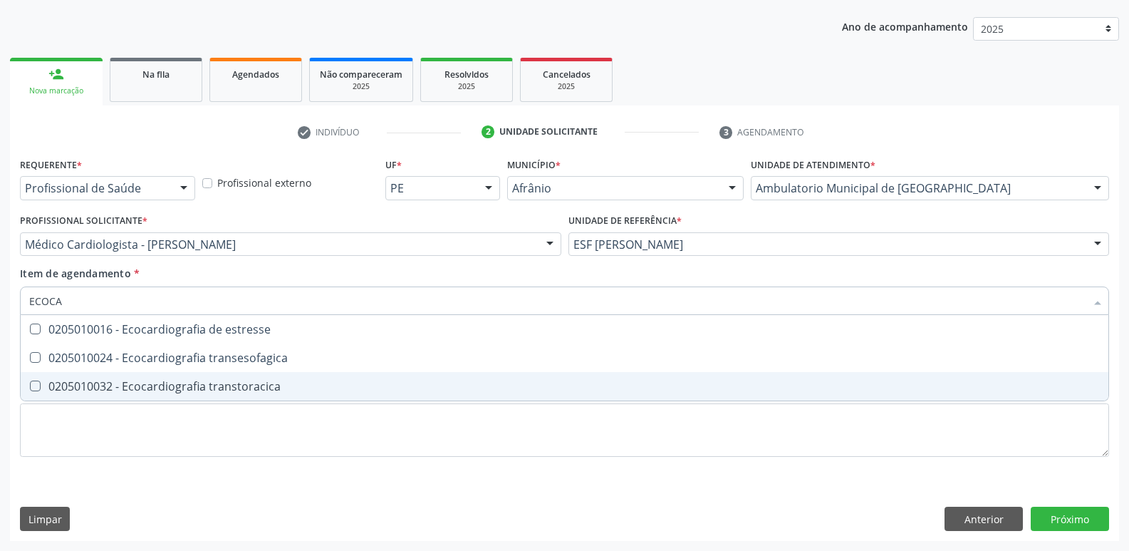
type input "ECOCAR"
drag, startPoint x: 227, startPoint y: 393, endPoint x: 220, endPoint y: 395, distance: 7.4
click at [227, 392] on div "0205010032 - Ecocardiografia transtoracica" at bounding box center [564, 385] width 1071 height 11
checkbox transtoracica "true"
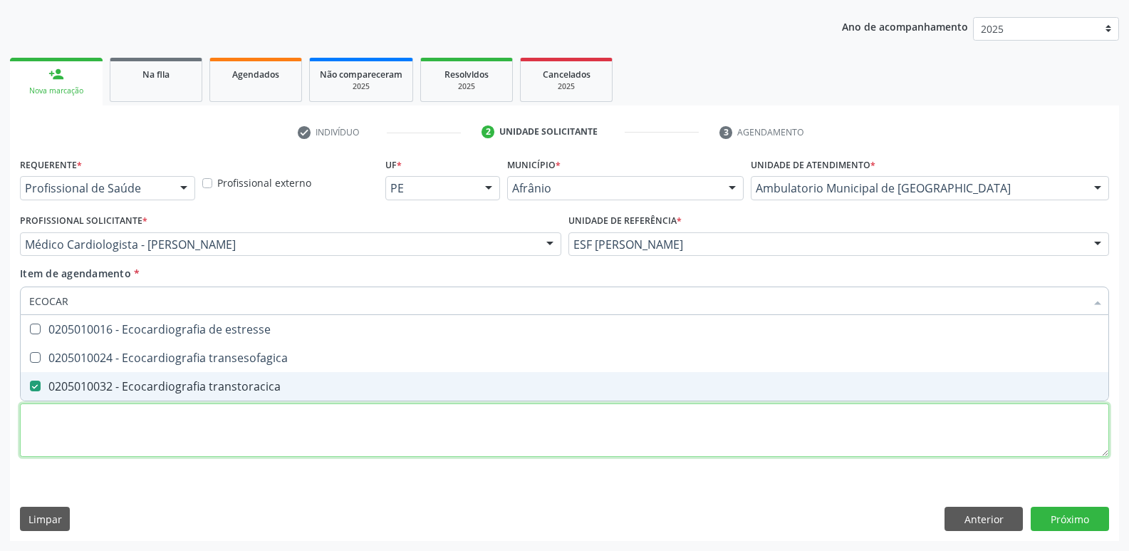
click at [229, 424] on div "Requerente * Profissional de Saúde Profissional de Saúde Paciente Nenhum result…" at bounding box center [564, 315] width 1089 height 323
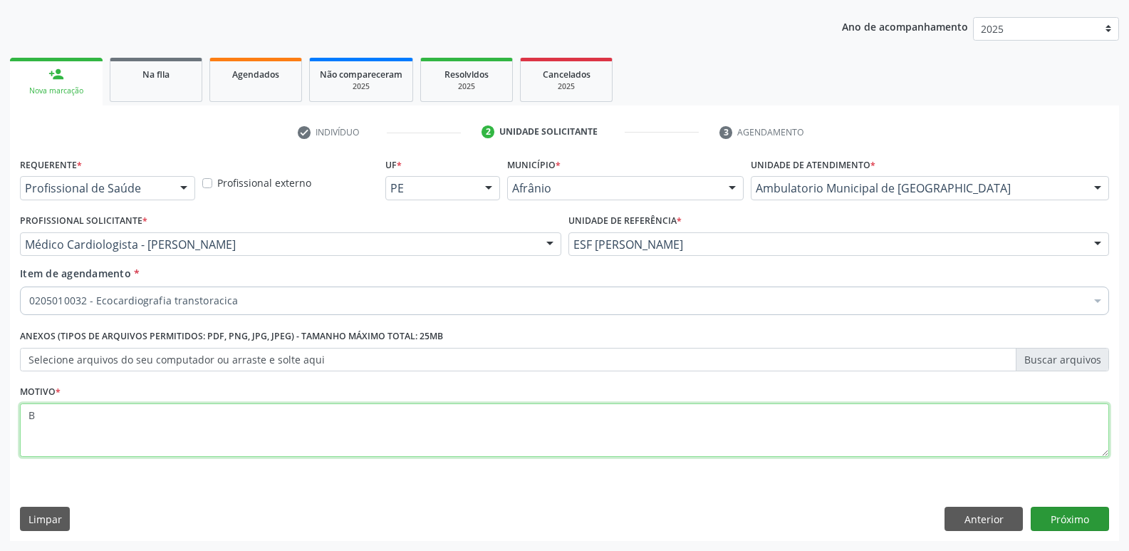
type textarea "B"
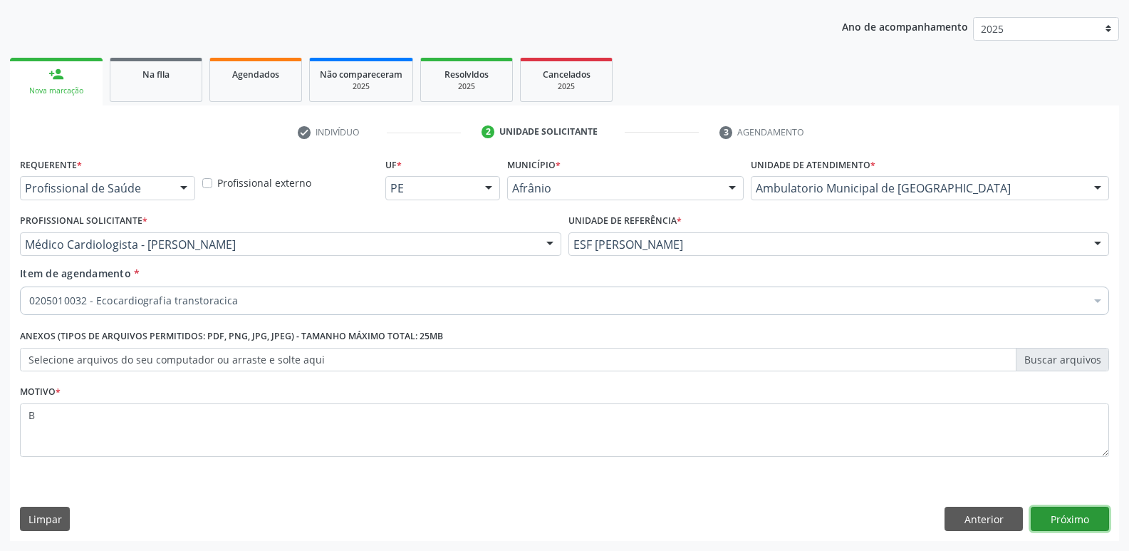
click at [1059, 517] on button "Próximo" at bounding box center [1070, 519] width 78 height 24
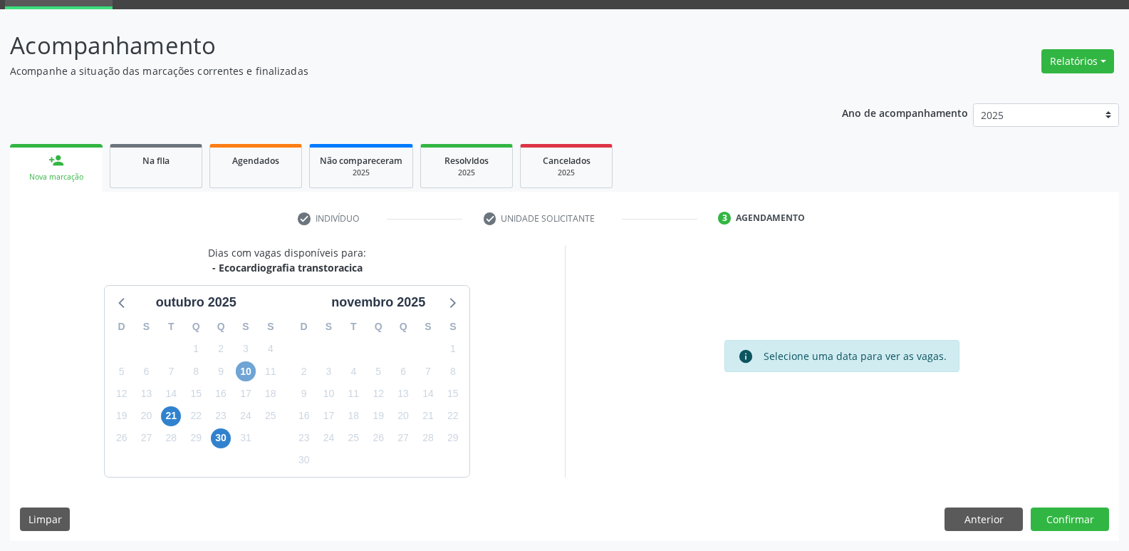
click at [251, 368] on span "10" at bounding box center [246, 371] width 20 height 20
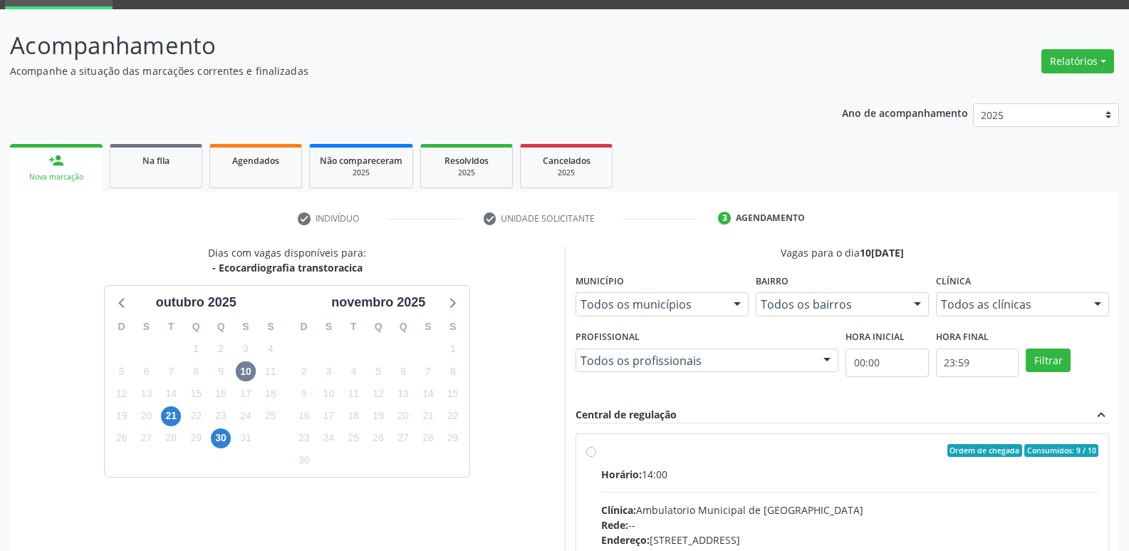
click at [603, 455] on div "Ordem de chegada Consumidos: 9 / 10" at bounding box center [850, 450] width 498 height 13
click at [596, 455] on input "Ordem de chegada Consumidos: 9 / 10 Horário: 14:00 Clínica: Ambulatorio Municip…" at bounding box center [591, 450] width 10 height 13
radio input "true"
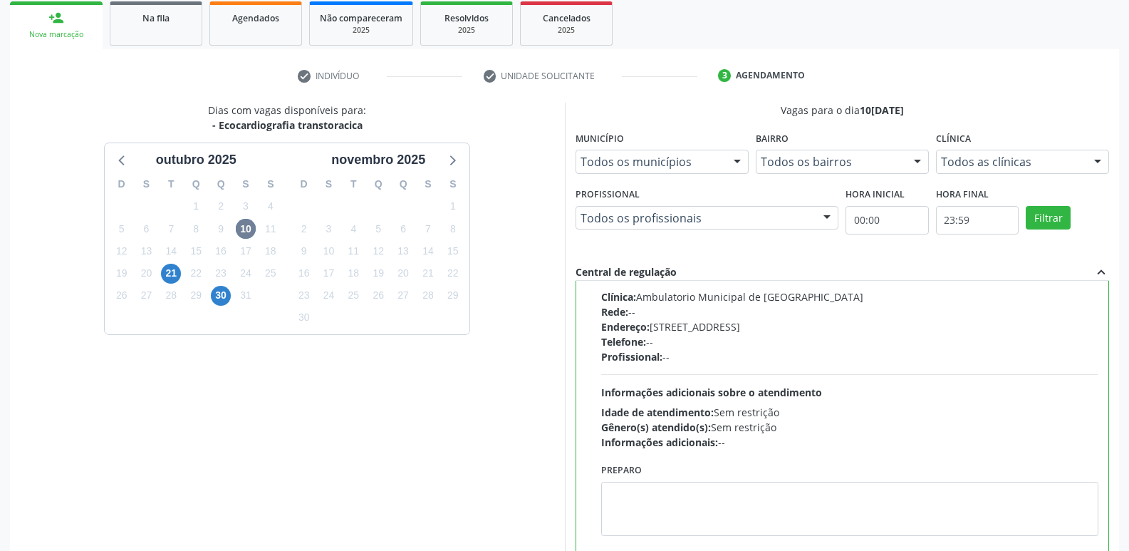
scroll to position [301, 0]
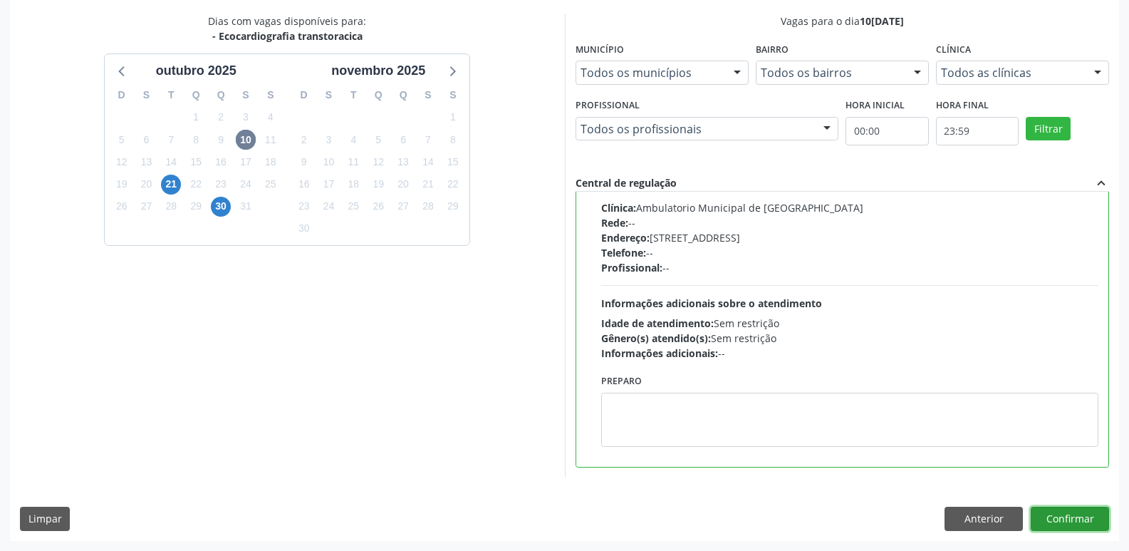
click at [1076, 514] on button "Confirmar" at bounding box center [1070, 519] width 78 height 24
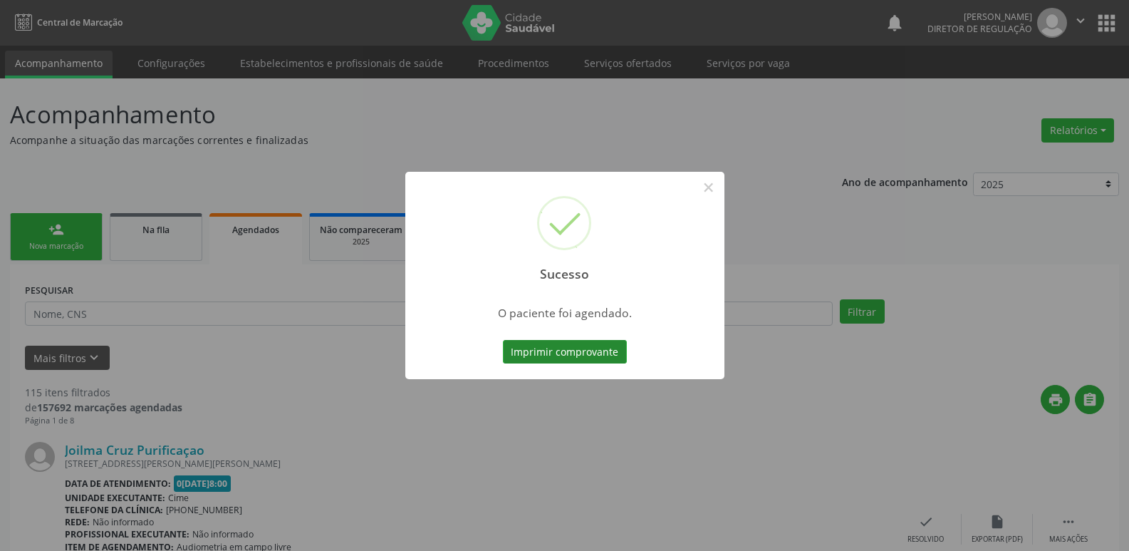
click at [576, 348] on button "Imprimir comprovante" at bounding box center [565, 352] width 124 height 24
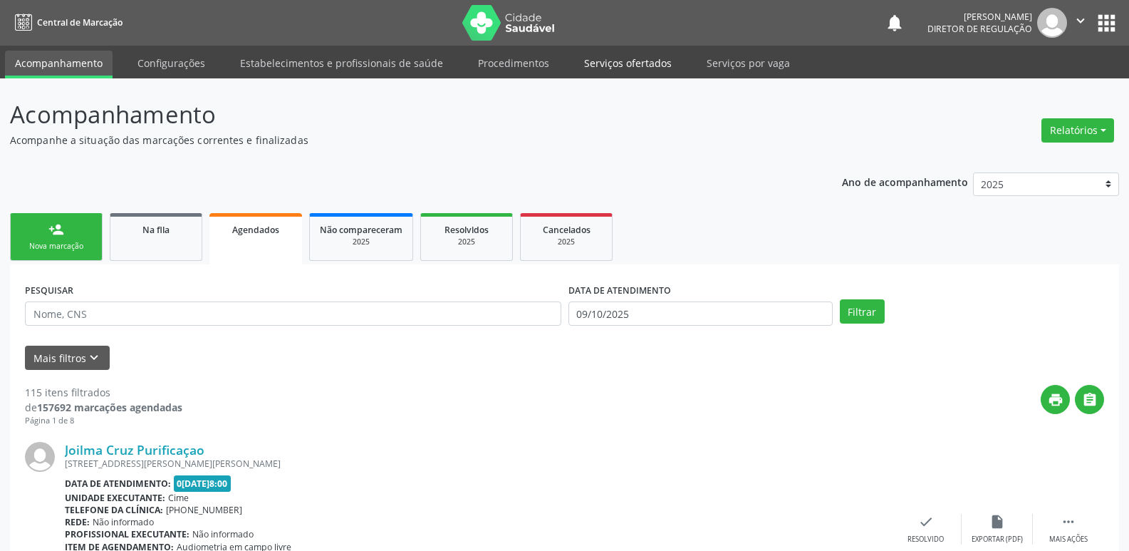
click at [606, 63] on link "Serviços ofertados" at bounding box center [628, 63] width 108 height 25
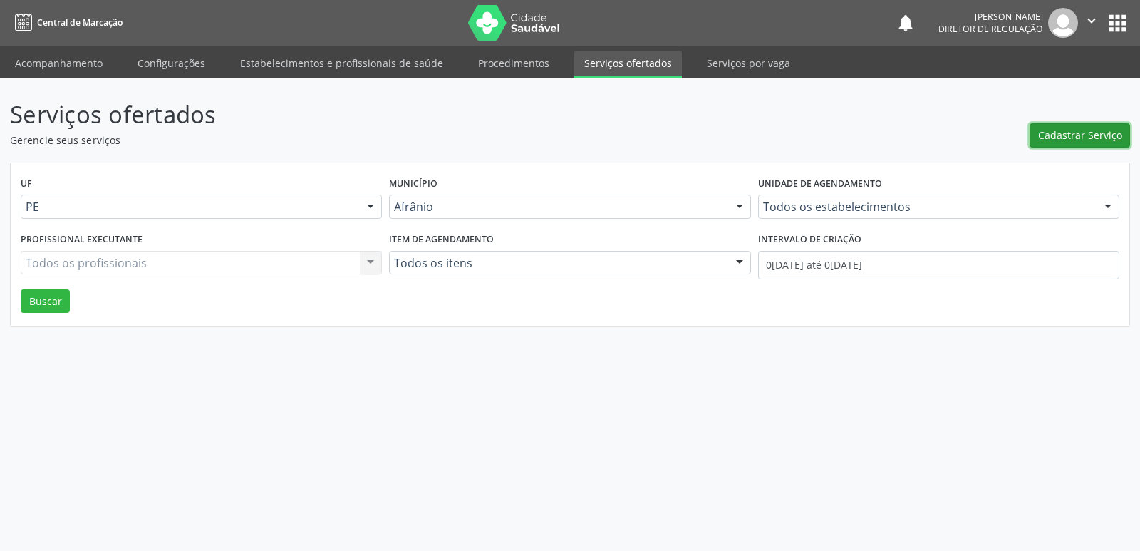
click at [1092, 139] on span "Cadastrar Serviço" at bounding box center [1080, 135] width 84 height 15
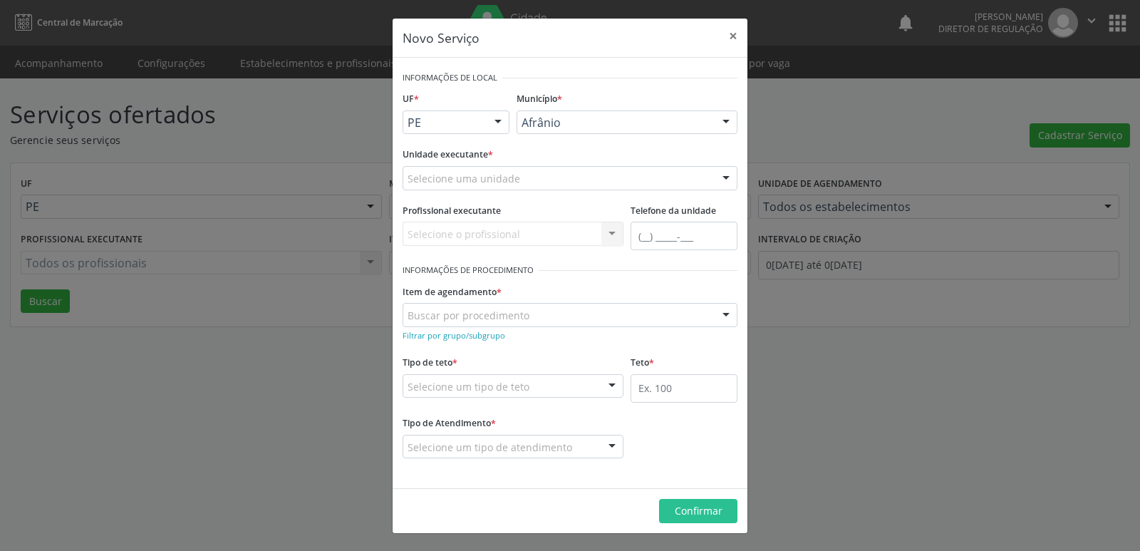
click at [545, 175] on div "Selecione uma unidade" at bounding box center [570, 178] width 335 height 24
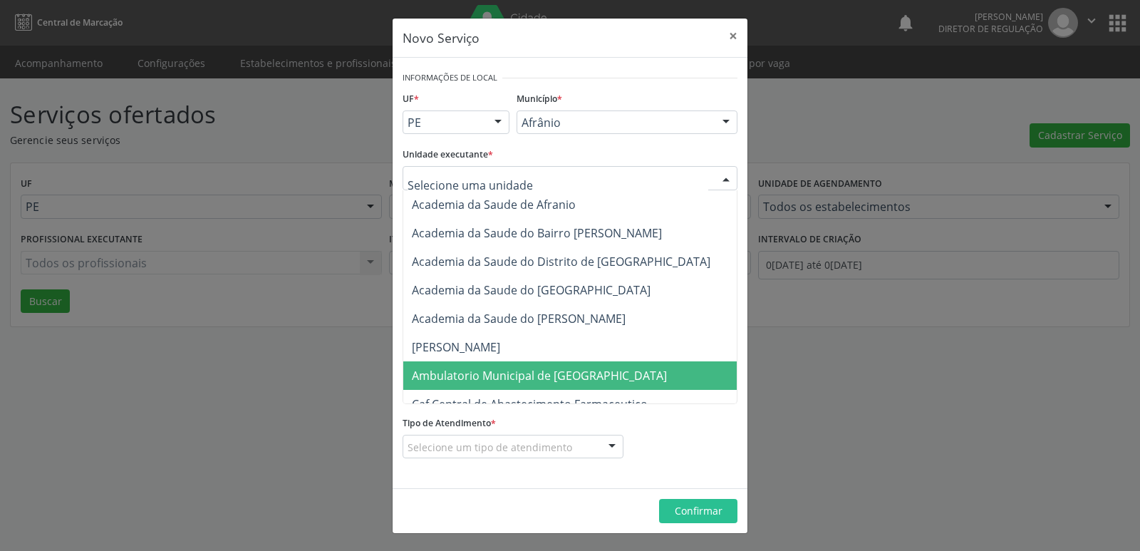
click at [517, 373] on span "Ambulatorio Municipal de [GEOGRAPHIC_DATA]" at bounding box center [539, 376] width 255 height 16
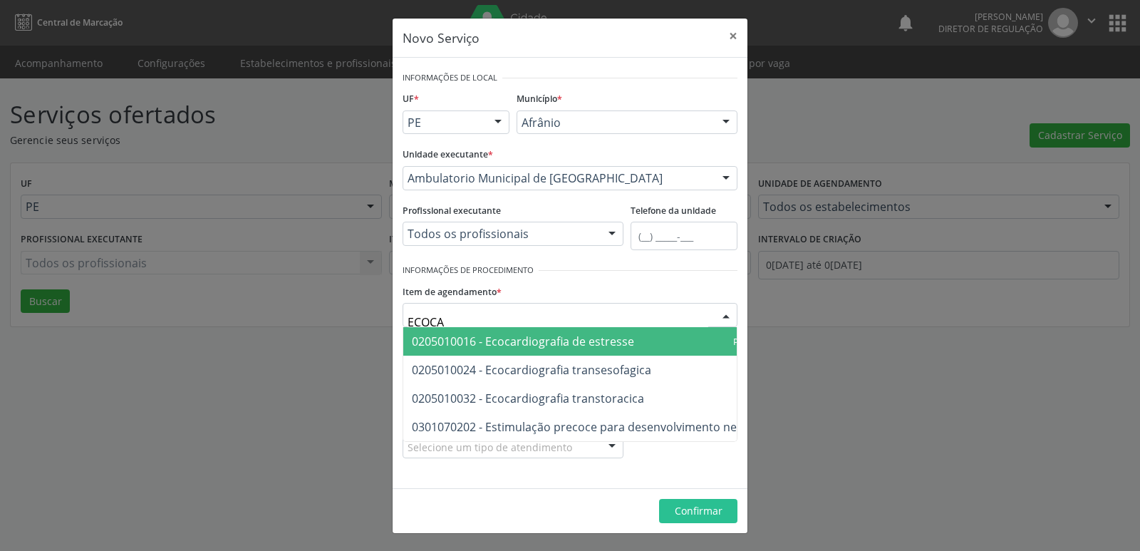
type input "ECOCAR"
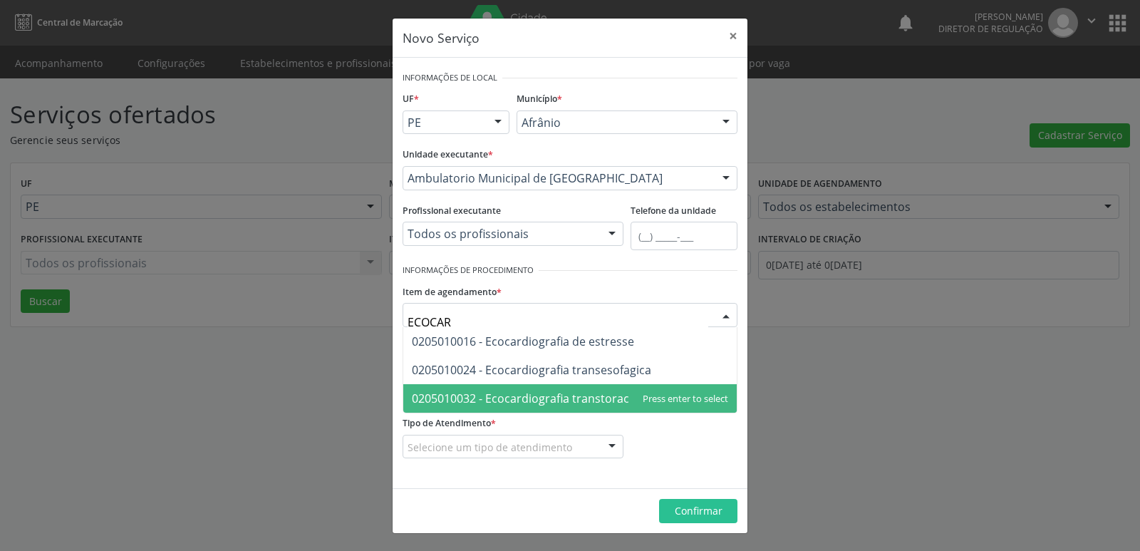
click at [524, 400] on span "0205010032 - Ecocardiografia transtoracica" at bounding box center [528, 398] width 232 height 16
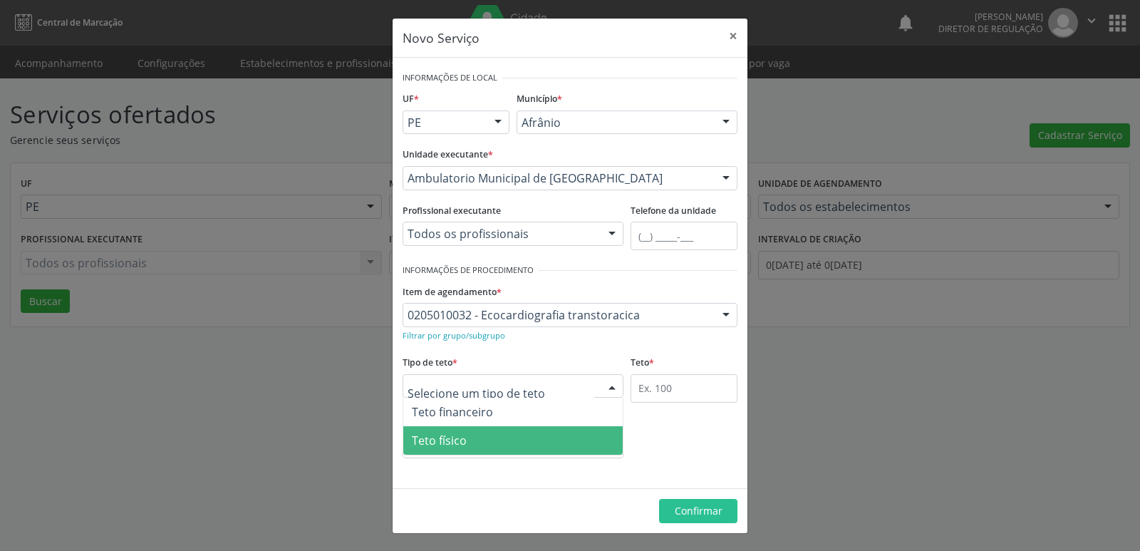
drag, startPoint x: 511, startPoint y: 444, endPoint x: 588, endPoint y: 411, distance: 84.3
click at [514, 444] on span "Teto físico" at bounding box center [512, 440] width 219 height 28
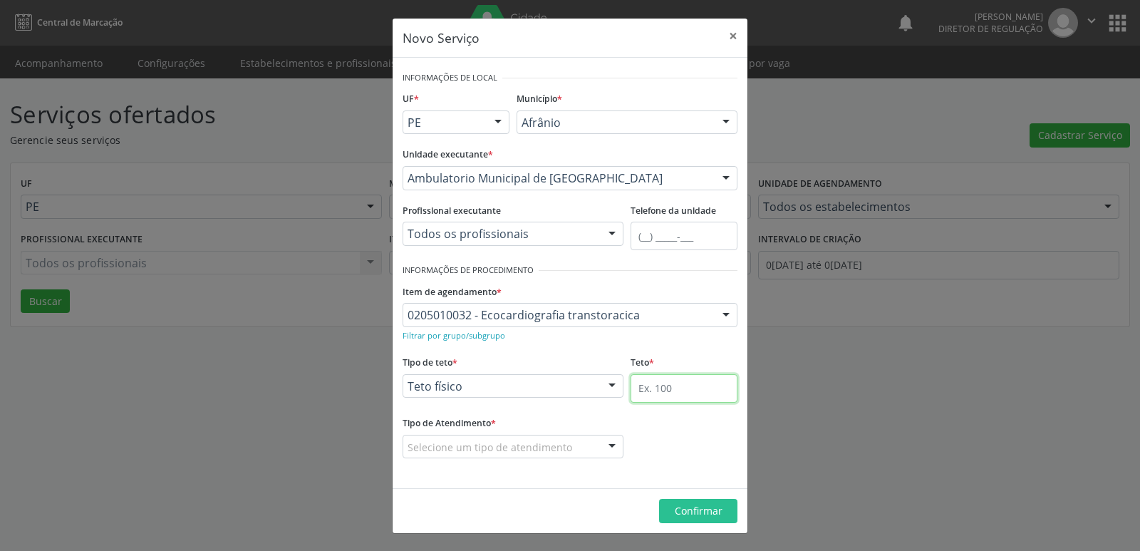
click at [658, 390] on input "text" at bounding box center [683, 388] width 107 height 28
type input "1"
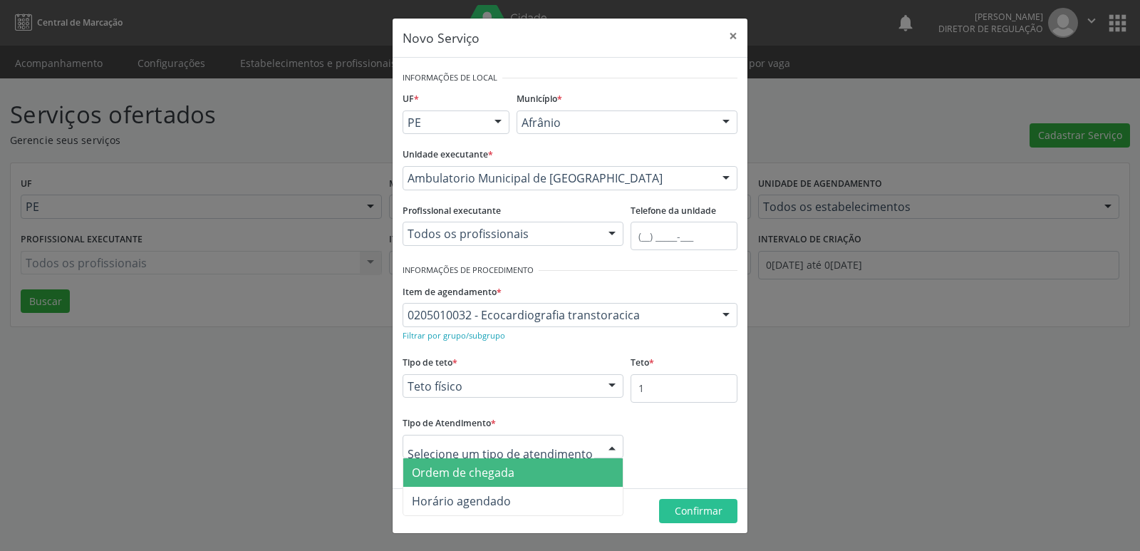
click at [578, 447] on div at bounding box center [513, 447] width 221 height 24
click at [566, 473] on span "Ordem de chegada" at bounding box center [512, 472] width 219 height 28
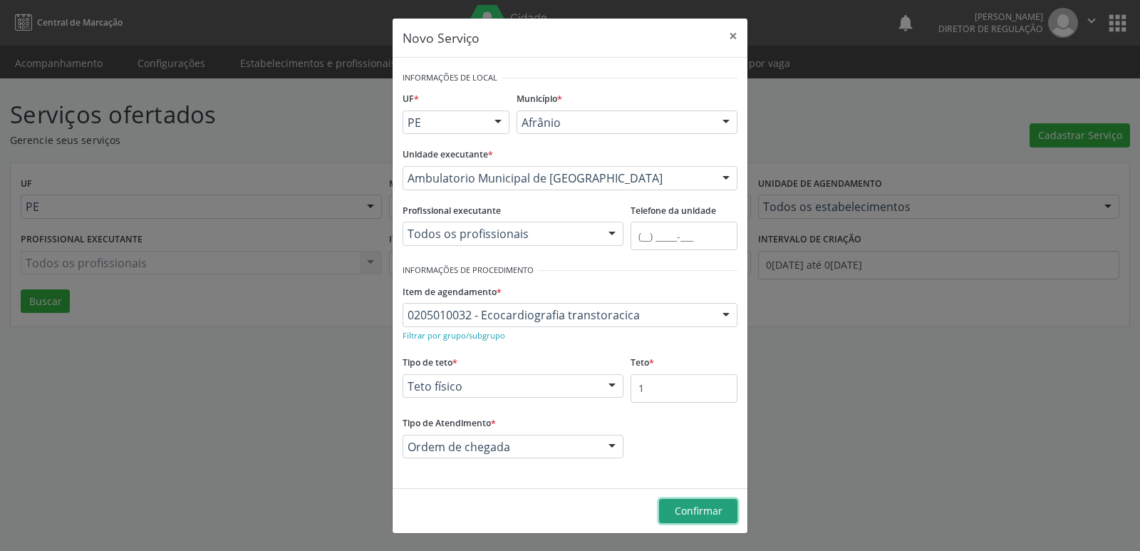
click at [704, 508] on span "Confirmar" at bounding box center [699, 511] width 48 height 14
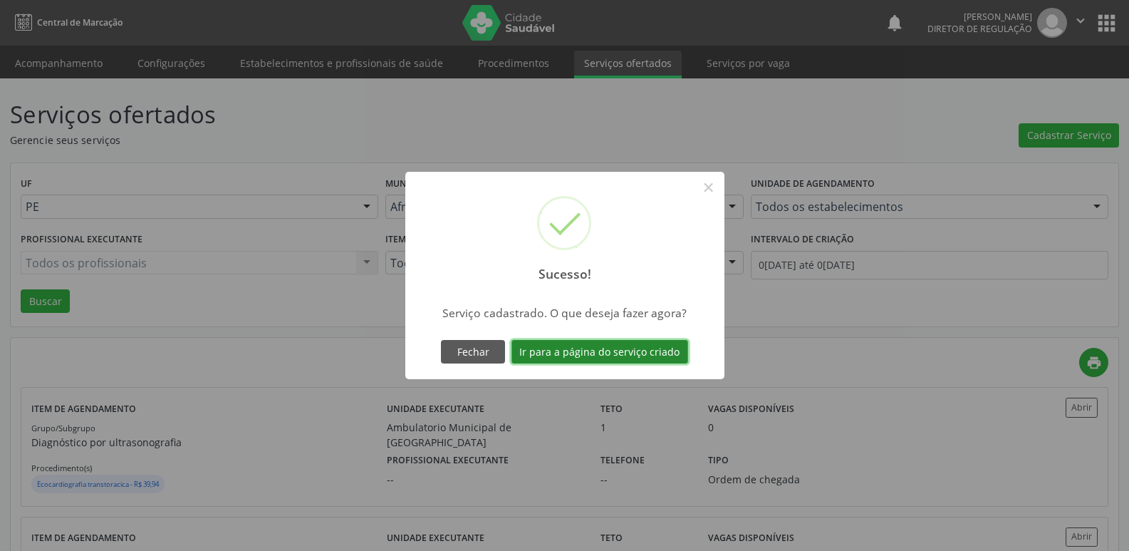
click at [629, 352] on button "Ir para a página do serviço criado" at bounding box center [600, 352] width 177 height 24
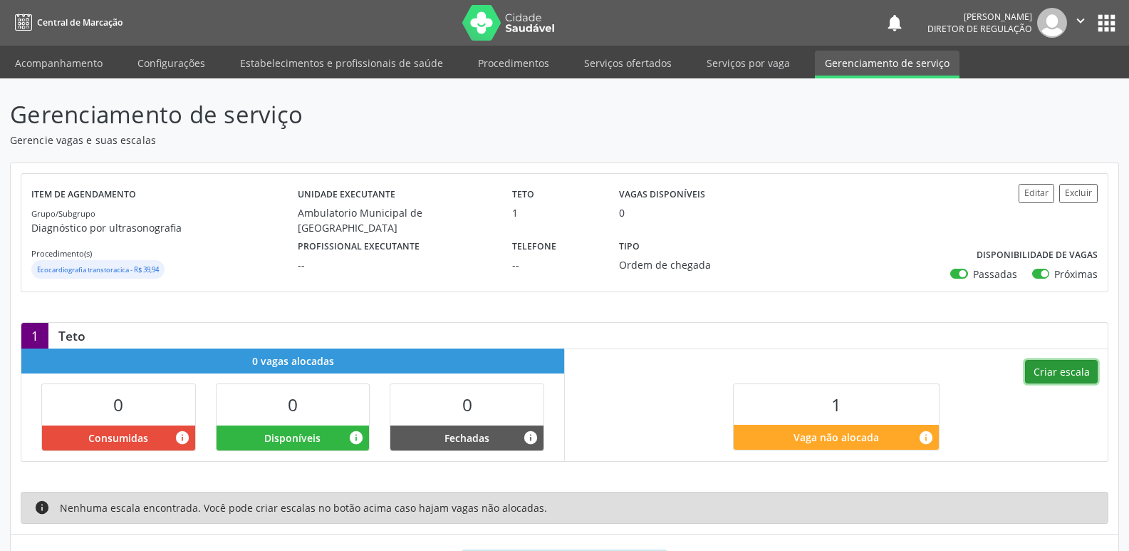
click at [1074, 368] on button "Criar escala" at bounding box center [1061, 372] width 73 height 24
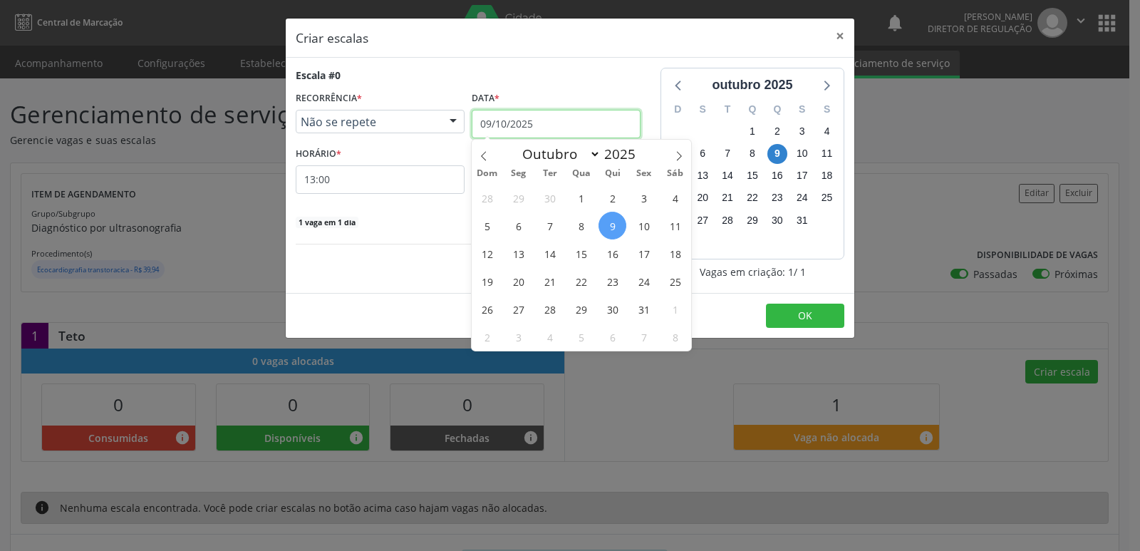
click at [574, 119] on input "09/10/2025" at bounding box center [556, 124] width 169 height 28
click at [646, 228] on span "10" at bounding box center [644, 226] width 28 height 28
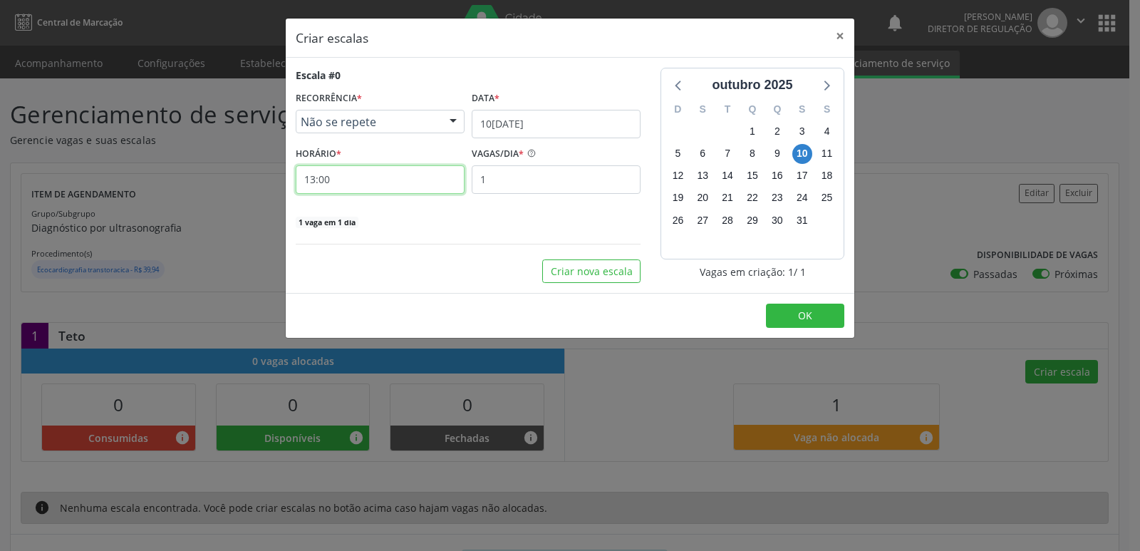
click at [346, 177] on input "13:00" at bounding box center [380, 179] width 169 height 28
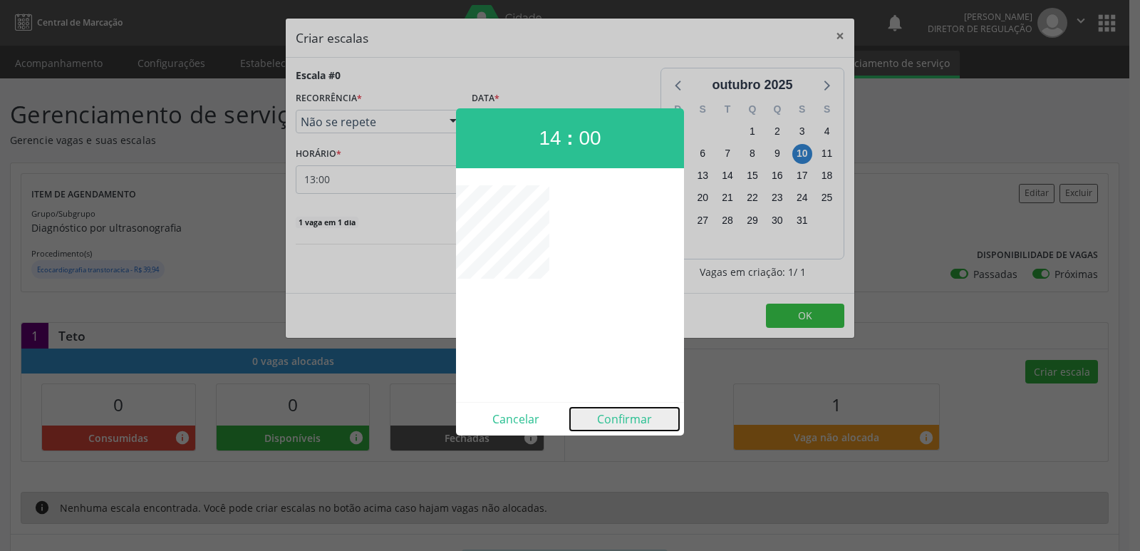
click at [634, 415] on button "Confirmar" at bounding box center [624, 418] width 109 height 23
type input "14:00"
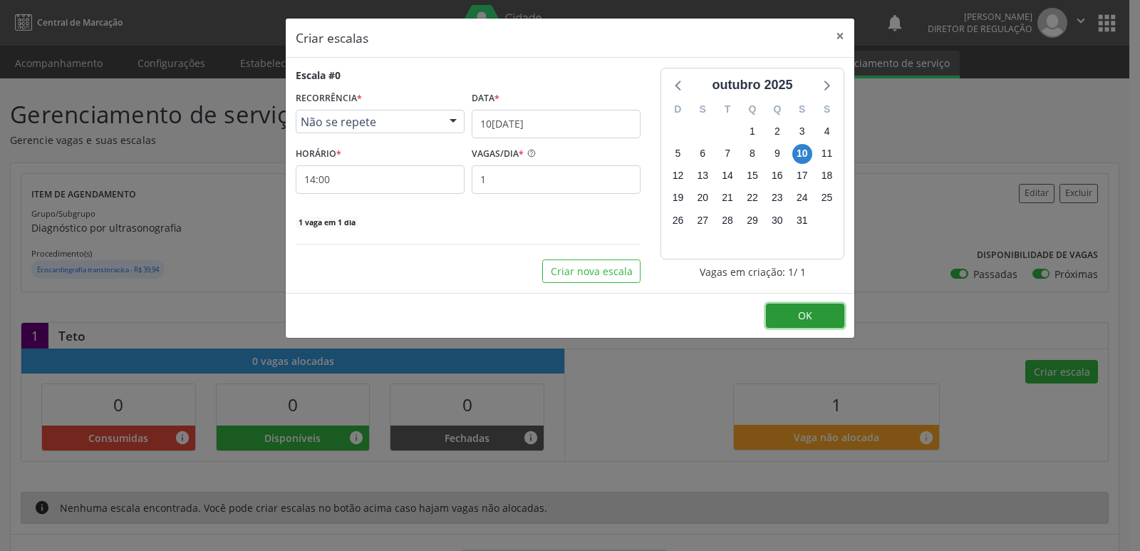
click at [814, 310] on button "OK" at bounding box center [805, 315] width 78 height 24
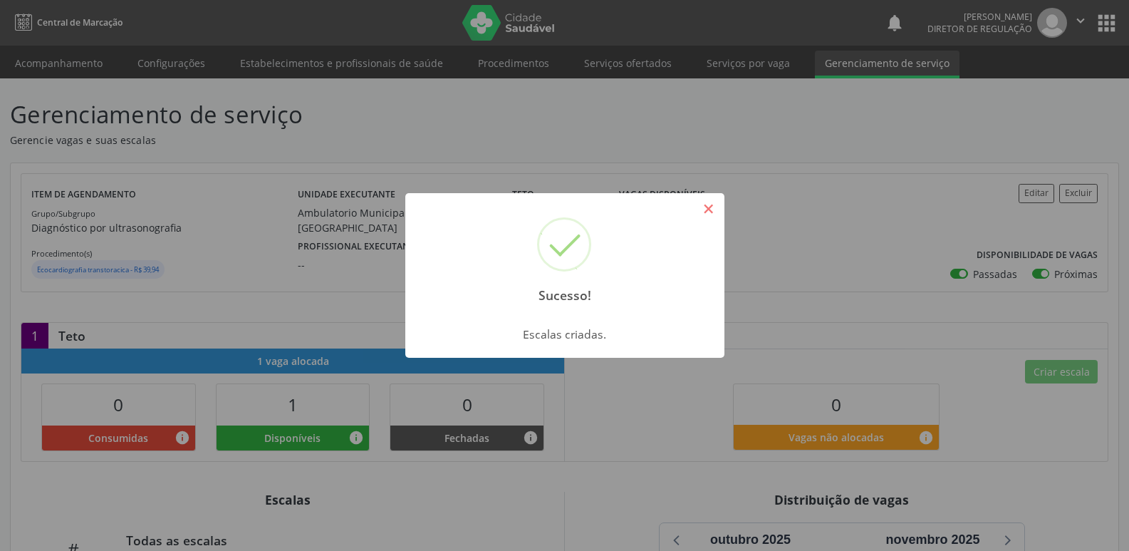
click at [704, 205] on button "×" at bounding box center [709, 209] width 24 height 24
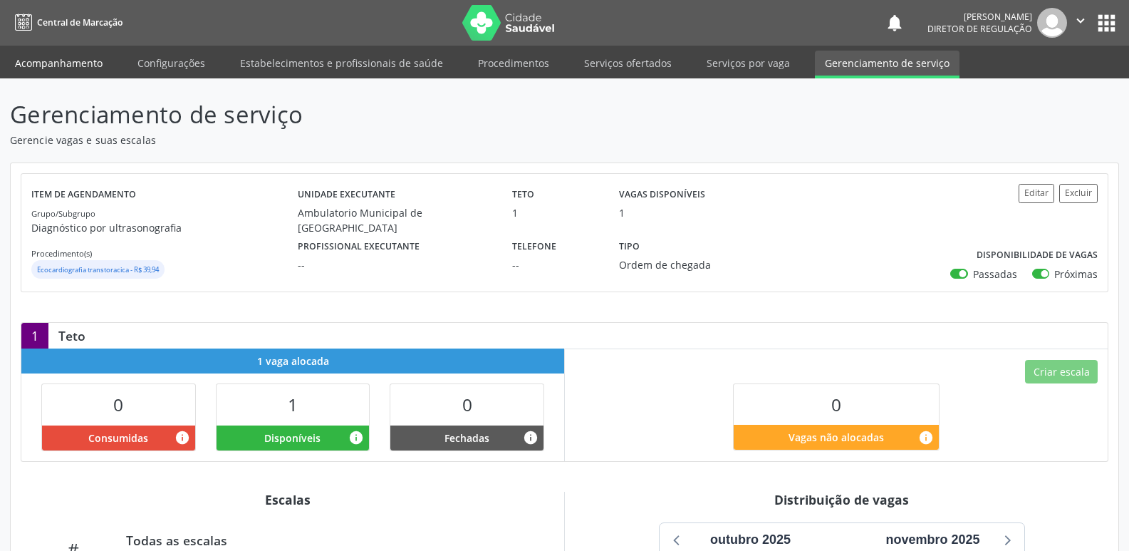
click at [63, 63] on link "Acompanhamento" at bounding box center [59, 63] width 108 height 25
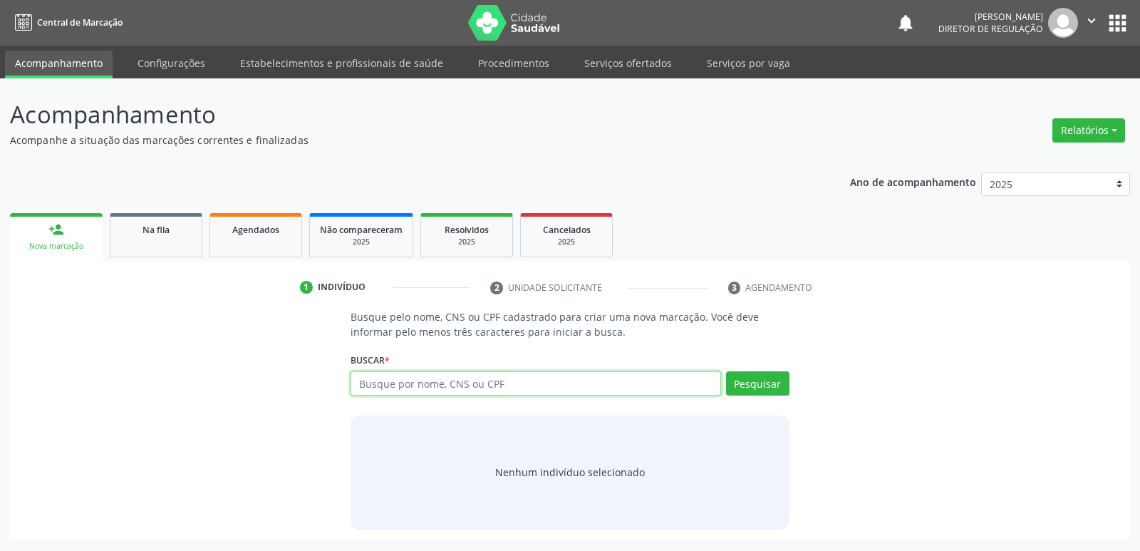
click at [470, 380] on input "text" at bounding box center [535, 383] width 370 height 24
type input "75529190430"
click at [752, 384] on button "Pesquisar" at bounding box center [757, 383] width 63 height 24
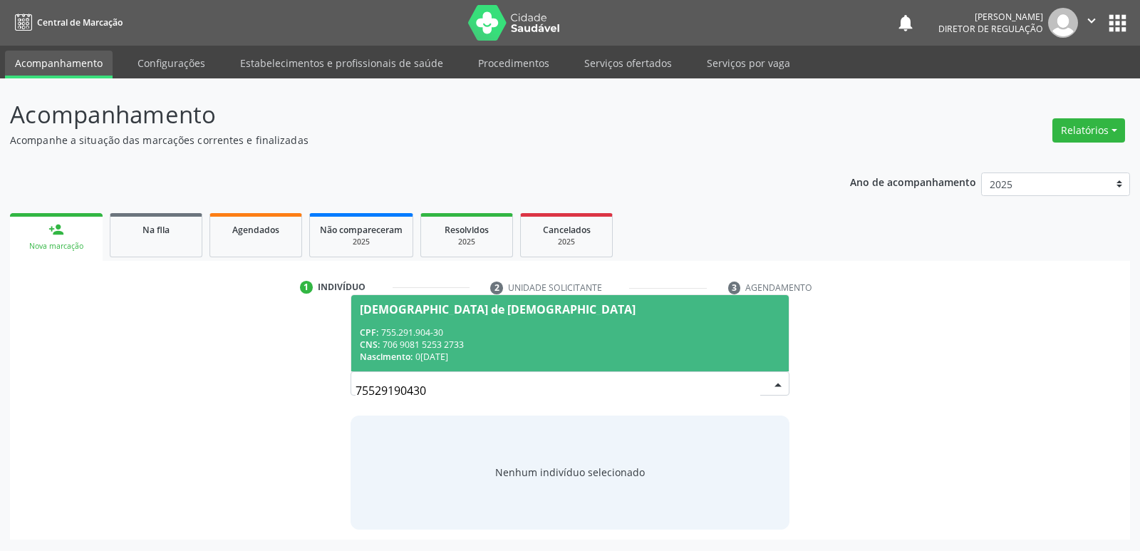
click at [422, 334] on div "CPF: 755.291.904-30" at bounding box center [570, 332] width 420 height 12
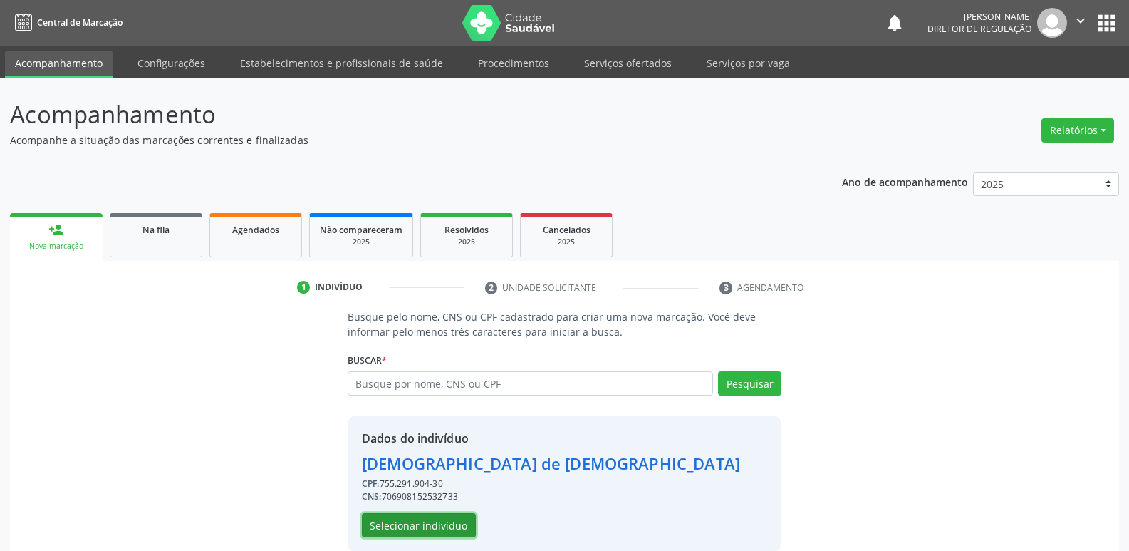
click at [431, 521] on button "Selecionar indivíduo" at bounding box center [419, 525] width 114 height 24
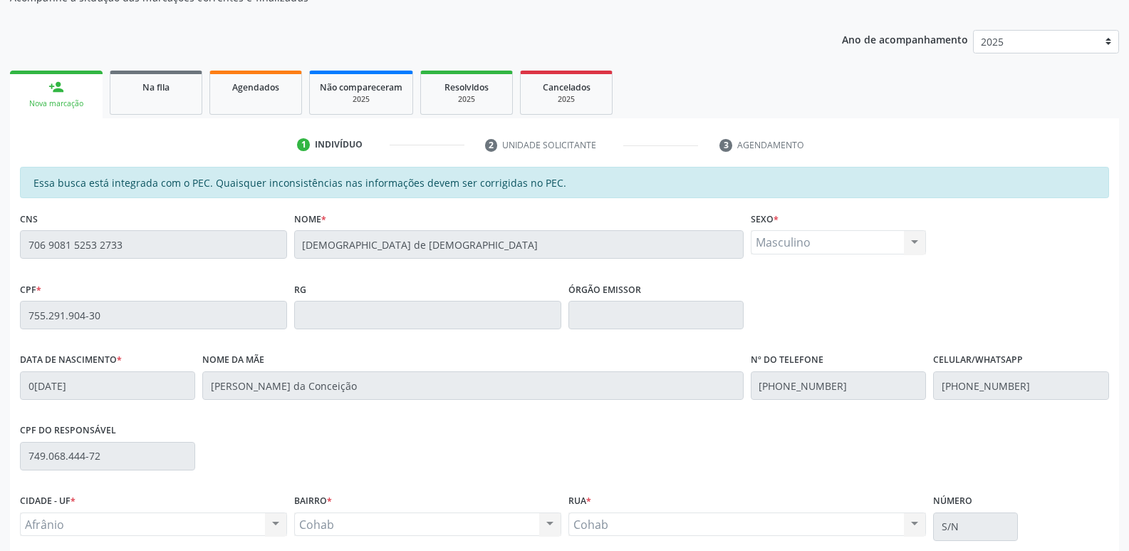
scroll to position [263, 0]
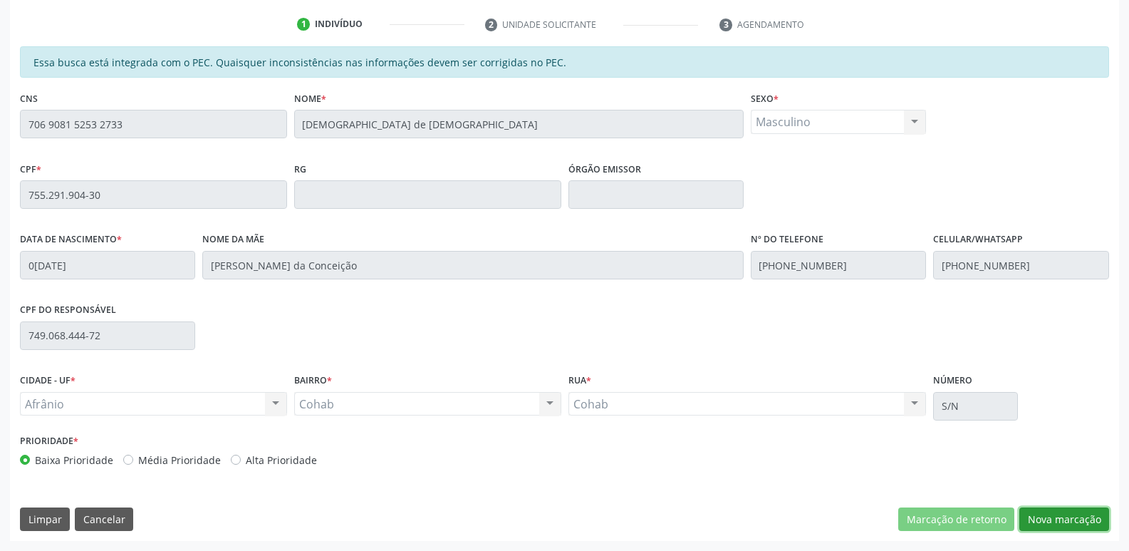
click at [1058, 519] on button "Nova marcação" at bounding box center [1064, 519] width 90 height 24
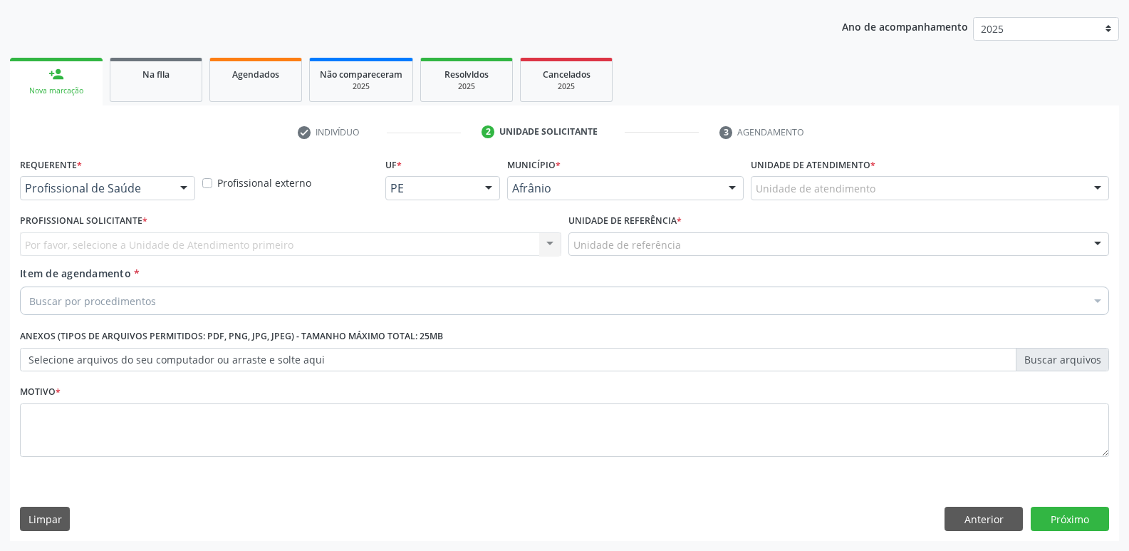
scroll to position [155, 0]
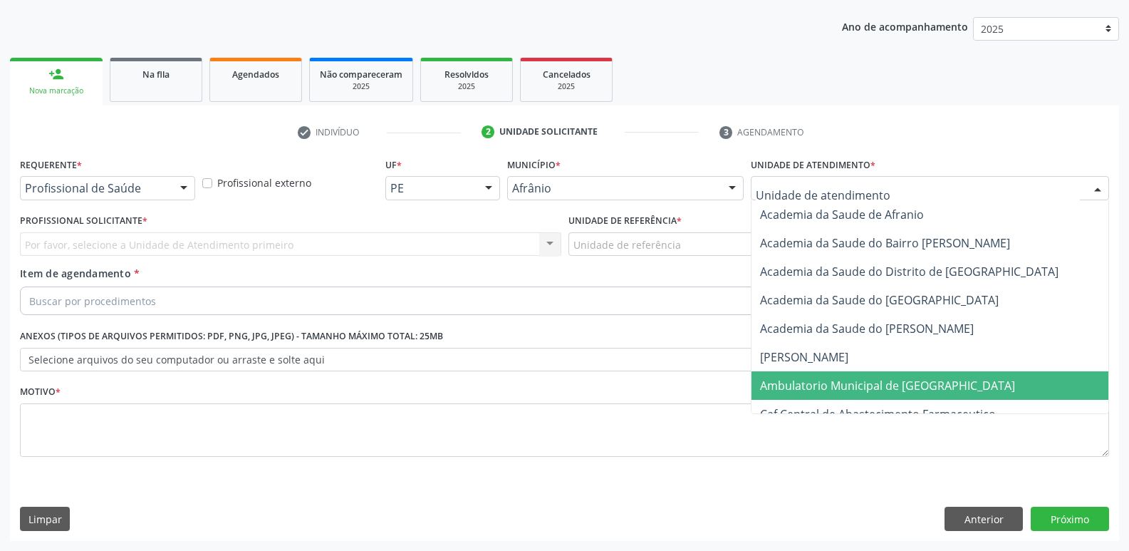
click at [843, 383] on span "Ambulatorio Municipal de [GEOGRAPHIC_DATA]" at bounding box center [887, 386] width 255 height 16
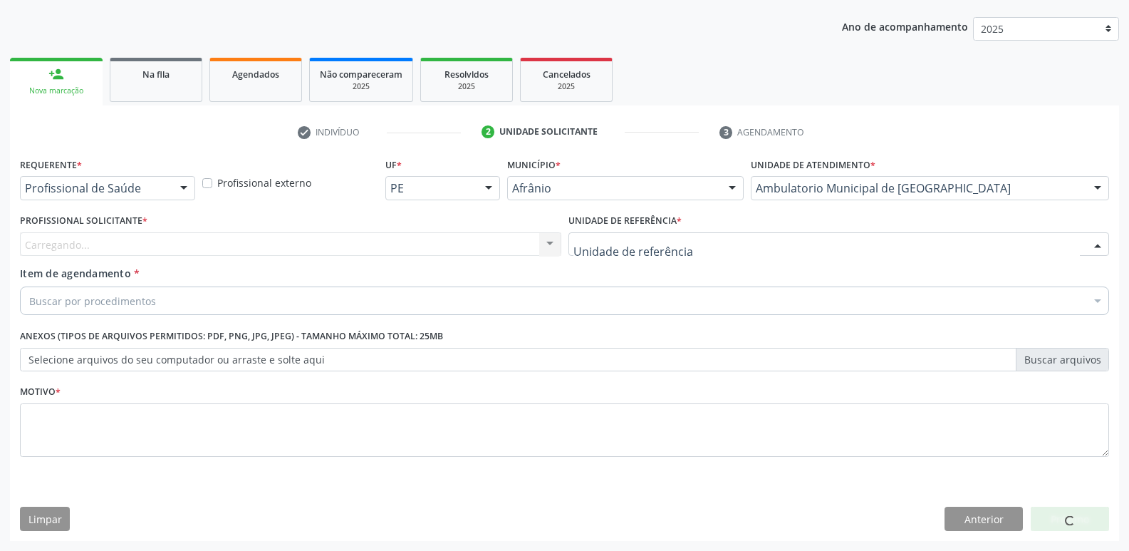
click at [700, 243] on div at bounding box center [838, 244] width 541 height 24
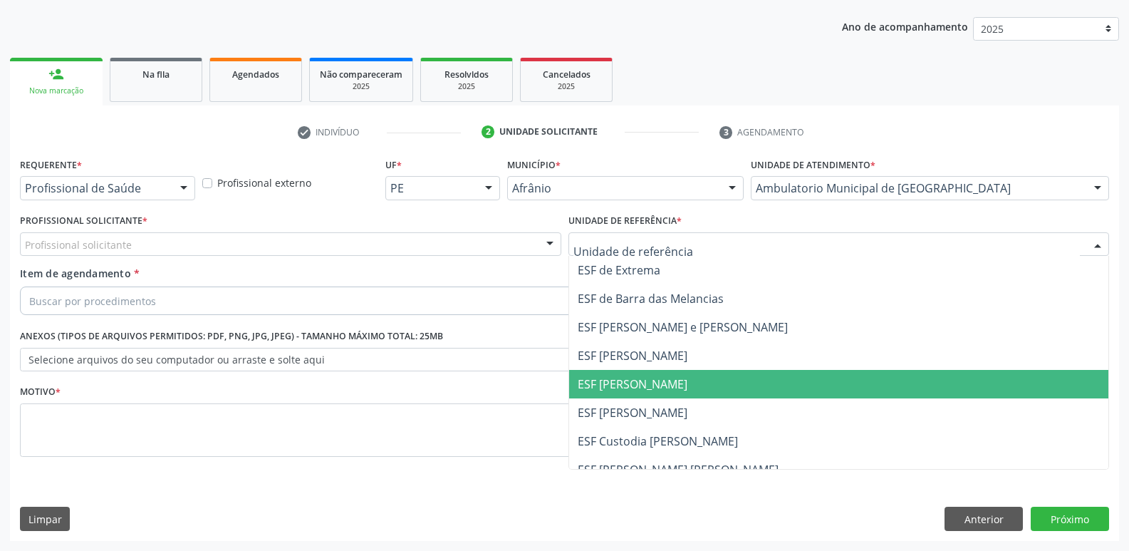
click at [686, 385] on span "ESF [PERSON_NAME]" at bounding box center [839, 384] width 540 height 28
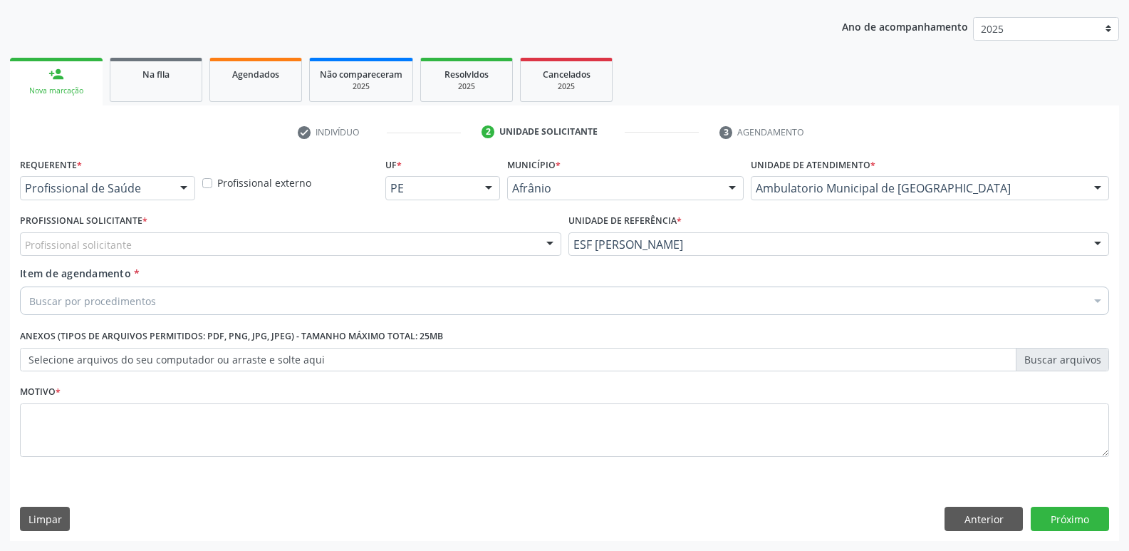
click at [475, 244] on div "Profissional solicitante" at bounding box center [290, 244] width 541 height 24
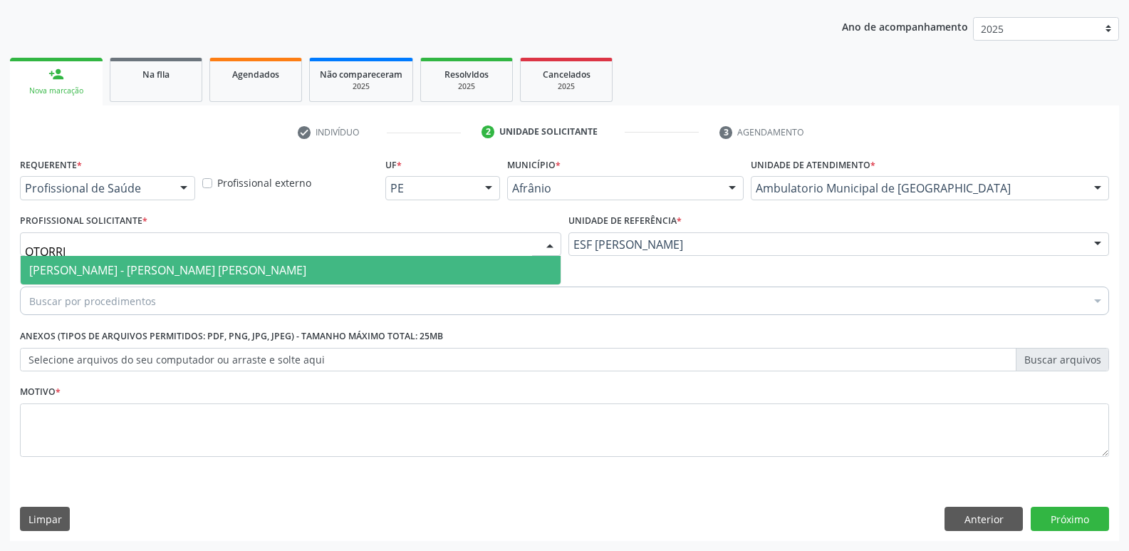
type input "OTORRIN"
click at [205, 266] on span "[PERSON_NAME] - [PERSON_NAME] [PERSON_NAME]" at bounding box center [167, 270] width 277 height 16
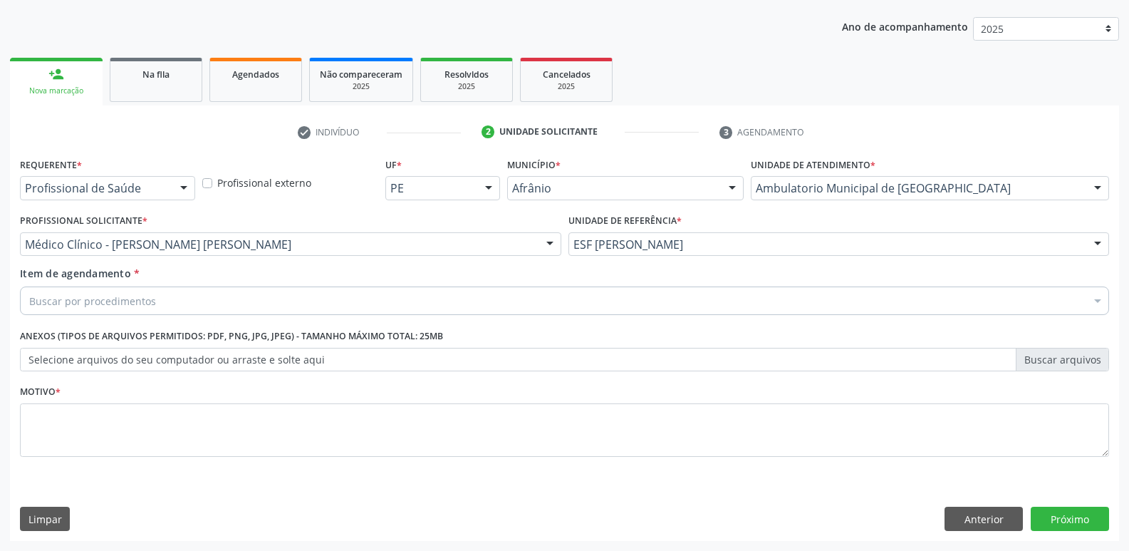
click at [193, 303] on div "Buscar por procedimentos" at bounding box center [564, 300] width 1089 height 28
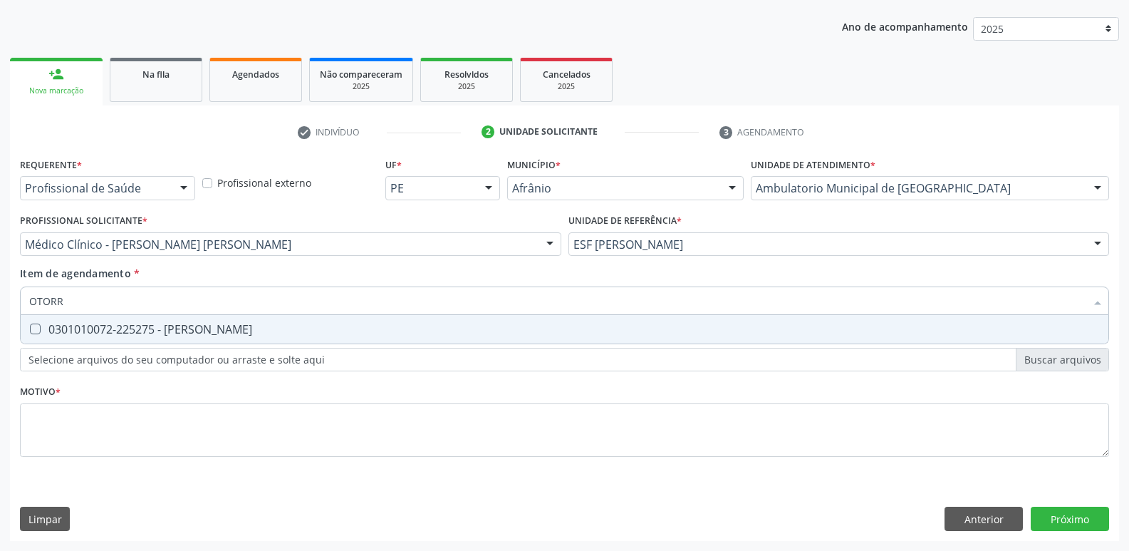
type input "OTORRI"
click at [199, 328] on div "0301010072-225275 - [PERSON_NAME]" at bounding box center [564, 328] width 1071 height 11
checkbox Otorrinolaringologista "true"
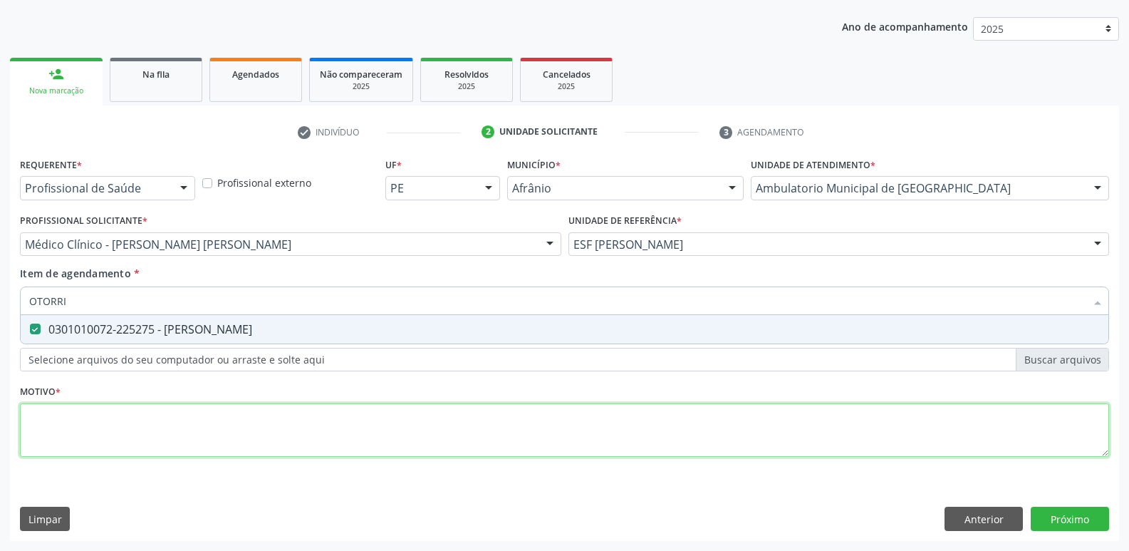
click at [188, 425] on div "Requerente * Profissional de Saúde Profissional de Saúde Paciente Nenhum result…" at bounding box center [564, 315] width 1089 height 323
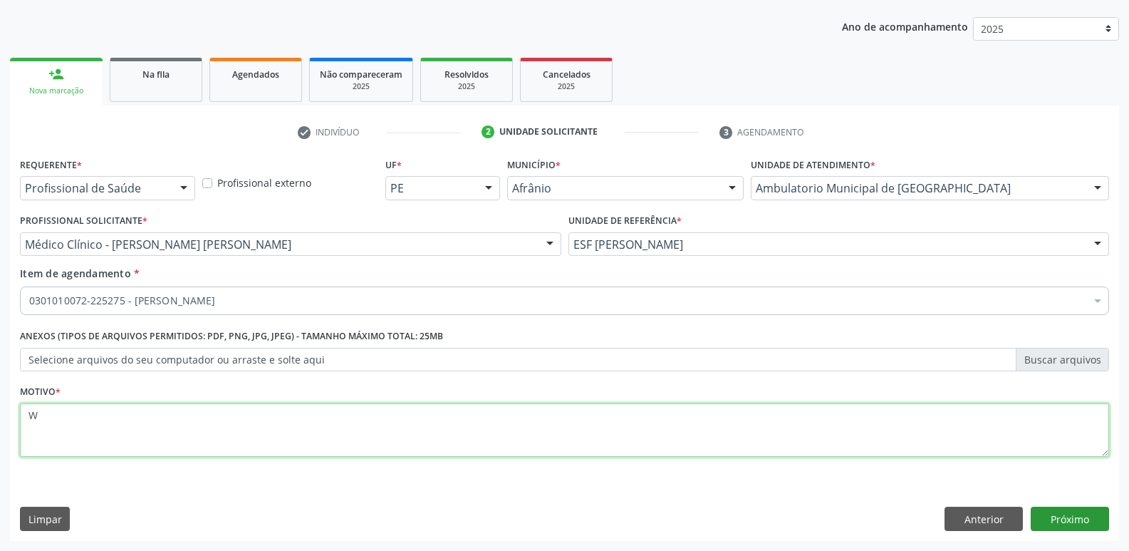
type textarea "W"
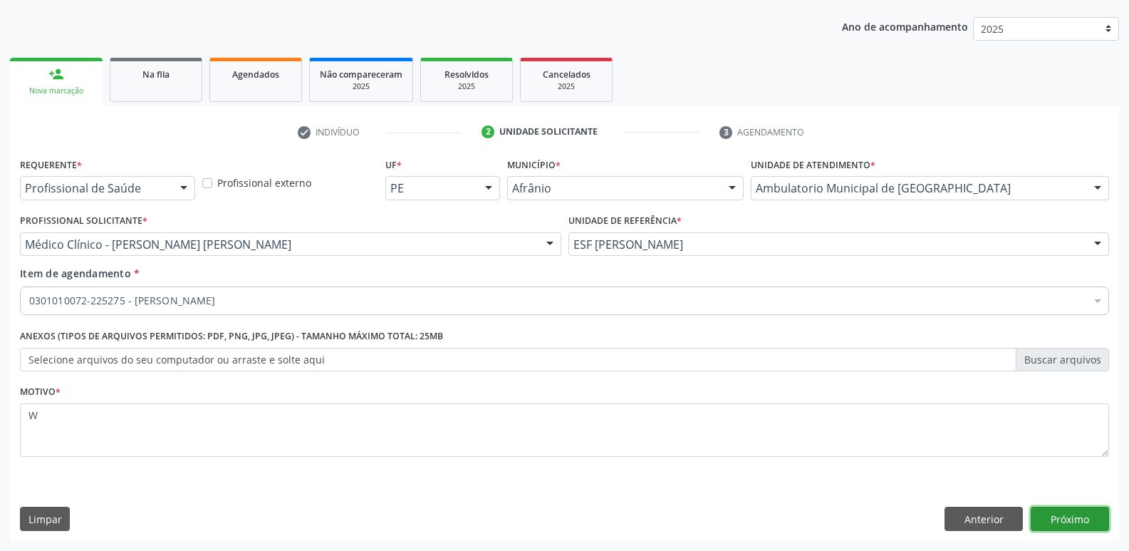
click at [1066, 521] on button "Próximo" at bounding box center [1070, 519] width 78 height 24
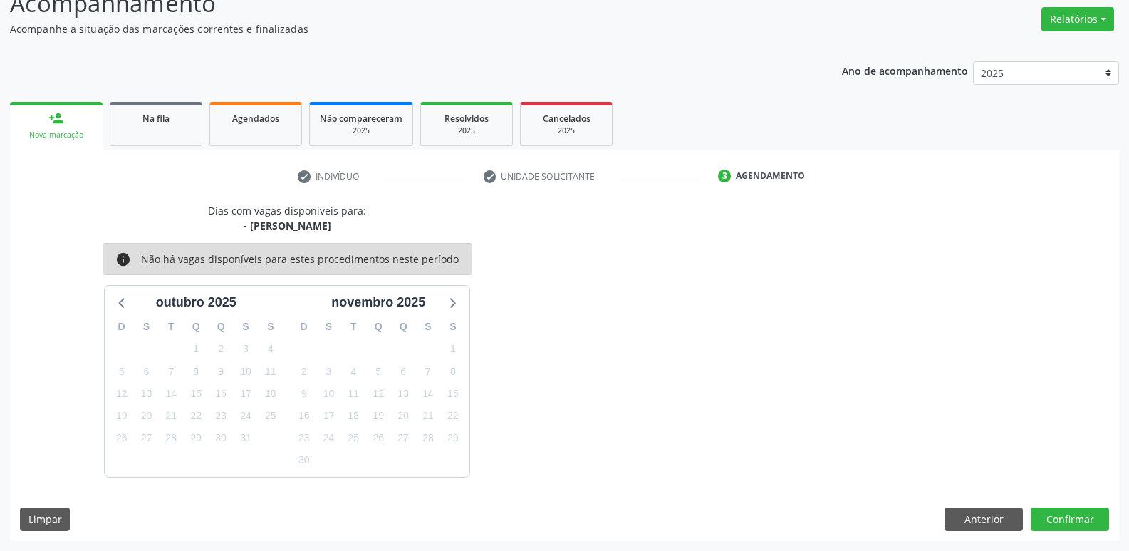
scroll to position [0, 0]
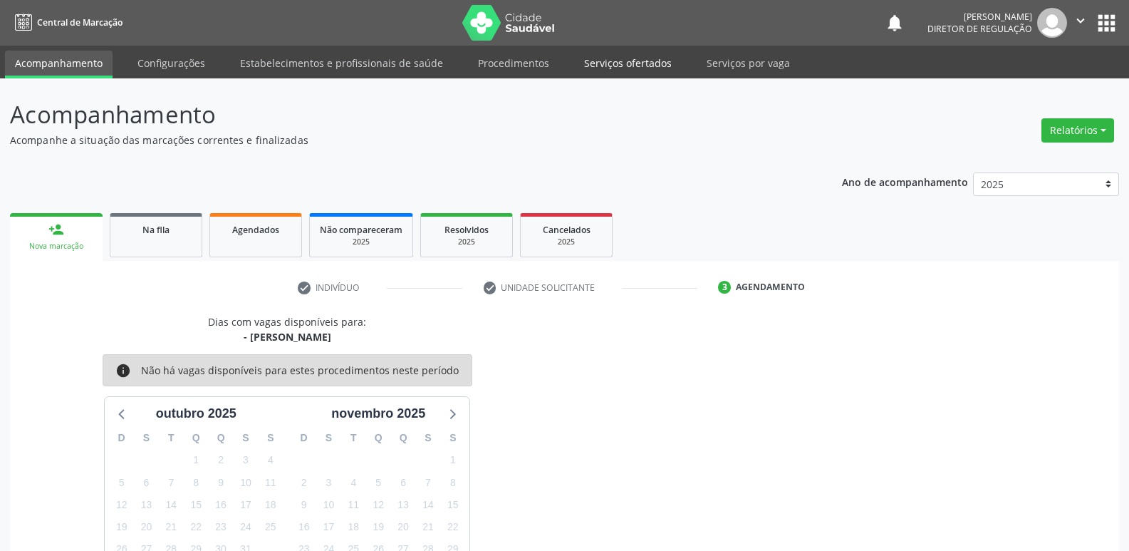
click at [617, 62] on link "Serviços ofertados" at bounding box center [628, 63] width 108 height 25
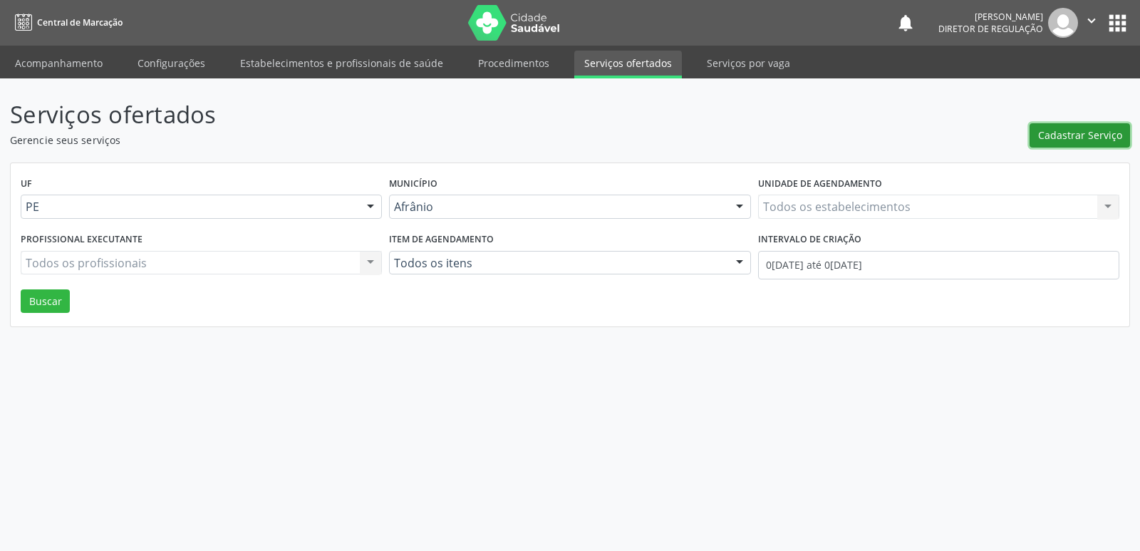
click at [1076, 134] on span "Cadastrar Serviço" at bounding box center [1080, 135] width 84 height 15
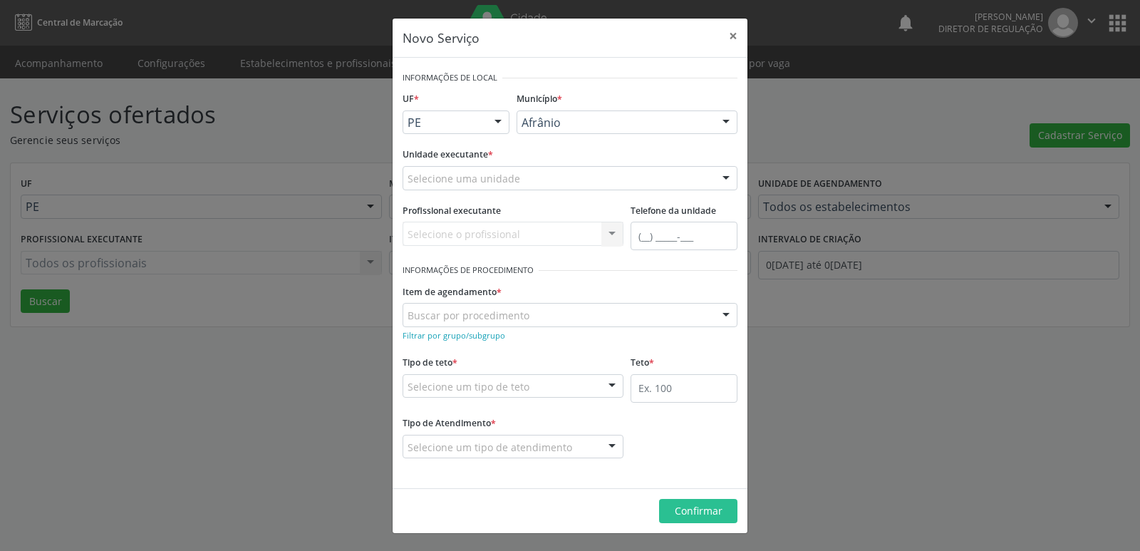
click at [531, 172] on div "Selecione uma unidade" at bounding box center [570, 178] width 335 height 24
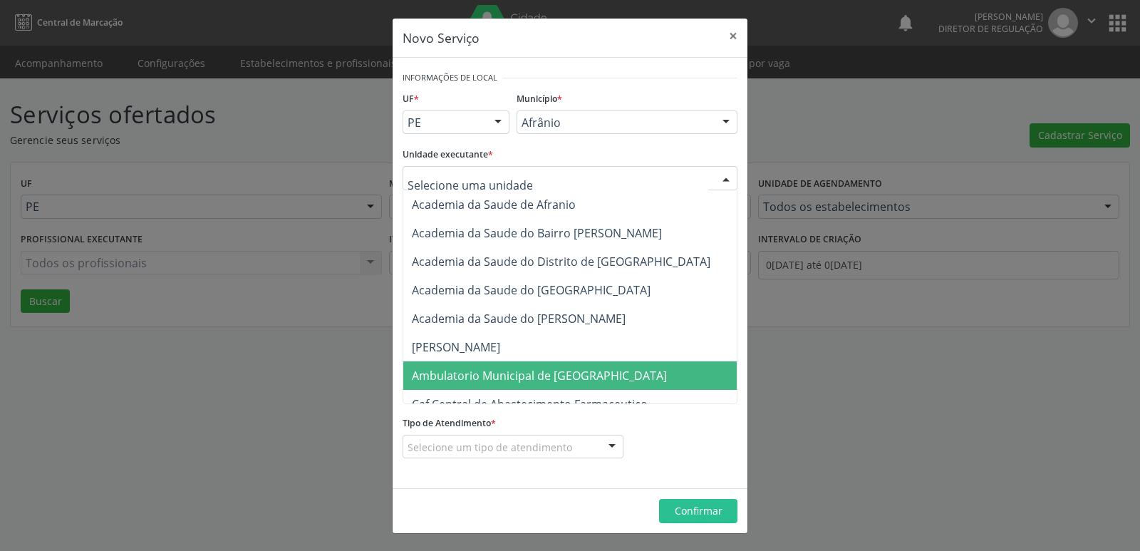
click at [477, 381] on span "Ambulatorio Municipal de [GEOGRAPHIC_DATA]" at bounding box center [539, 376] width 255 height 16
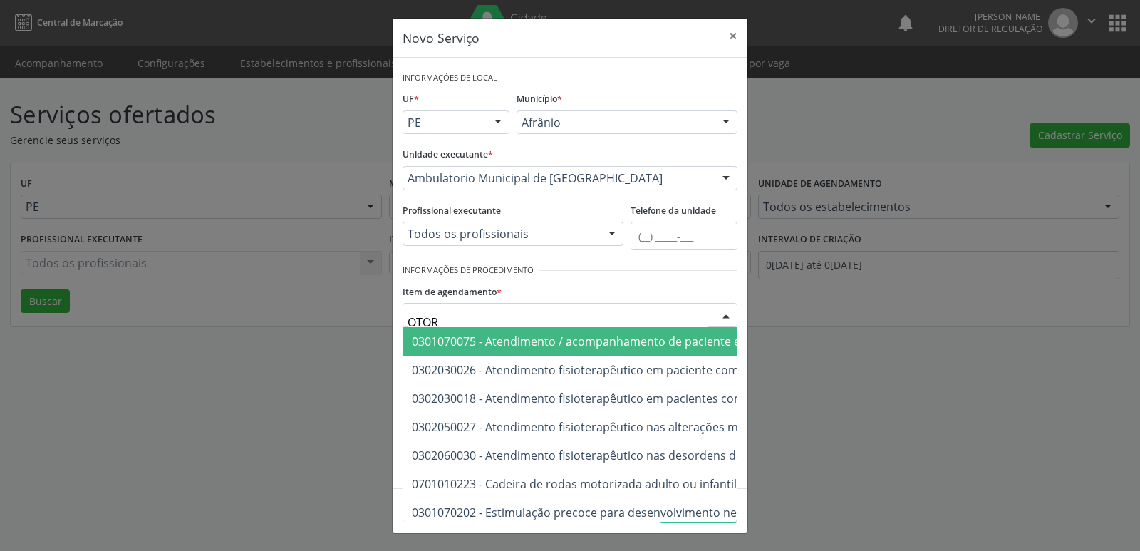
type input "OTORR"
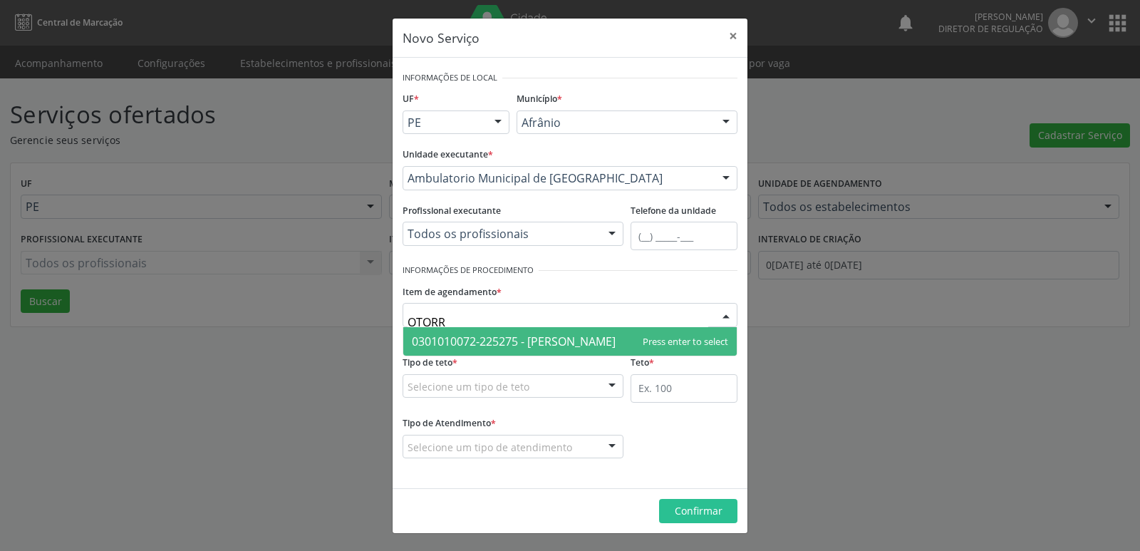
click at [551, 334] on span "0301010072-225275 - [PERSON_NAME]" at bounding box center [514, 341] width 204 height 16
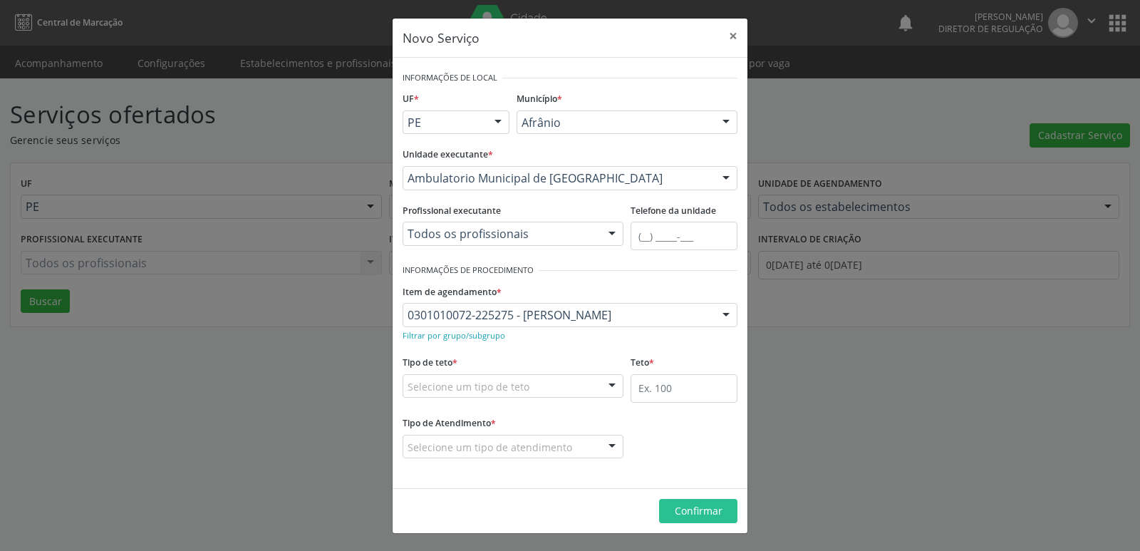
click at [549, 395] on div "Selecione um tipo de teto" at bounding box center [513, 386] width 221 height 24
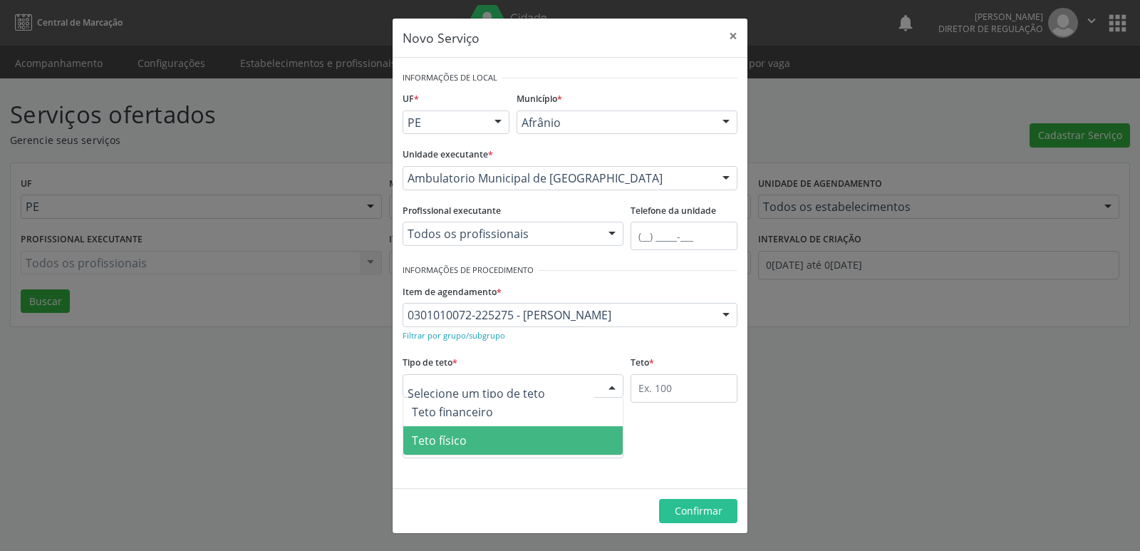
click at [519, 439] on span "Teto físico" at bounding box center [512, 440] width 219 height 28
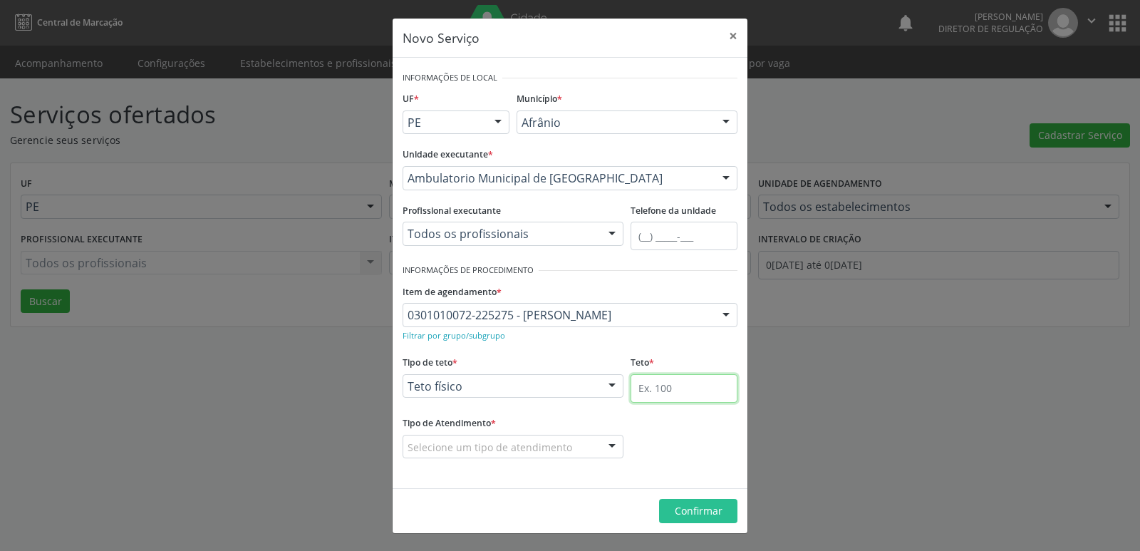
click at [665, 392] on input "text" at bounding box center [683, 388] width 107 height 28
type input "1"
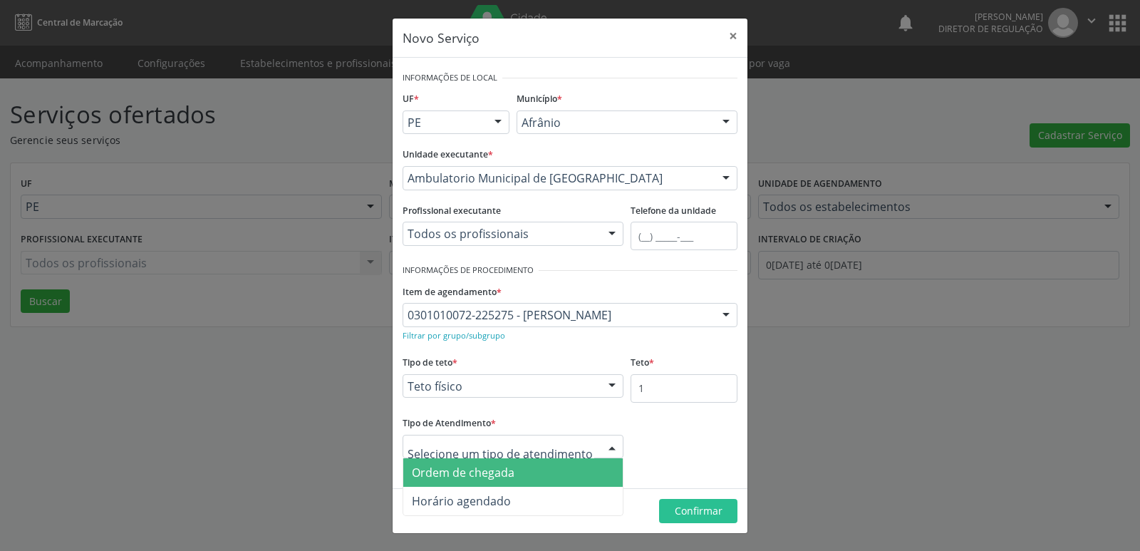
click at [523, 469] on span "Ordem de chegada" at bounding box center [512, 472] width 219 height 28
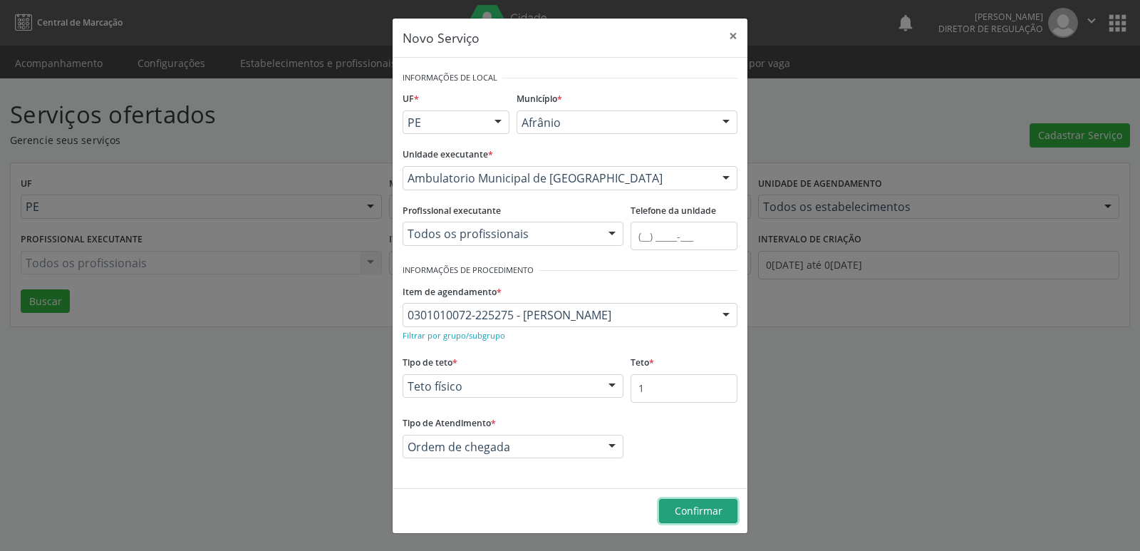
click at [703, 507] on span "Confirmar" at bounding box center [699, 511] width 48 height 14
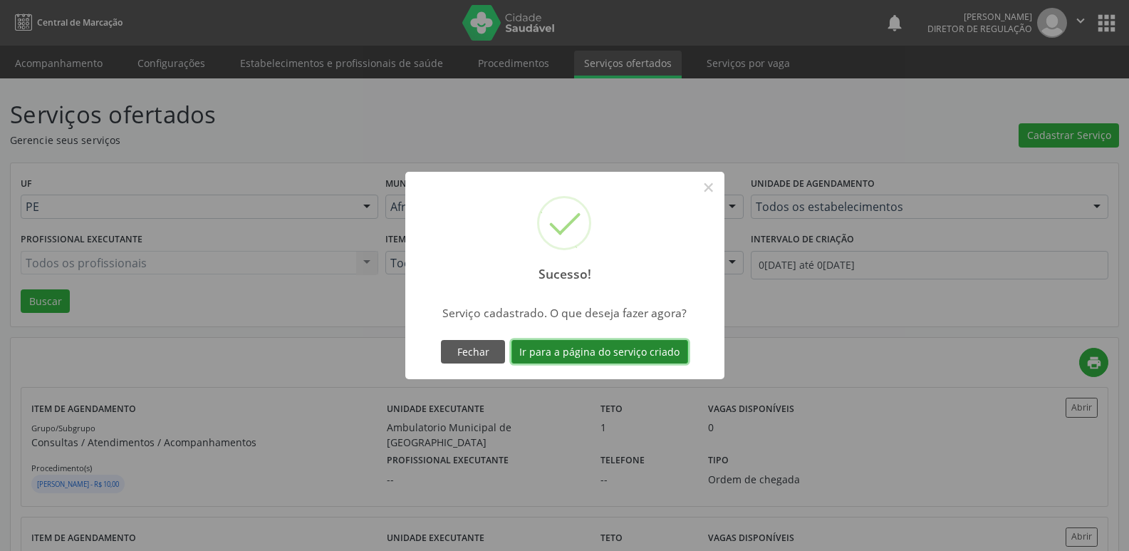
click at [614, 355] on button "Ir para a página do serviço criado" at bounding box center [600, 352] width 177 height 24
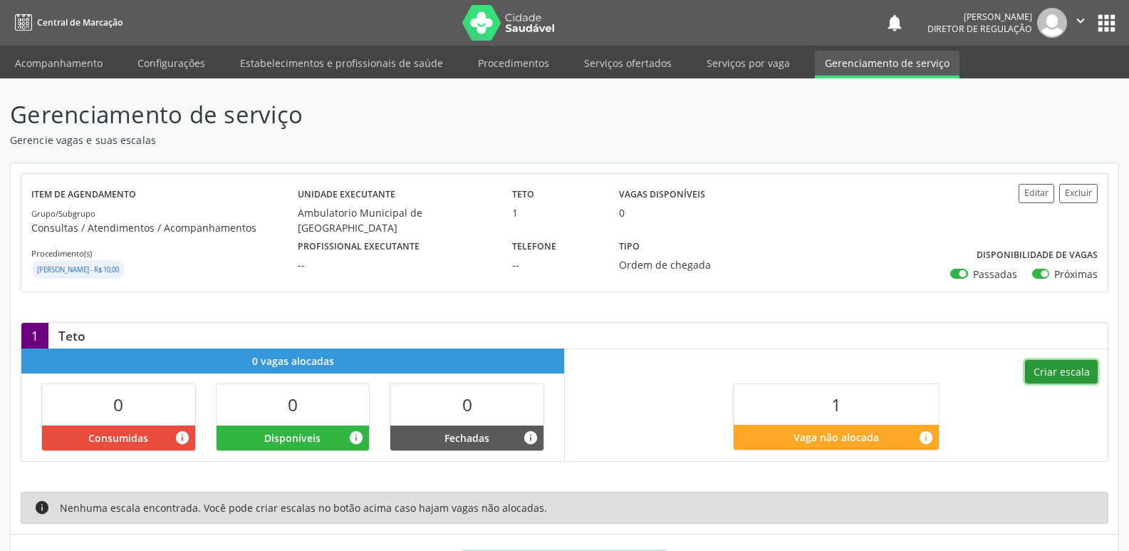
click at [1058, 376] on button "Criar escala" at bounding box center [1061, 372] width 73 height 24
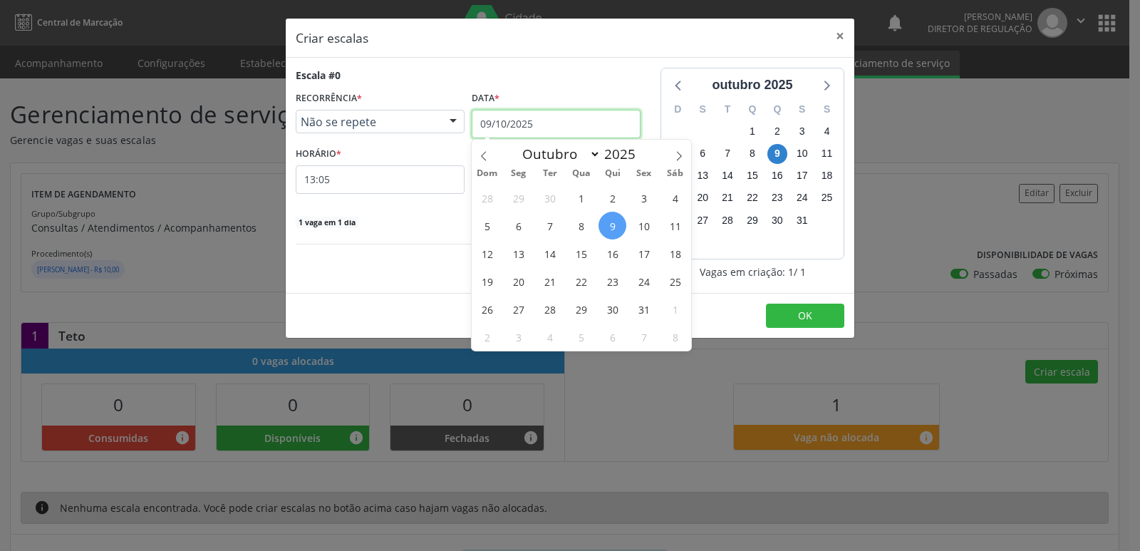
click at [532, 119] on input "09/10/2025" at bounding box center [556, 124] width 169 height 28
click at [675, 230] on span "11" at bounding box center [675, 226] width 28 height 28
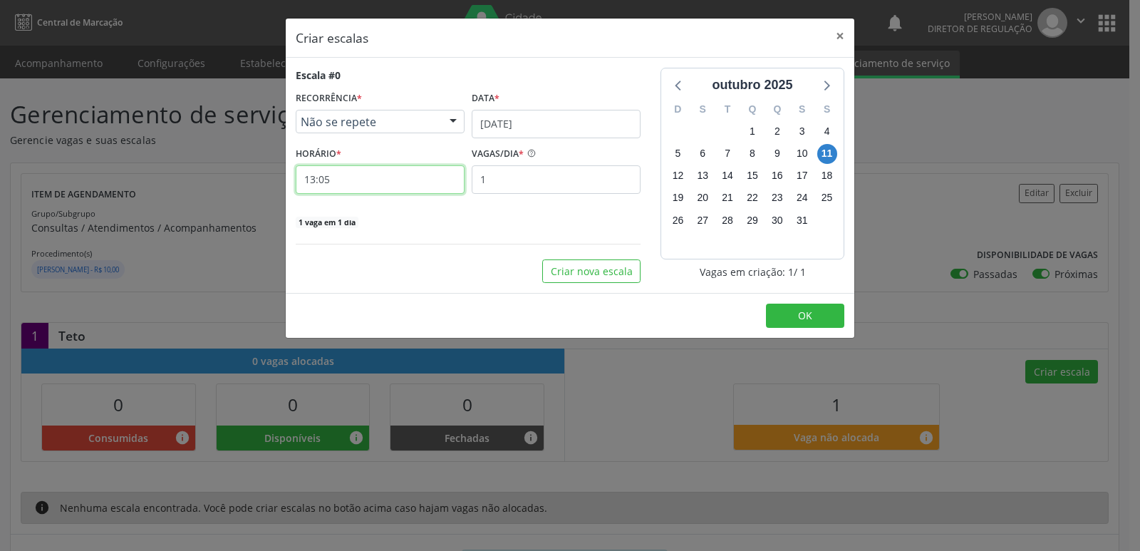
click at [393, 180] on input "13:05" at bounding box center [380, 179] width 169 height 28
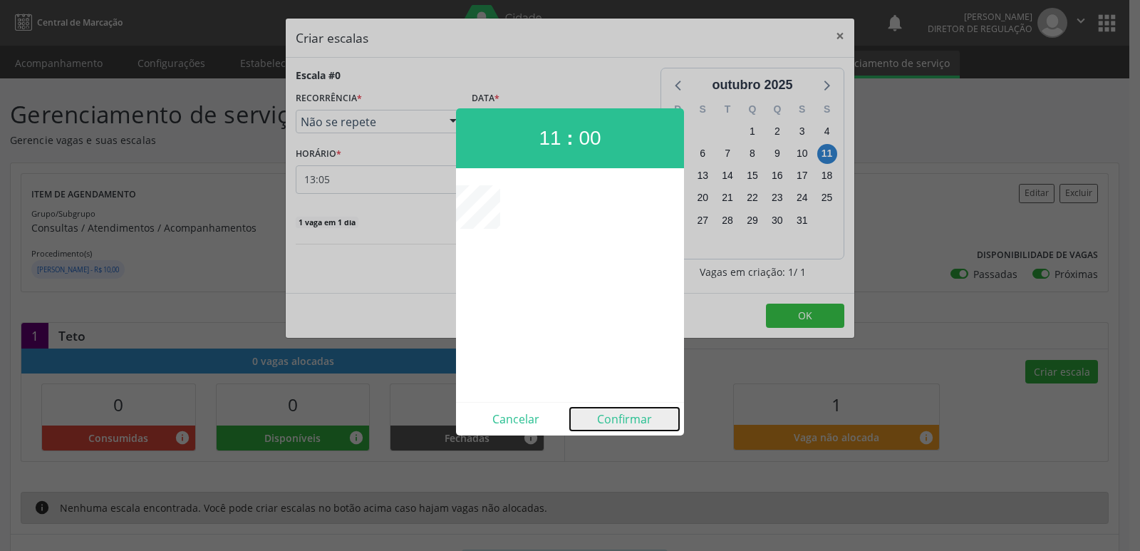
click at [616, 418] on button "Confirmar" at bounding box center [624, 418] width 109 height 23
type input "11:00"
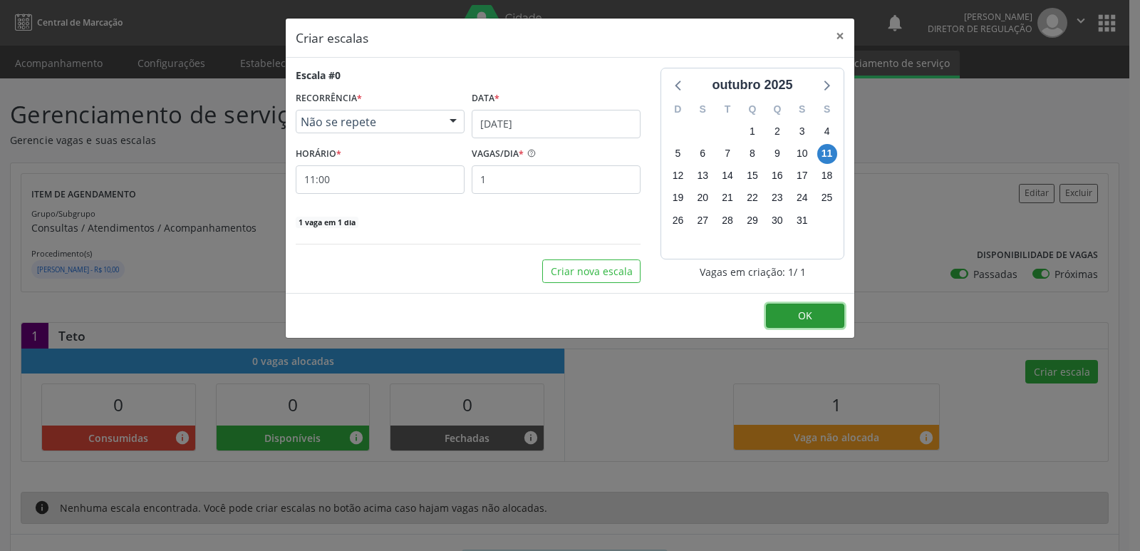
click at [780, 316] on button "OK" at bounding box center [805, 315] width 78 height 24
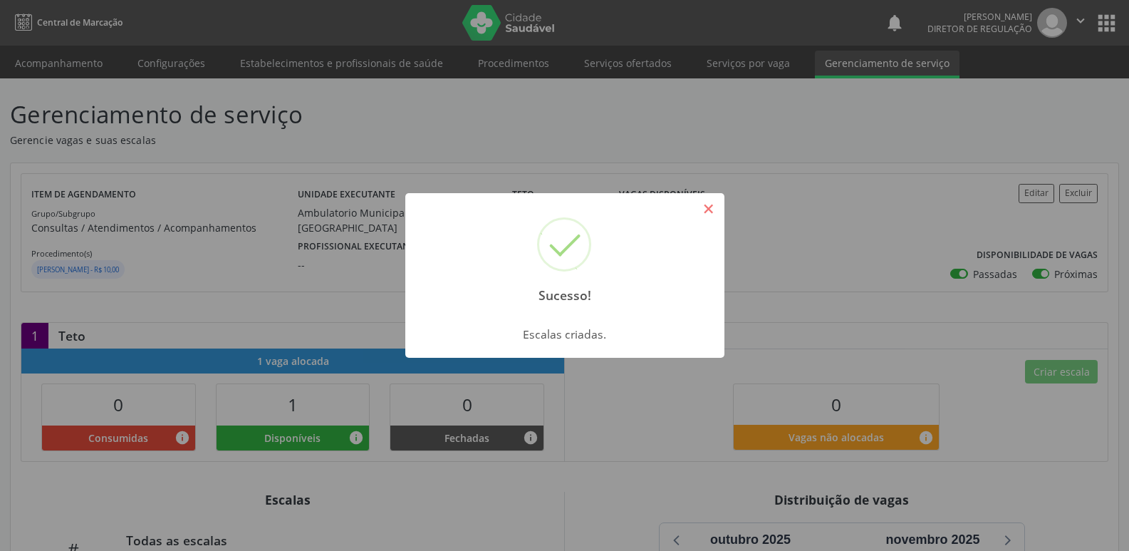
click at [716, 208] on button "×" at bounding box center [709, 209] width 24 height 24
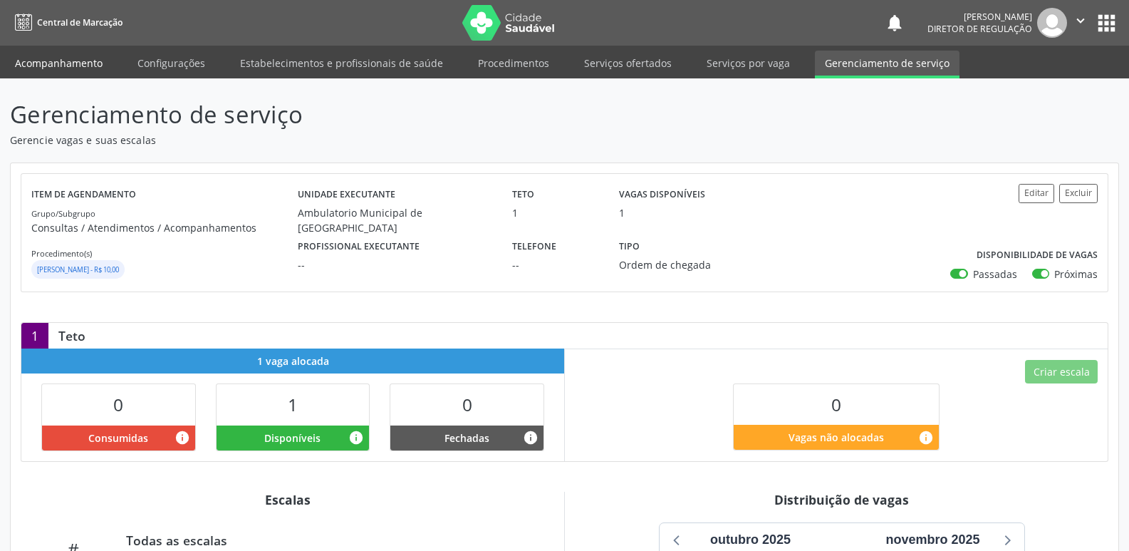
click at [83, 61] on link "Acompanhamento" at bounding box center [59, 63] width 108 height 25
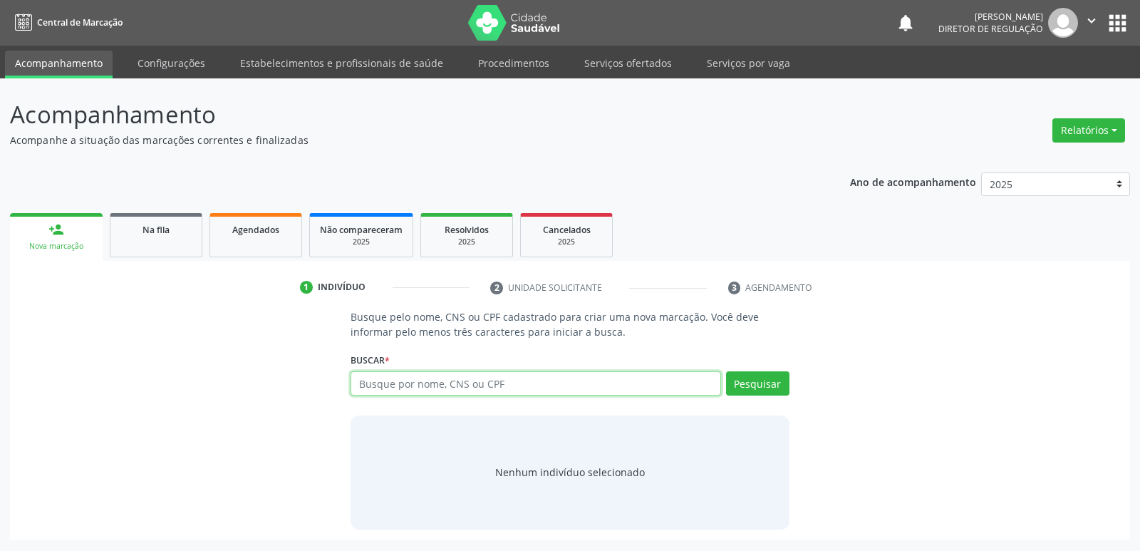
click at [450, 383] on input "text" at bounding box center [535, 383] width 370 height 24
type input "75529190430"
click at [745, 386] on button "Pesquisar" at bounding box center [757, 383] width 63 height 24
type input "75529190430"
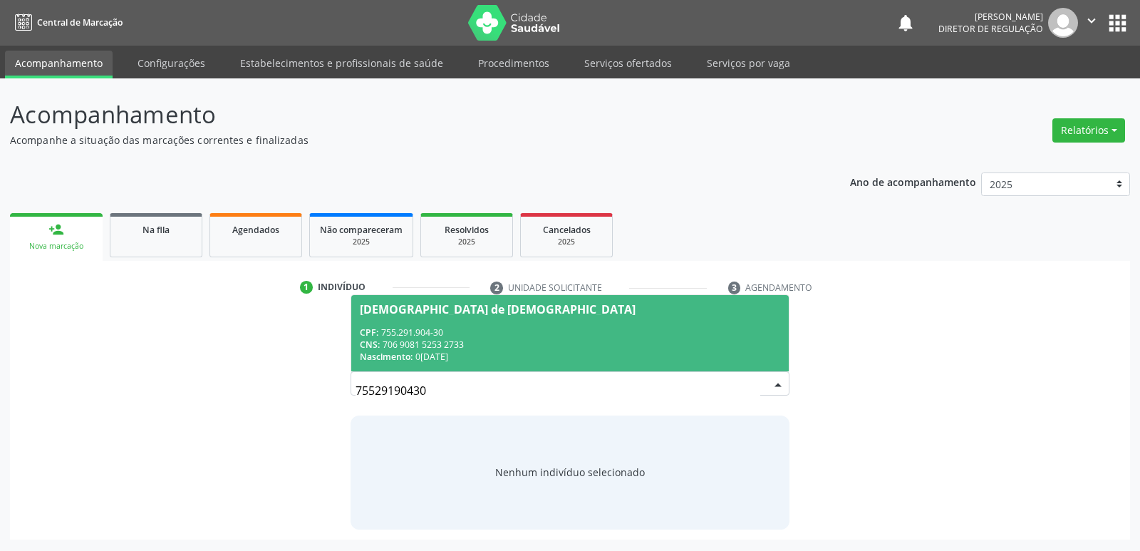
click at [407, 353] on span "Nascimento:" at bounding box center [386, 356] width 53 height 12
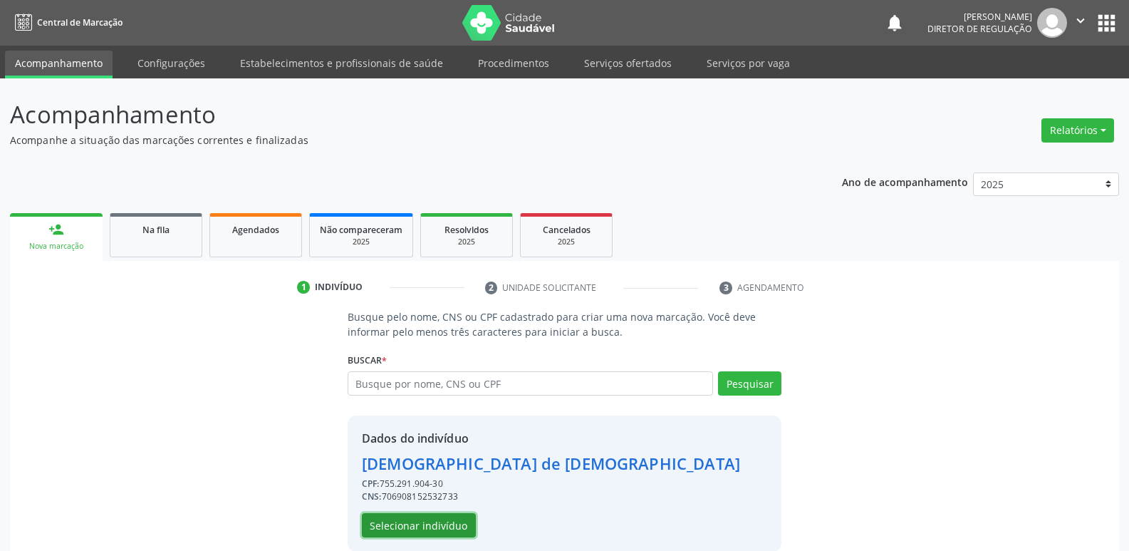
click at [433, 525] on button "Selecionar indivíduo" at bounding box center [419, 525] width 114 height 24
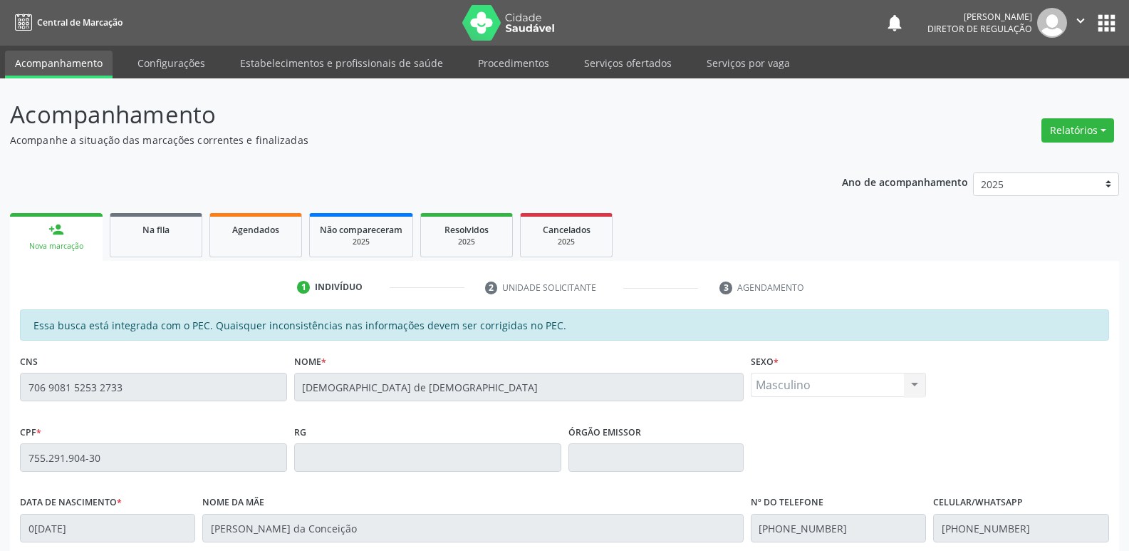
scroll to position [263, 0]
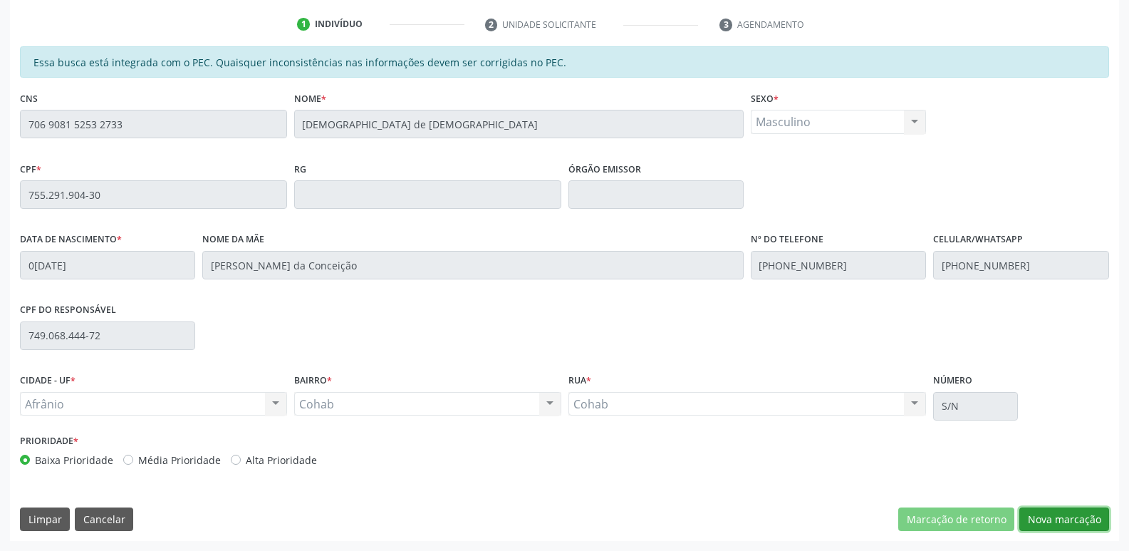
click at [1058, 523] on button "Nova marcação" at bounding box center [1064, 519] width 90 height 24
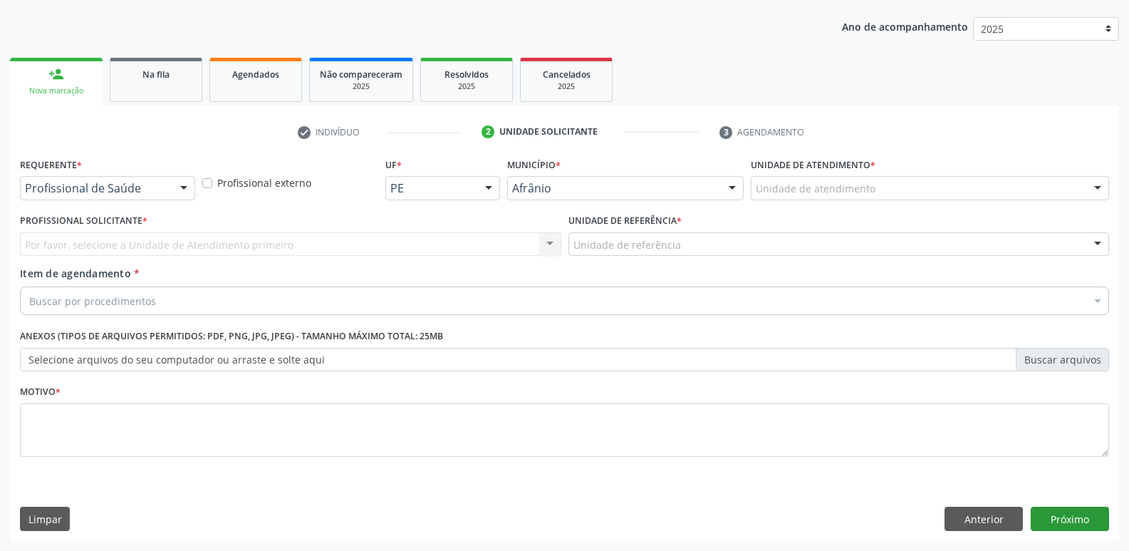
scroll to position [155, 0]
click at [890, 182] on div "Unidade de atendimento" at bounding box center [930, 188] width 358 height 24
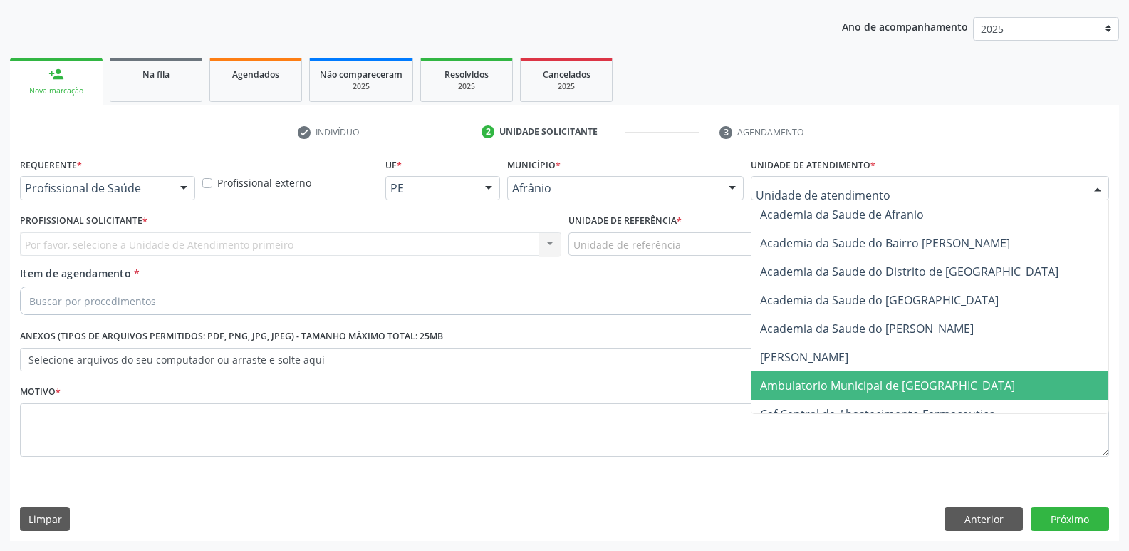
drag, startPoint x: 876, startPoint y: 388, endPoint x: 849, endPoint y: 372, distance: 31.3
click at [874, 388] on span "Ambulatorio Municipal de [GEOGRAPHIC_DATA]" at bounding box center [887, 386] width 255 height 16
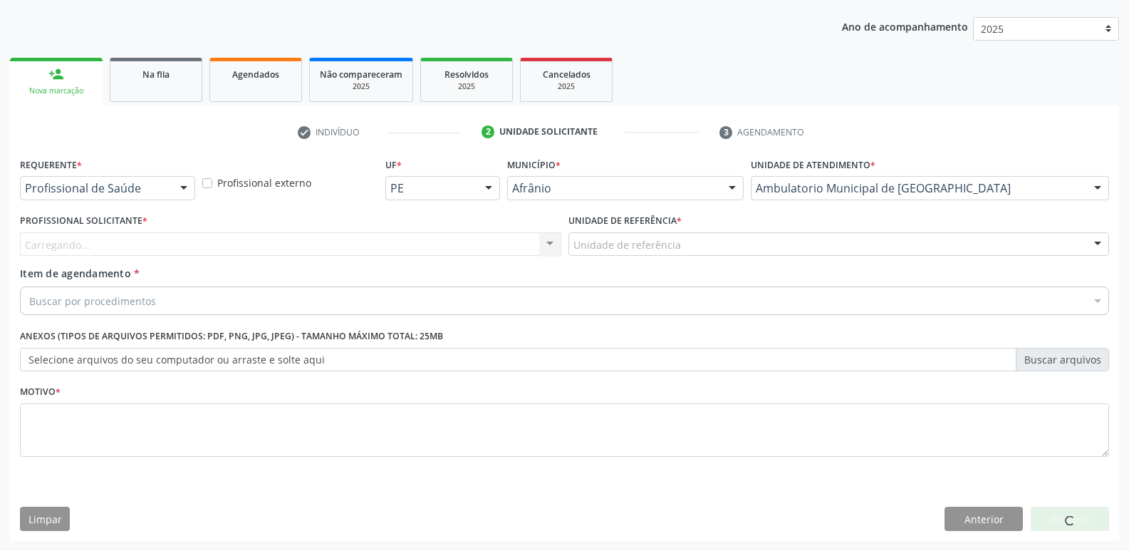
click at [737, 238] on div "Unidade de referência" at bounding box center [838, 244] width 541 height 24
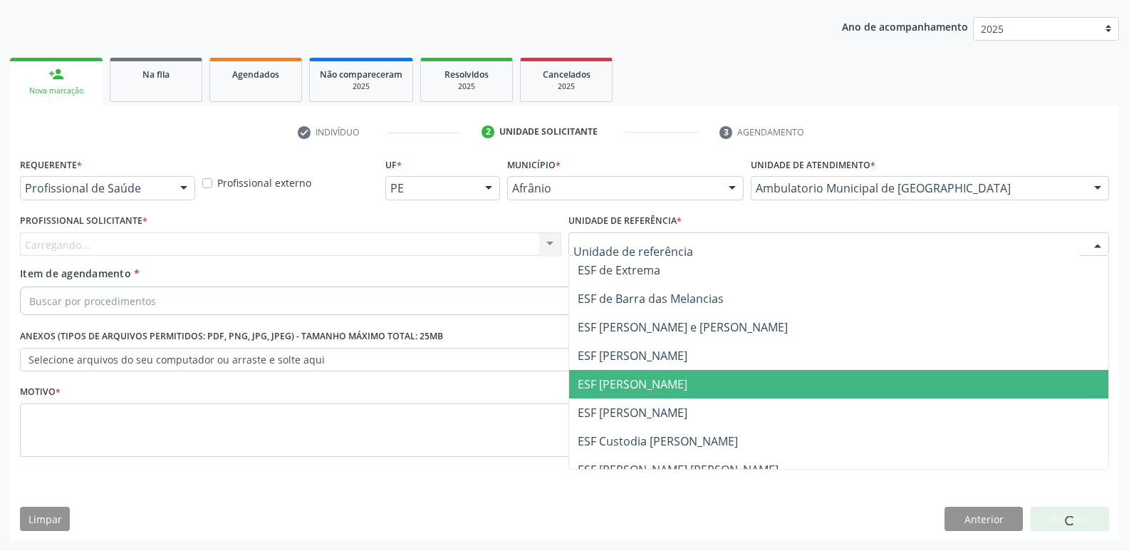
click at [727, 388] on span "ESF [PERSON_NAME]" at bounding box center [839, 384] width 540 height 28
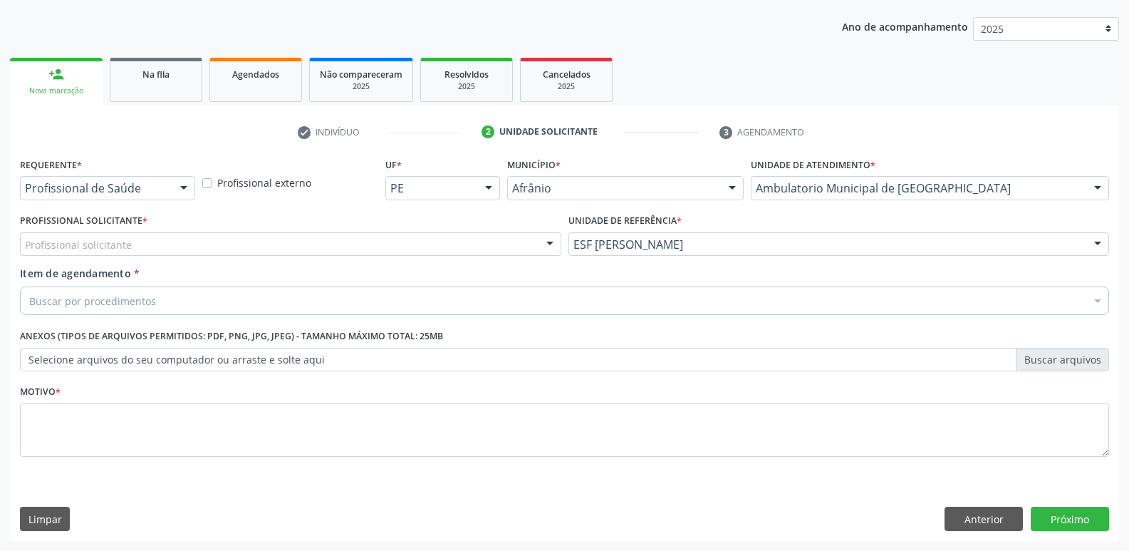
click at [442, 237] on div "Profissional solicitante" at bounding box center [290, 244] width 541 height 24
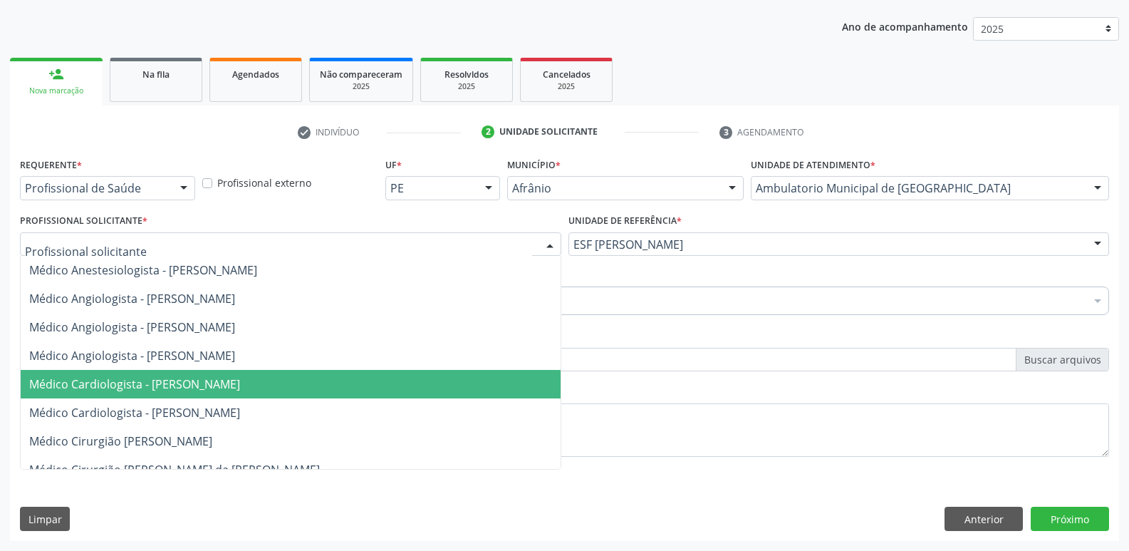
click at [431, 383] on span "Médico Cardiologista - [PERSON_NAME]" at bounding box center [291, 384] width 540 height 28
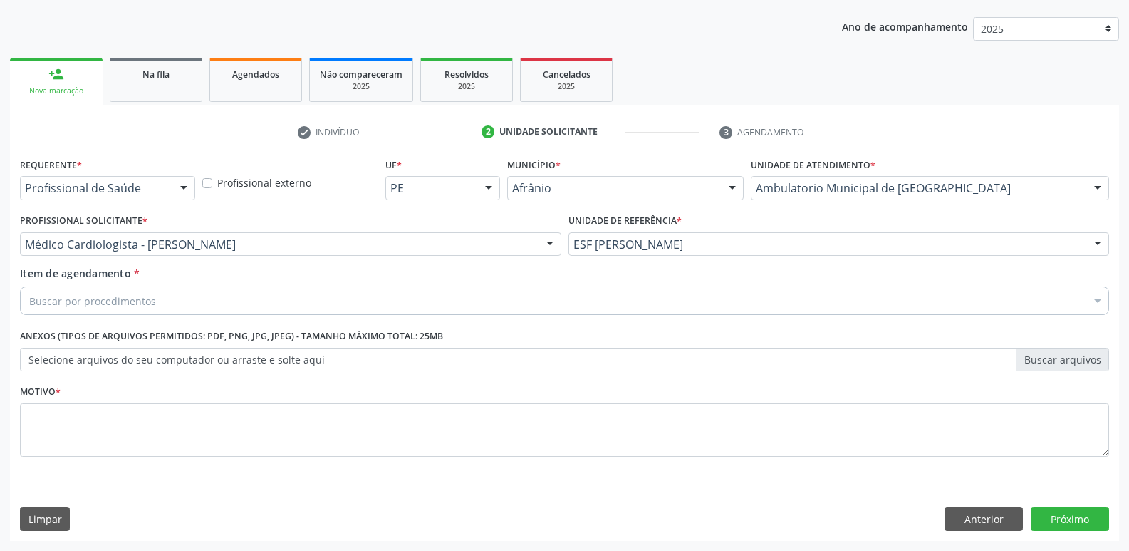
click at [289, 298] on div "Buscar por procedimentos" at bounding box center [564, 300] width 1089 height 28
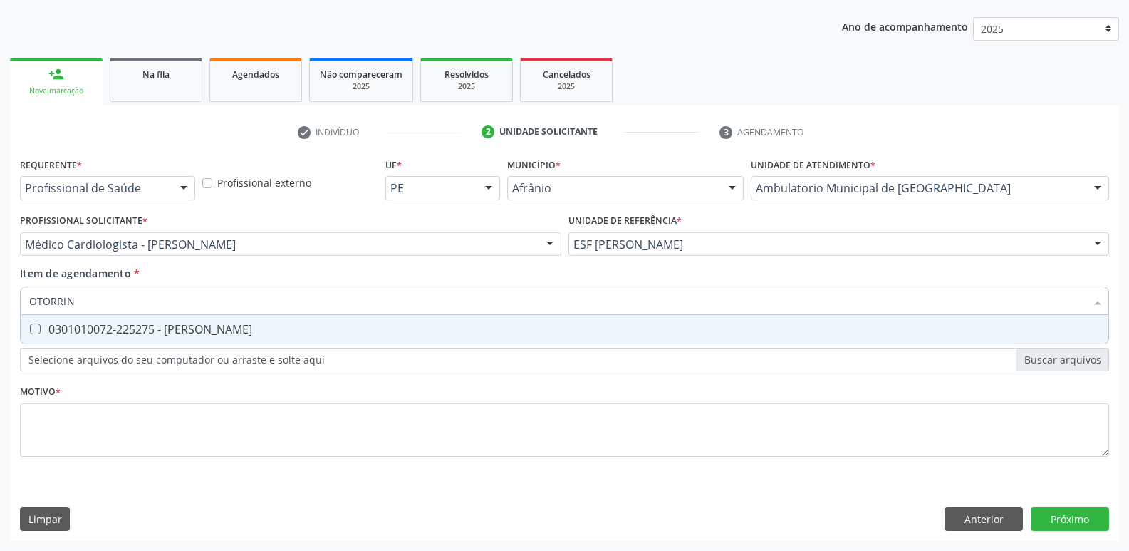
type input "OTORRINO"
click at [271, 324] on div "0301010072-225275 - [PERSON_NAME]" at bounding box center [564, 328] width 1071 height 11
checkbox Otorrinolaringologista "true"
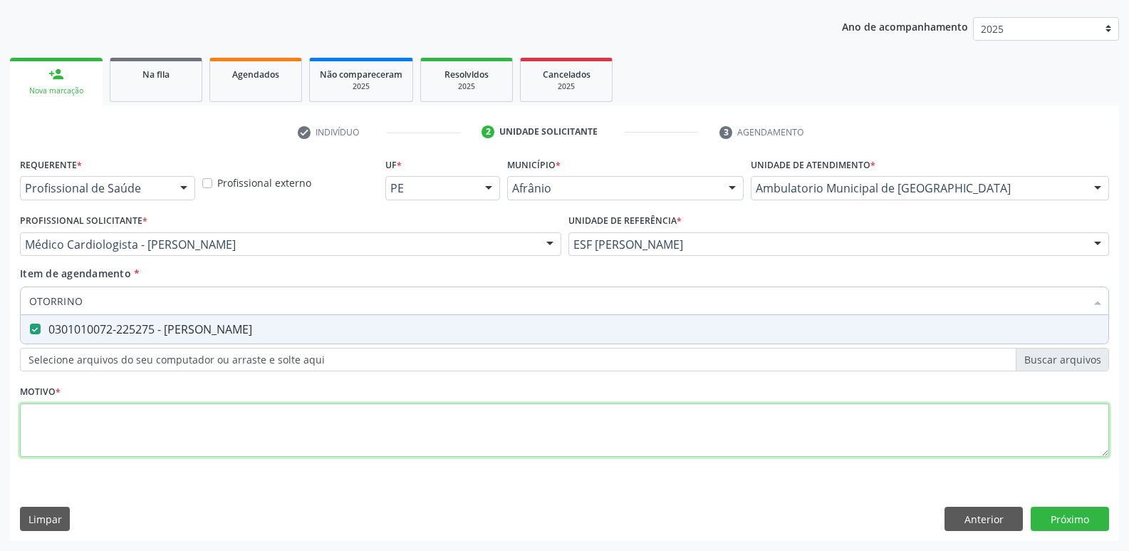
click at [260, 422] on div "Requerente * Profissional de Saúde Profissional de Saúde Paciente Nenhum result…" at bounding box center [564, 315] width 1089 height 323
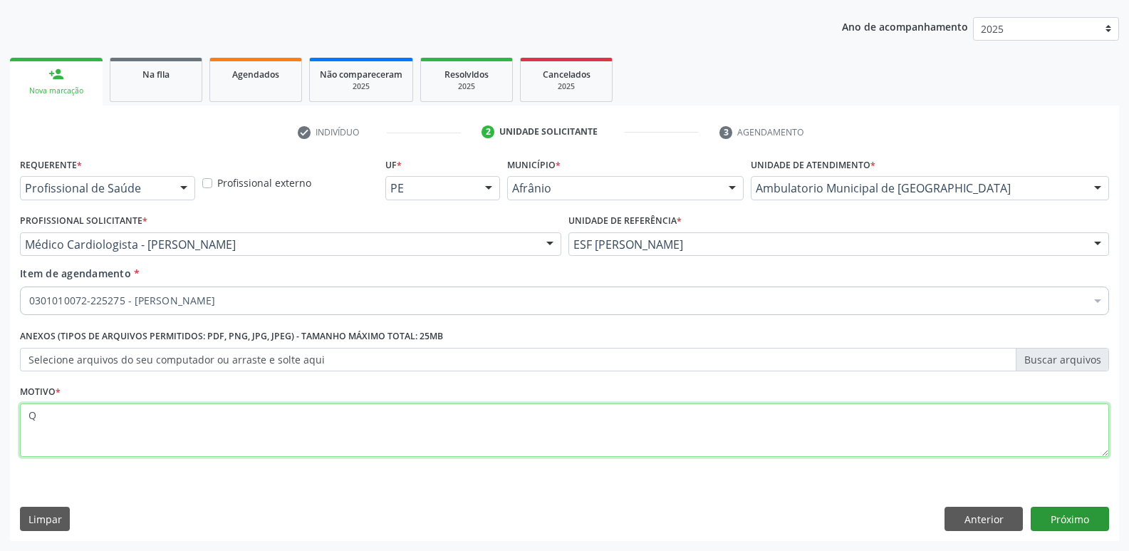
type textarea "Q"
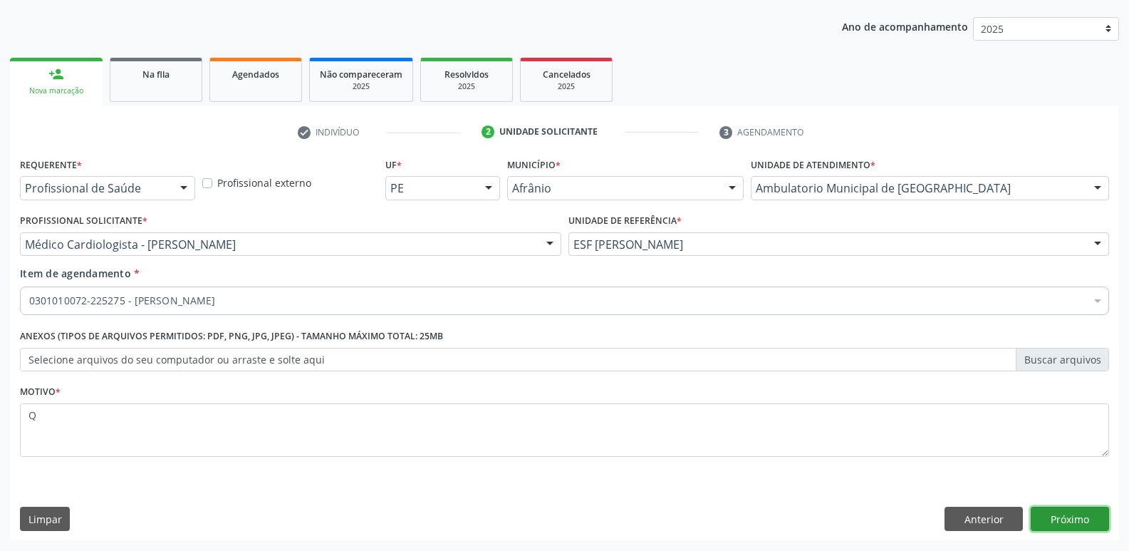
click at [1077, 523] on button "Próximo" at bounding box center [1070, 519] width 78 height 24
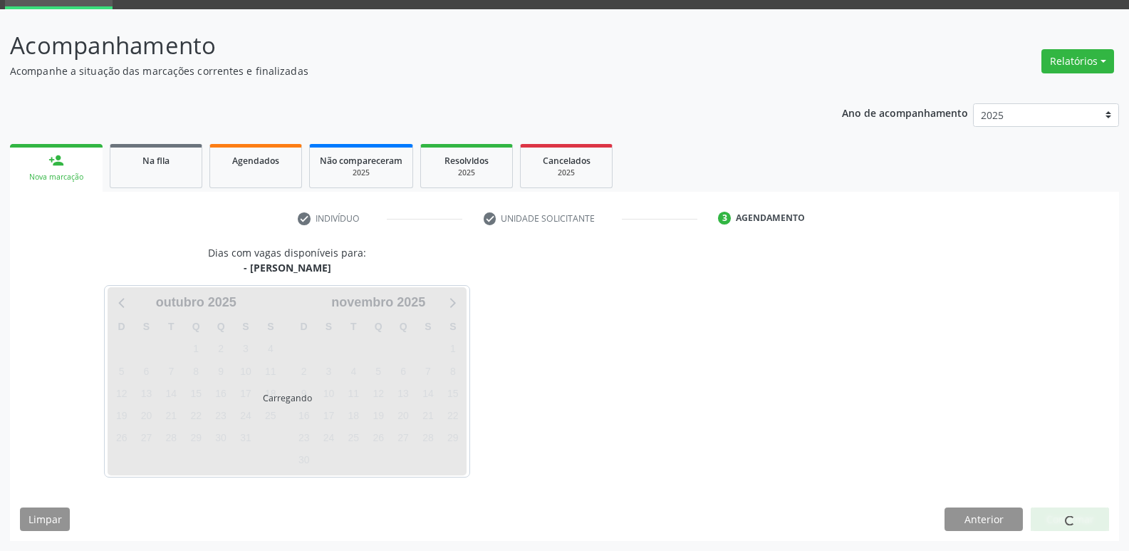
scroll to position [69, 0]
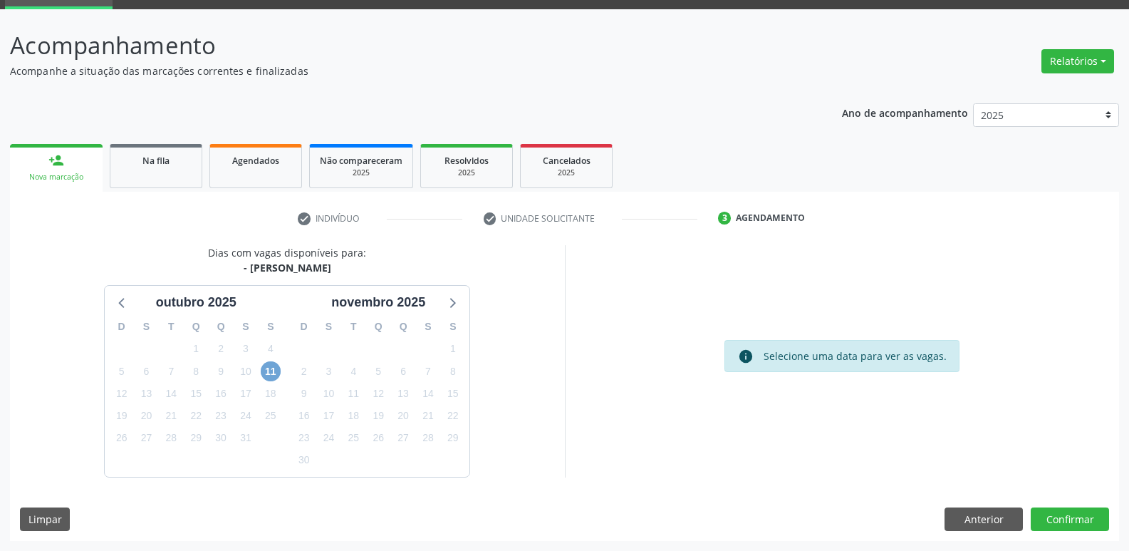
click at [268, 371] on span "11" at bounding box center [271, 371] width 20 height 20
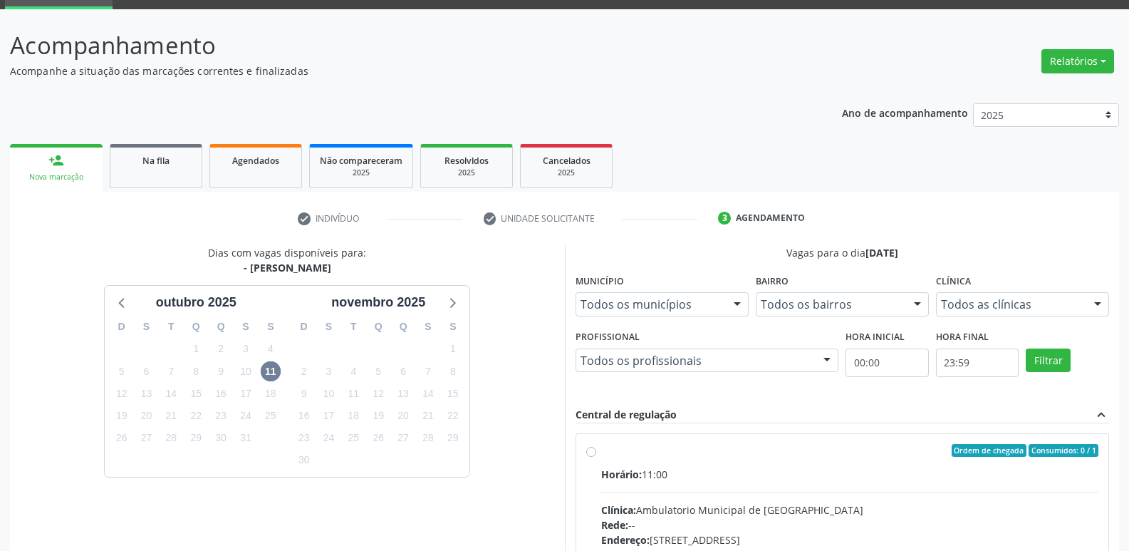
click at [598, 456] on div "Ordem de chegada Consumidos: 0 / 1 Horário: 11:00 Clínica: Ambulatorio Municipa…" at bounding box center [842, 553] width 513 height 219
radio input "true"
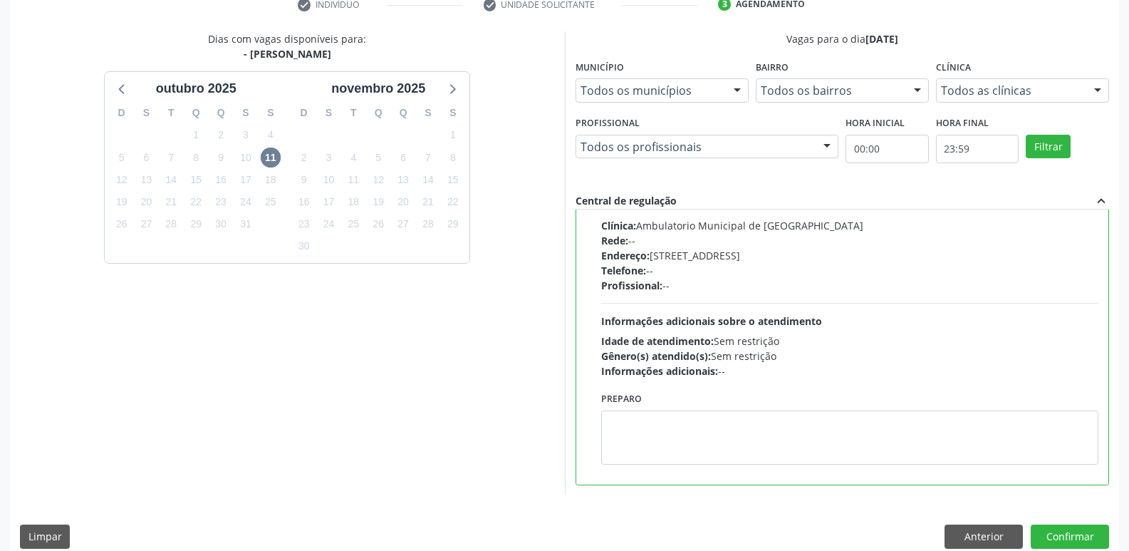
scroll to position [301, 0]
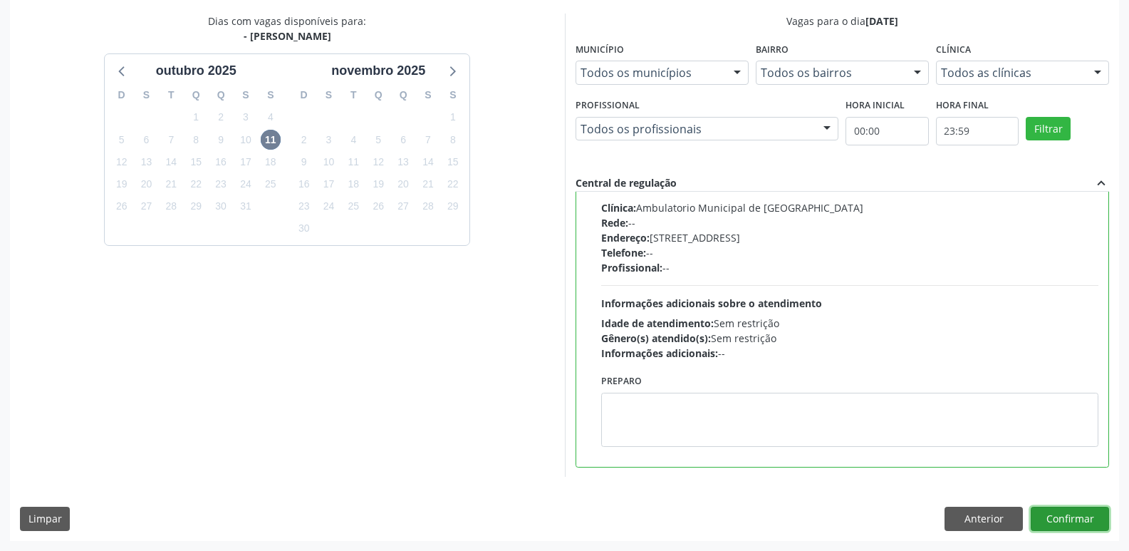
click at [1066, 529] on button "Confirmar" at bounding box center [1070, 519] width 78 height 24
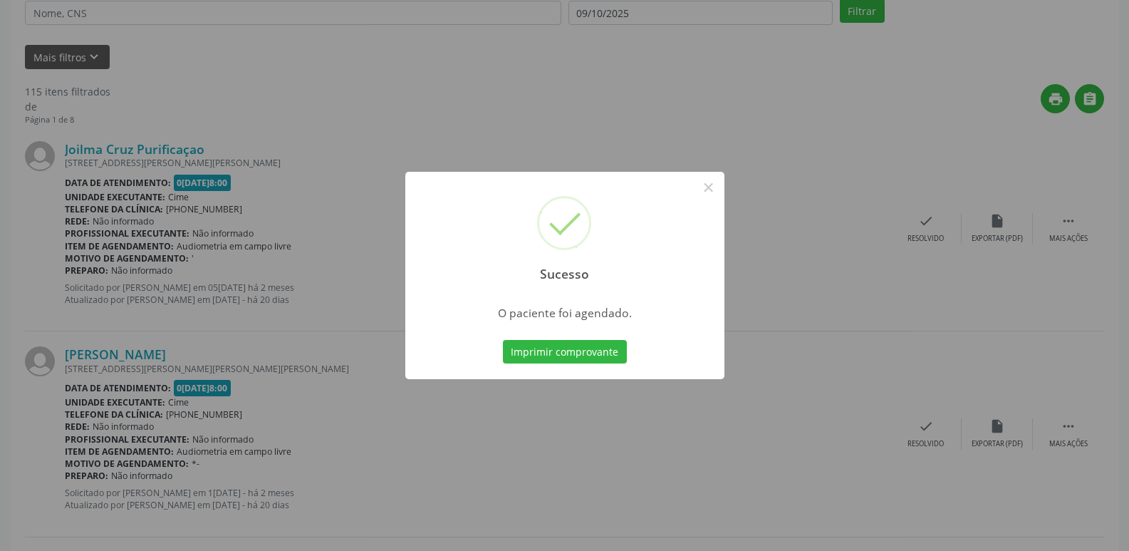
scroll to position [0, 0]
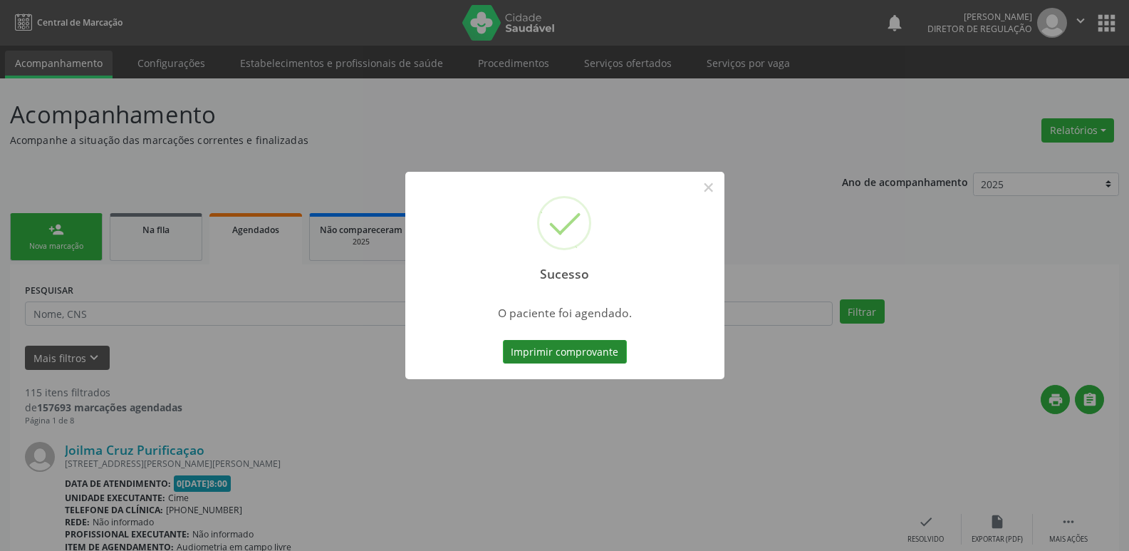
click at [606, 353] on button "Imprimir comprovante" at bounding box center [565, 352] width 124 height 24
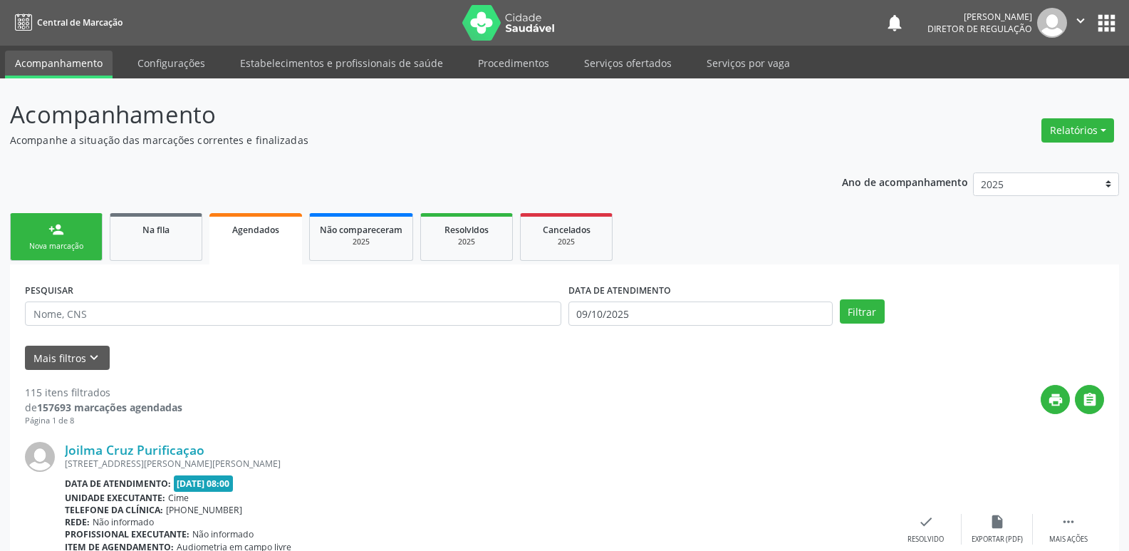
click at [67, 61] on link "Acompanhamento" at bounding box center [59, 65] width 108 height 28
click at [93, 243] on link "person_add Nova marcação" at bounding box center [56, 237] width 93 height 48
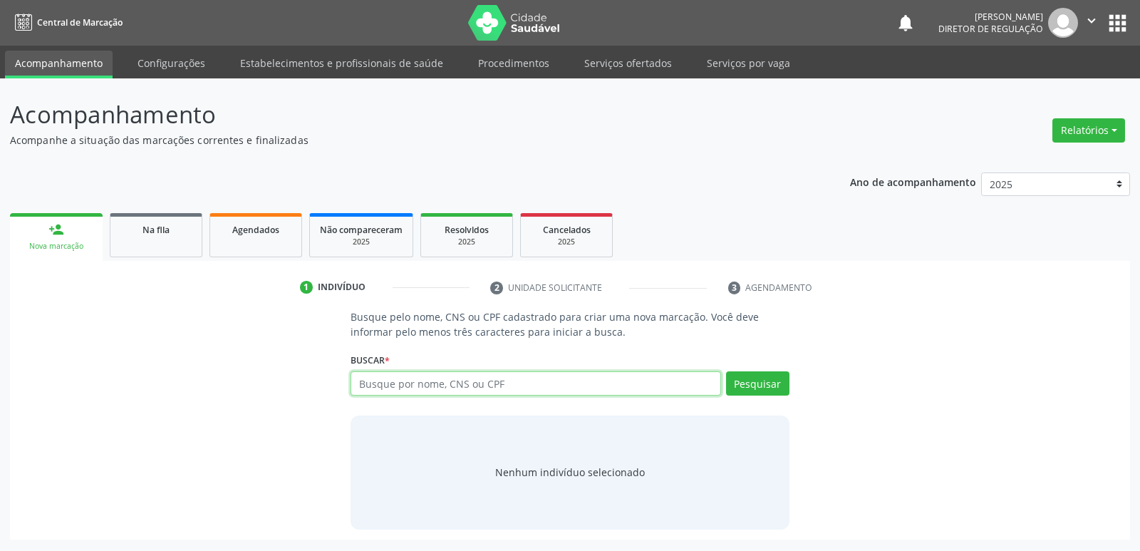
click at [429, 377] on input "text" at bounding box center [535, 383] width 370 height 24
paste input "074.011.104-31"
type input "074.011.104-31"
click at [755, 382] on button "Pesquisar" at bounding box center [757, 383] width 63 height 24
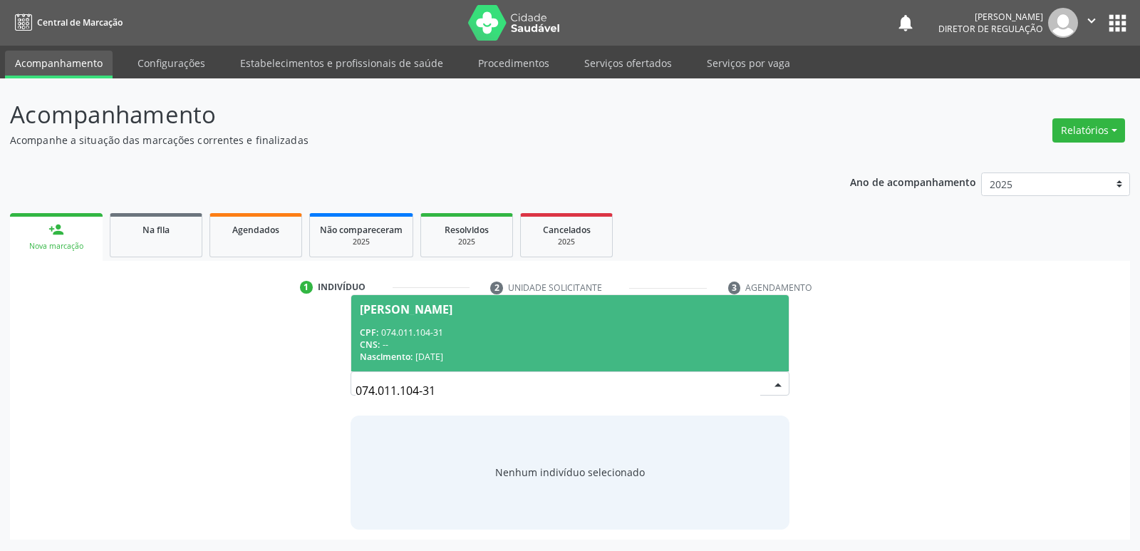
click at [415, 339] on div "CNS: --" at bounding box center [570, 344] width 420 height 12
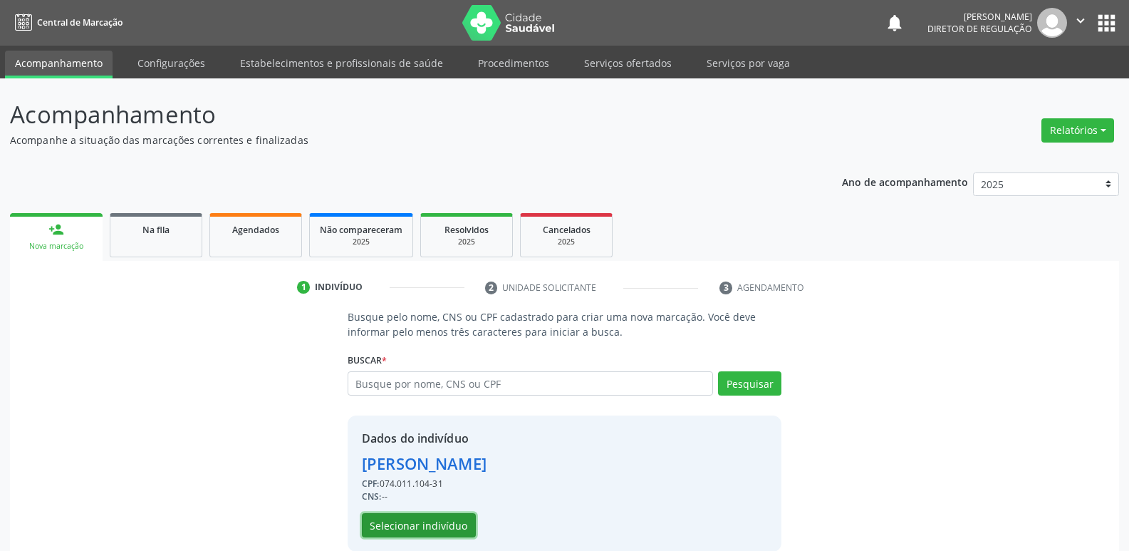
click at [445, 529] on button "Selecionar indivíduo" at bounding box center [419, 525] width 114 height 24
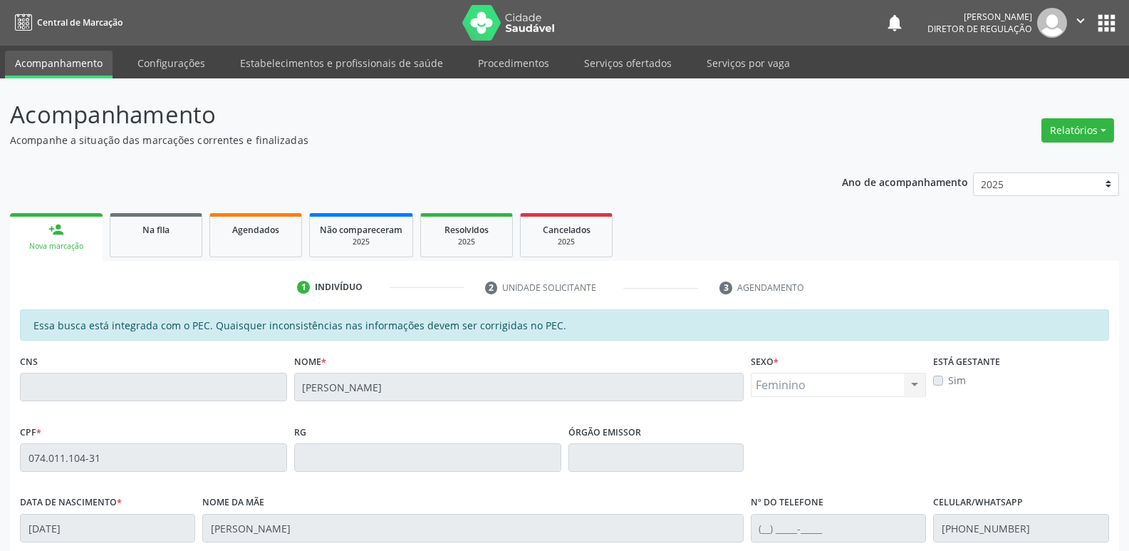
scroll to position [263, 0]
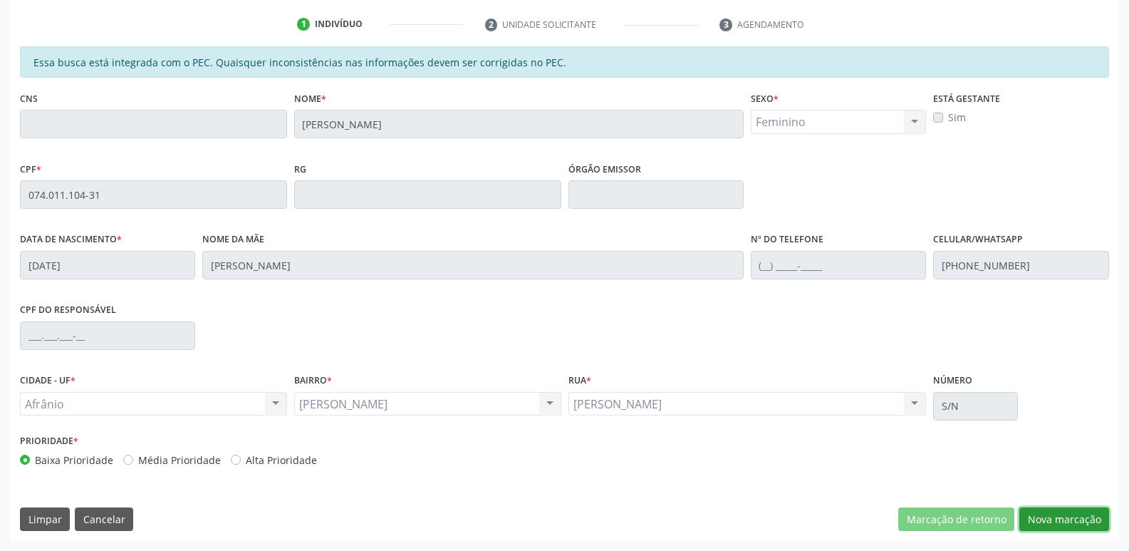
click at [1047, 514] on button "Nova marcação" at bounding box center [1064, 519] width 90 height 24
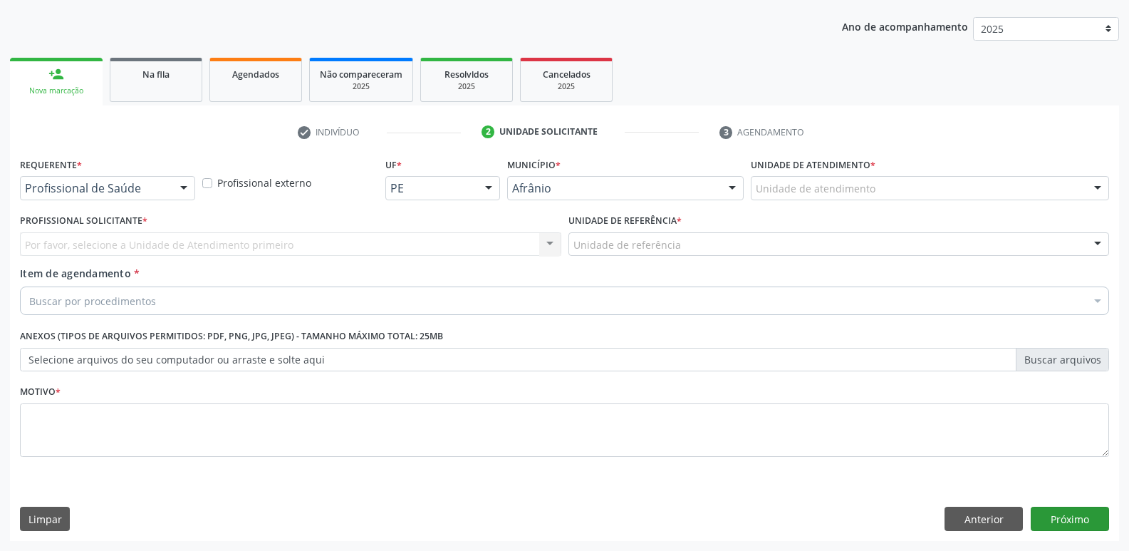
scroll to position [155, 0]
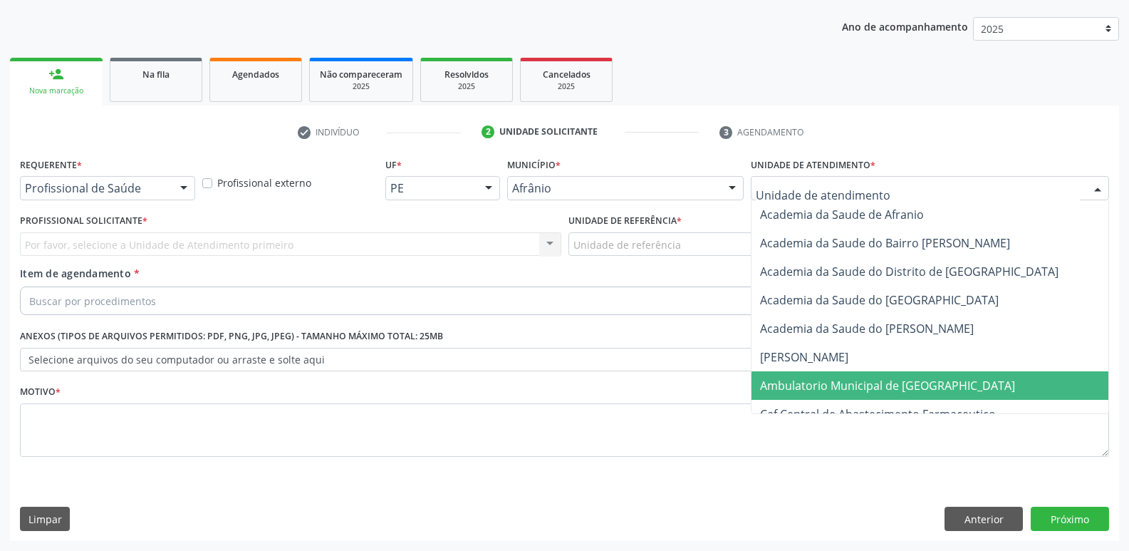
drag, startPoint x: 852, startPoint y: 381, endPoint x: 824, endPoint y: 375, distance: 28.5
click at [851, 382] on span "Ambulatorio Municipal de [GEOGRAPHIC_DATA]" at bounding box center [887, 386] width 255 height 16
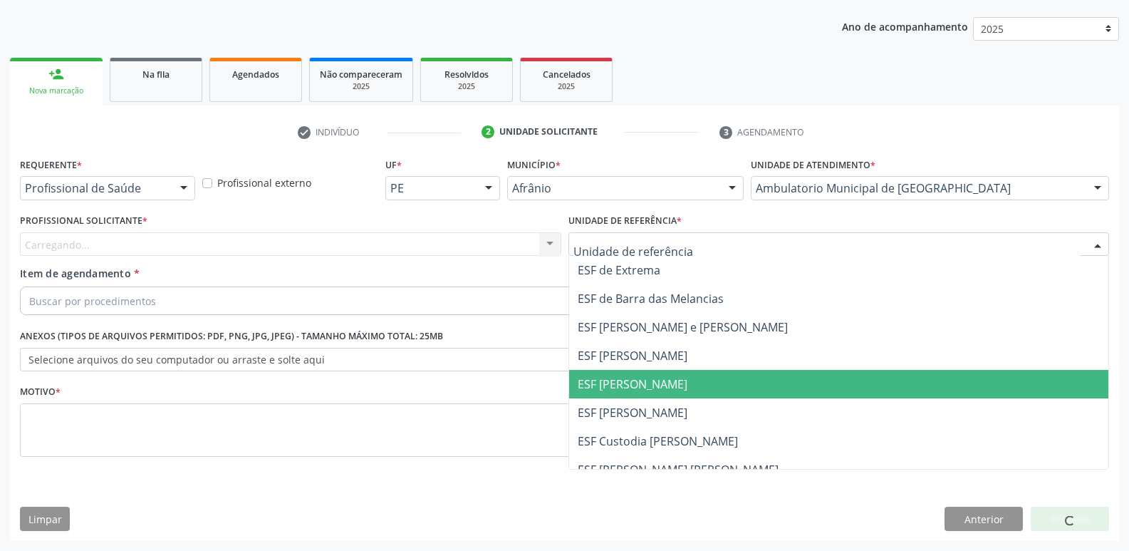
click at [649, 386] on span "ESF [PERSON_NAME]" at bounding box center [633, 384] width 110 height 16
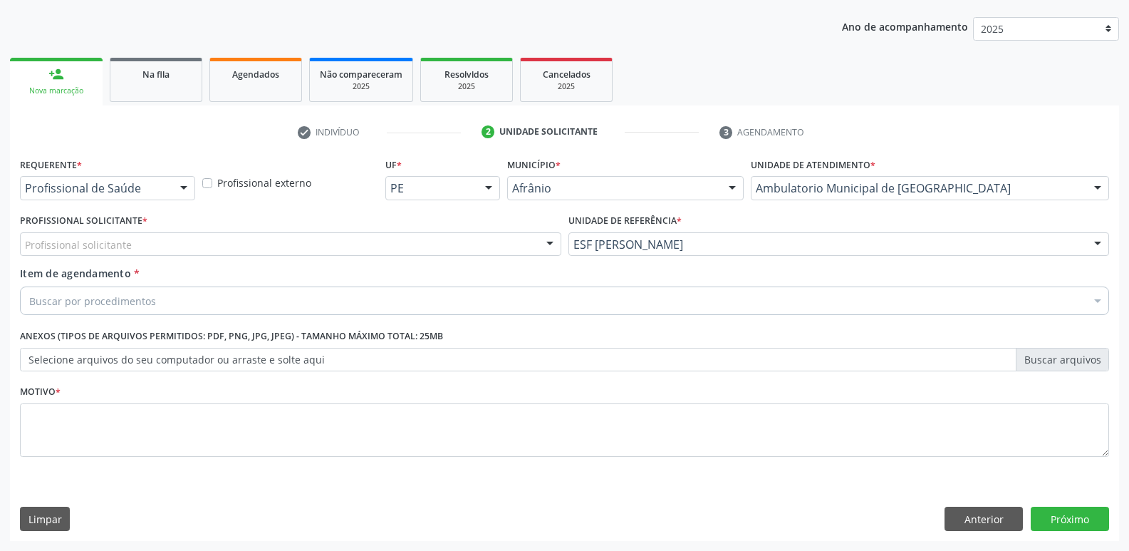
click at [397, 243] on div "Profissional solicitante" at bounding box center [290, 244] width 541 height 24
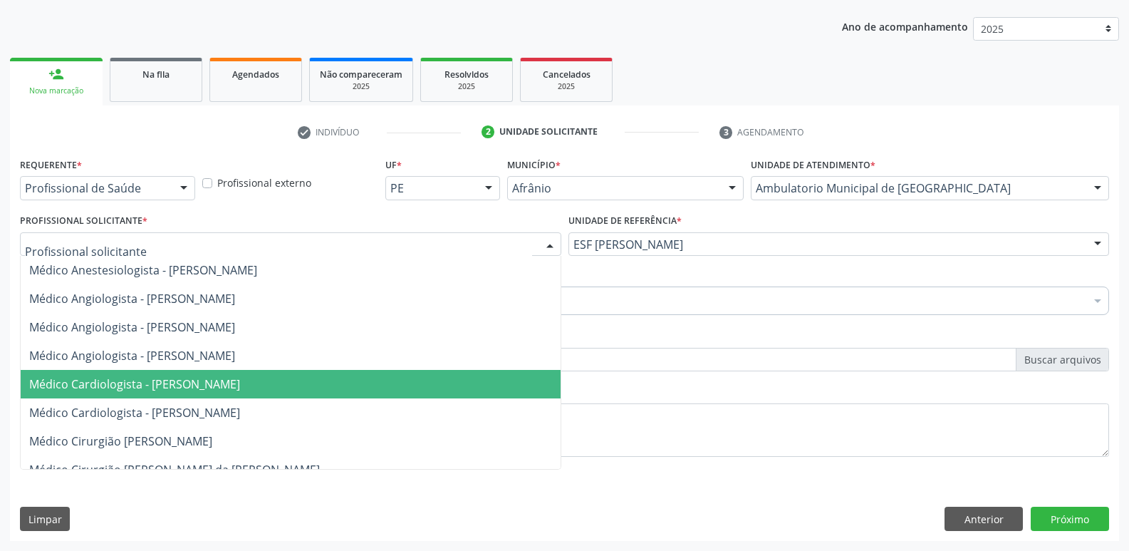
click at [365, 381] on span "Médico Cardiologista - [PERSON_NAME]" at bounding box center [291, 384] width 540 height 28
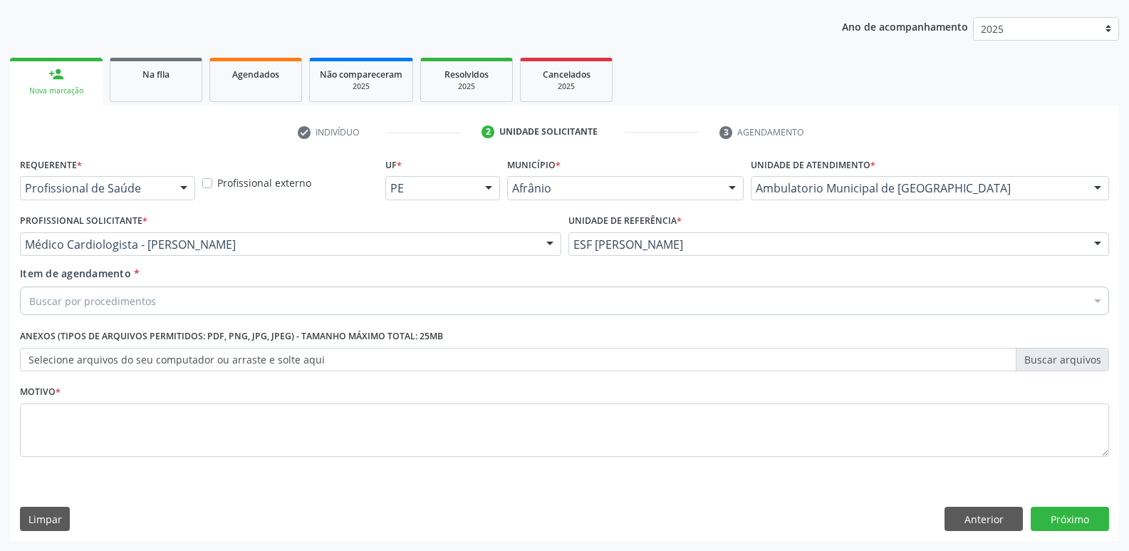
click at [237, 301] on div "Buscar por procedimentos" at bounding box center [564, 300] width 1089 height 28
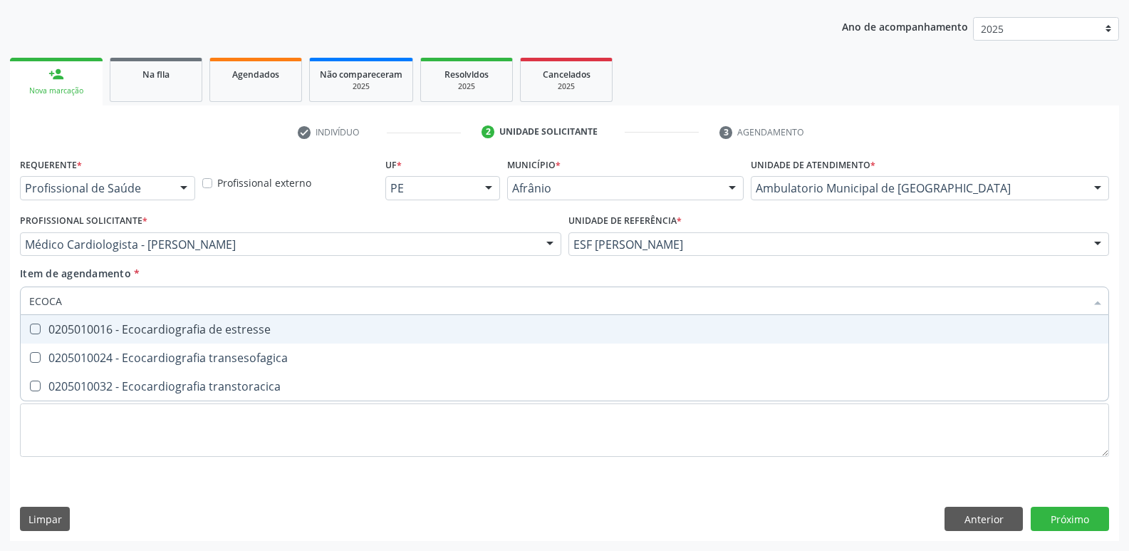
type input "ECOCAR"
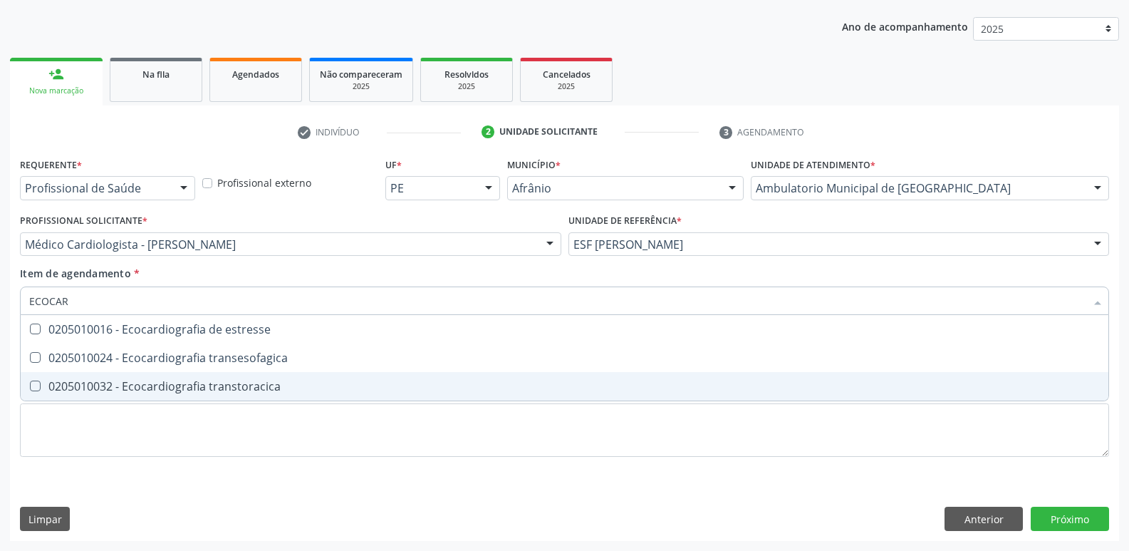
click at [223, 386] on div "0205010032 - Ecocardiografia transtoracica" at bounding box center [564, 385] width 1071 height 11
checkbox transtoracica "true"
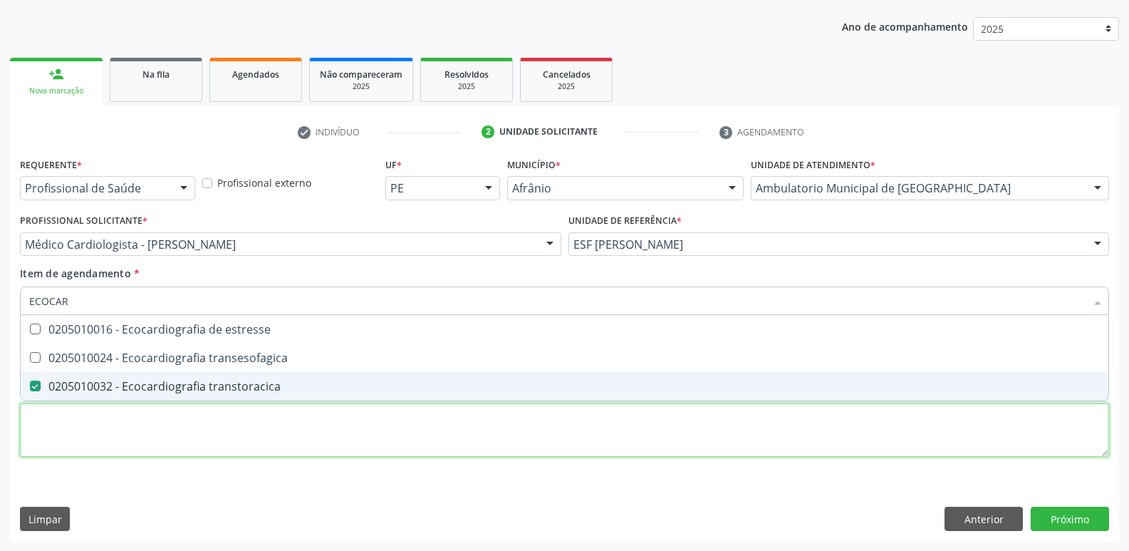
click at [227, 418] on div "Requerente * Profissional de Saúde Profissional de Saúde Paciente Nenhum result…" at bounding box center [564, 315] width 1089 height 323
checkbox transesofagica "true"
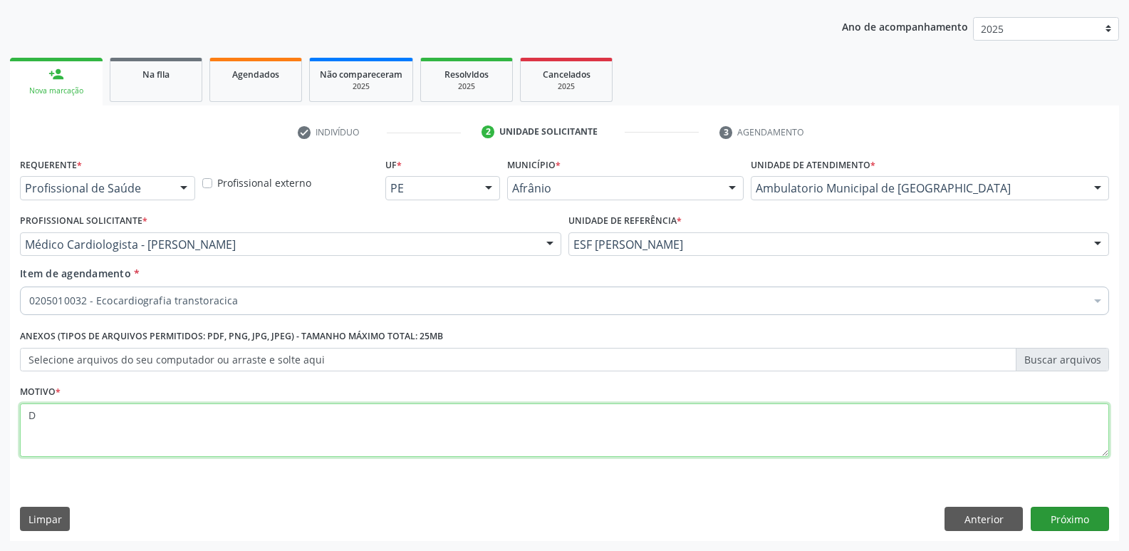
type textarea "D"
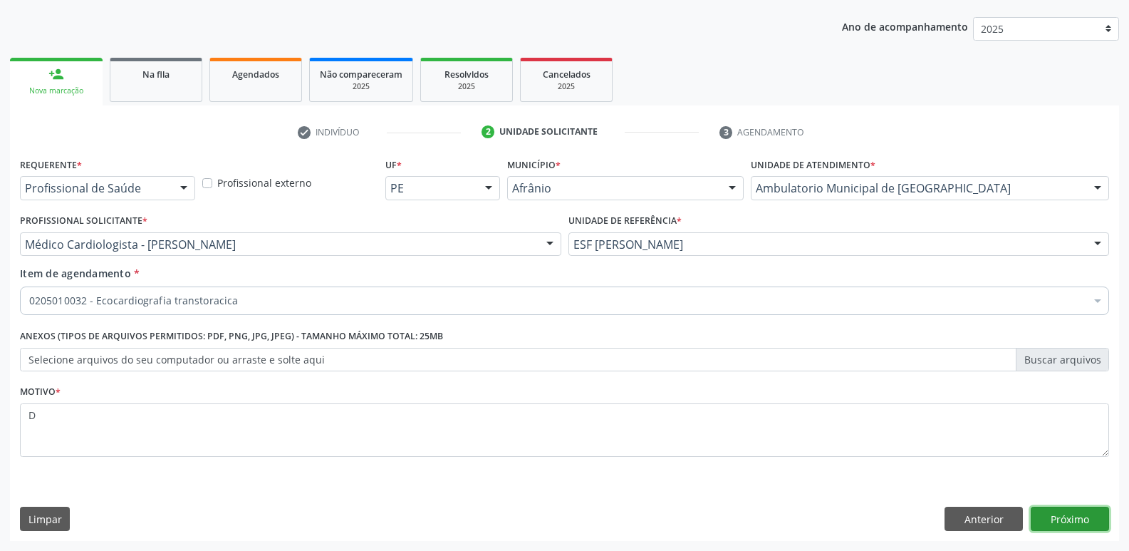
click at [1070, 516] on button "Próximo" at bounding box center [1070, 519] width 78 height 24
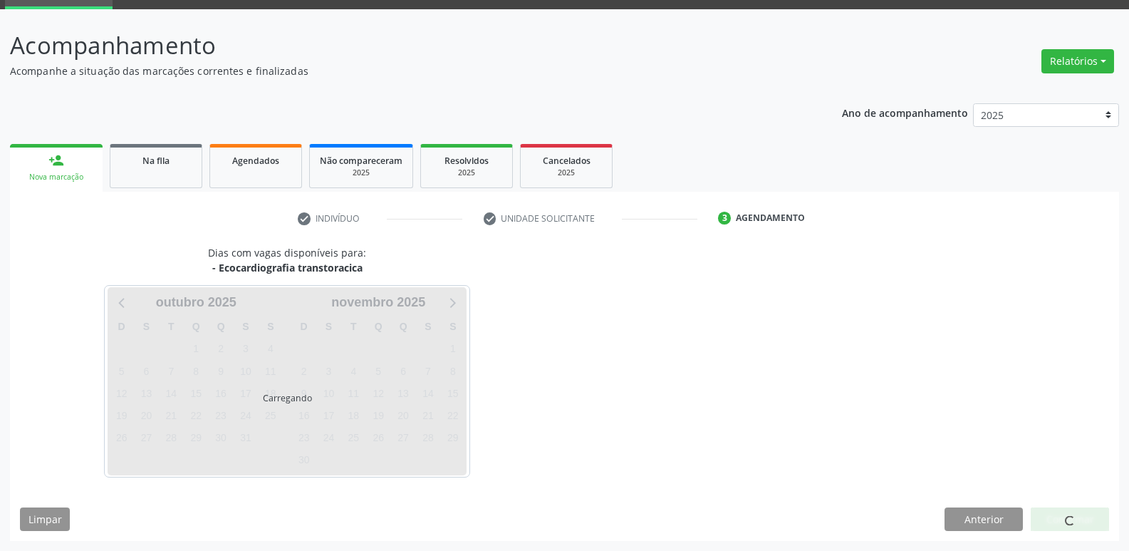
scroll to position [69, 0]
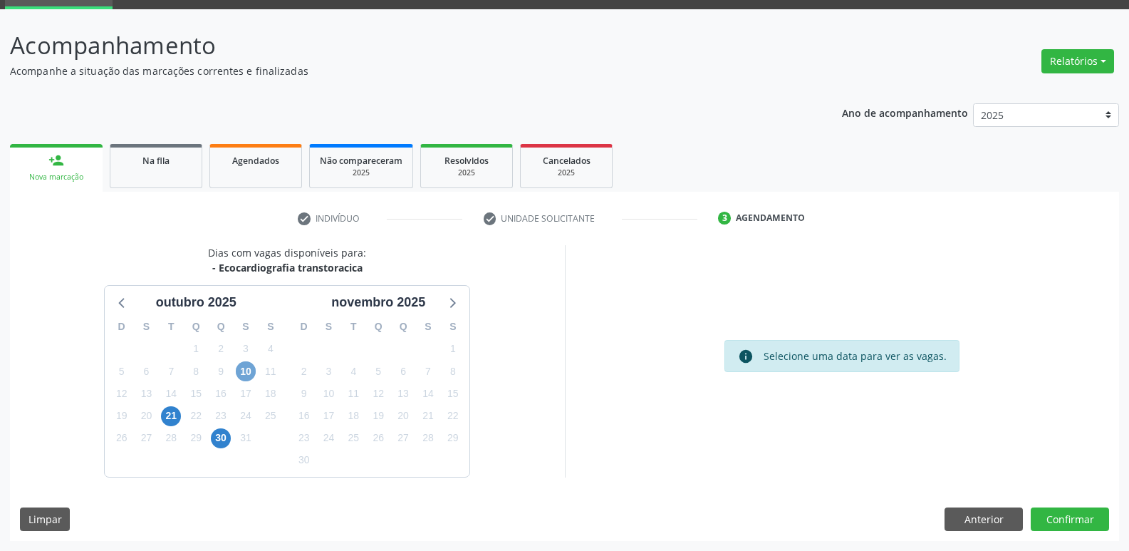
click at [243, 373] on span "10" at bounding box center [246, 371] width 20 height 20
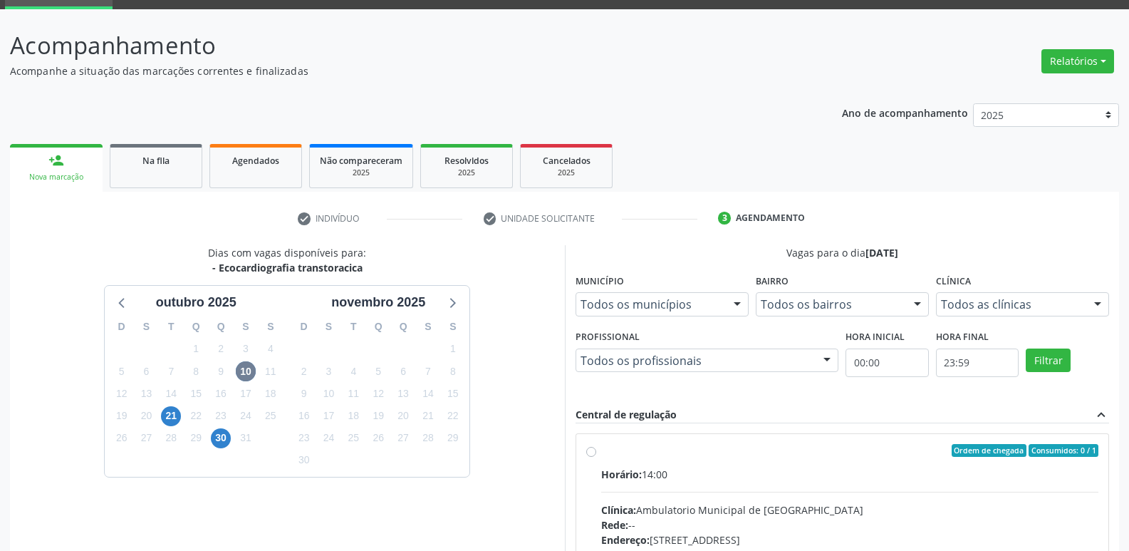
click at [602, 444] on div "Ordem de chegada Consumidos: 0 / 1" at bounding box center [850, 450] width 498 height 13
click at [596, 444] on input "Ordem de chegada Consumidos: 0 / 1 Horário: 14:00 Clínica: Ambulatorio Municipa…" at bounding box center [591, 450] width 10 height 13
radio input "true"
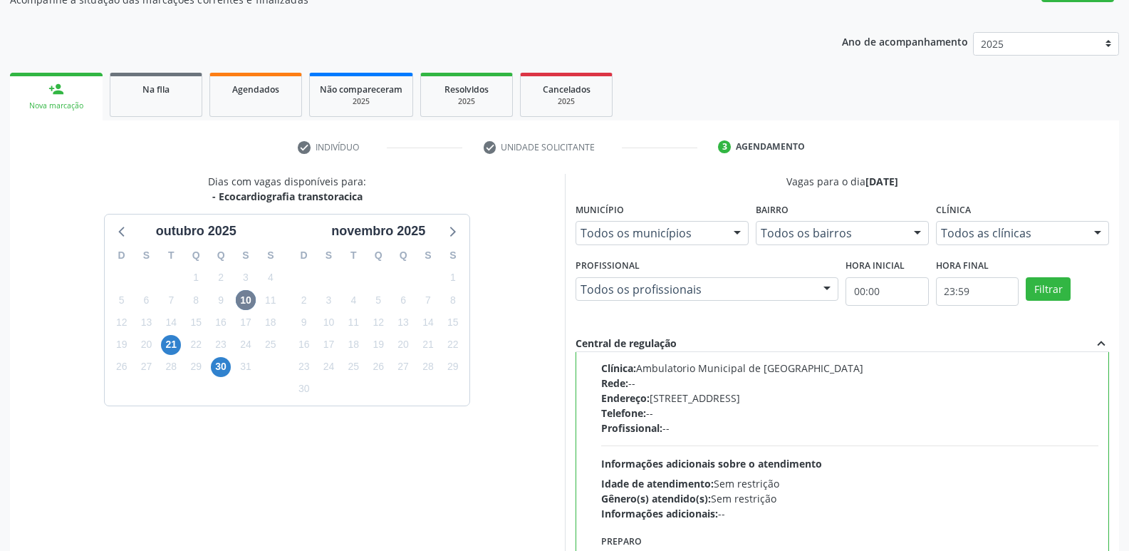
scroll to position [301, 0]
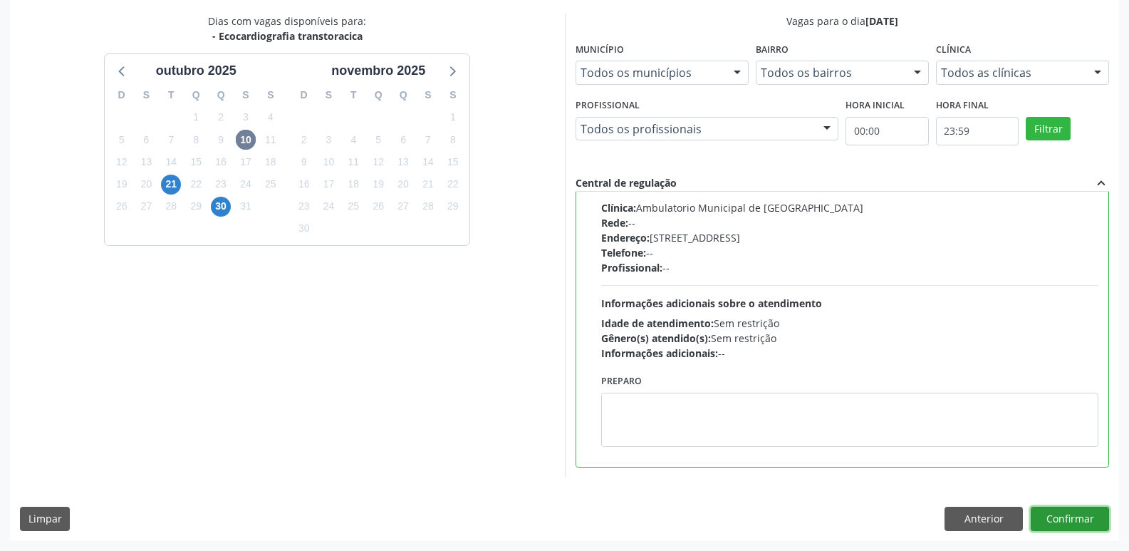
click at [1076, 523] on button "Confirmar" at bounding box center [1070, 519] width 78 height 24
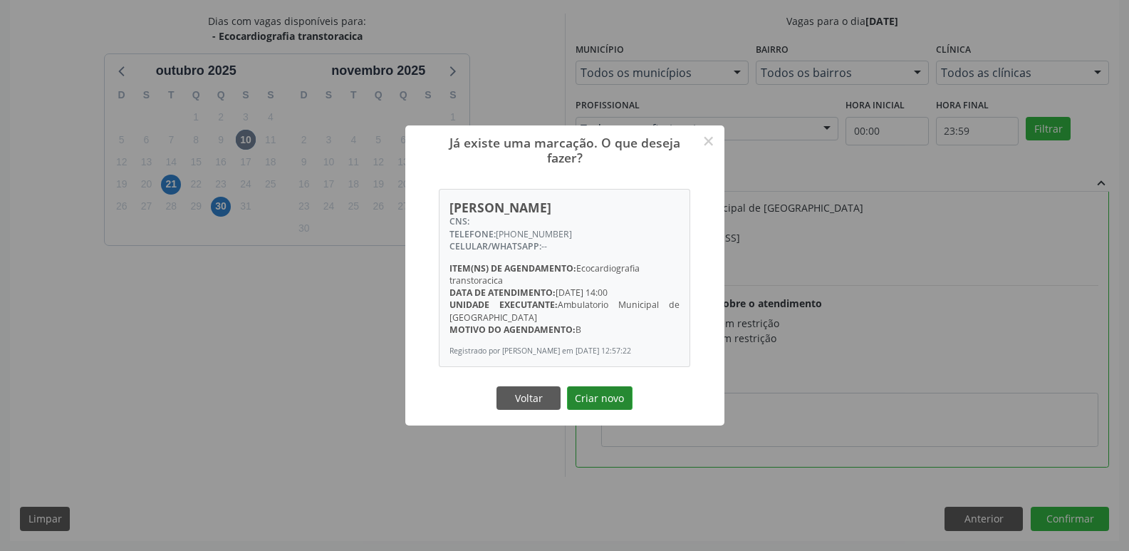
click at [603, 401] on button "Criar novo" at bounding box center [600, 398] width 66 height 24
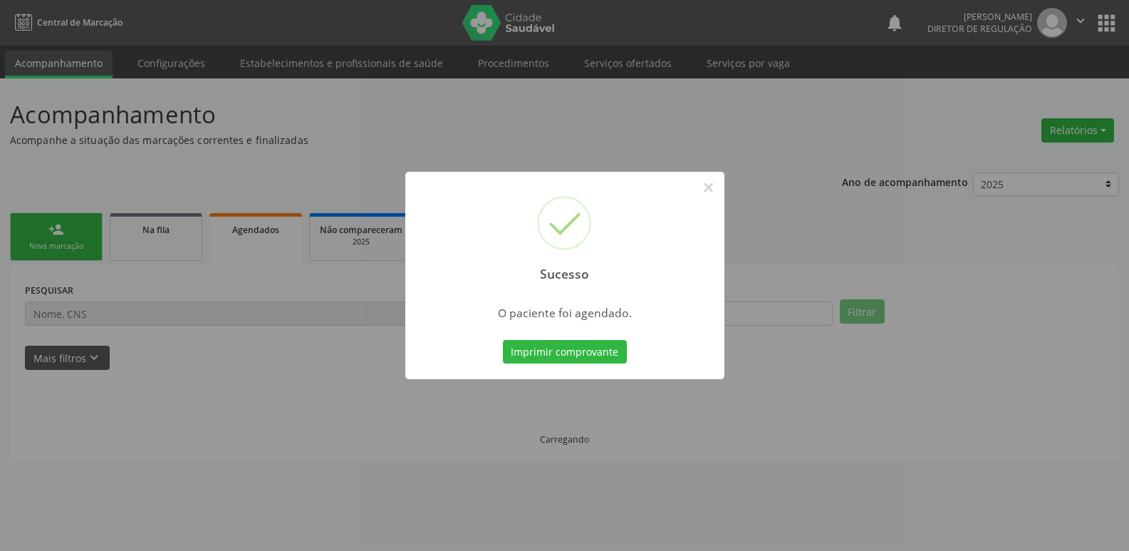
scroll to position [0, 0]
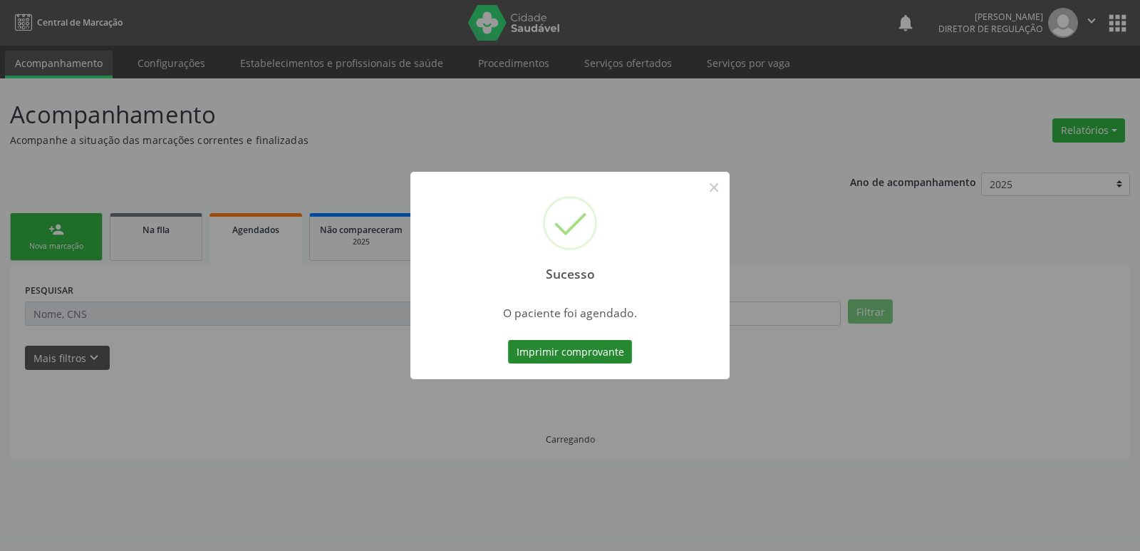
click at [615, 357] on button "Imprimir comprovante" at bounding box center [570, 352] width 124 height 24
